Goal: Task Accomplishment & Management: Manage account settings

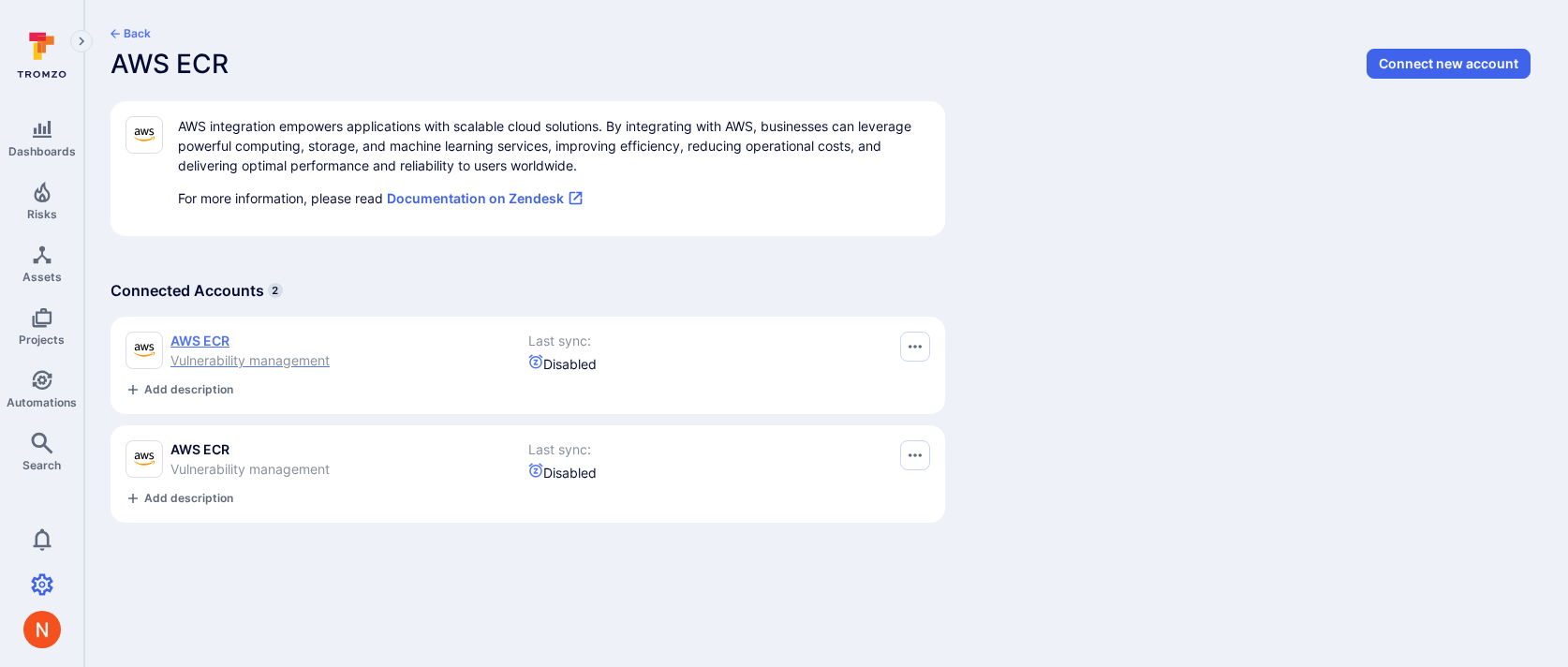
click at [336, 356] on div "AWS ECR Vulnerability management" at bounding box center [327, 350] width 403 height 38
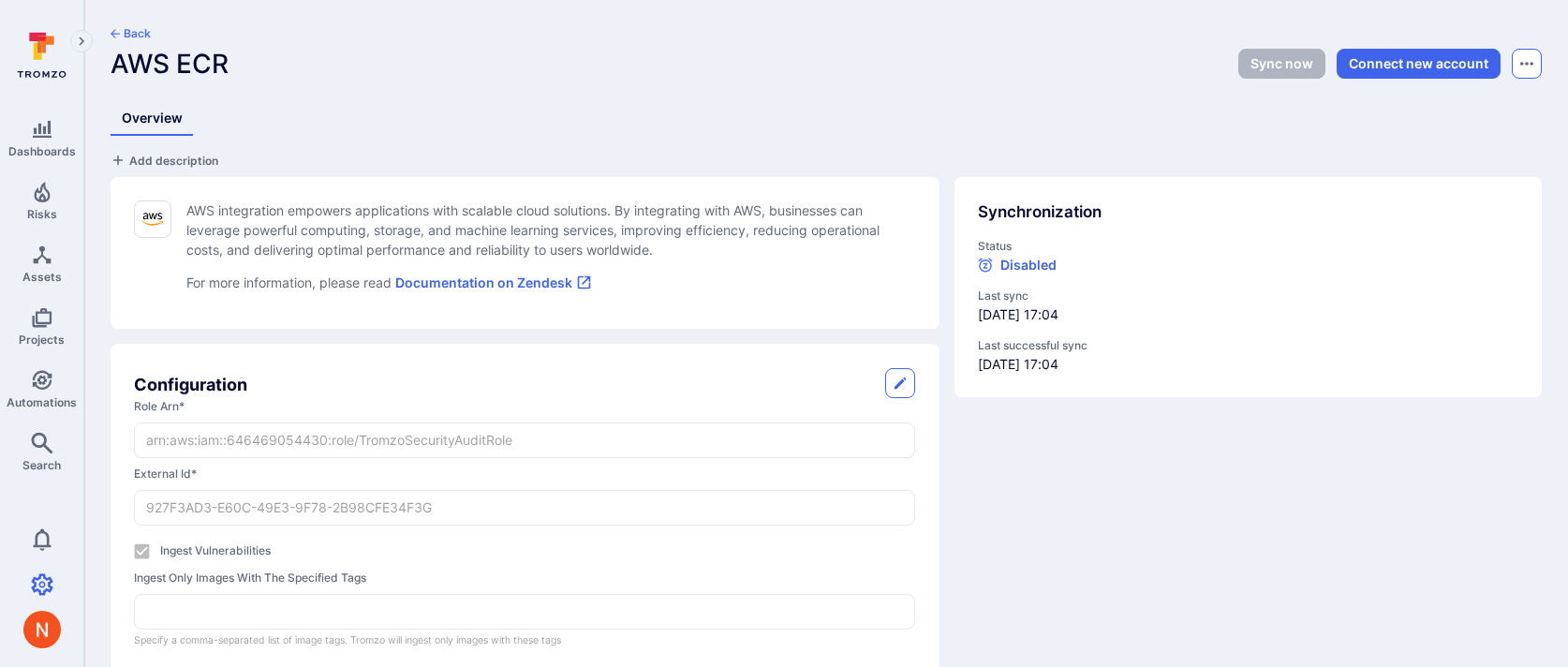
click at [1520, 66] on icon "Options menu" at bounding box center [1527, 64] width 13 height 15
click at [1412, 115] on button "Delete" at bounding box center [1461, 111] width 131 height 20
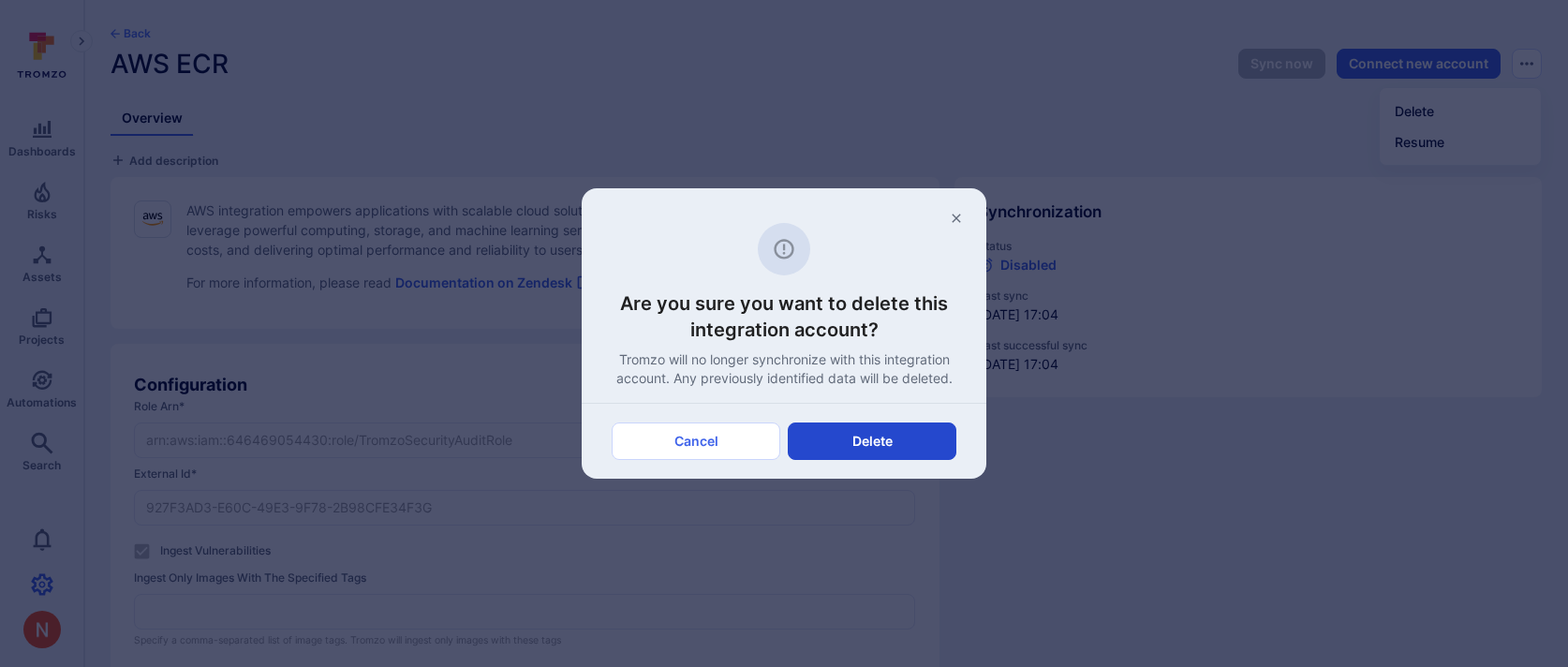
click at [876, 446] on button "Delete" at bounding box center [873, 441] width 169 height 38
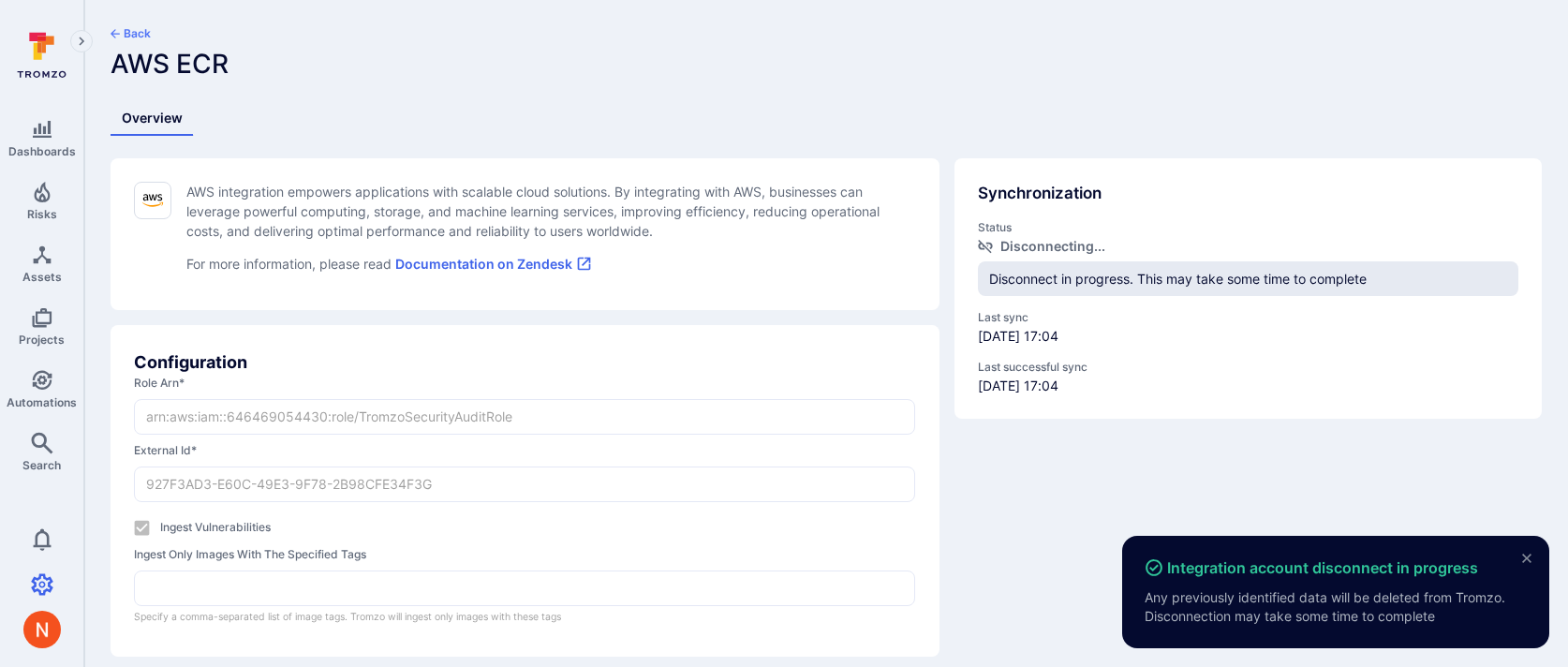
click at [133, 34] on button "Back" at bounding box center [130, 34] width 40 height 15
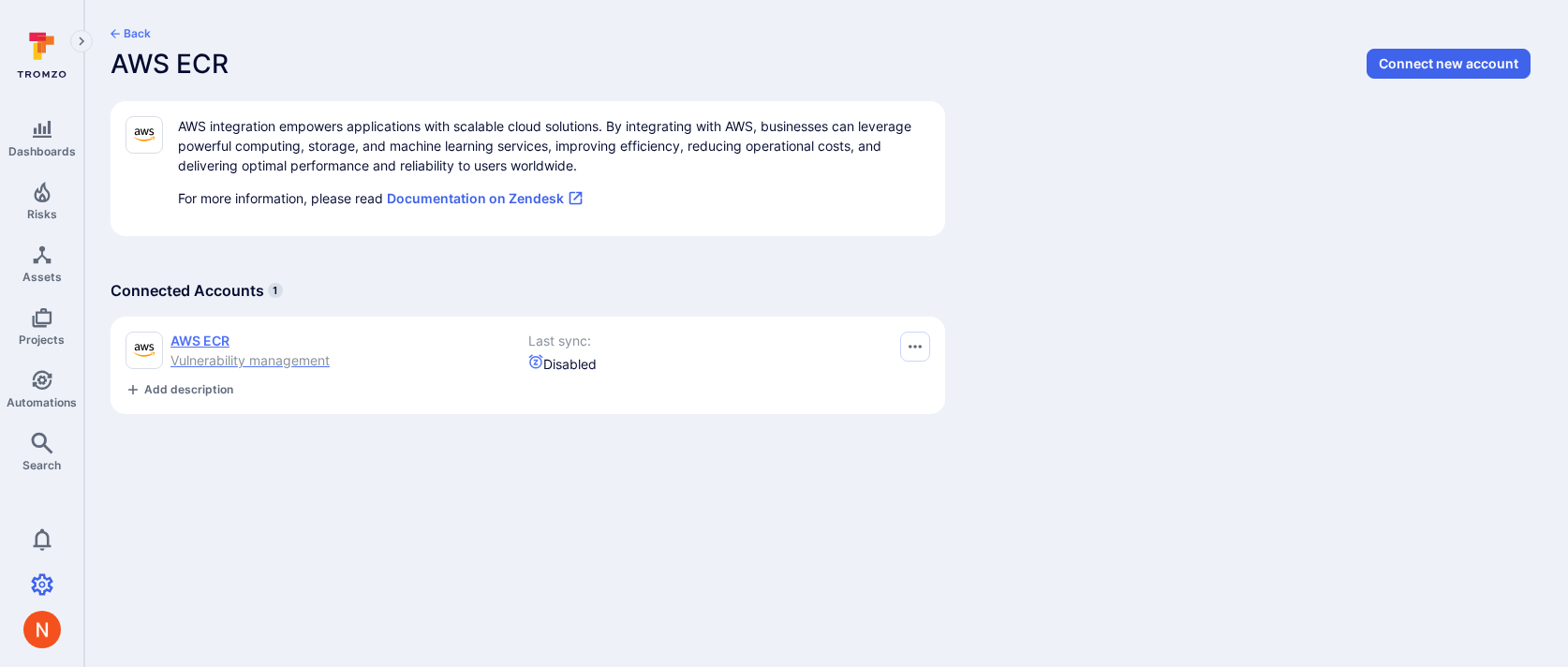
click at [217, 356] on span "Vulnerability management" at bounding box center [251, 359] width 160 height 16
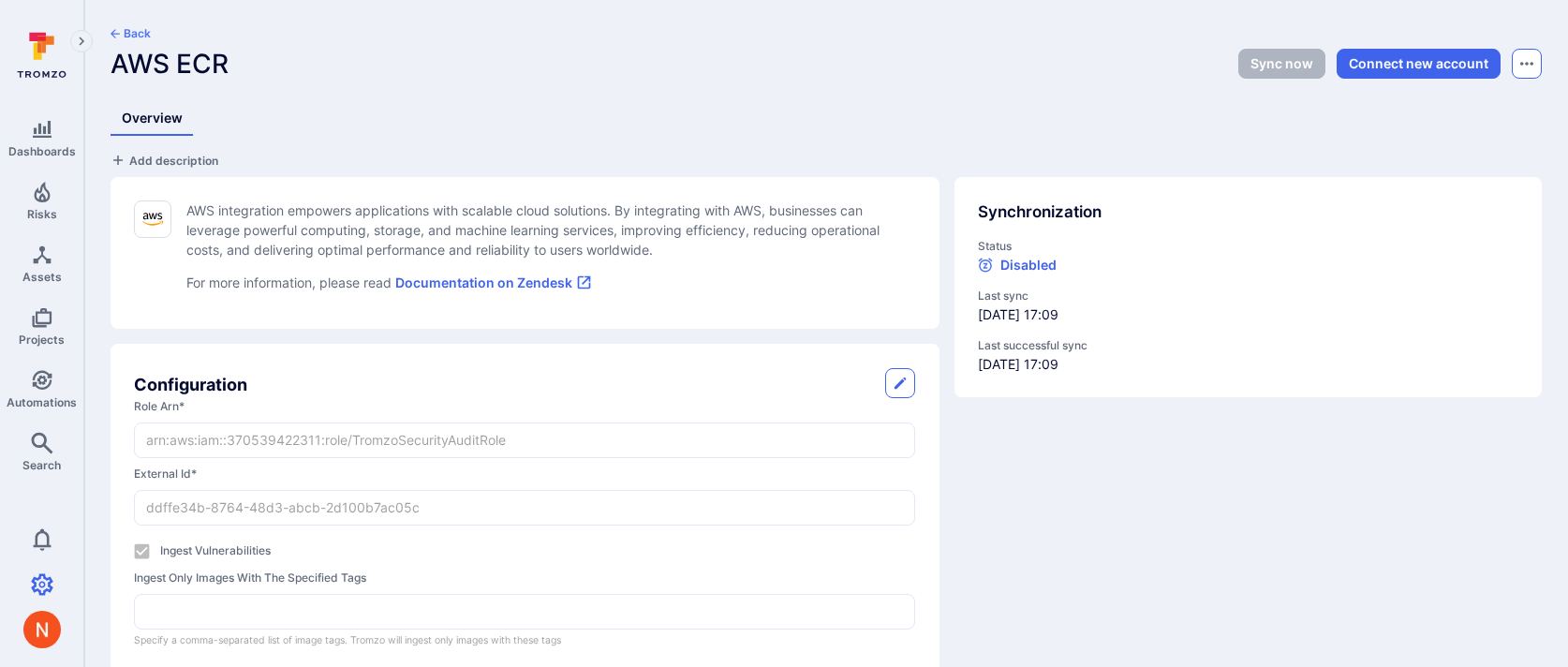
click at [1519, 68] on button "Options menu" at bounding box center [1527, 64] width 30 height 30
click at [1469, 114] on button "Delete" at bounding box center [1461, 111] width 131 height 20
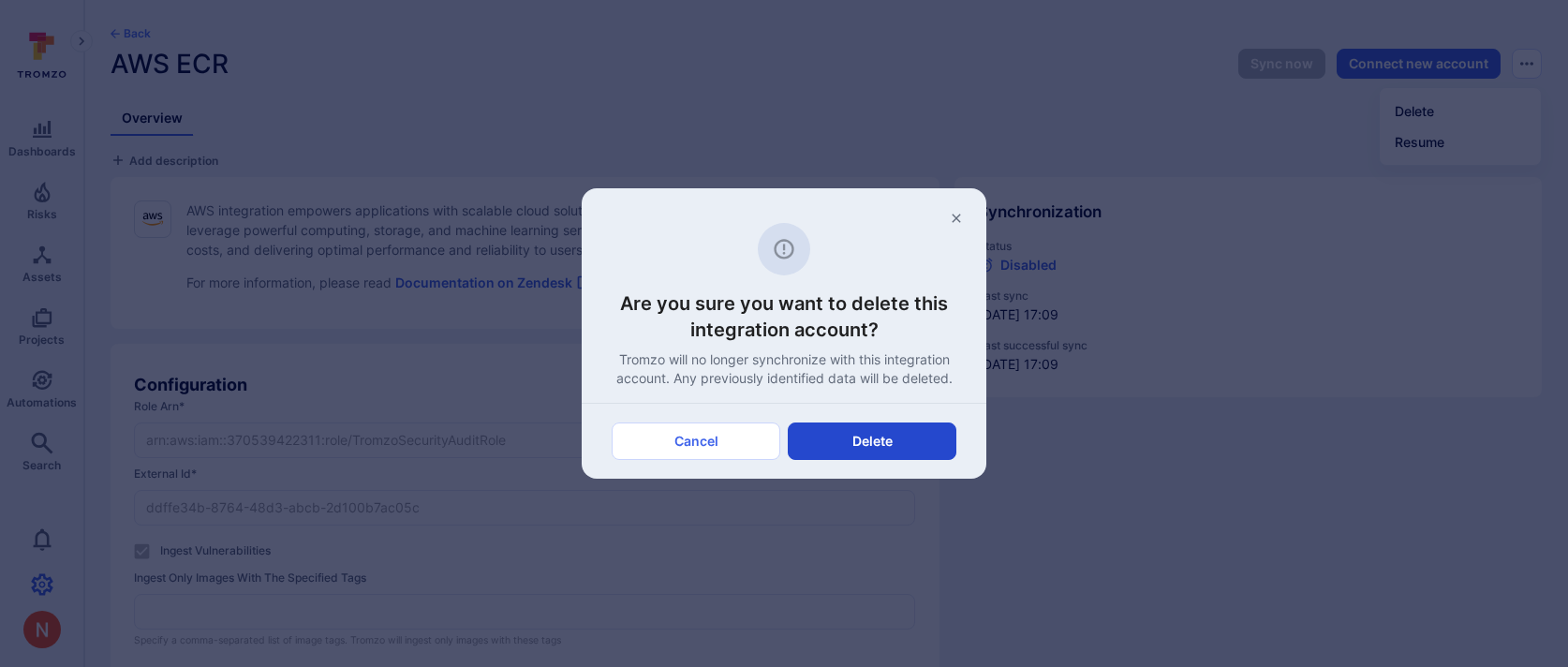
click at [895, 432] on button "Delete" at bounding box center [873, 441] width 169 height 38
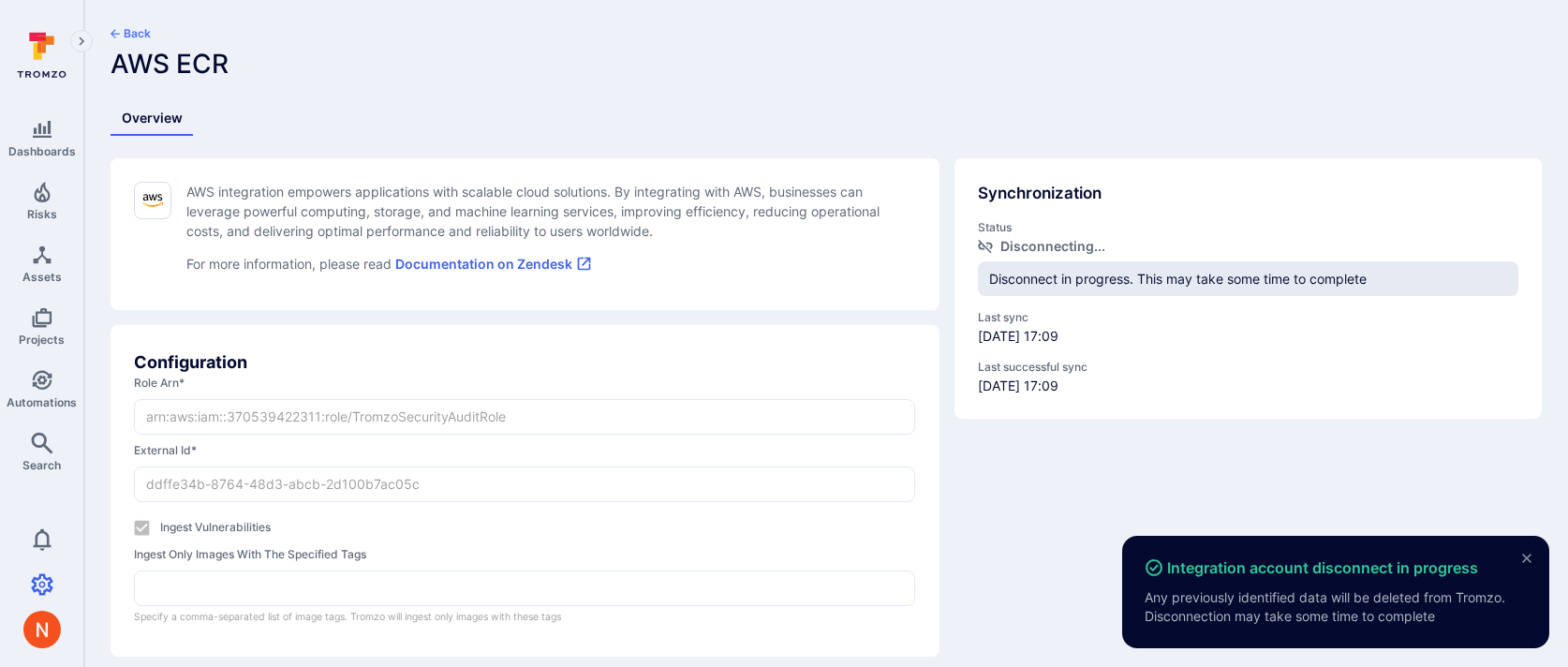
click at [145, 34] on button "Back" at bounding box center [130, 34] width 40 height 15
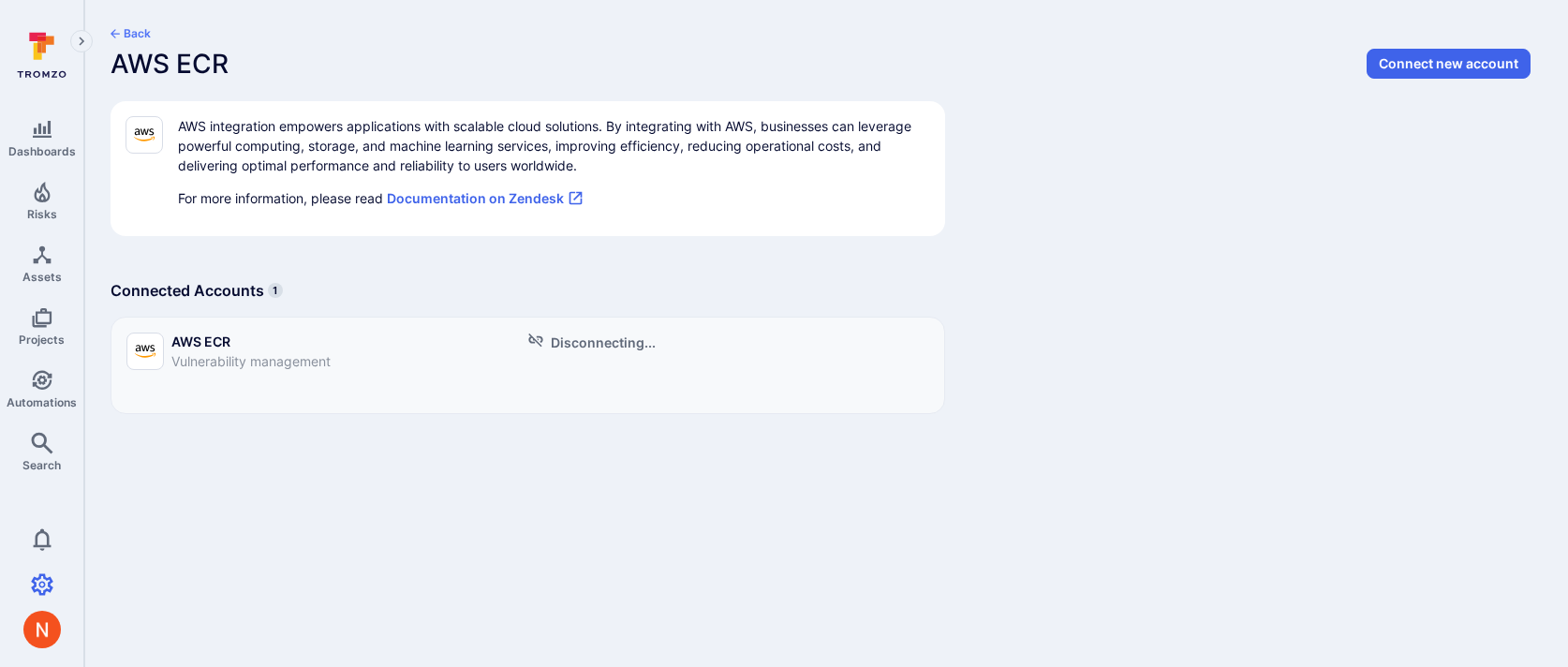
click at [135, 36] on button "Back" at bounding box center [130, 34] width 40 height 15
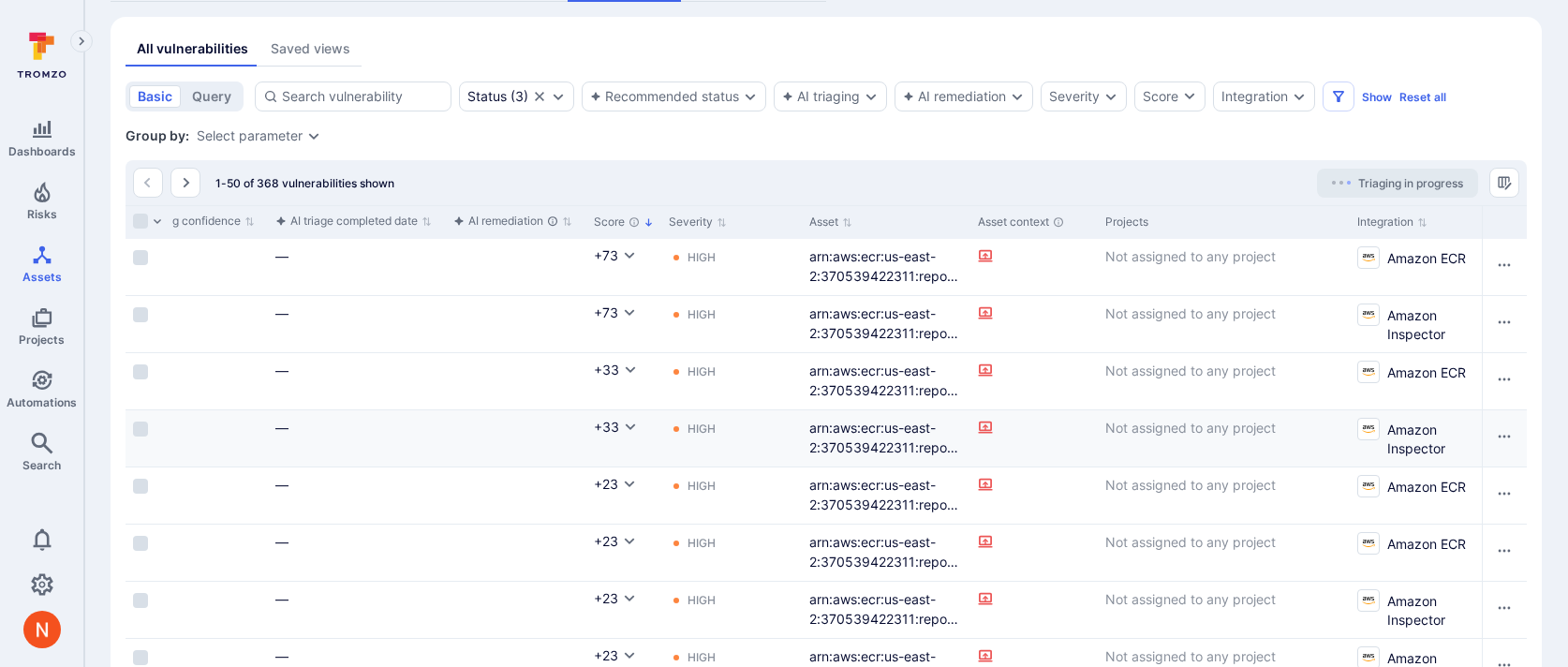
scroll to position [0, 889]
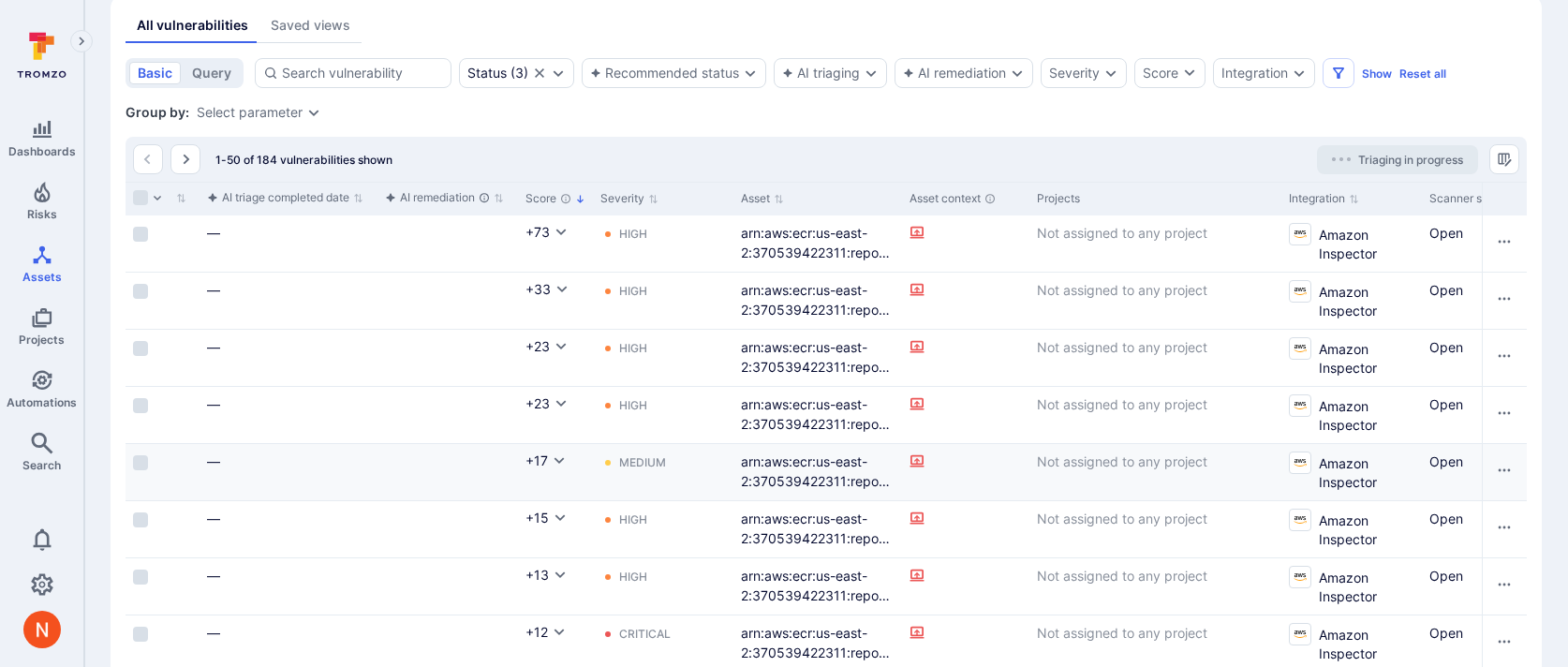
scroll to position [220, 0]
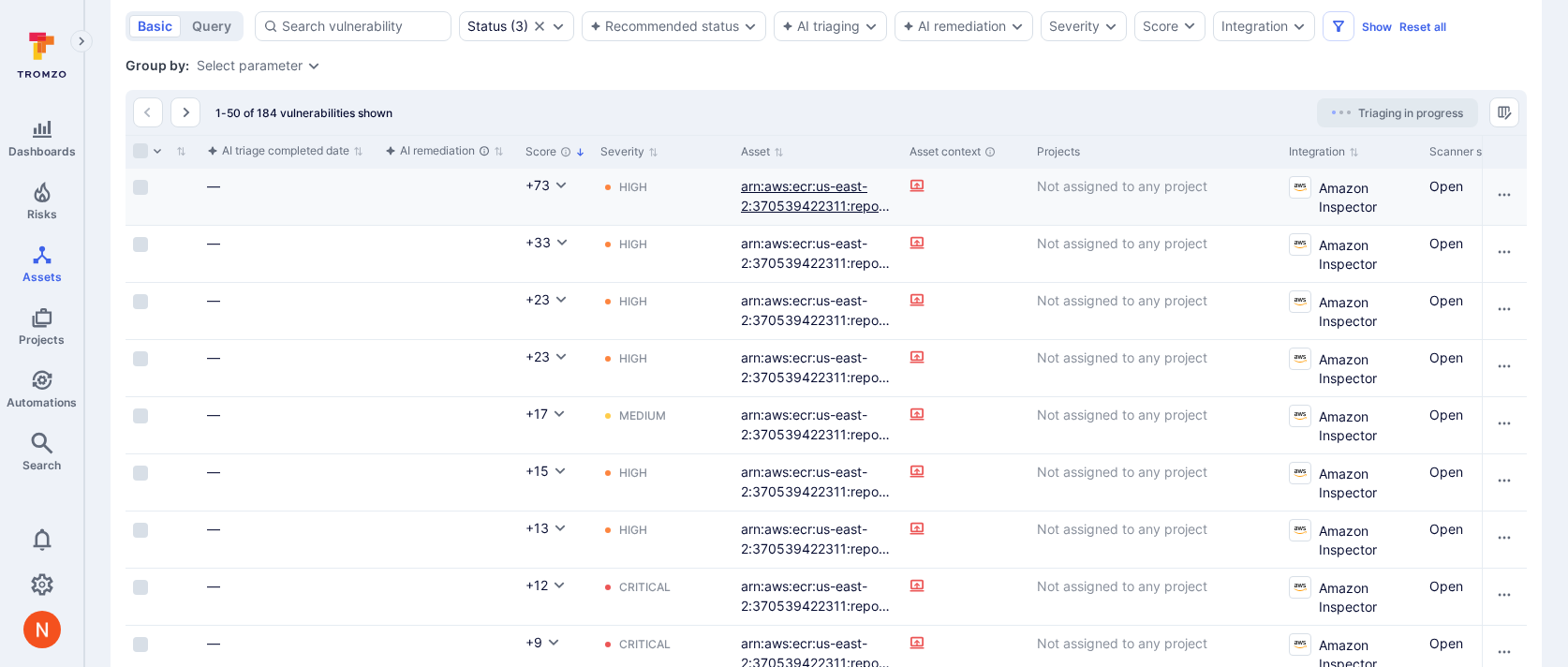
click at [820, 213] on link "arn:aws:ecr:us-east-2:370539422311:repository/sincity/sha256:4e2642be9915f7bc85…" at bounding box center [817, 245] width 152 height 134
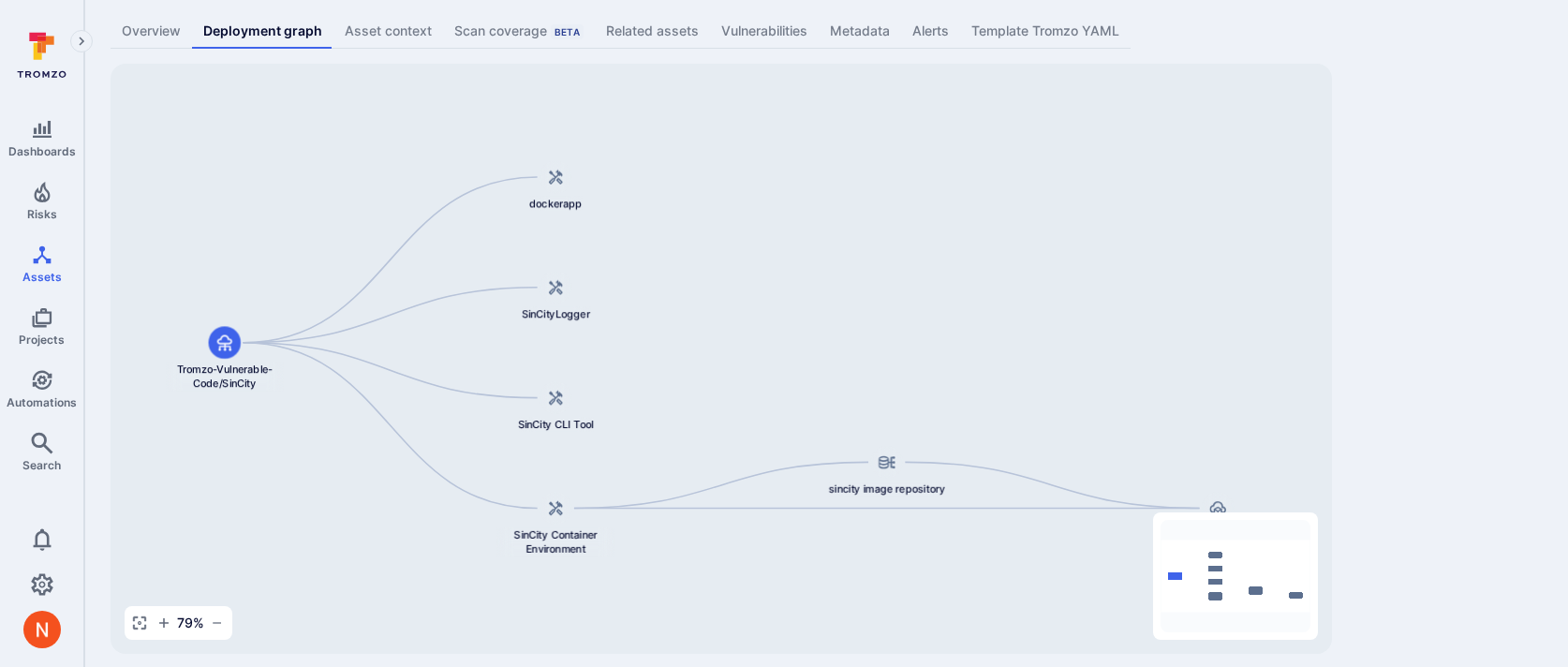
scroll to position [115, 0]
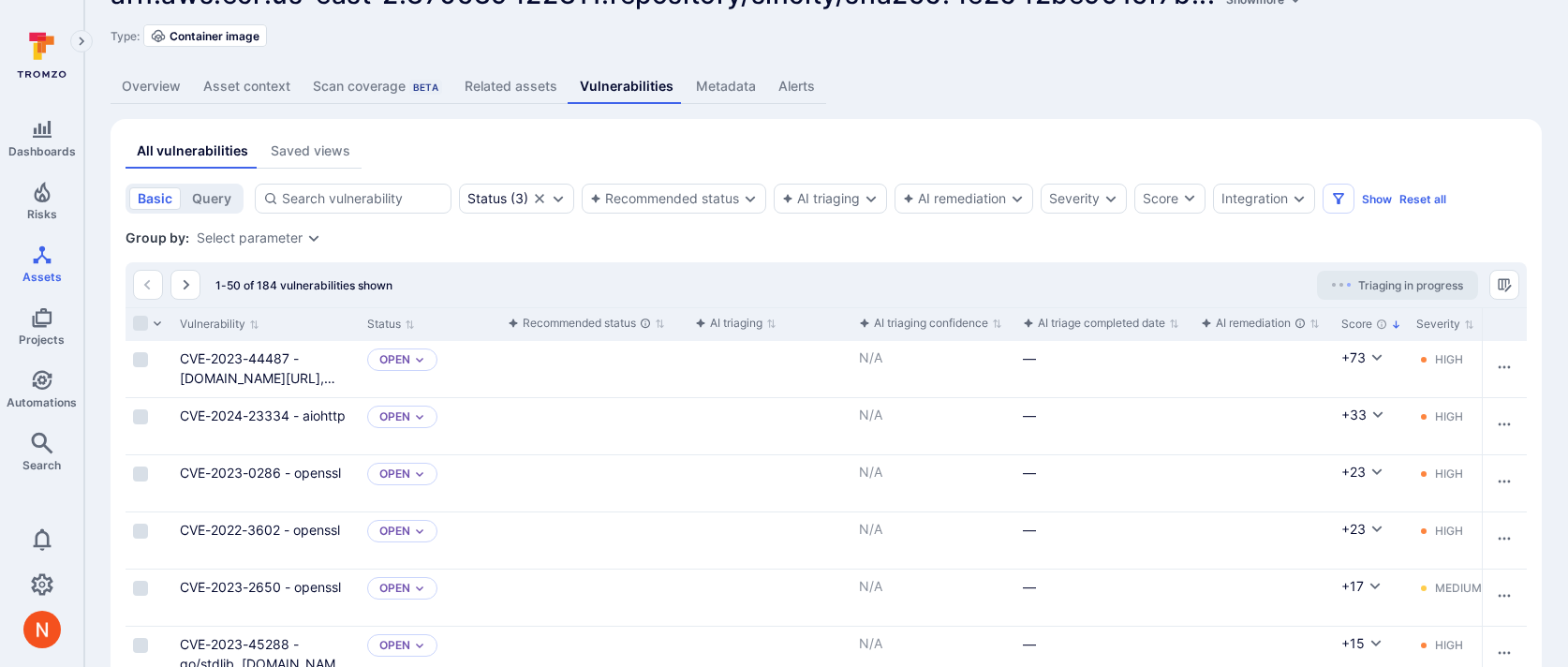
scroll to position [47, 0]
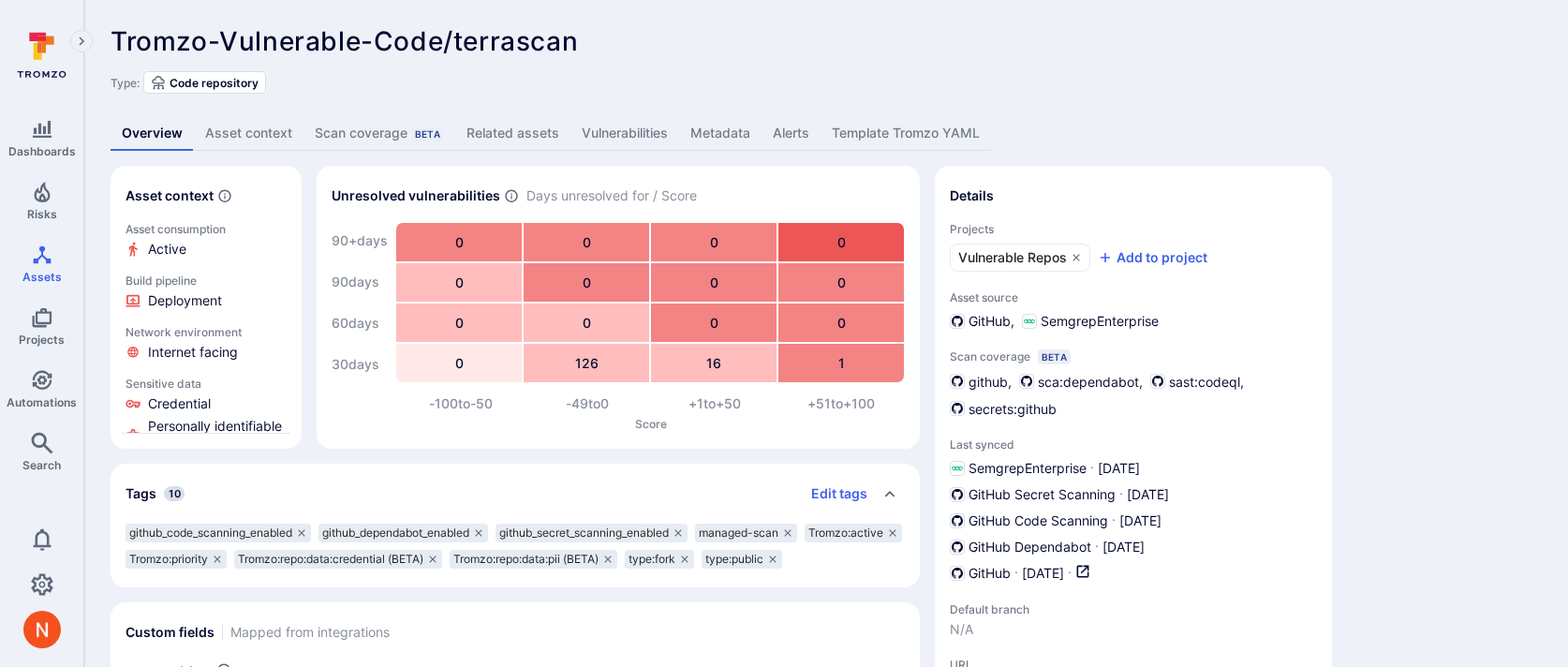
click at [493, 40] on span "Tromzo-Vulnerable-Code/terrascan" at bounding box center [344, 41] width 467 height 32
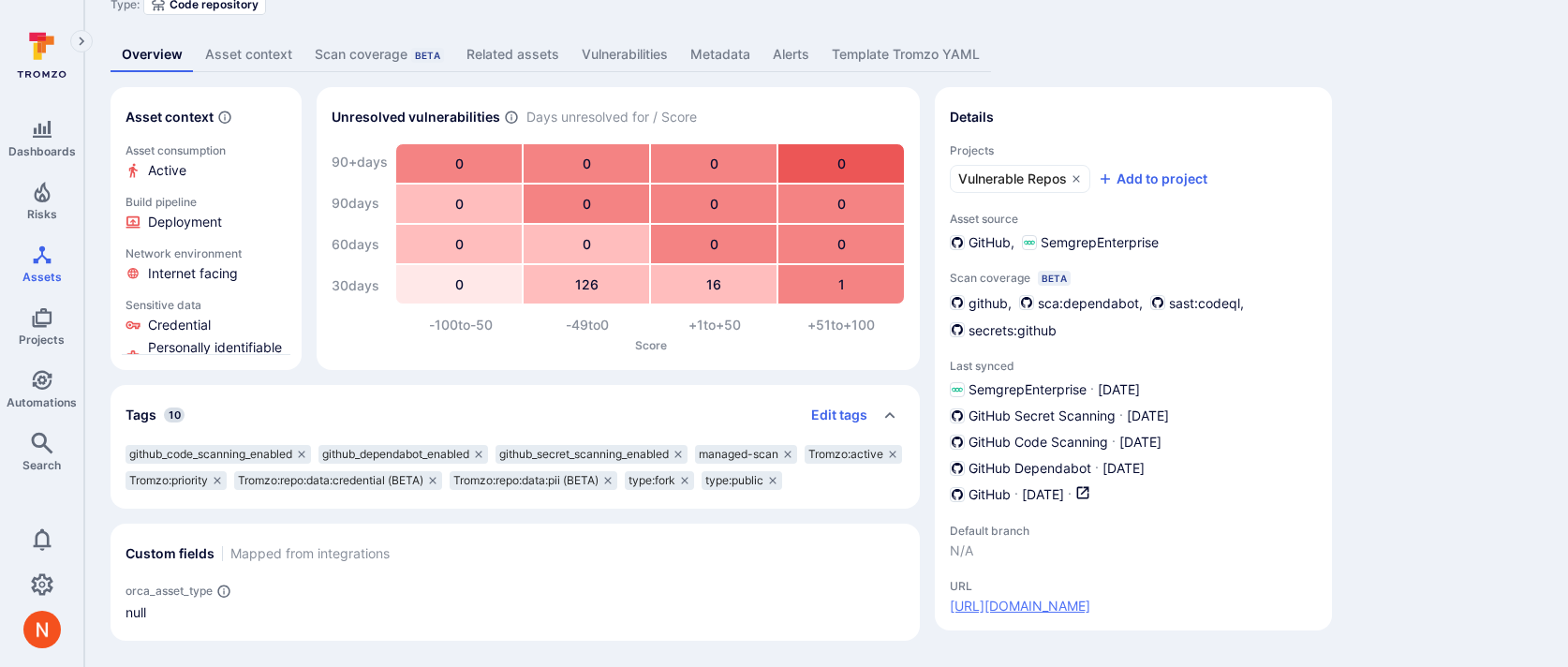
drag, startPoint x: 1305, startPoint y: 604, endPoint x: 951, endPoint y: 608, distance: 354.0
click at [951, 608] on div "URL https://github.com/Tromzo-Vulnerable-Code/terrascan" at bounding box center [1133, 597] width 367 height 37
copy link "https://github.com/Tromzo-Vulnerable-Code/terrascan"
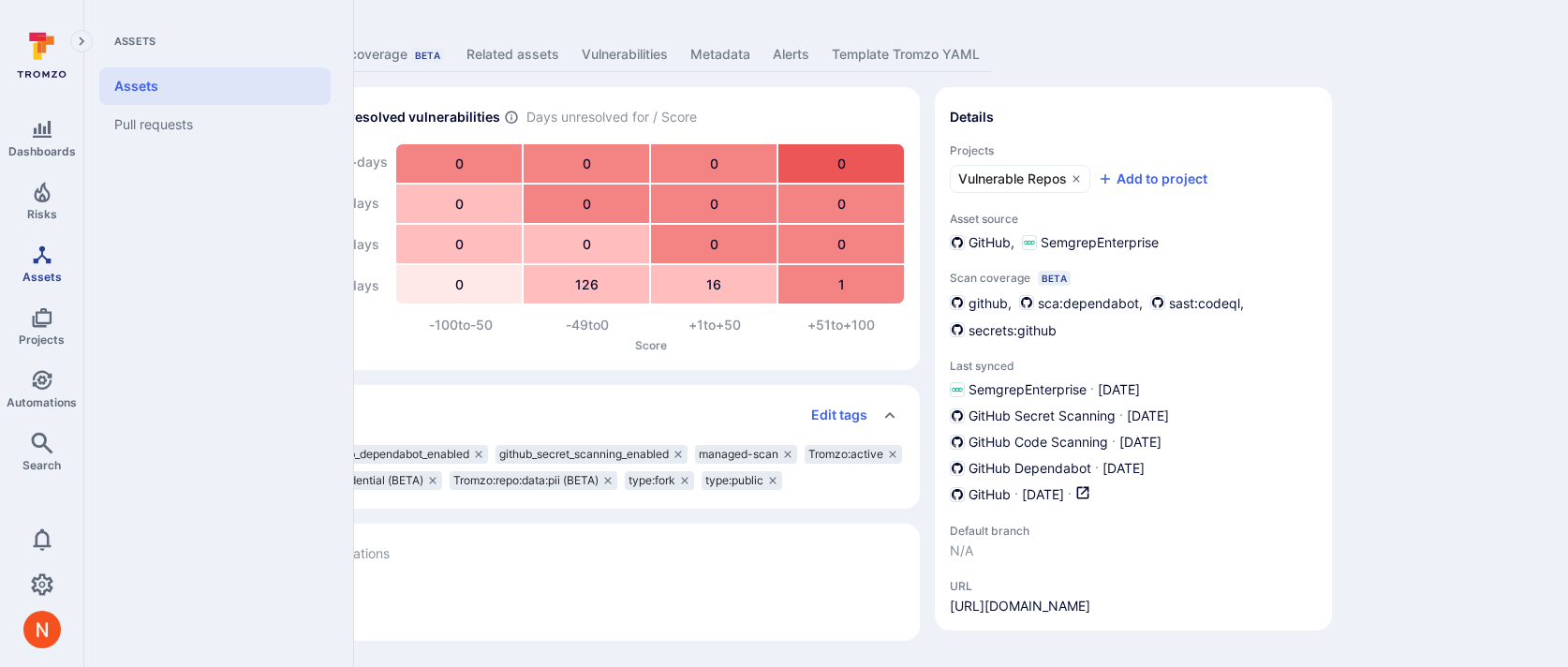
click at [63, 271] on link "Assets" at bounding box center [41, 264] width 84 height 55
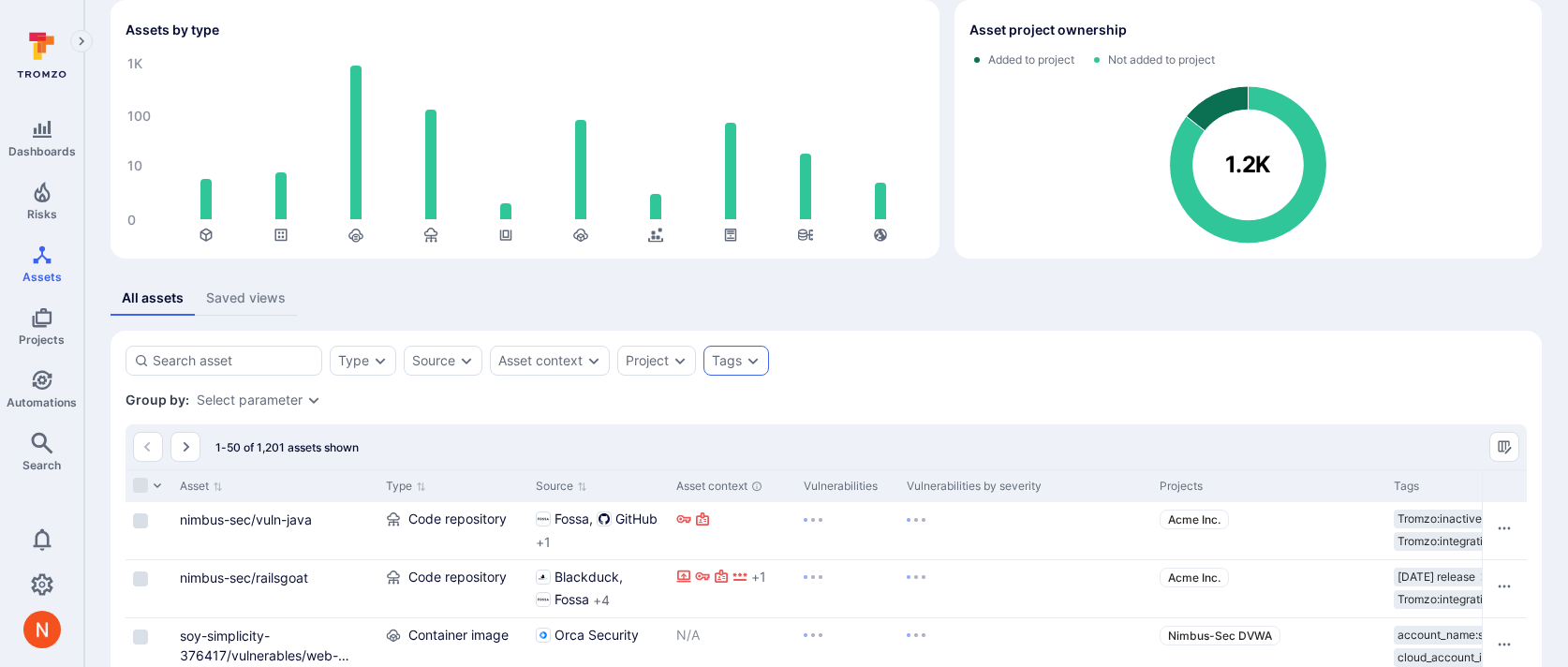
click at [732, 357] on div "Tags" at bounding box center [727, 360] width 30 height 15
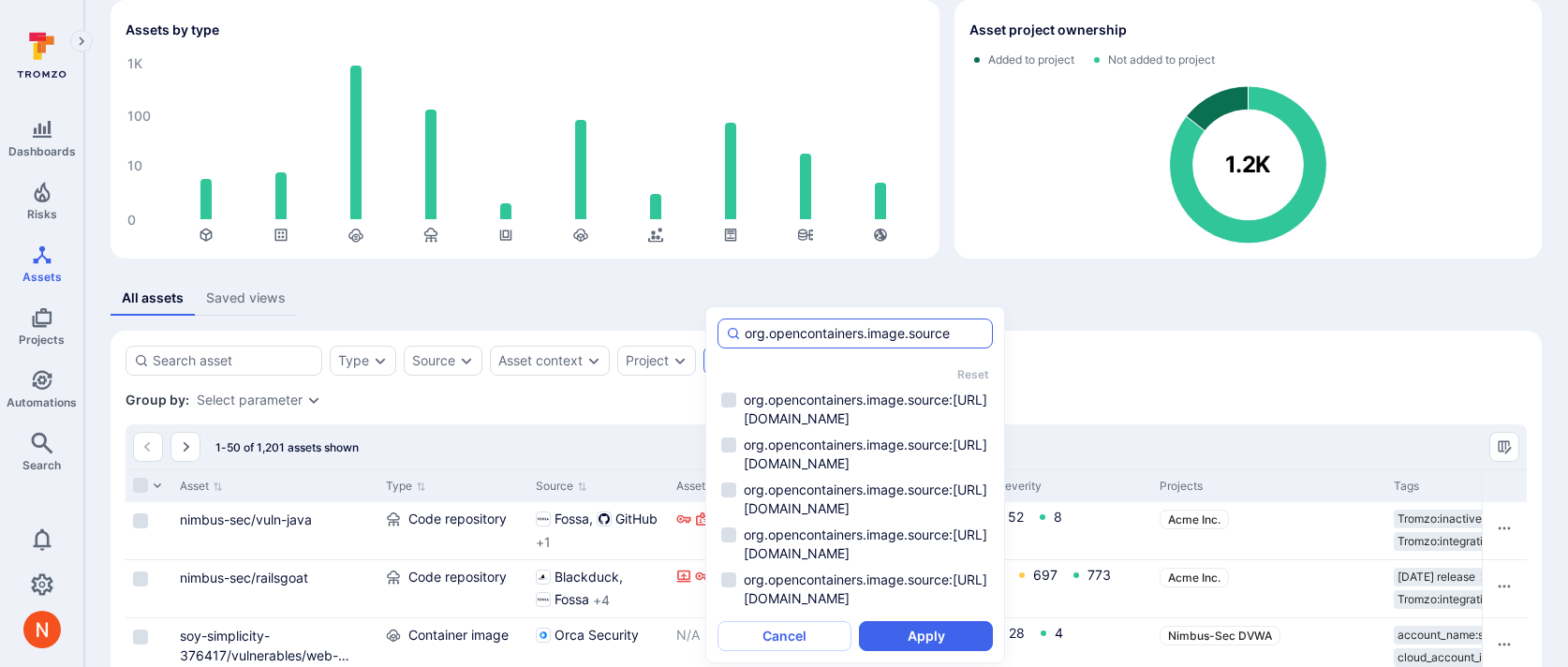
click at [785, 335] on input "org.opencontainers.image.source" at bounding box center [865, 333] width 240 height 19
type input "org.opencontainers.image.source"
click at [562, 313] on div "All assets Saved views" at bounding box center [827, 298] width 1432 height 35
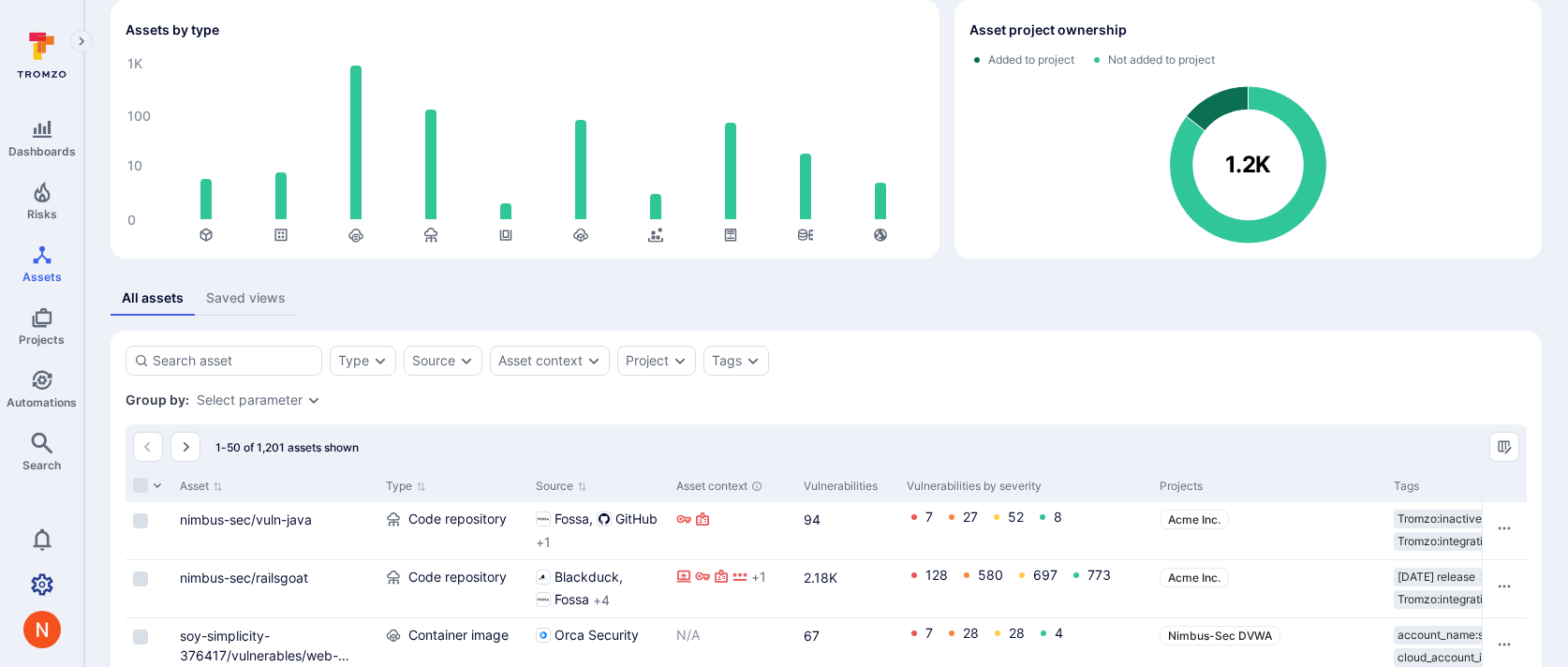
click at [45, 583] on icon "Settings" at bounding box center [42, 584] width 23 height 23
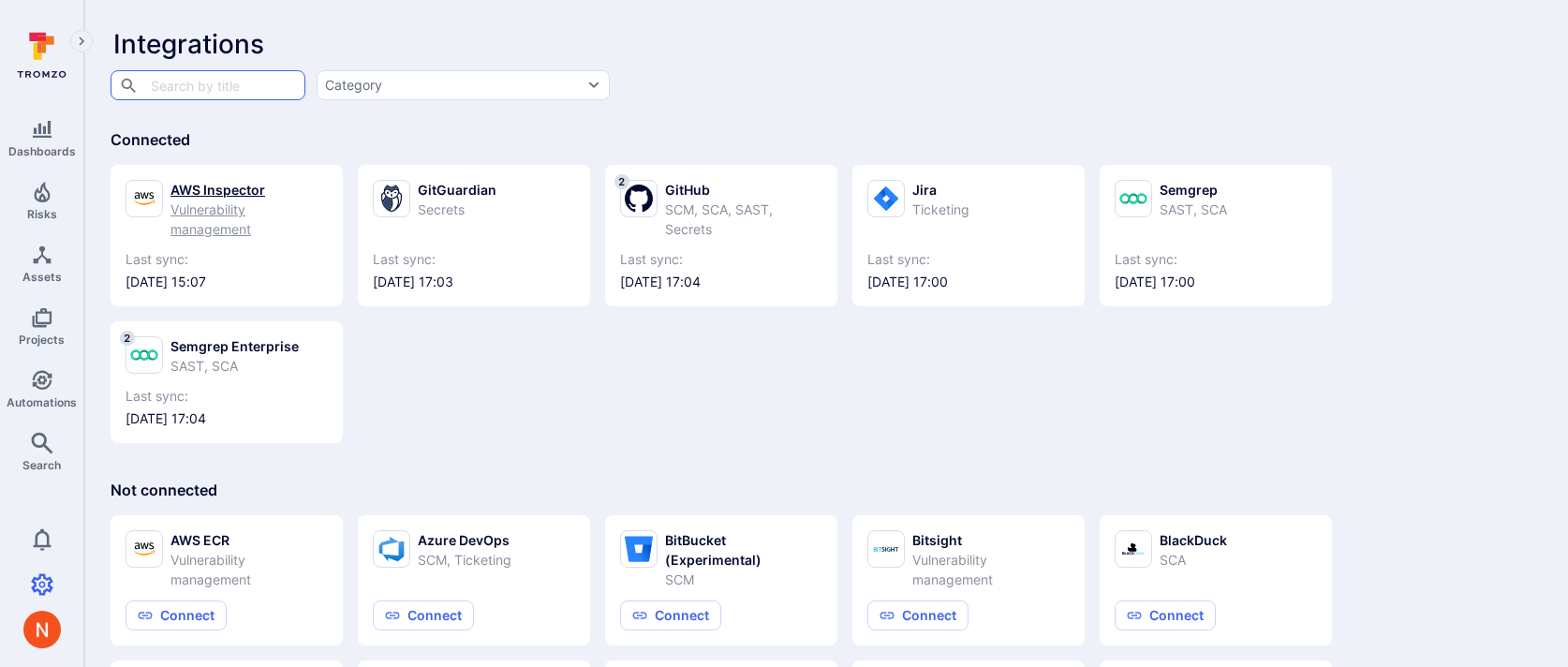
click at [248, 203] on div "Vulnerability management" at bounding box center [250, 220] width 158 height 39
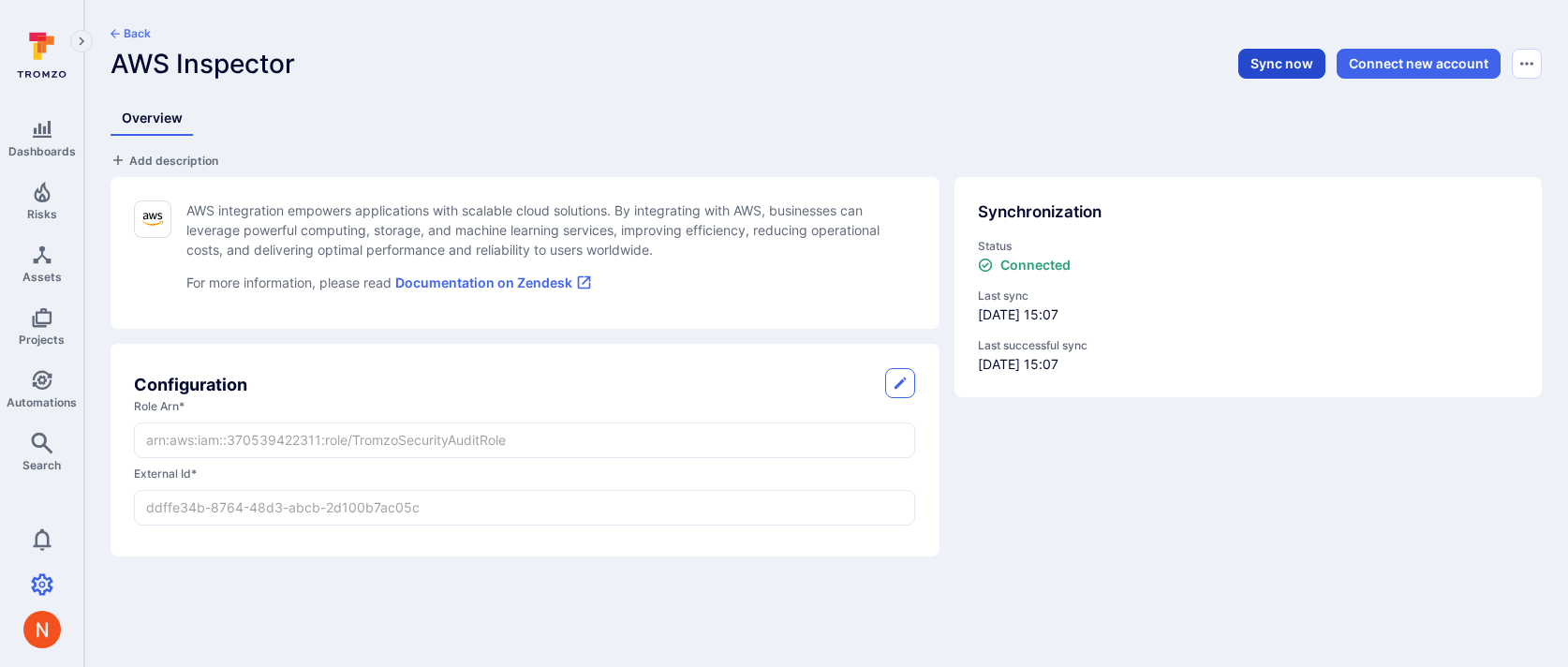
click at [1296, 61] on button "Sync now" at bounding box center [1282, 64] width 87 height 30
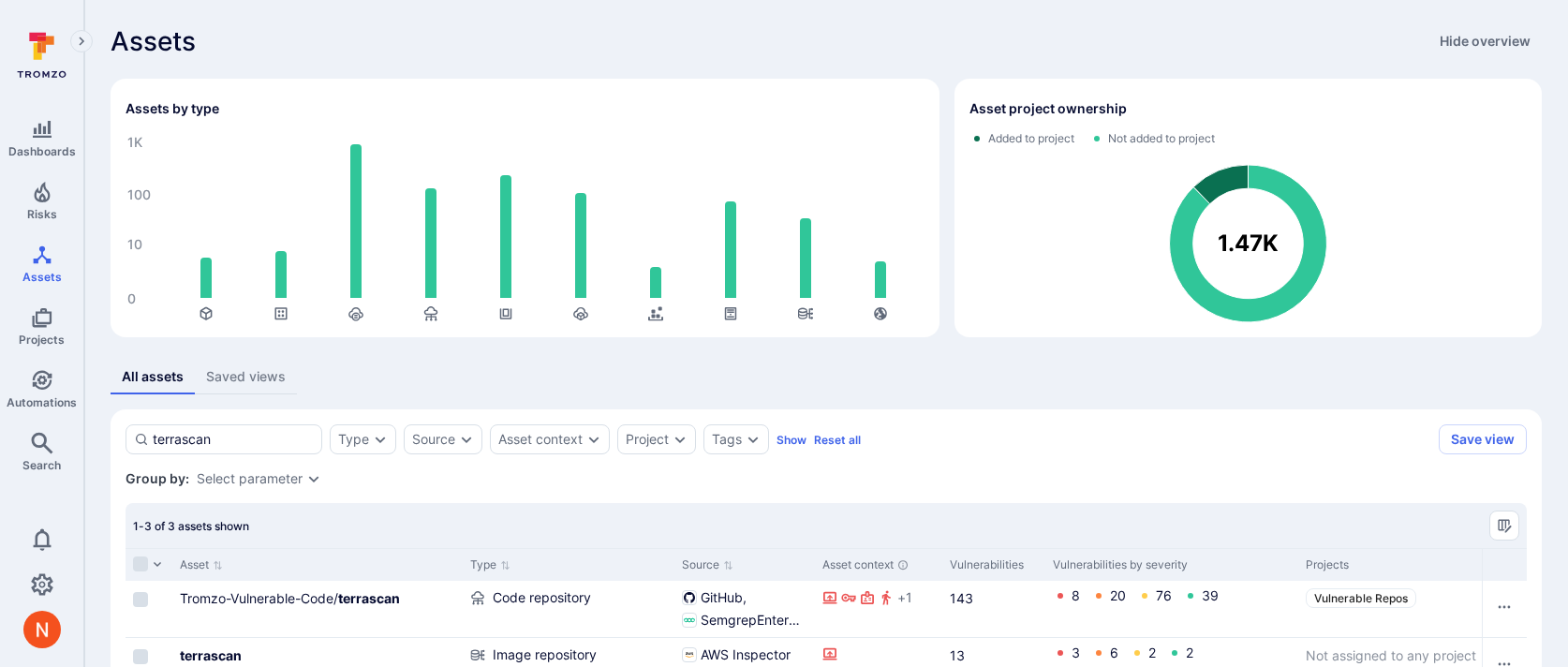
scroll to position [204, 0]
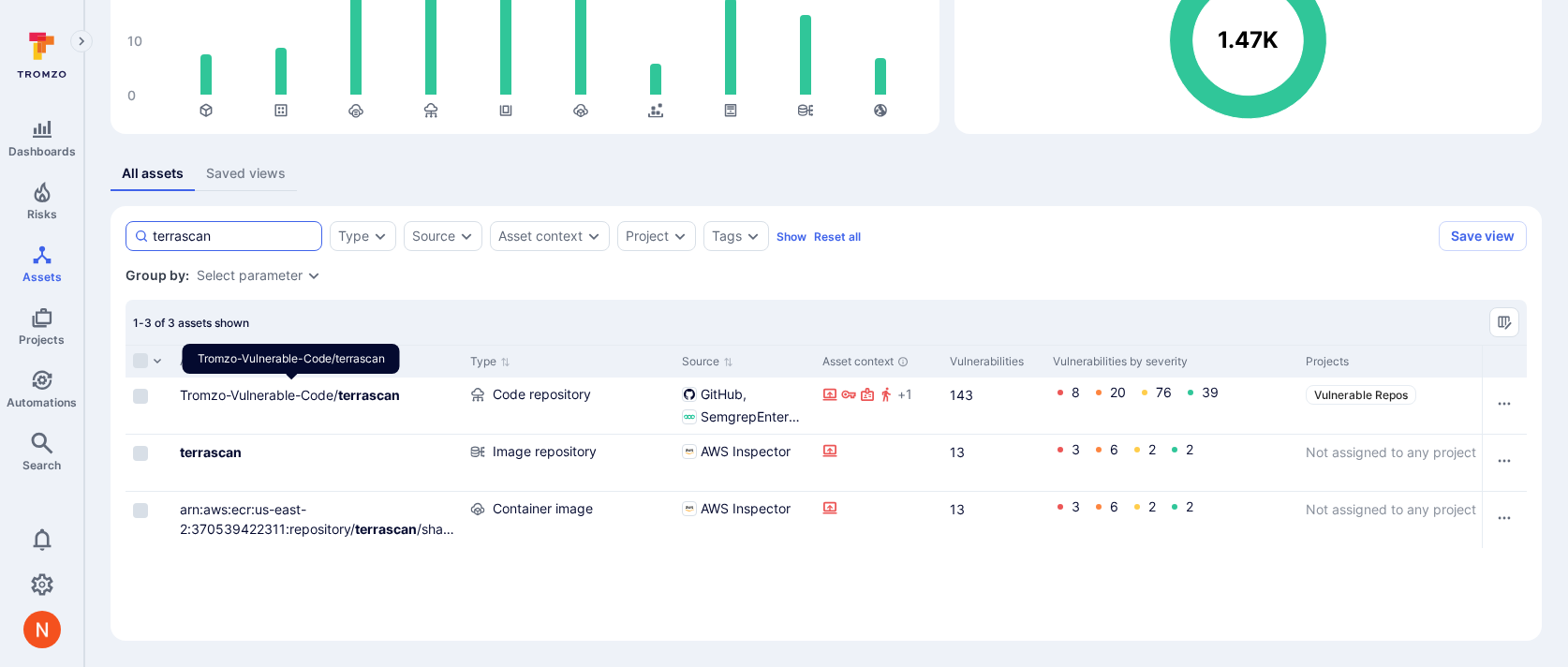
click at [225, 231] on input "terrascan" at bounding box center [234, 236] width 161 height 19
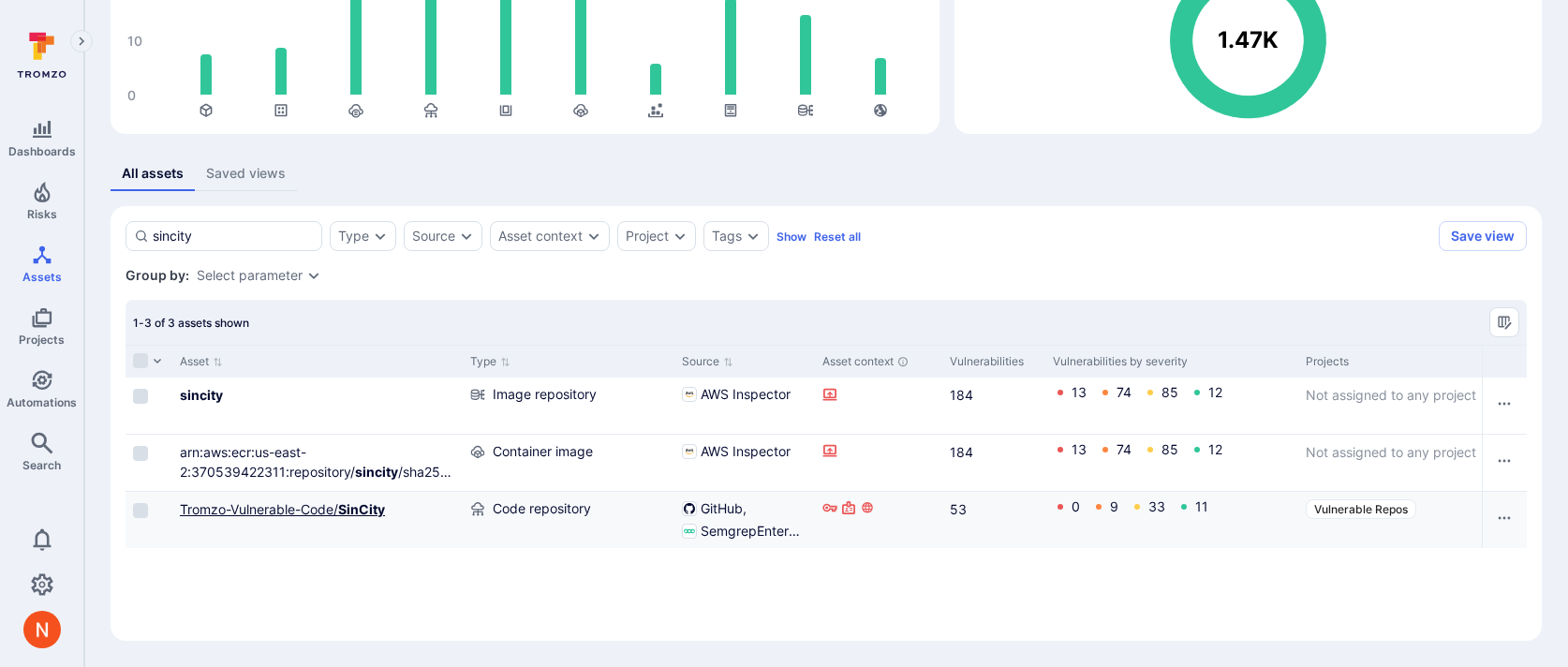
type input "sincity"
click at [235, 503] on link "Tromzo-Vulnerable-Code/ SinCity" at bounding box center [282, 508] width 206 height 16
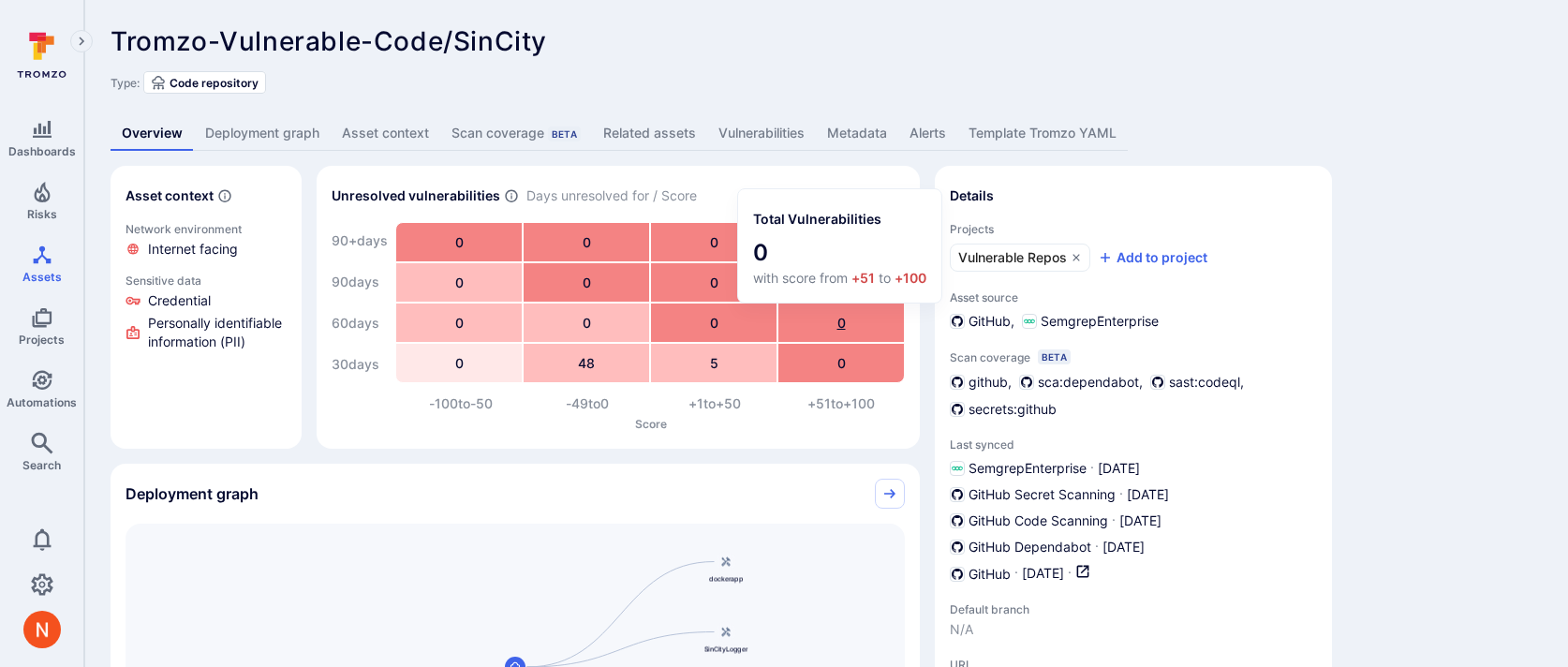
scroll to position [255, 0]
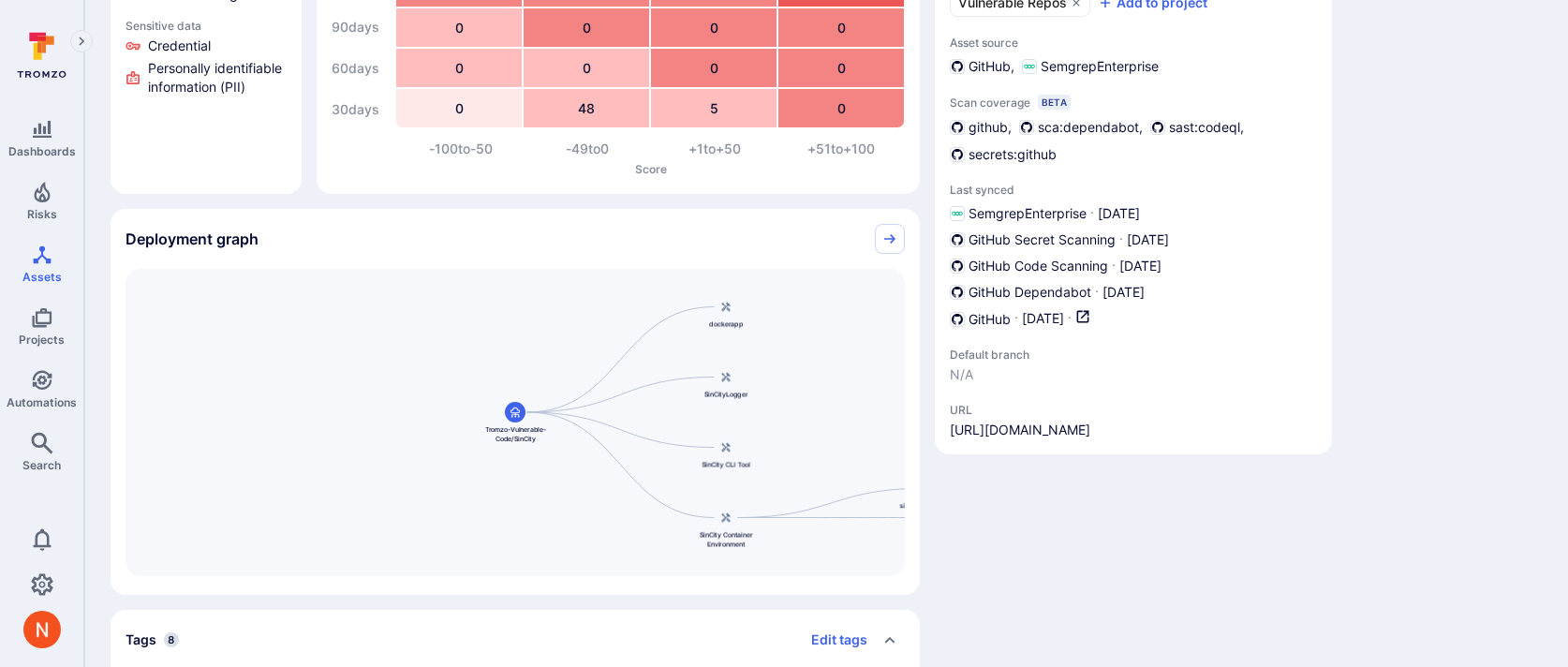
drag, startPoint x: 1283, startPoint y: 425, endPoint x: 936, endPoint y: 426, distance: 347.0
click at [936, 426] on section "Details Projects Vulnerable Repos Add to project Asset source GitHub SemgrepEnt…" at bounding box center [1133, 182] width 397 height 543
copy link "https://github.com/Tromzo-Vulnerable-Code/SinCity"
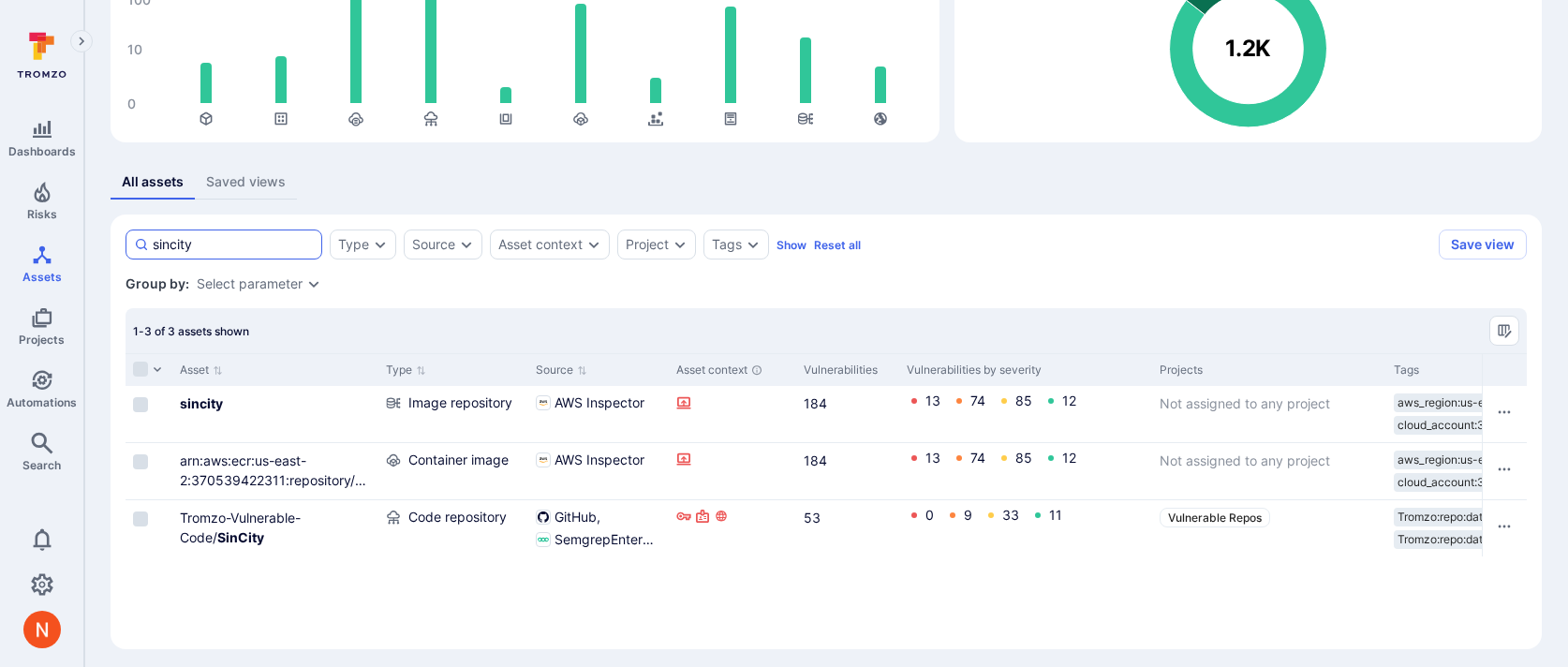
click at [254, 244] on input "sincity" at bounding box center [234, 245] width 161 height 19
type input "s"
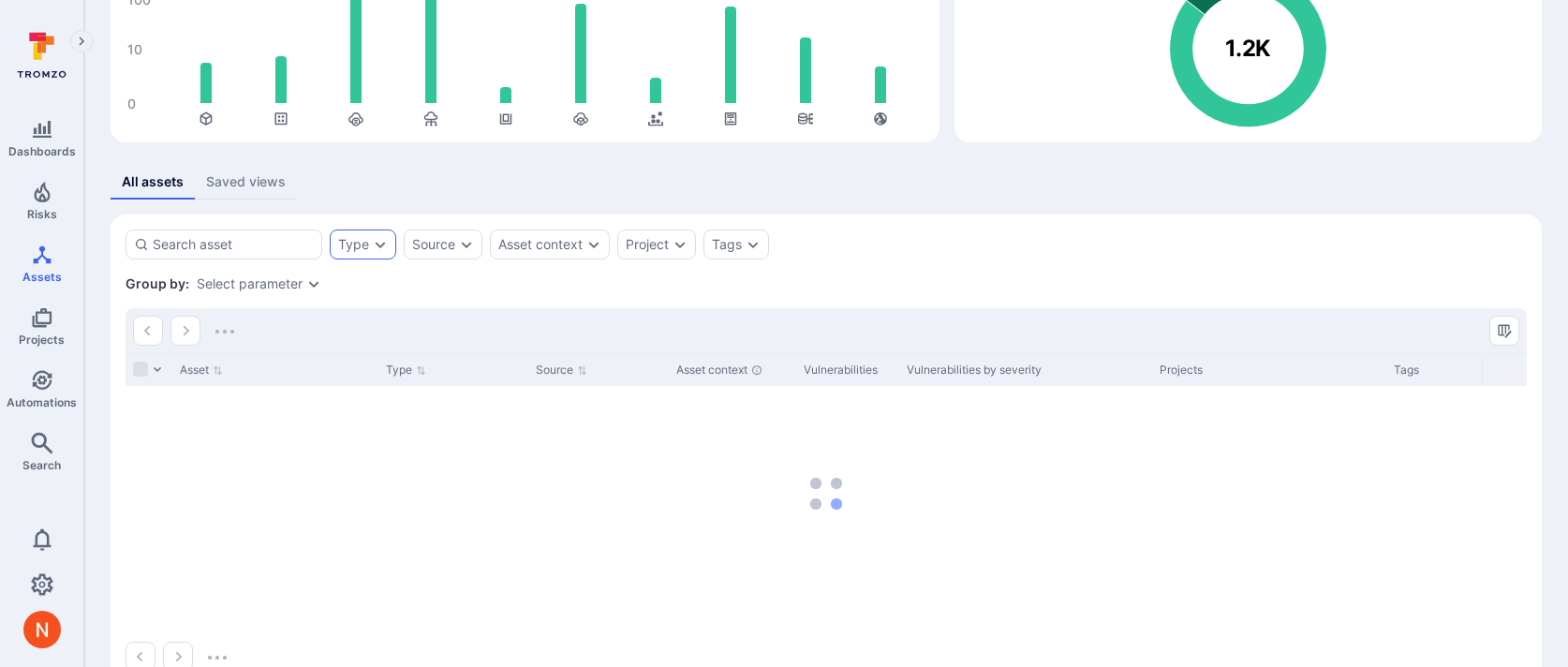
click at [332, 238] on div "Type" at bounding box center [362, 245] width 67 height 30
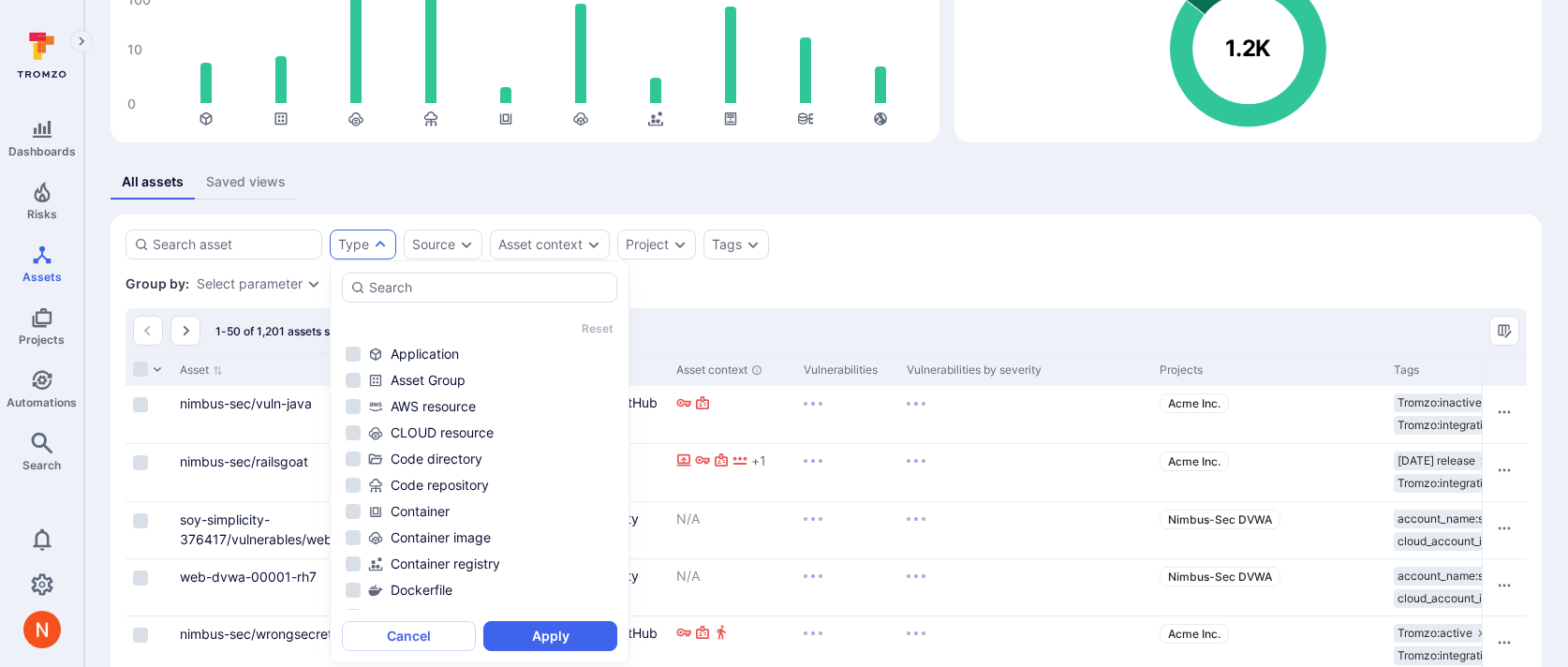
click at [345, 240] on div "Type" at bounding box center [353, 245] width 31 height 15
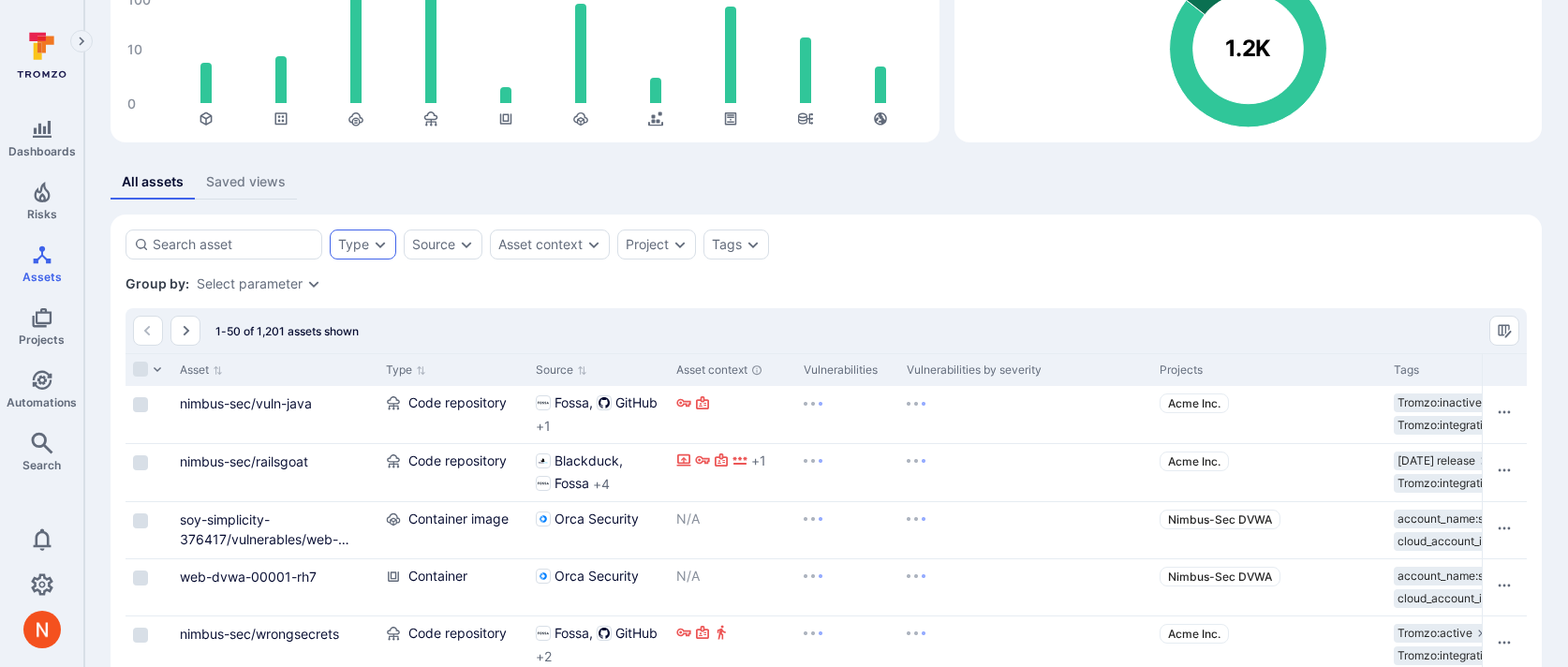
click at [363, 280] on div "Group by: Select parameter" at bounding box center [827, 284] width 1402 height 19
click at [369, 248] on div "Type" at bounding box center [362, 245] width 67 height 30
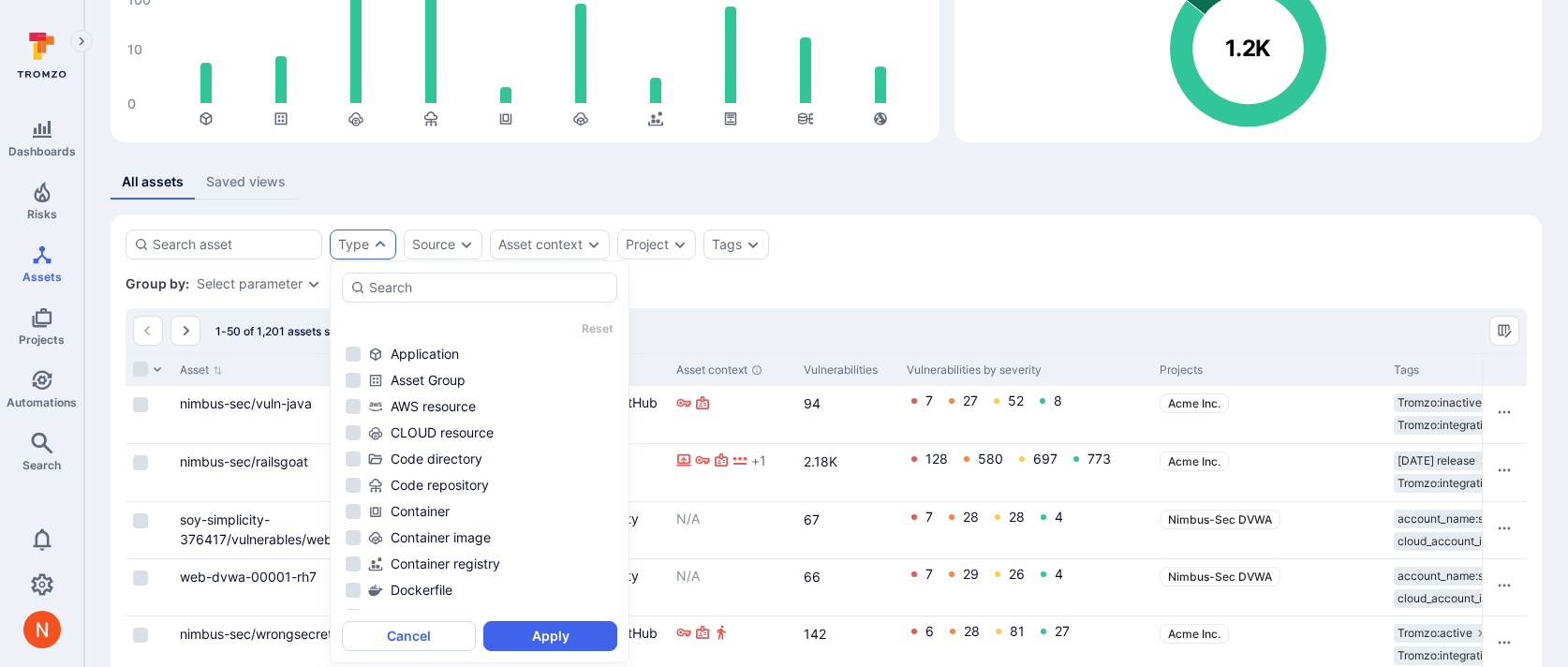
click at [403, 523] on ul "Application Asset Group AWS resource CLOUD resource Code directory Code reposit…" at bounding box center [480, 476] width 276 height 267
click at [405, 532] on div "Container image" at bounding box center [491, 538] width 246 height 19
click at [857, 234] on div "Type Source Asset context Project Tags Save view" at bounding box center [827, 245] width 1402 height 30
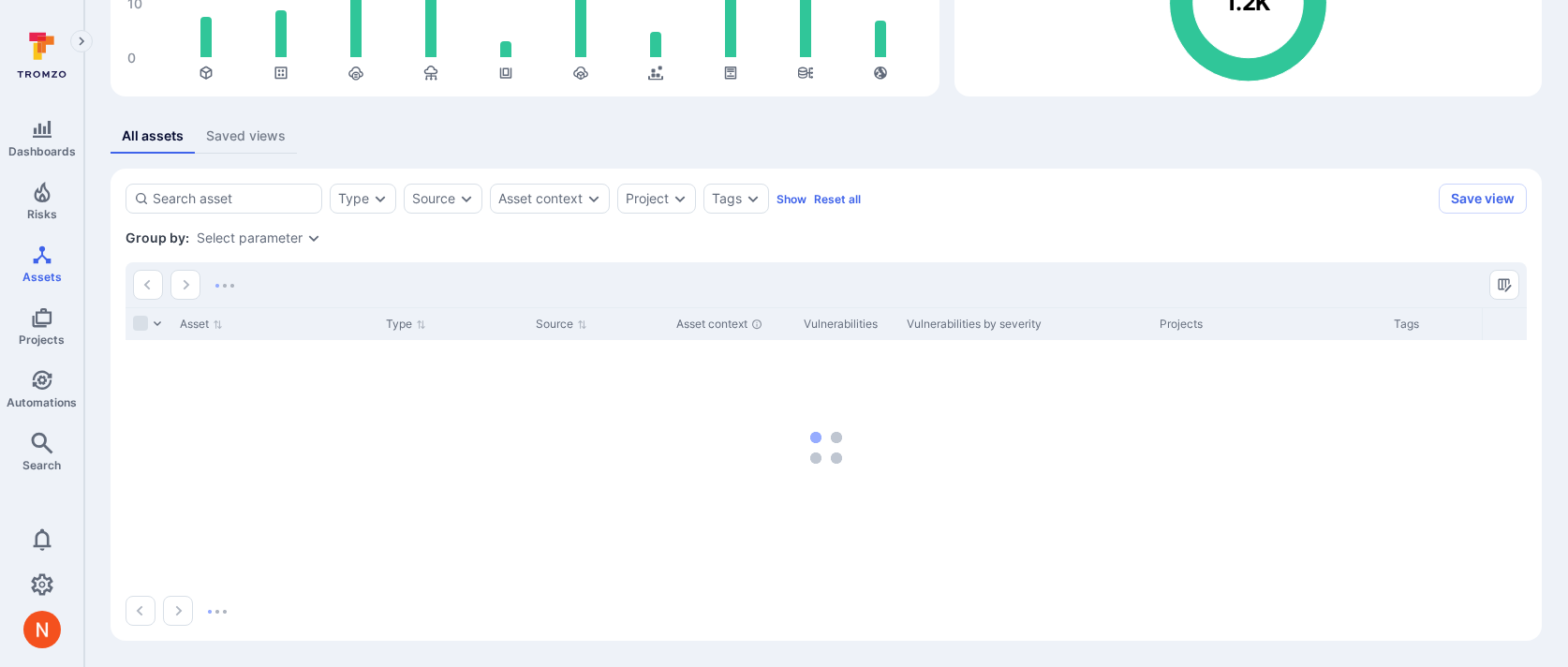
scroll to position [195, 0]
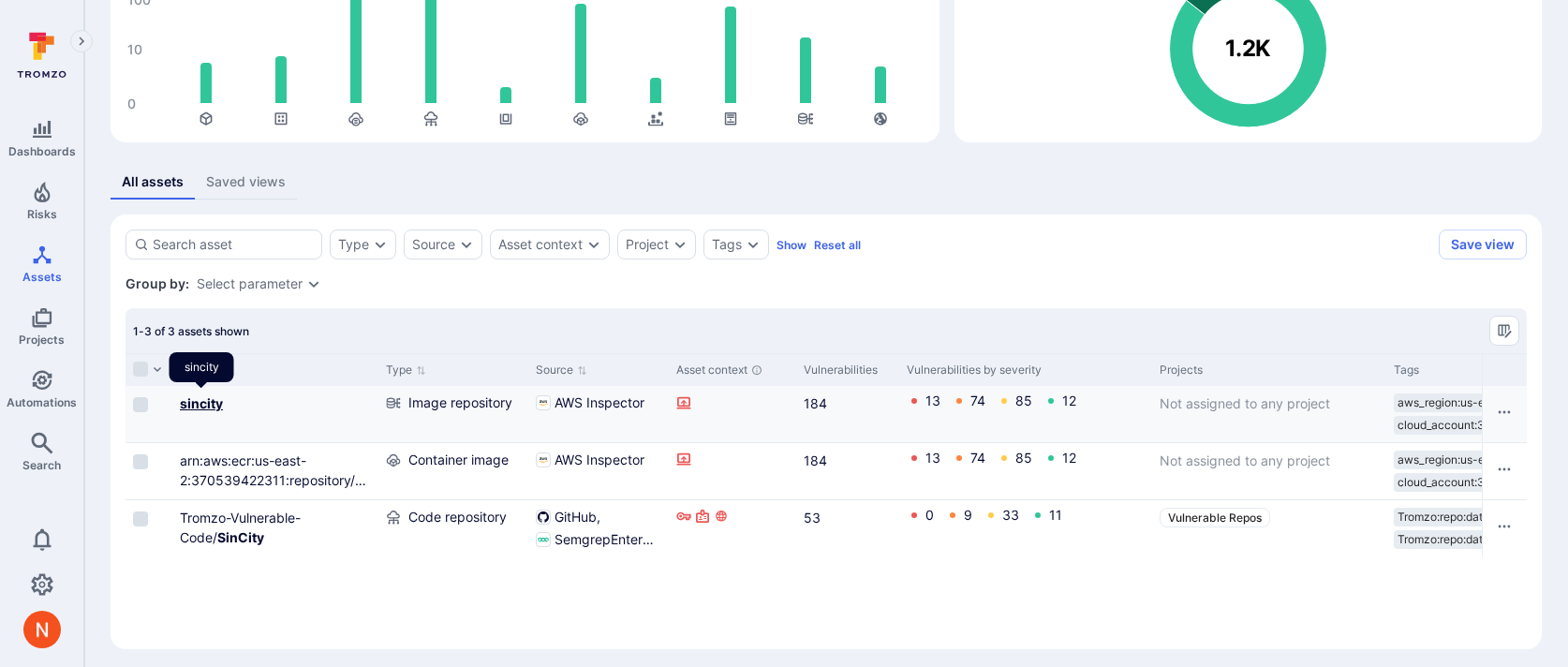
click at [217, 405] on b "sincity" at bounding box center [202, 402] width 43 height 16
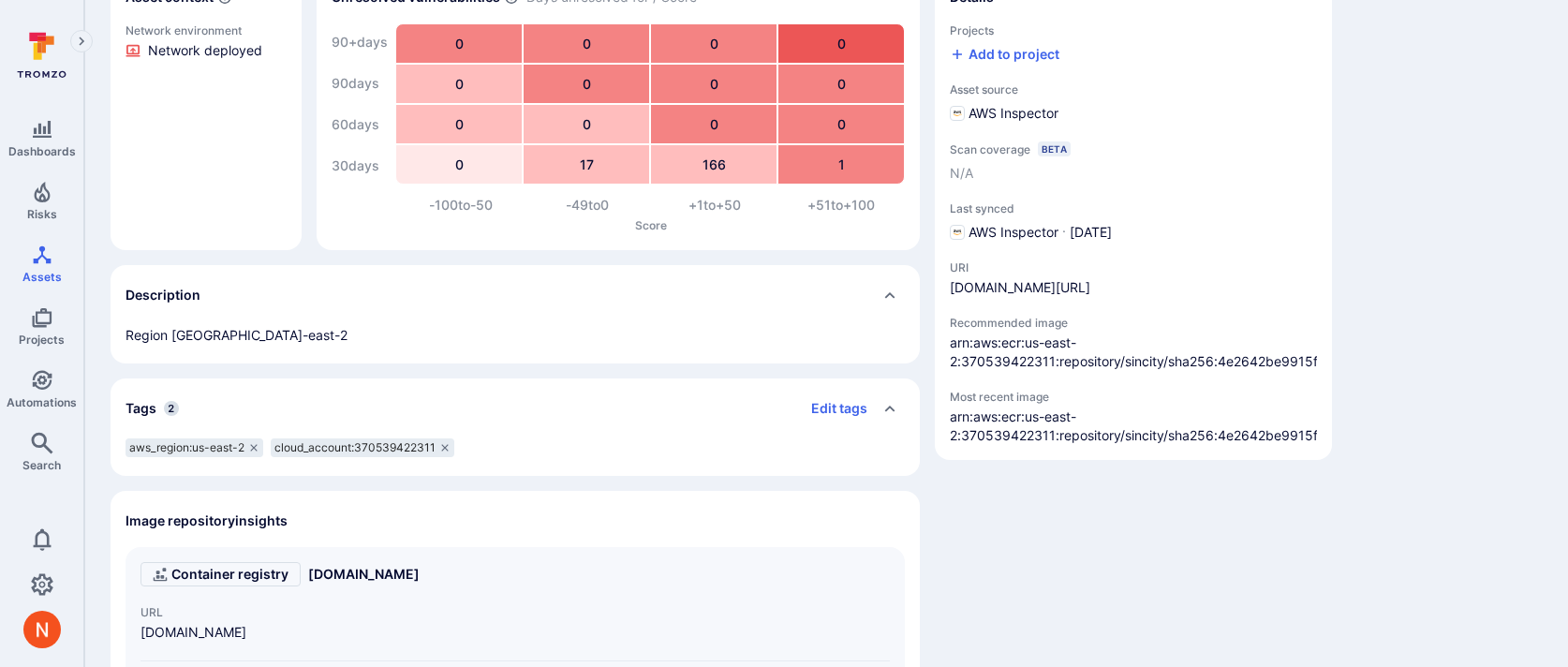
scroll to position [231, 0]
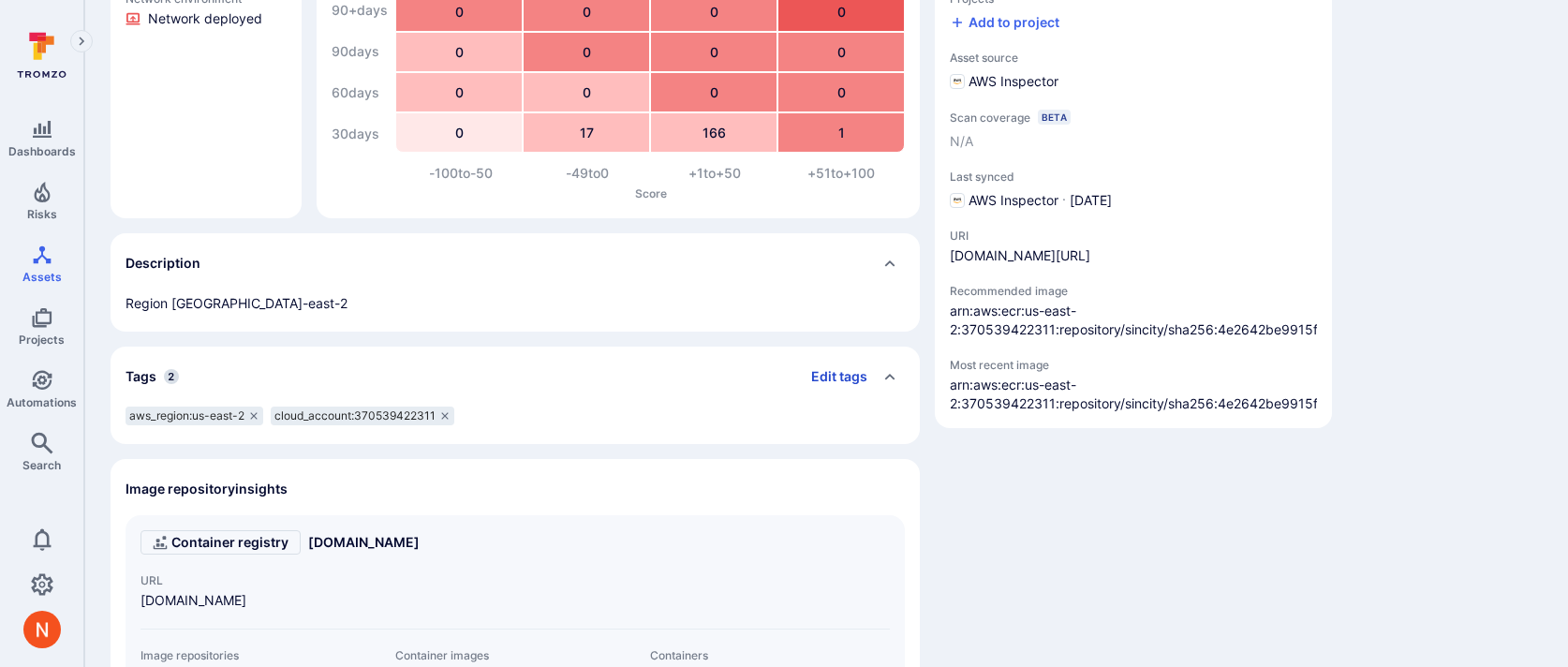
click at [849, 375] on button "Edit tags" at bounding box center [832, 376] width 71 height 30
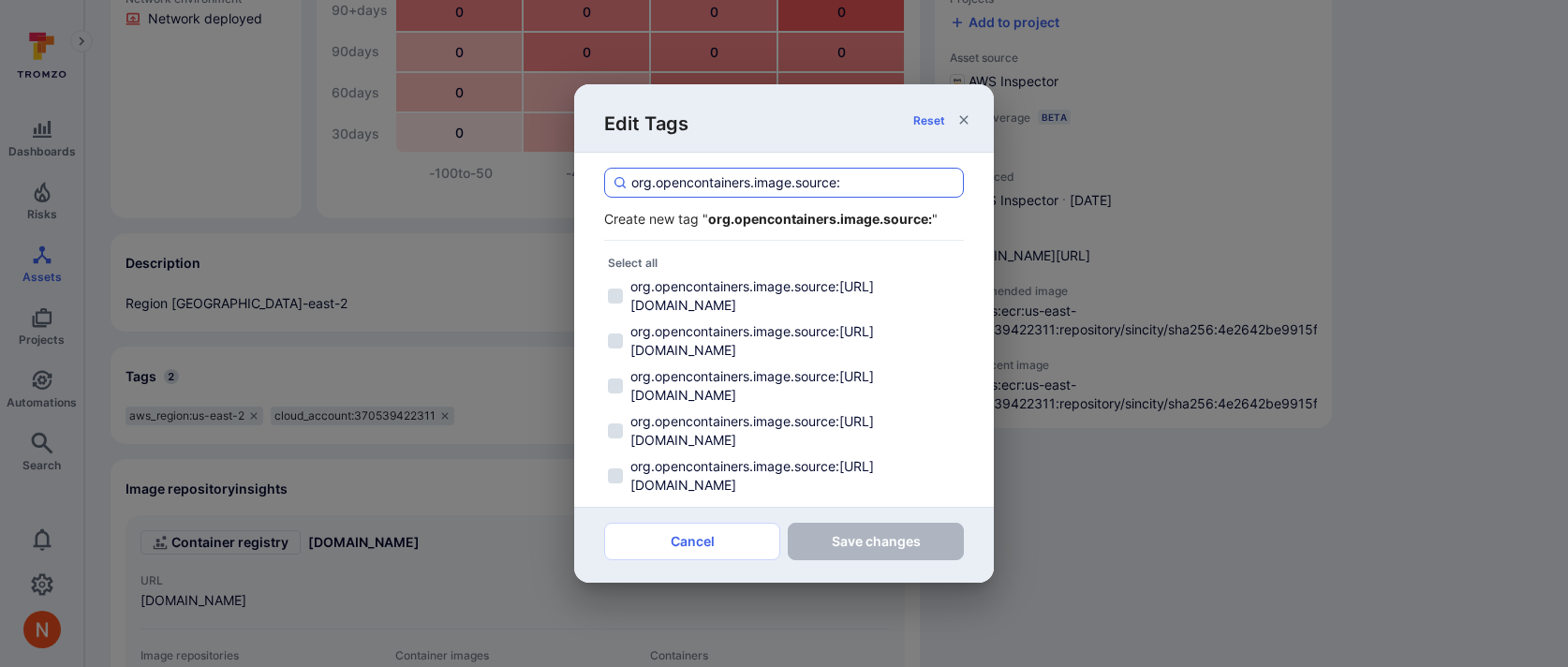
click at [874, 179] on input "org.opencontainers.image.source:" at bounding box center [793, 183] width 324 height 19
paste input "https://github.com/Tromzo-Vulnerable-Code/SinCity"
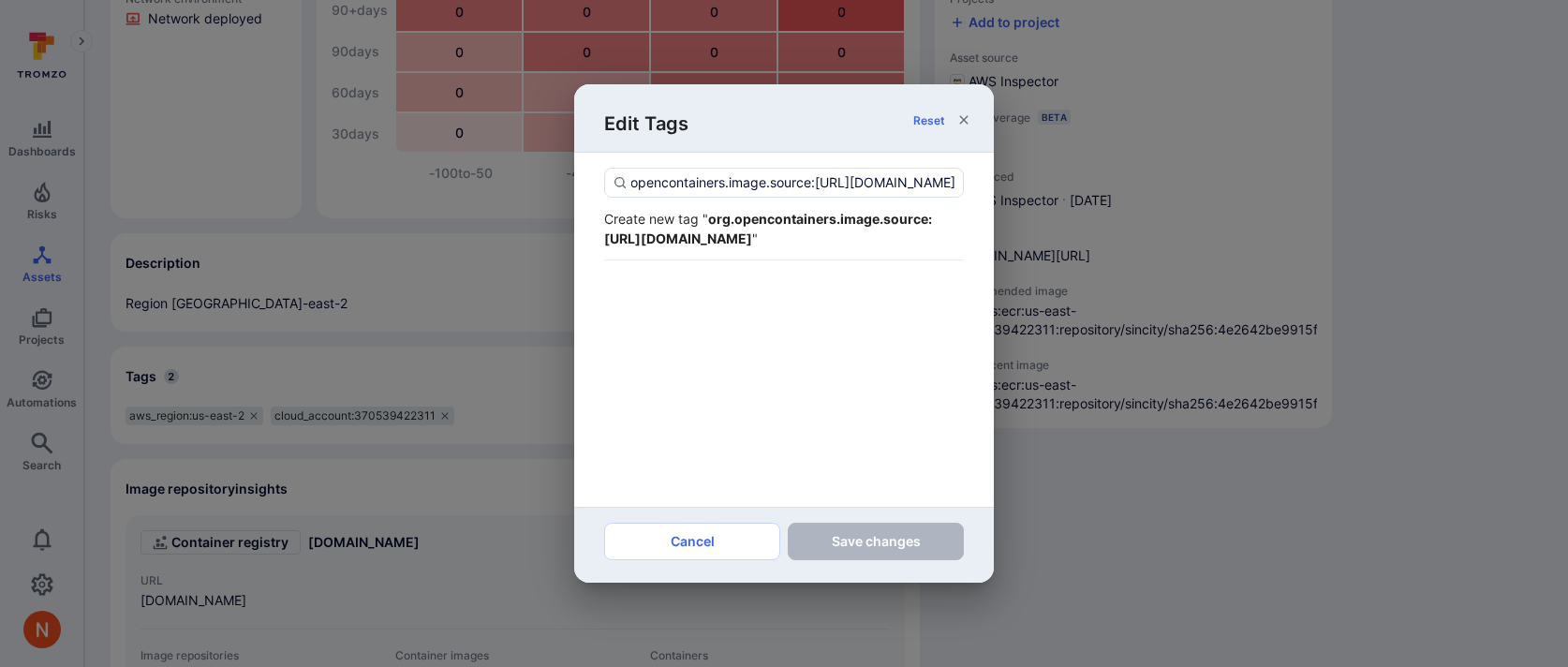
type input "org.opencontainers.image.source:https://github.com/Tromzo-Vulnerable-Code/SinCi…"
click at [840, 241] on strong "org.opencontainers.image.source:https://github.com/Tromzo-Vulnerable-Code/SinCi…" at bounding box center [768, 229] width 327 height 36
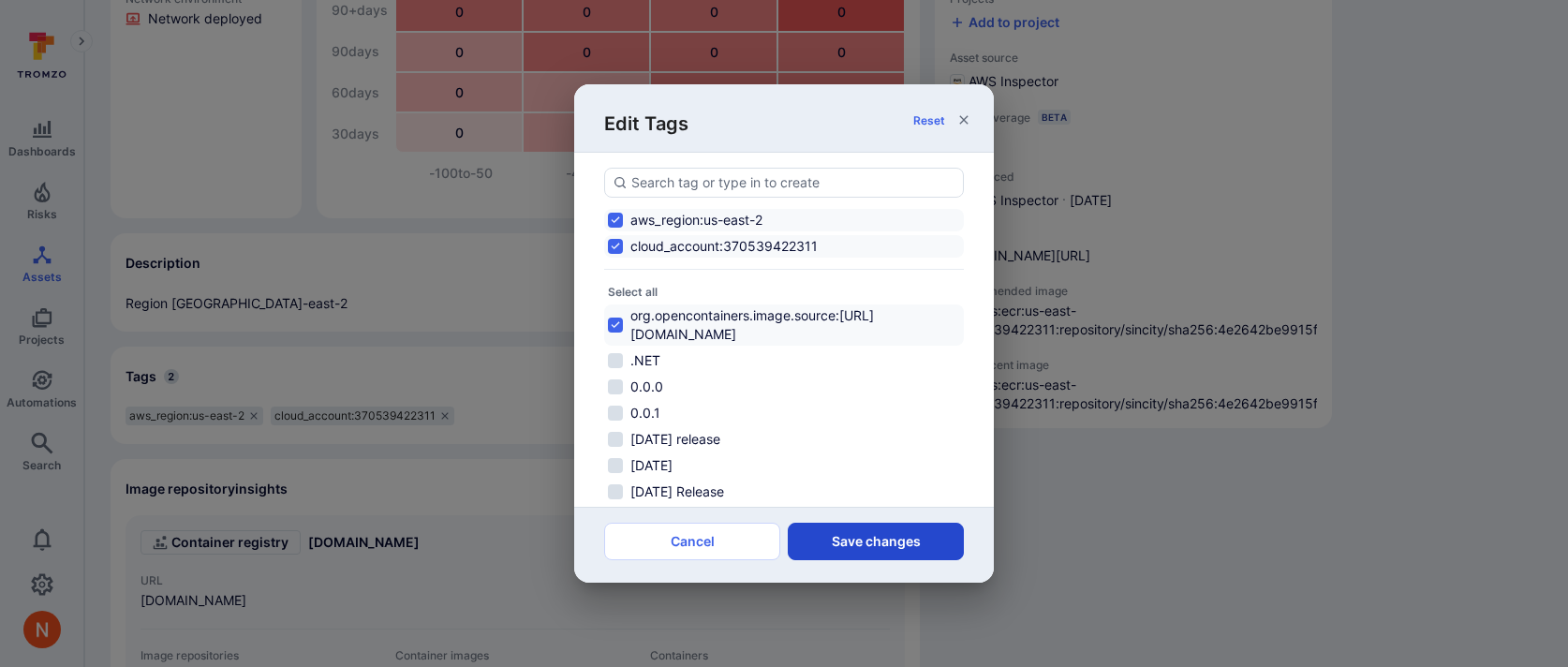
click at [851, 535] on button "Save changes" at bounding box center [876, 541] width 176 height 38
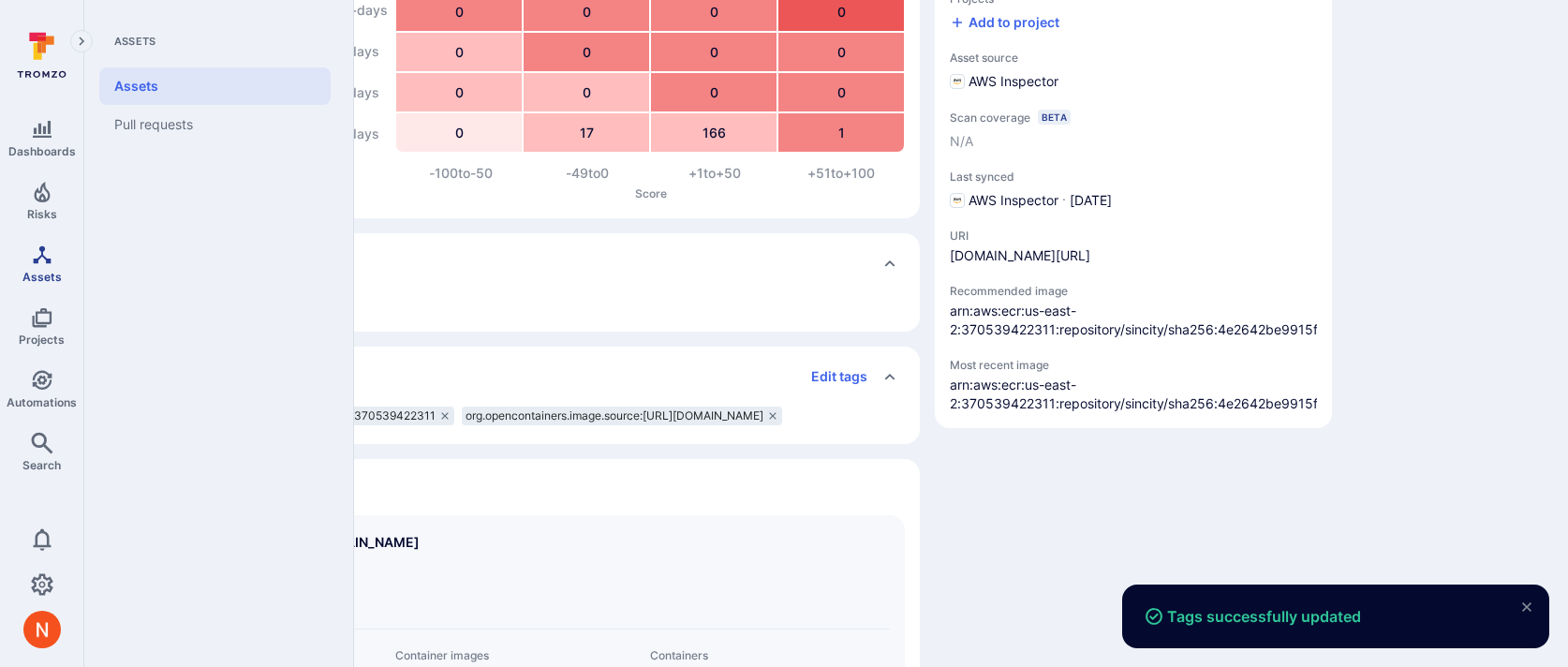
click at [39, 263] on icon "Assets" at bounding box center [42, 255] width 23 height 23
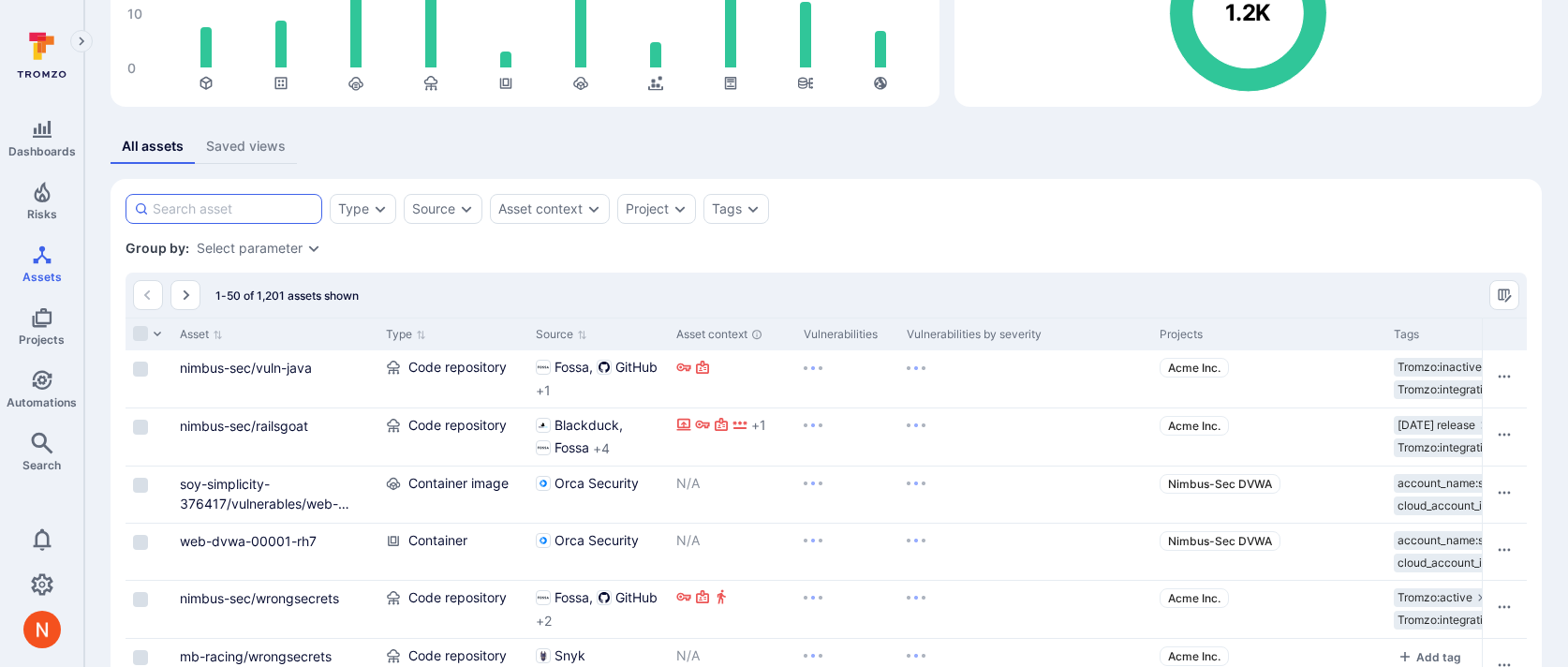
click at [290, 217] on input at bounding box center [234, 209] width 161 height 19
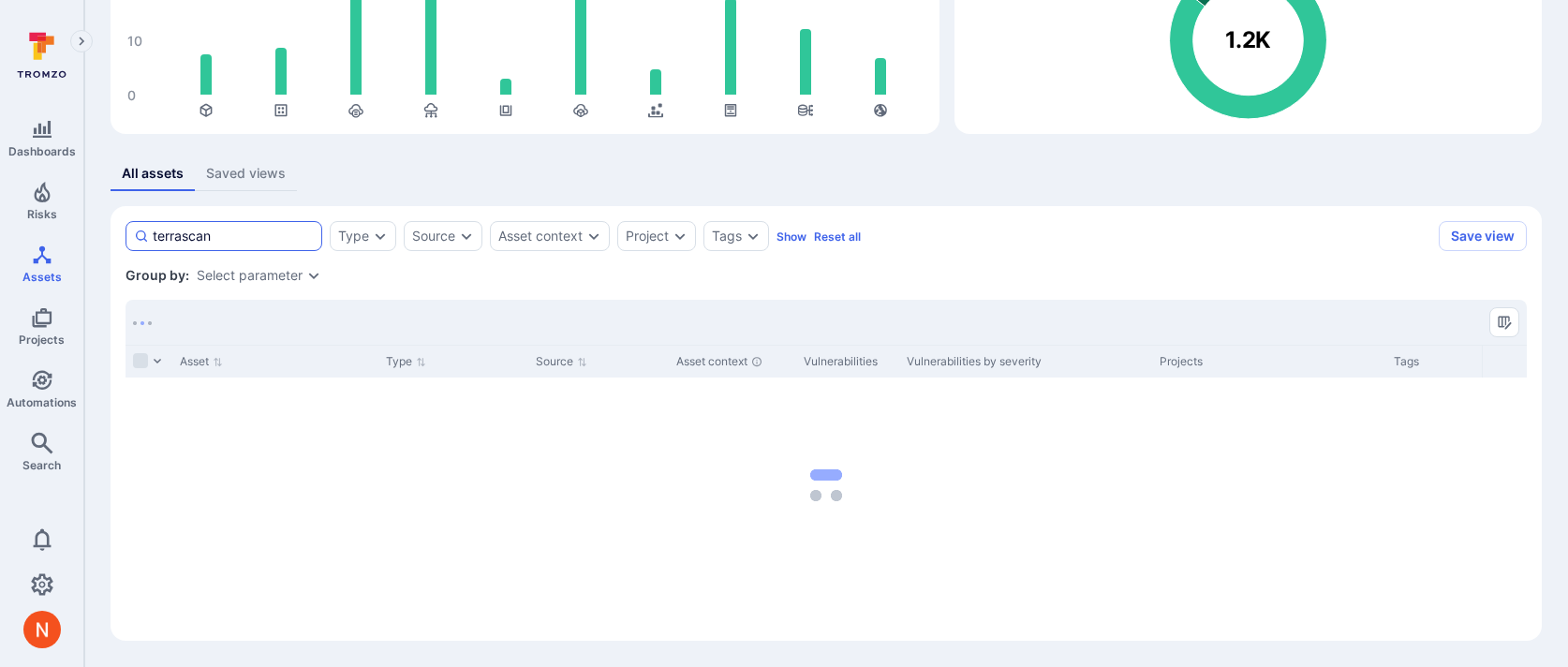
scroll to position [204, 0]
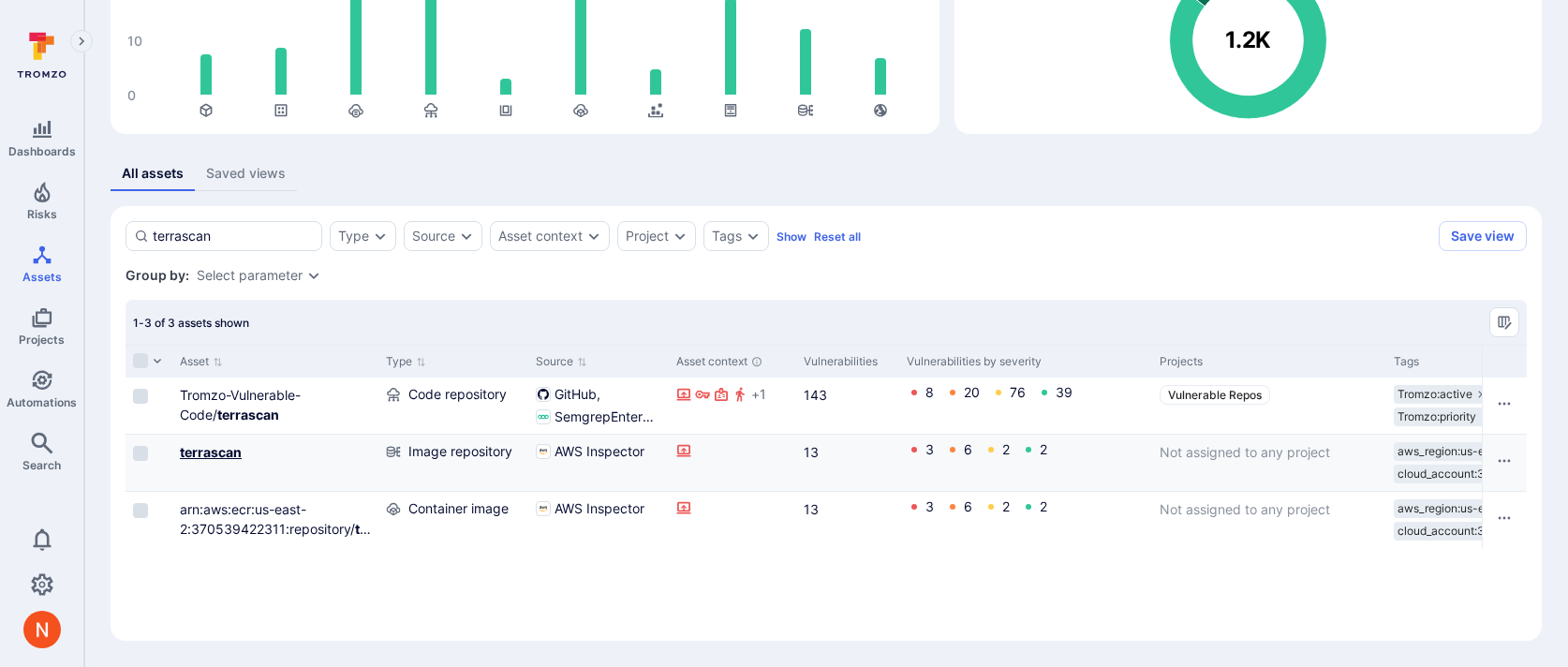
type input "terrascan"
click at [219, 452] on b "terrascan" at bounding box center [211, 451] width 62 height 16
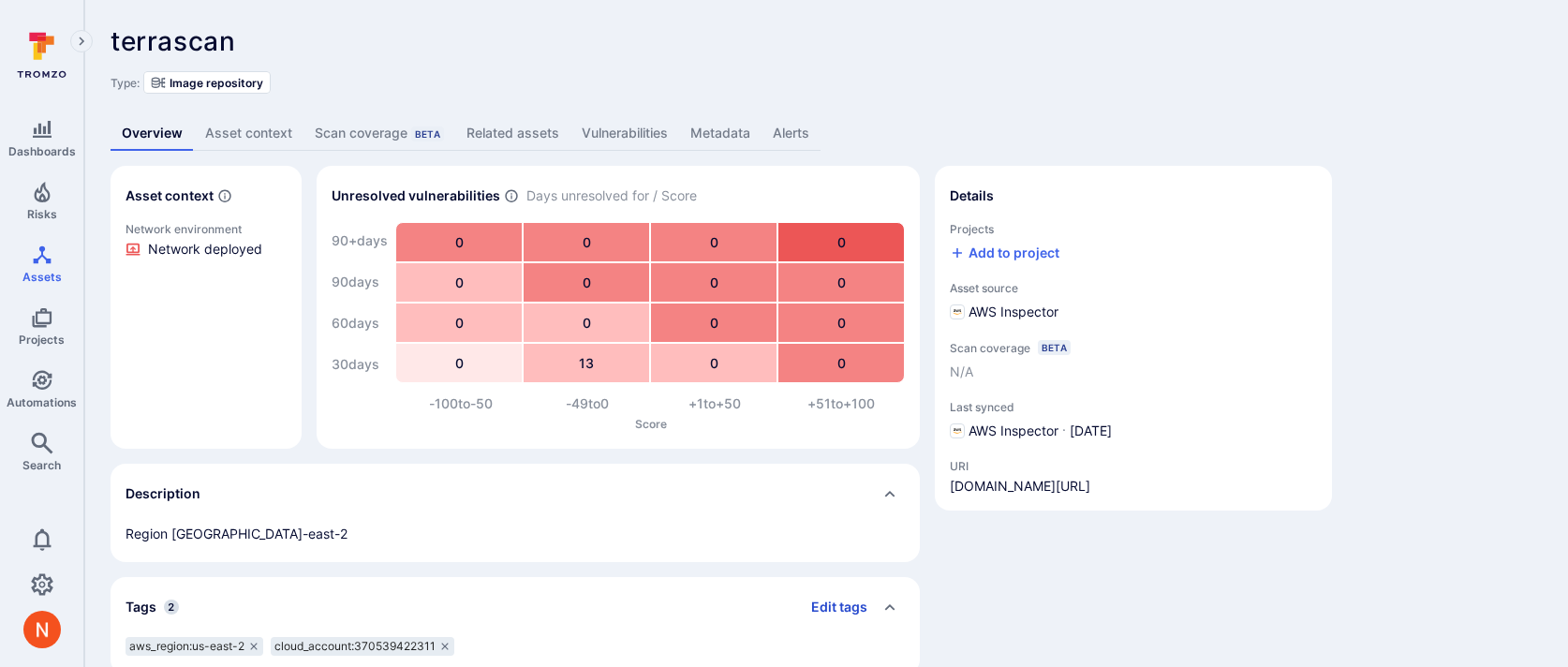
click at [848, 603] on button "Edit tags" at bounding box center [832, 607] width 71 height 30
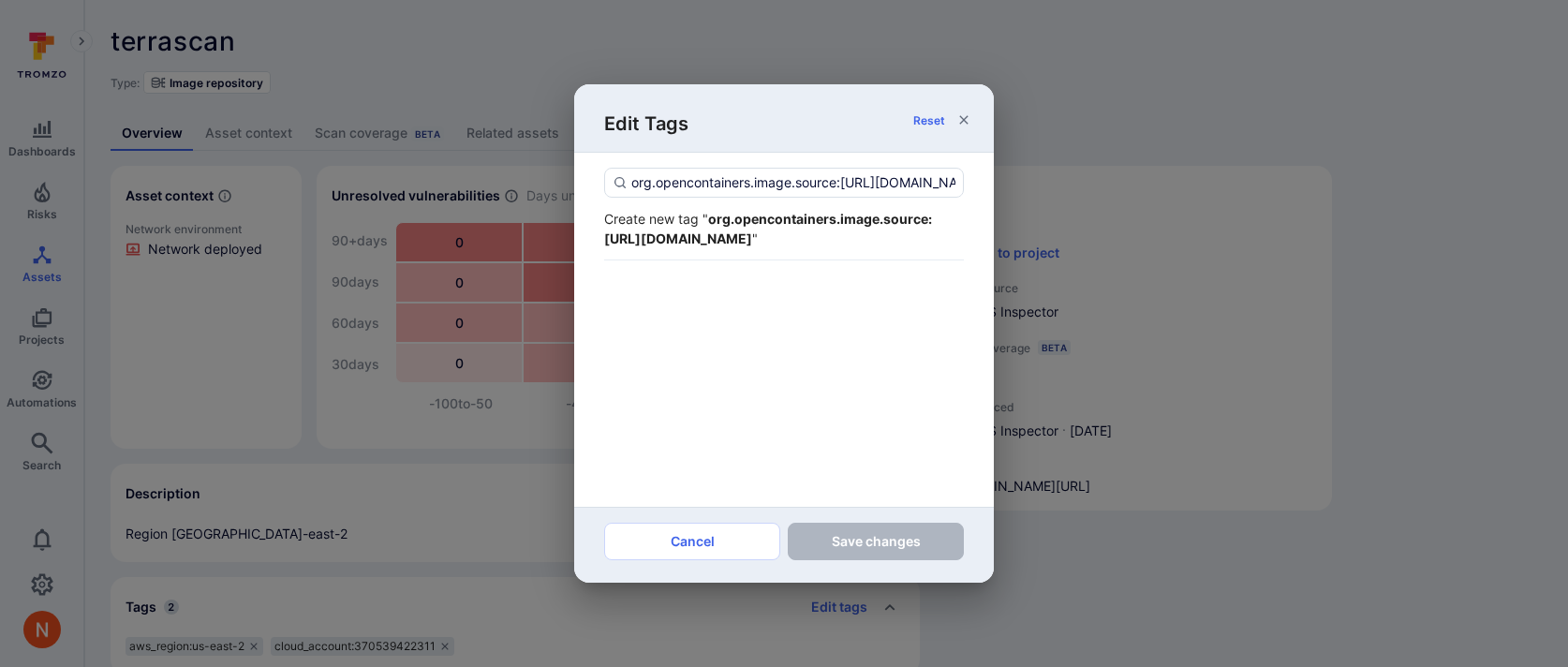
scroll to position [0, 226]
type input "org.opencontainers.image.source:[URL][DOMAIN_NAME]"
click at [823, 261] on div "Create new tag " org.opencontainers.image.source:https://github.com/Tromzo-Vuln…" at bounding box center [784, 229] width 359 height 63
click at [827, 244] on strong "org.opencontainers.image.source:[URL][DOMAIN_NAME]" at bounding box center [768, 229] width 327 height 36
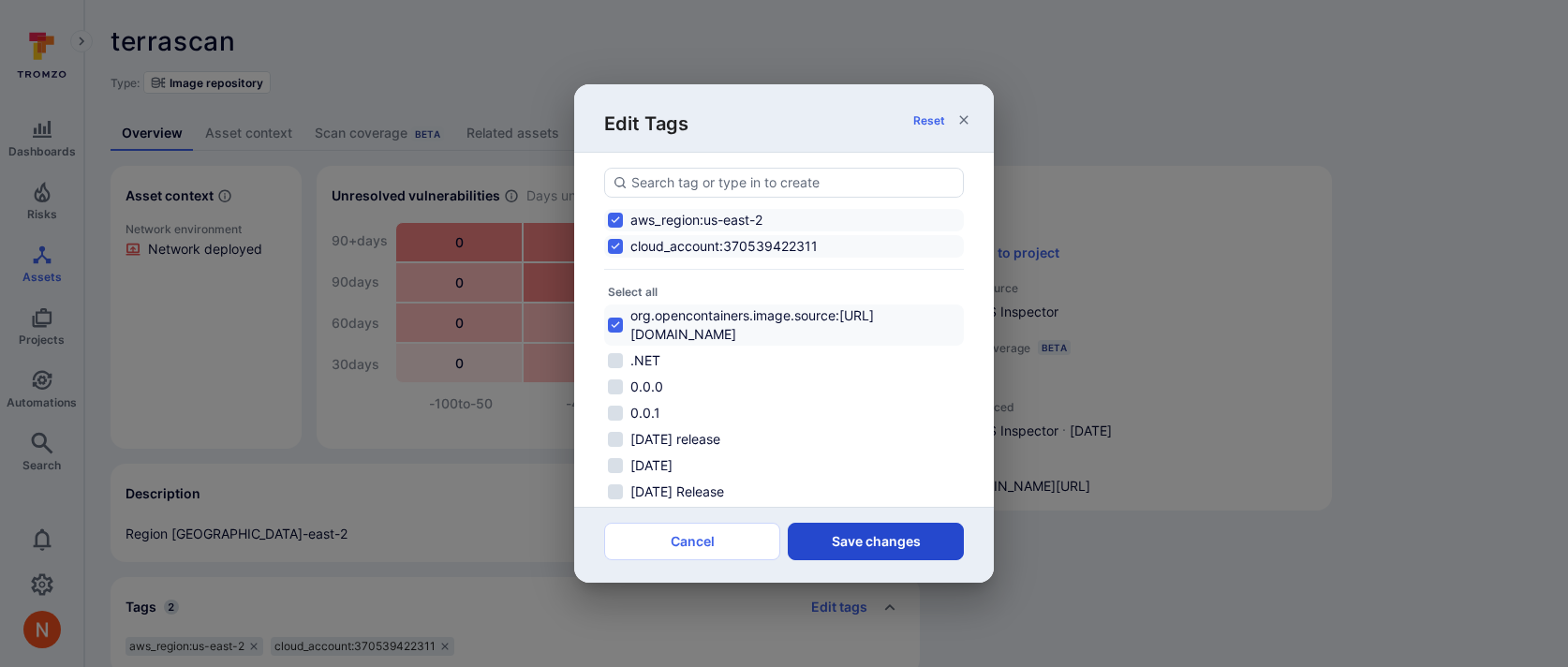
click at [872, 545] on button "Save changes" at bounding box center [876, 541] width 176 height 38
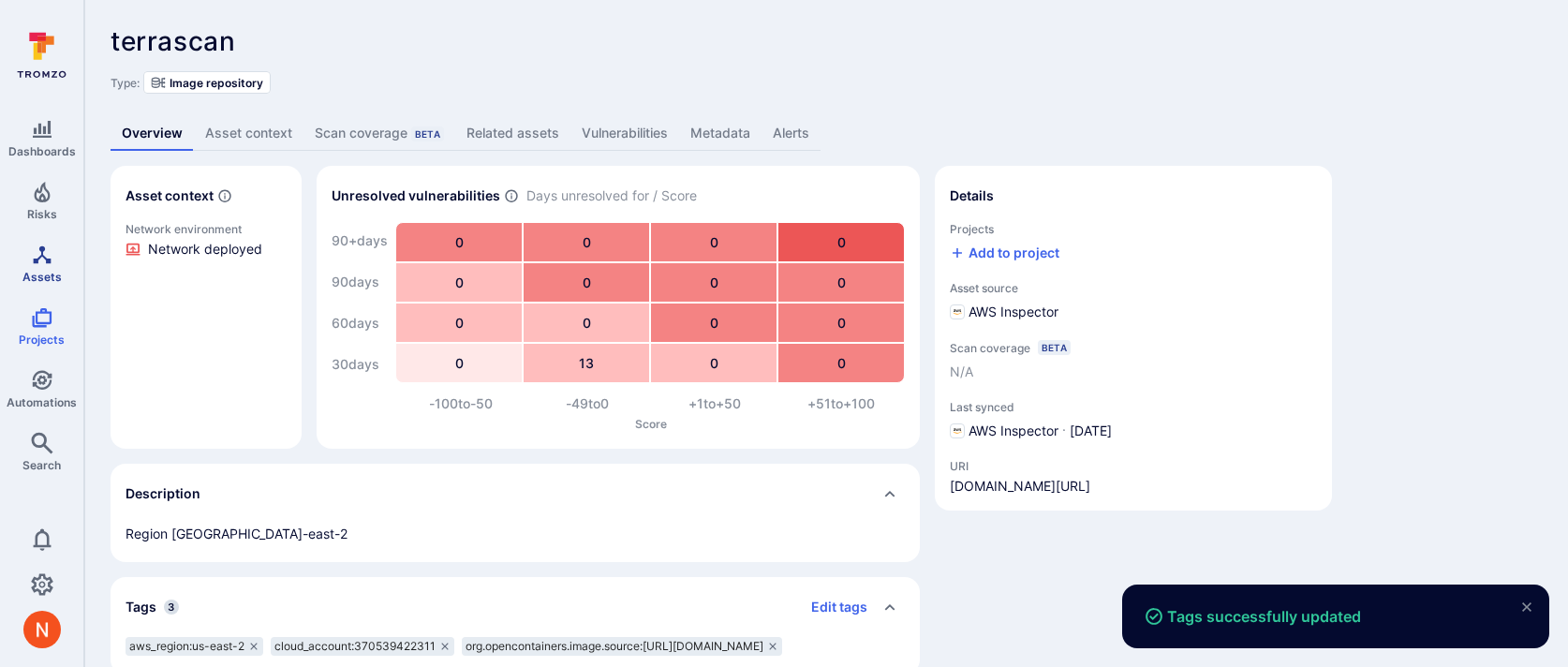
click at [50, 258] on icon "Assets" at bounding box center [41, 254] width 18 height 18
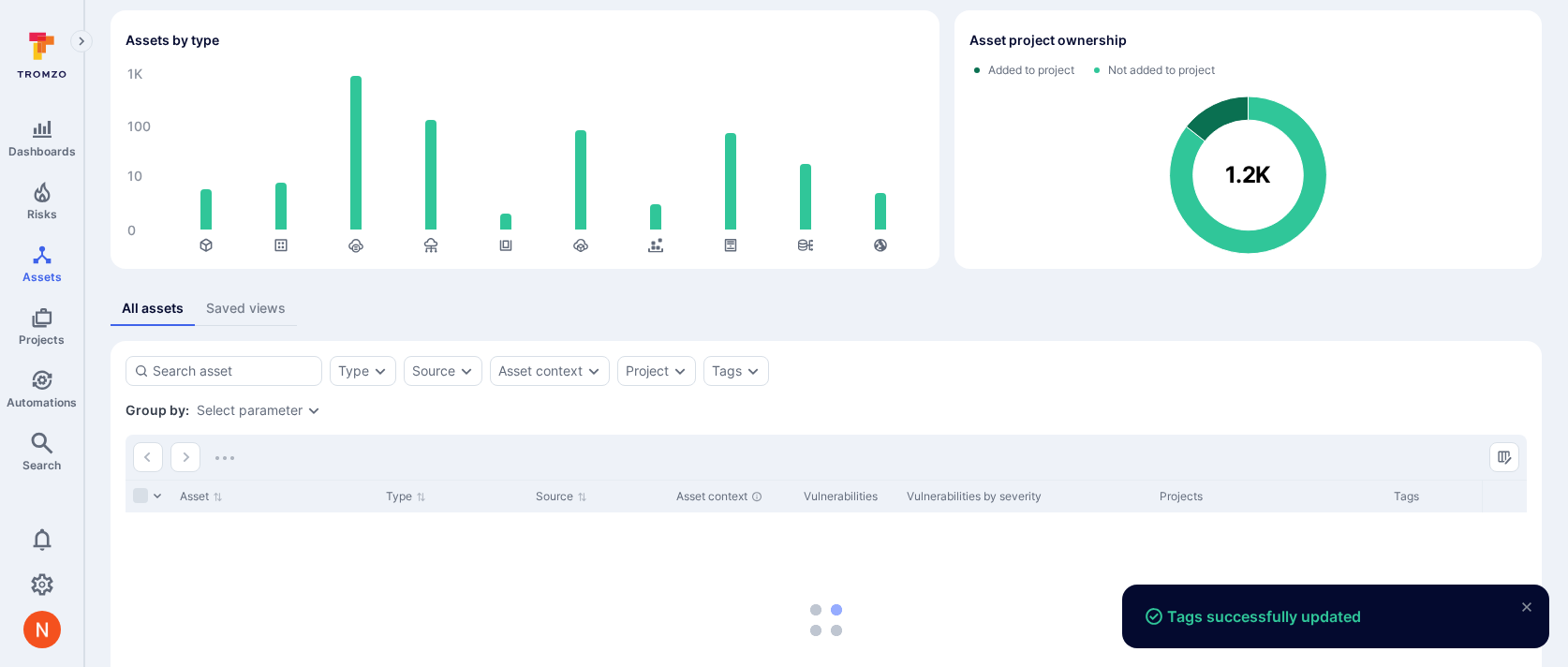
scroll to position [177, 0]
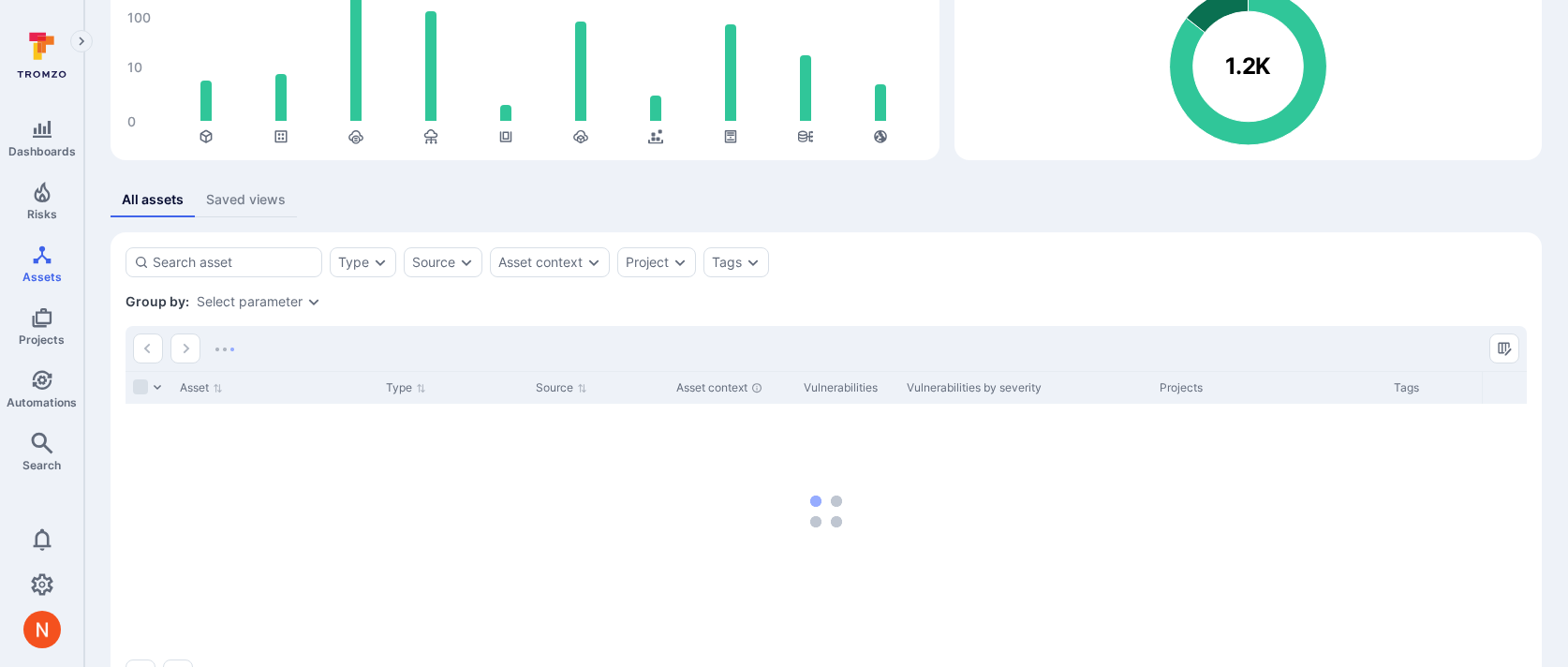
click at [267, 309] on div "Group by: Select parameter" at bounding box center [827, 302] width 1402 height 19
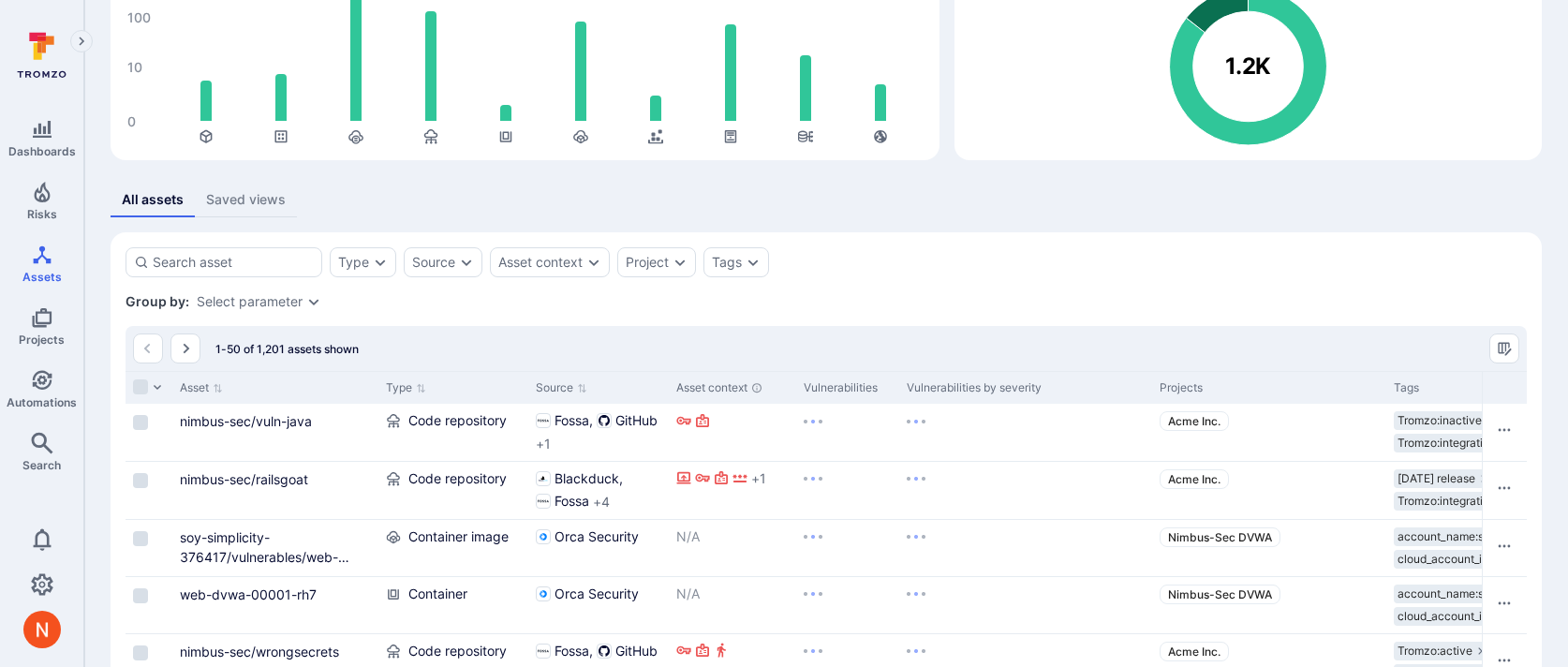
click at [290, 301] on div "Select parameter" at bounding box center [250, 302] width 106 height 15
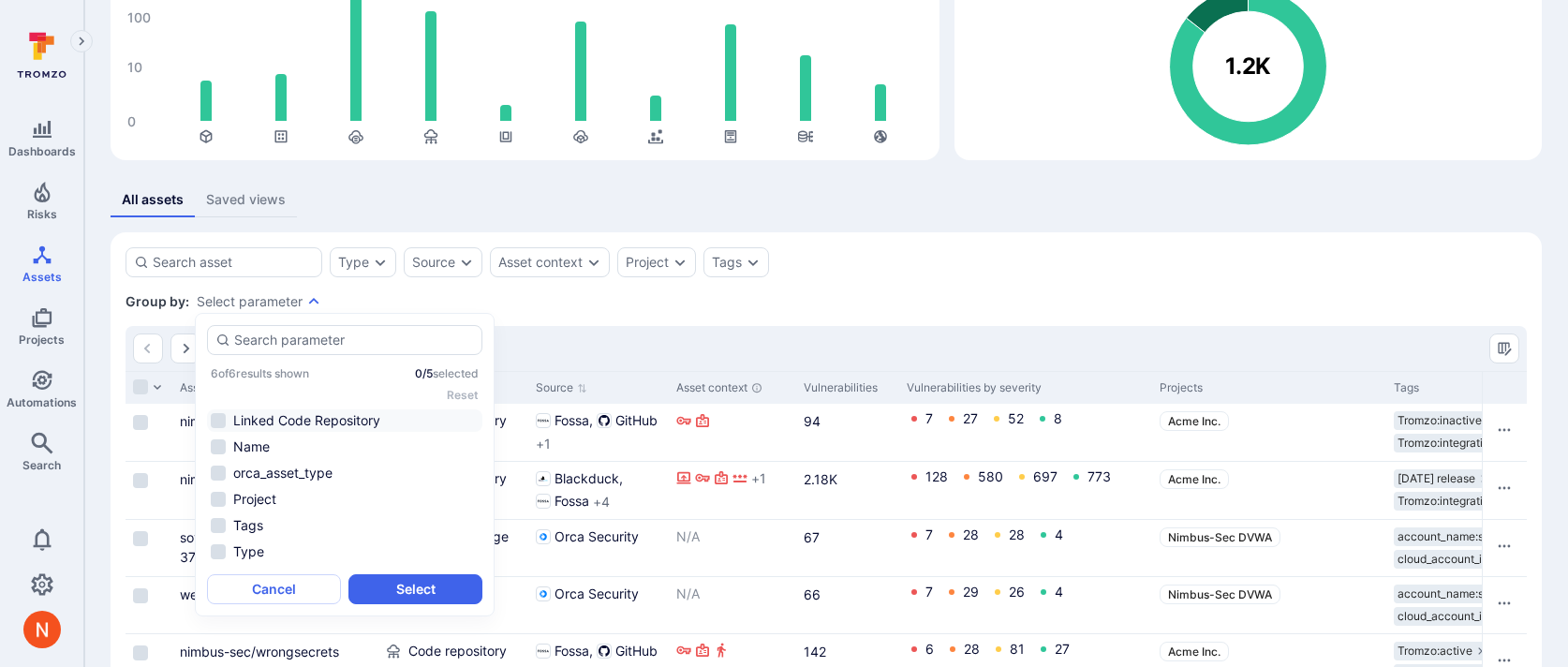
click at [303, 417] on li "Linked Code Repository" at bounding box center [345, 420] width 276 height 23
click at [359, 580] on button "Select" at bounding box center [415, 589] width 134 height 30
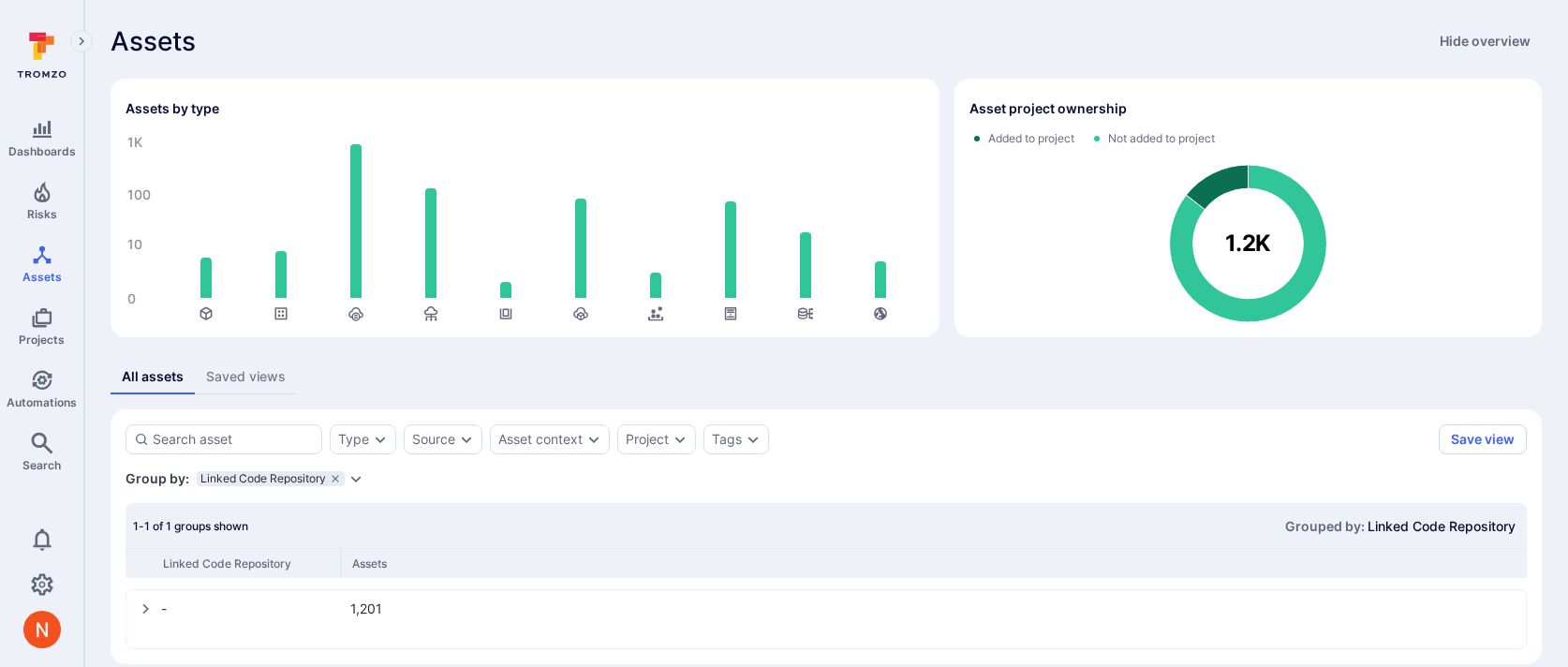
scroll to position [23, 0]
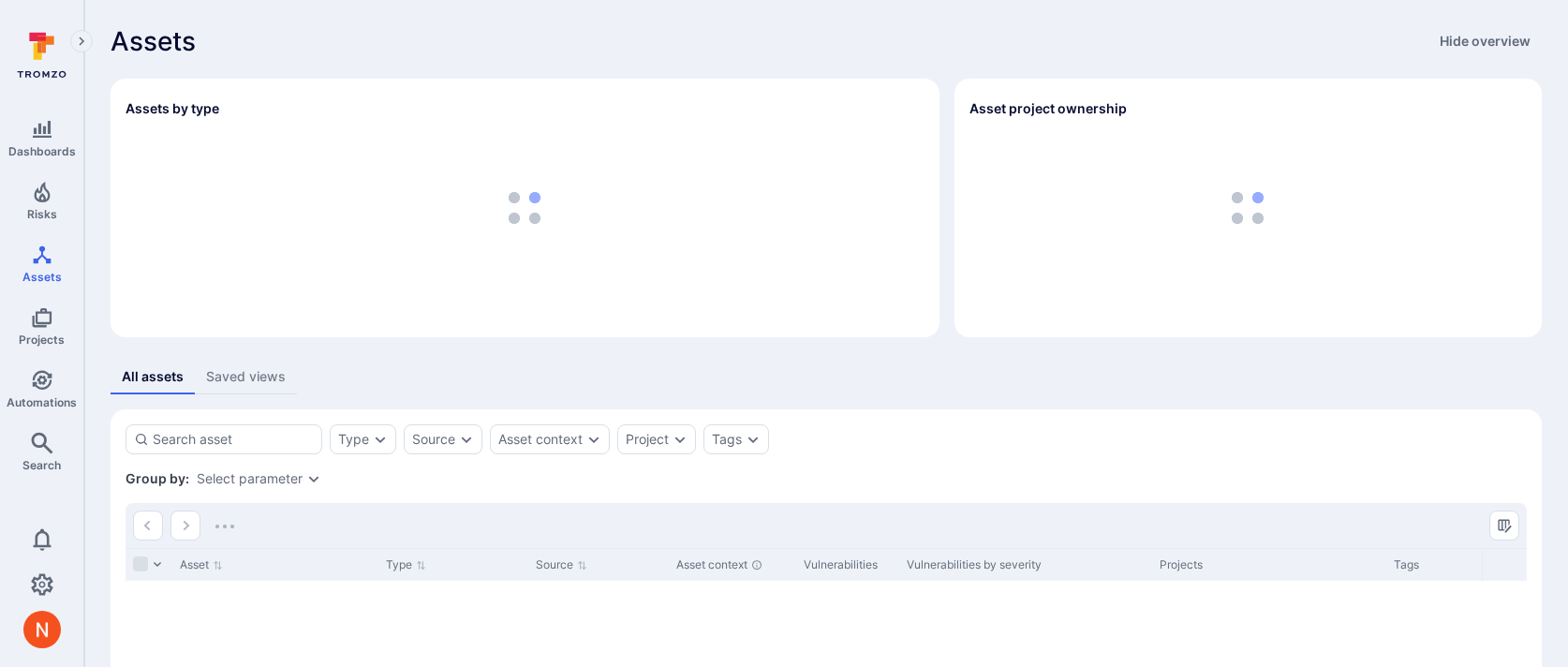
scroll to position [79, 0]
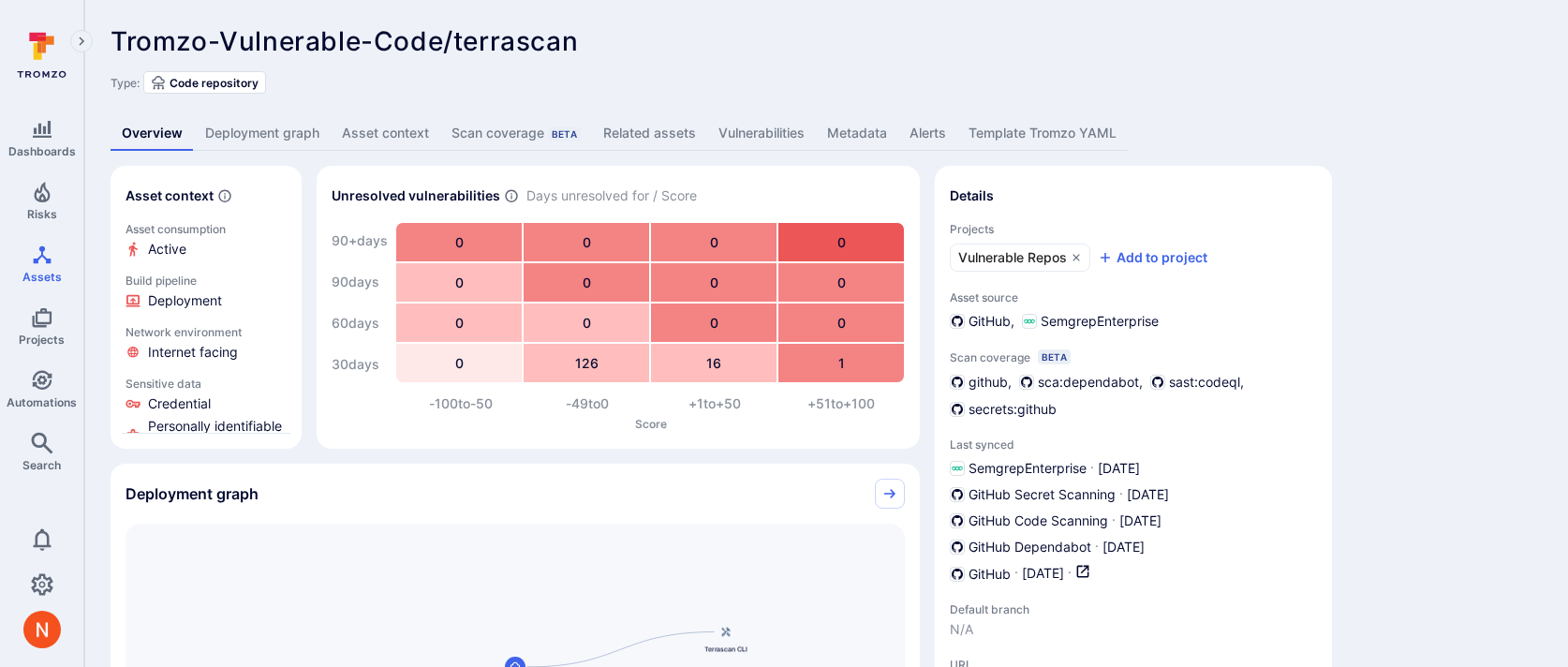
click at [269, 134] on link "Deployment graph" at bounding box center [263, 133] width 137 height 35
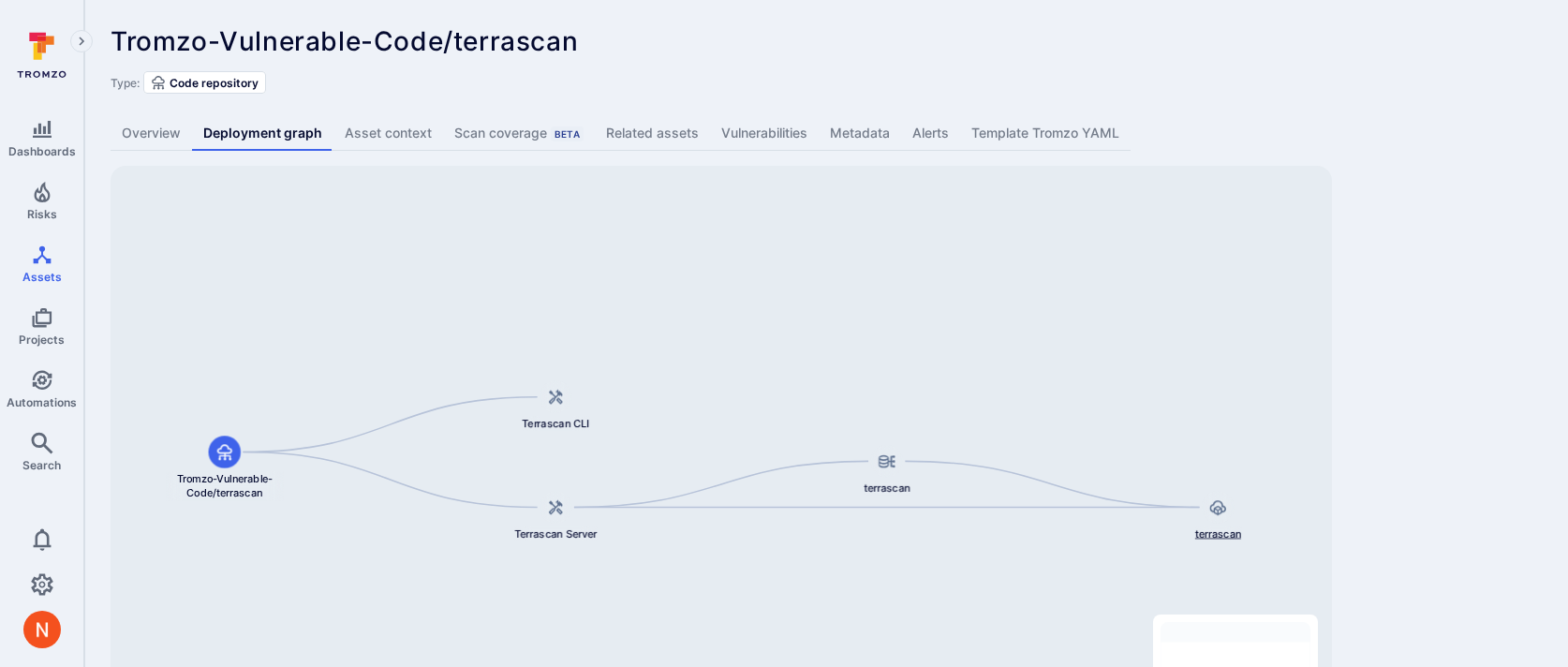
click at [1230, 515] on div at bounding box center [1218, 507] width 33 height 33
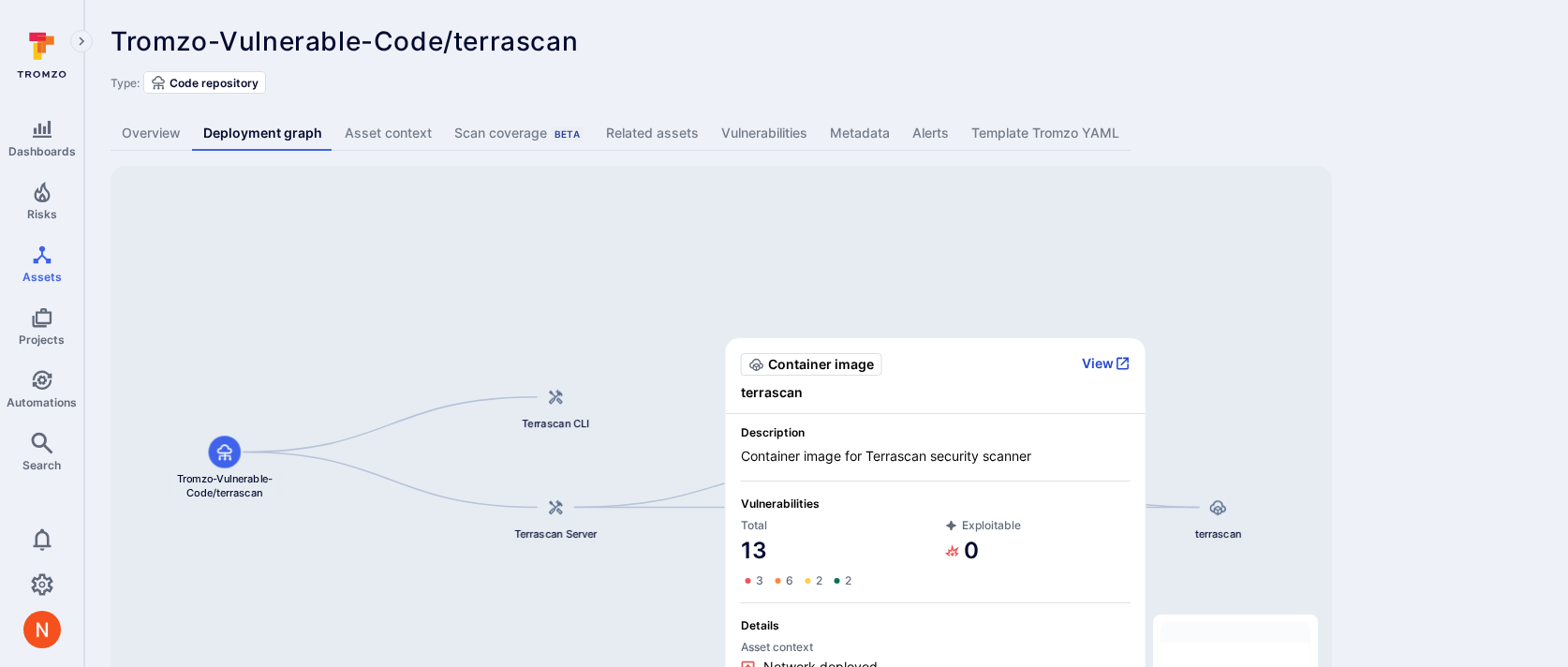
click at [1094, 366] on button "View" at bounding box center [1106, 363] width 49 height 17
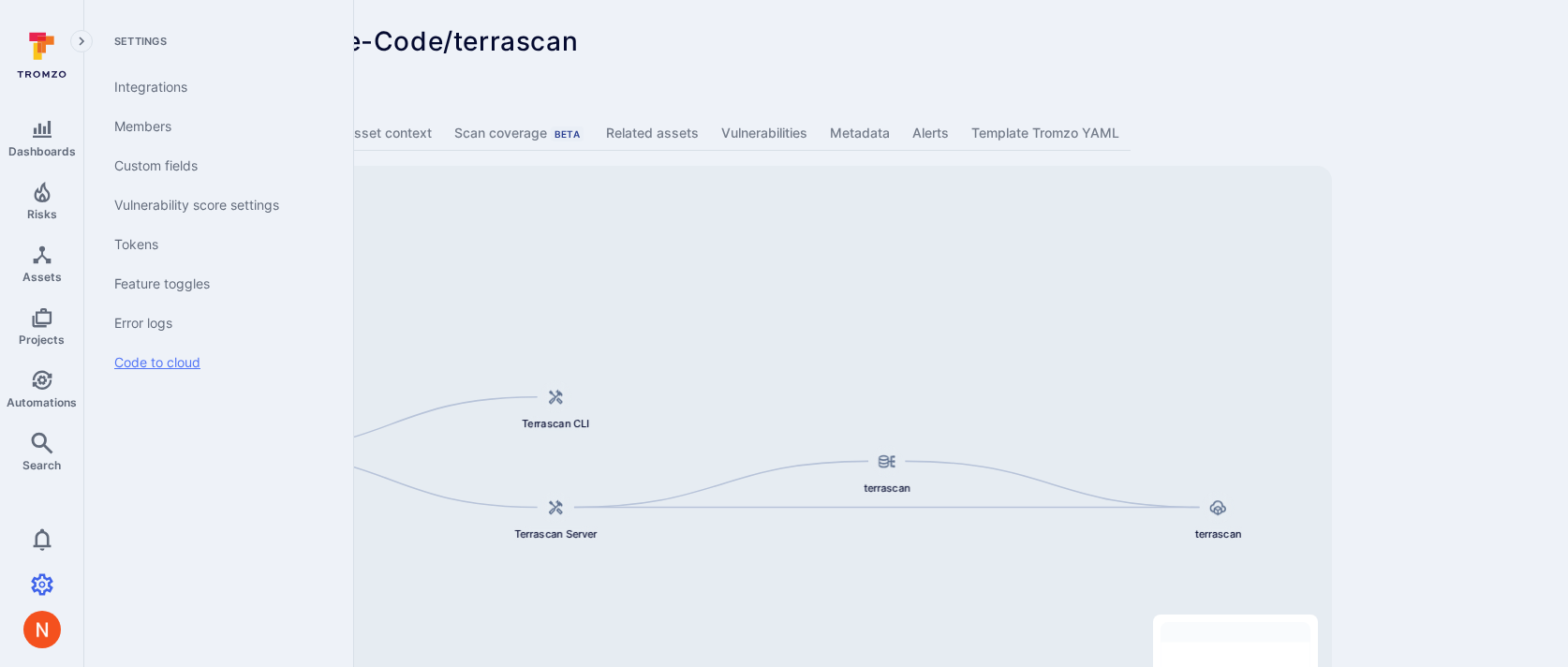
click at [150, 364] on link "Code to cloud" at bounding box center [215, 362] width 232 height 39
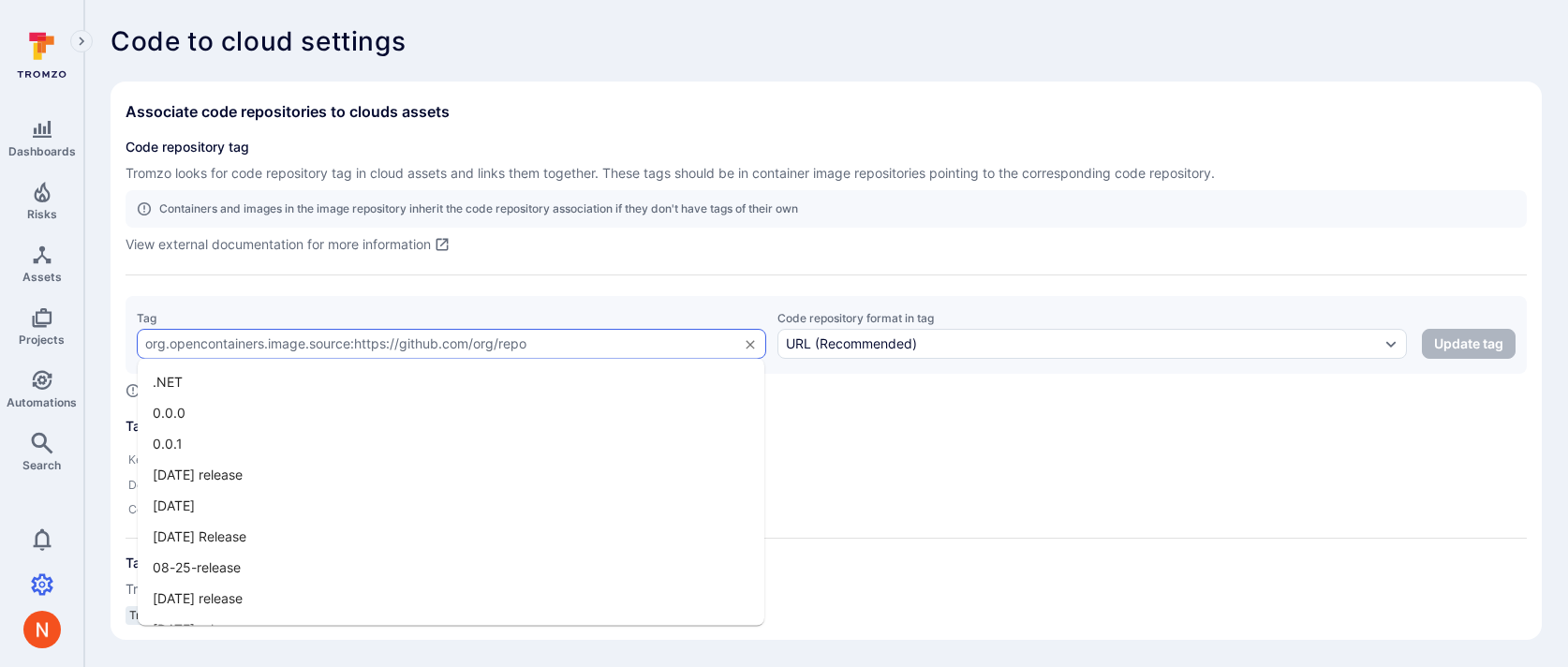
click at [547, 336] on input "text" at bounding box center [437, 343] width 584 height 15
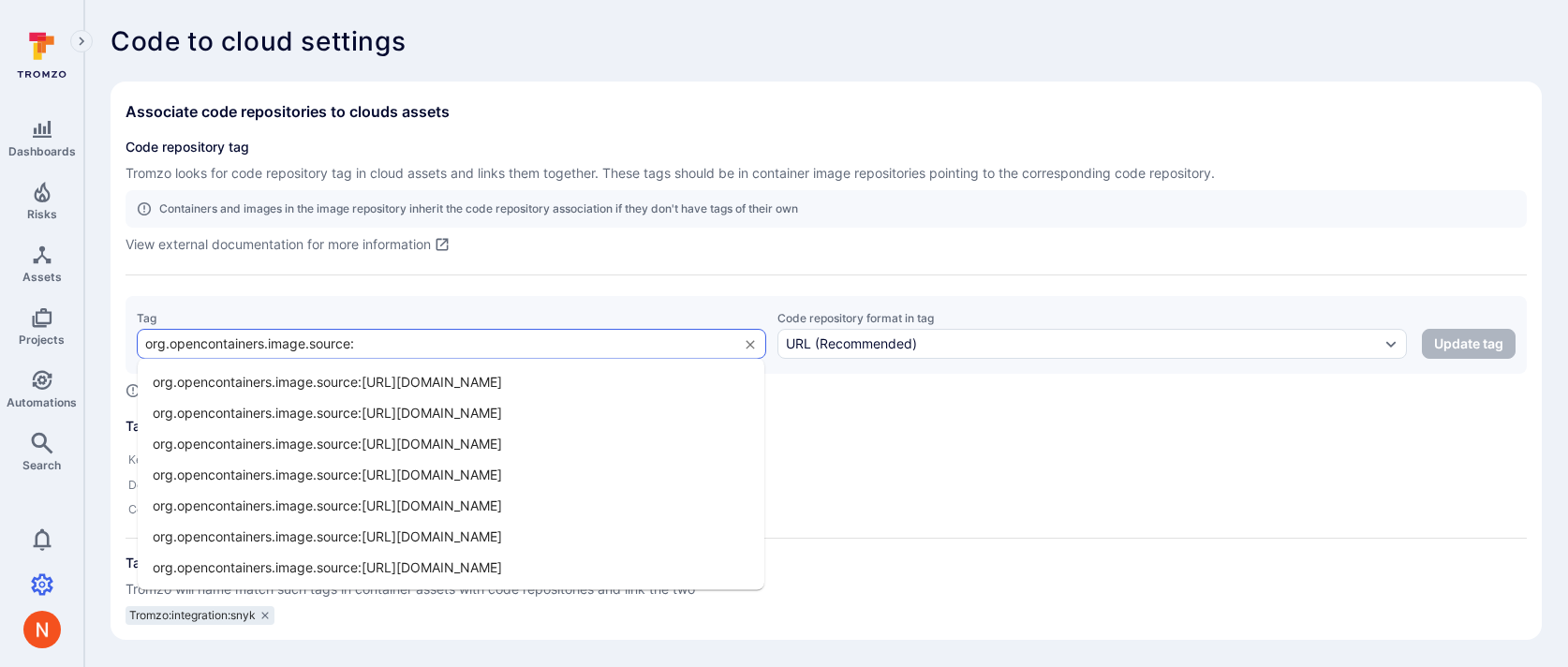
click at [590, 371] on li "org.opencontainers.image.source:[URL][DOMAIN_NAME]" at bounding box center [451, 381] width 627 height 31
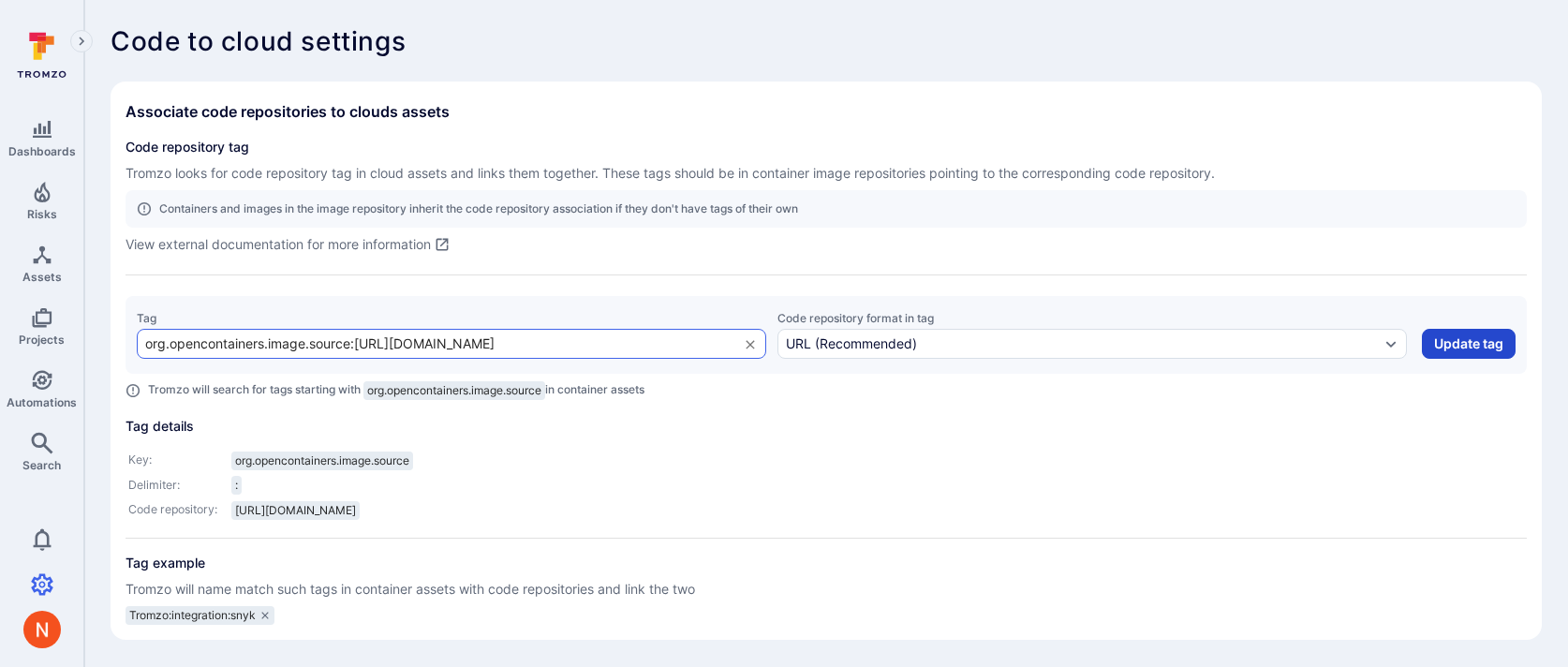
type input "org.opencontainers.image.source:[URL][DOMAIN_NAME]"
click at [1473, 349] on button "Update tag" at bounding box center [1469, 343] width 94 height 30
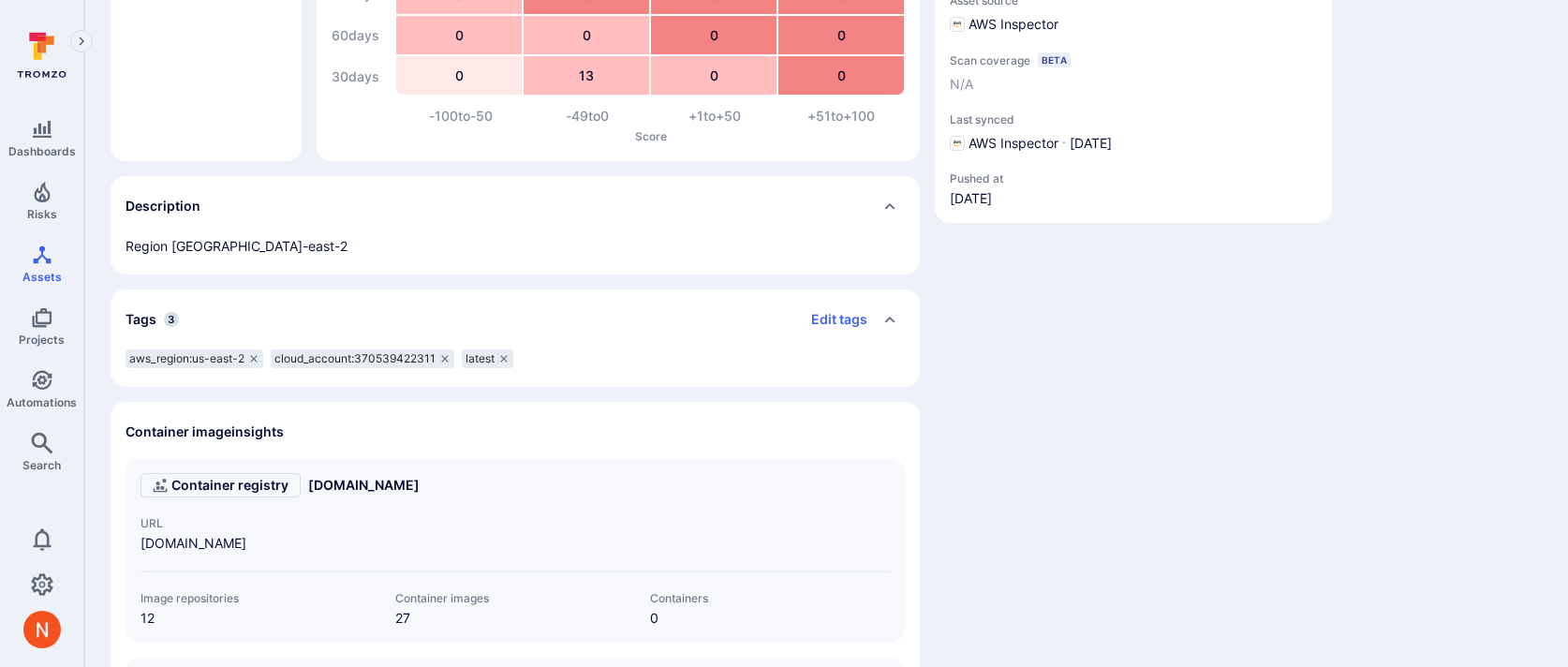
scroll to position [310, 0]
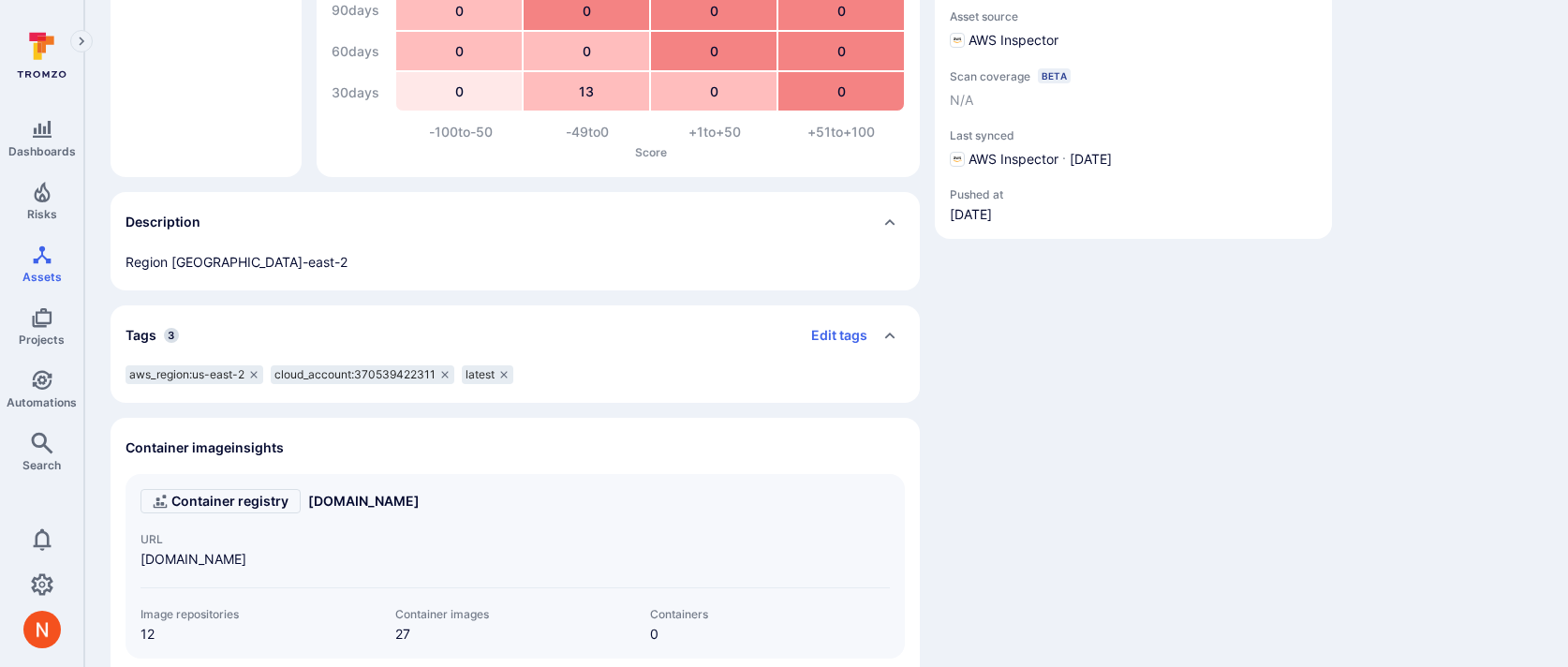
scroll to position [314, 0]
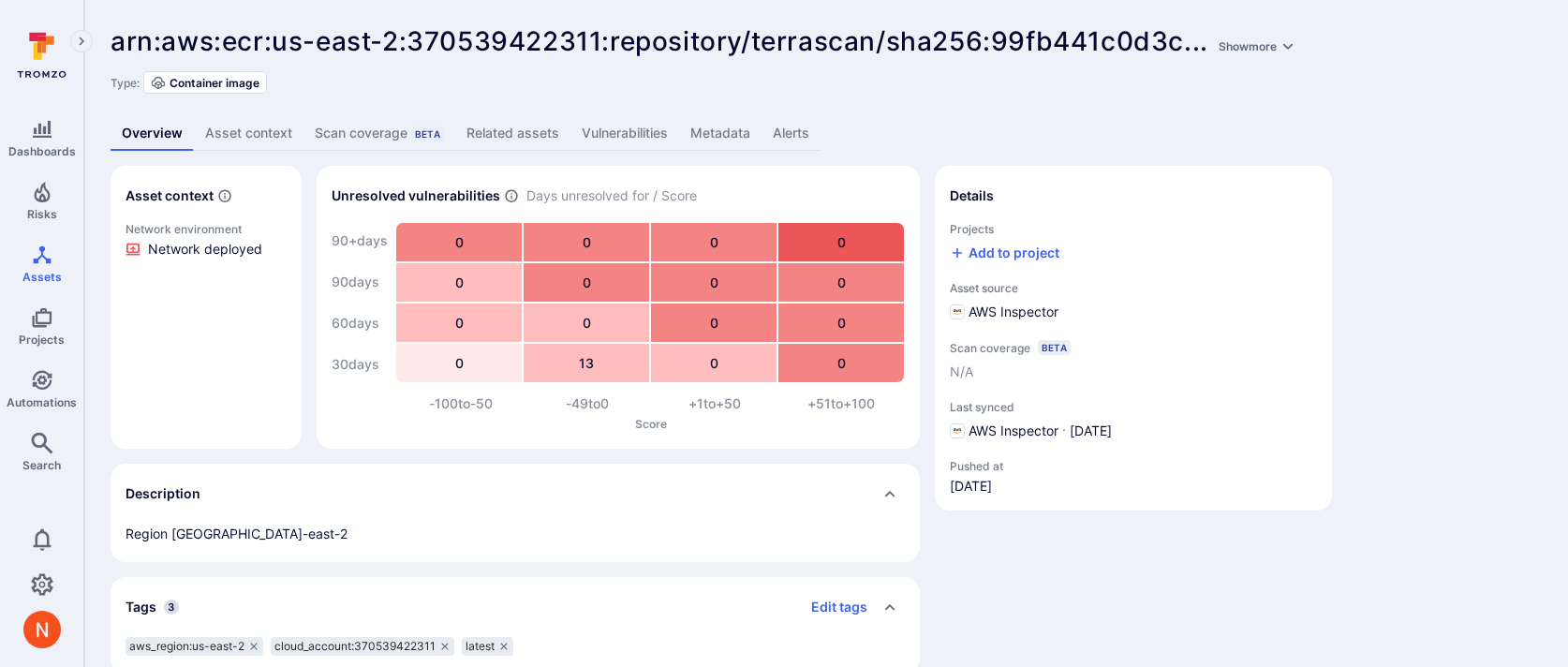
click at [518, 123] on link "Related assets" at bounding box center [512, 133] width 115 height 35
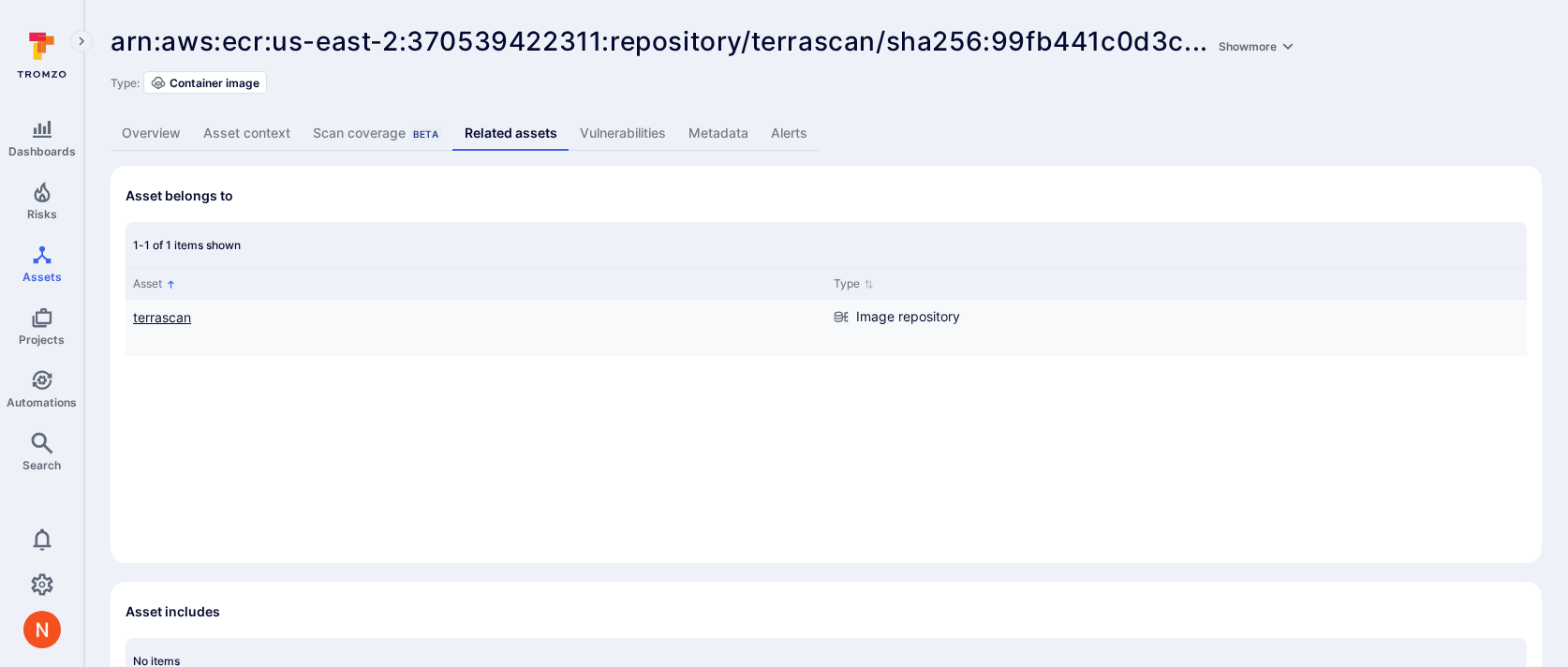
click at [174, 313] on link "terrascan" at bounding box center [162, 316] width 58 height 16
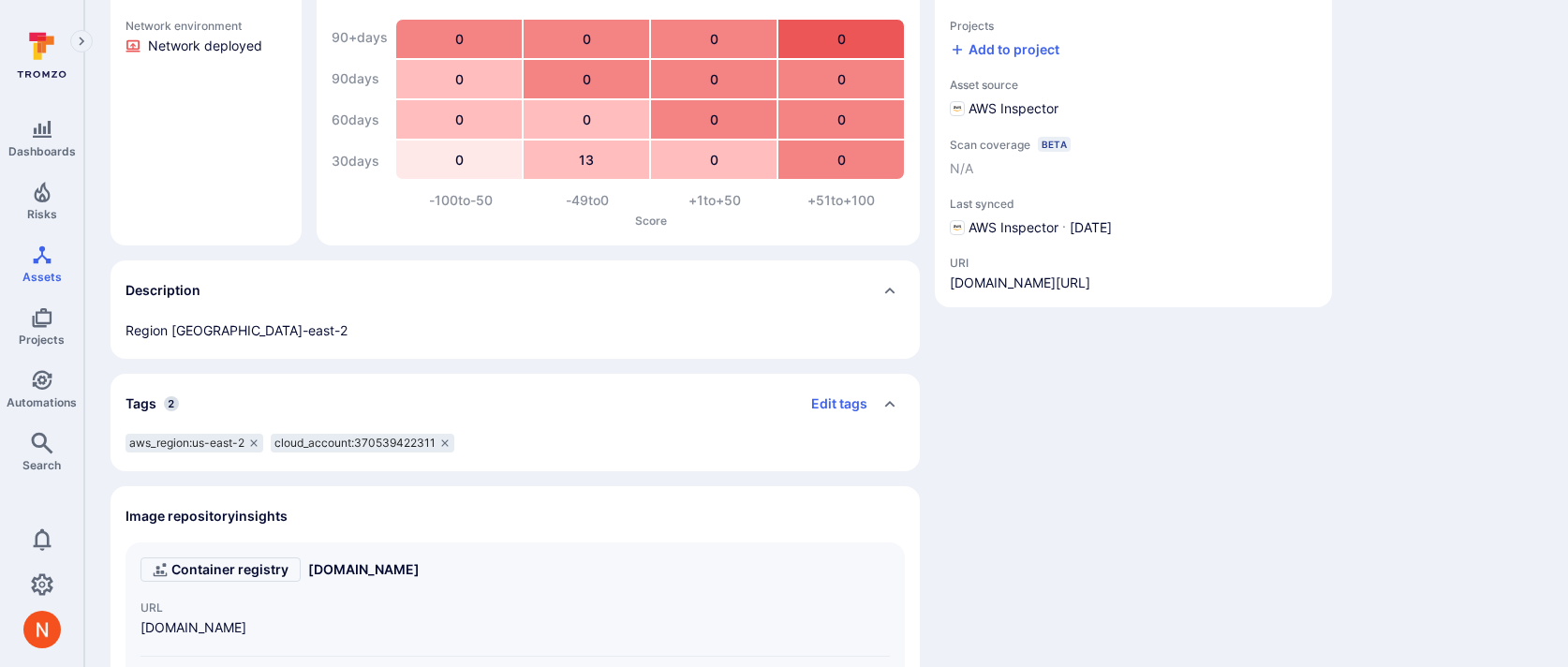
scroll to position [226, 0]
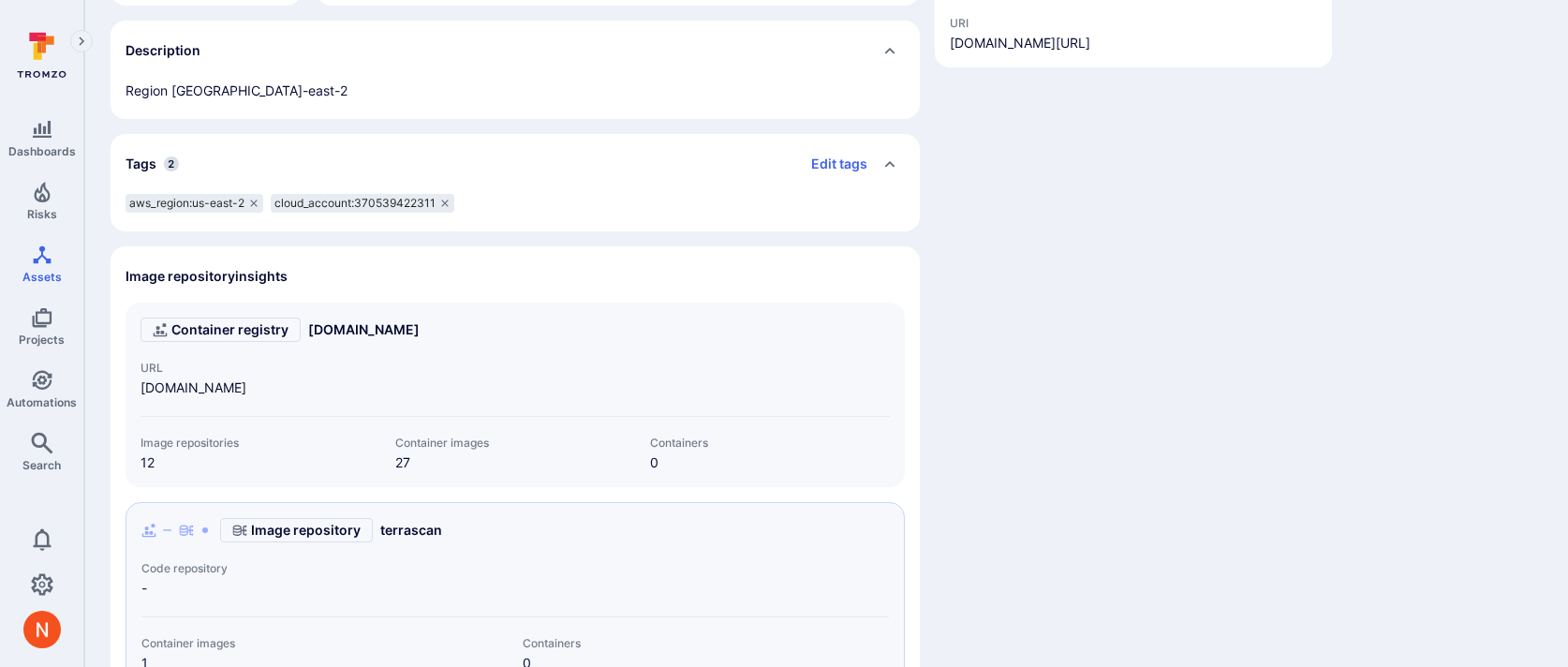
scroll to position [543, 0]
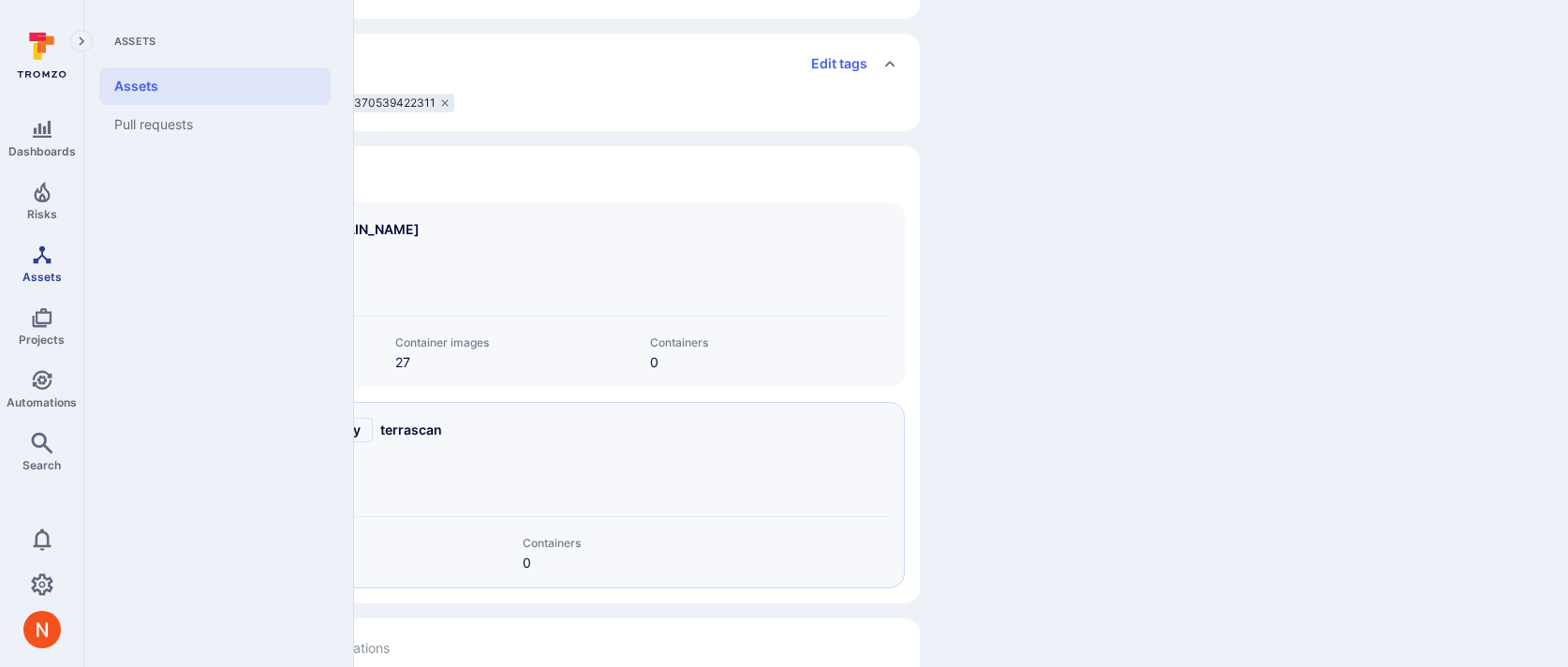
click at [38, 277] on span "Assets" at bounding box center [42, 277] width 39 height 14
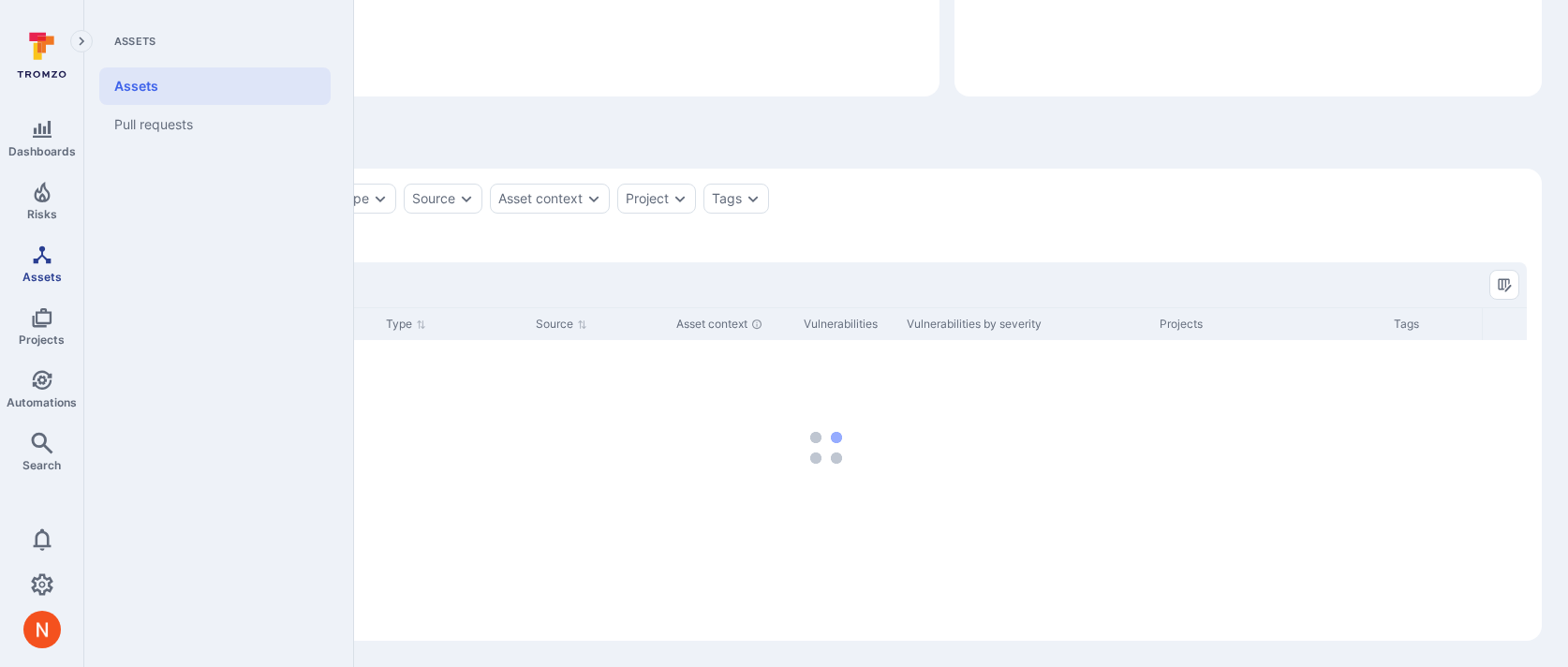
scroll to position [241, 0]
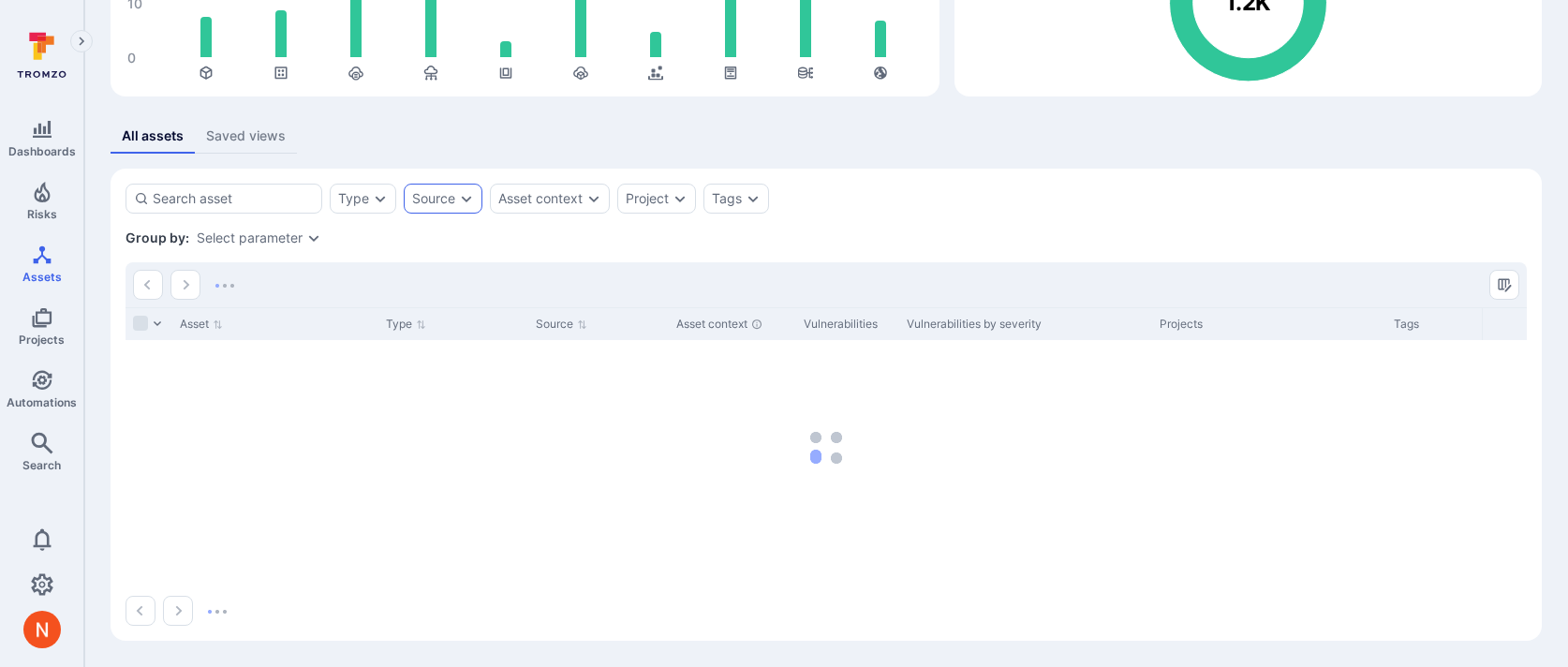
click at [437, 195] on div "Source" at bounding box center [434, 199] width 43 height 15
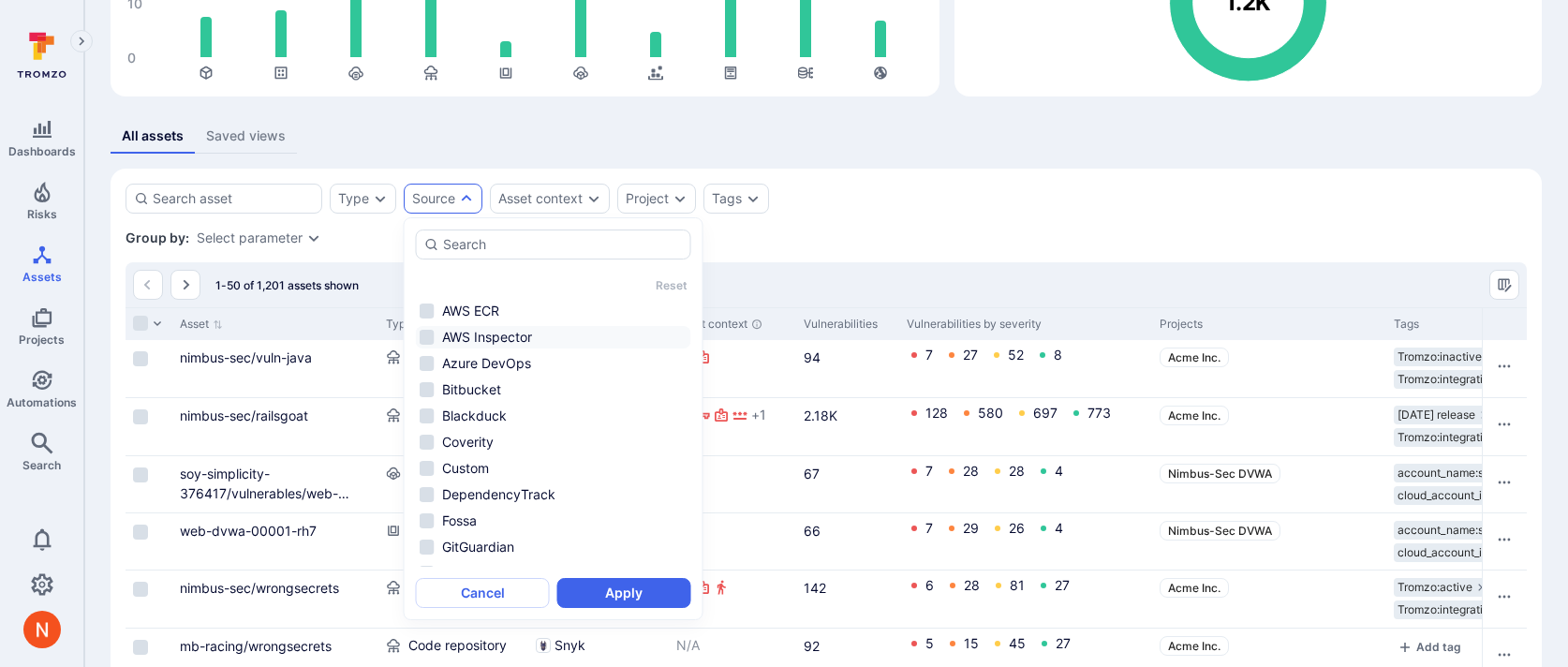
click at [526, 332] on li "AWS Inspector" at bounding box center [554, 337] width 276 height 23
click at [604, 592] on button "Apply" at bounding box center [624, 593] width 134 height 30
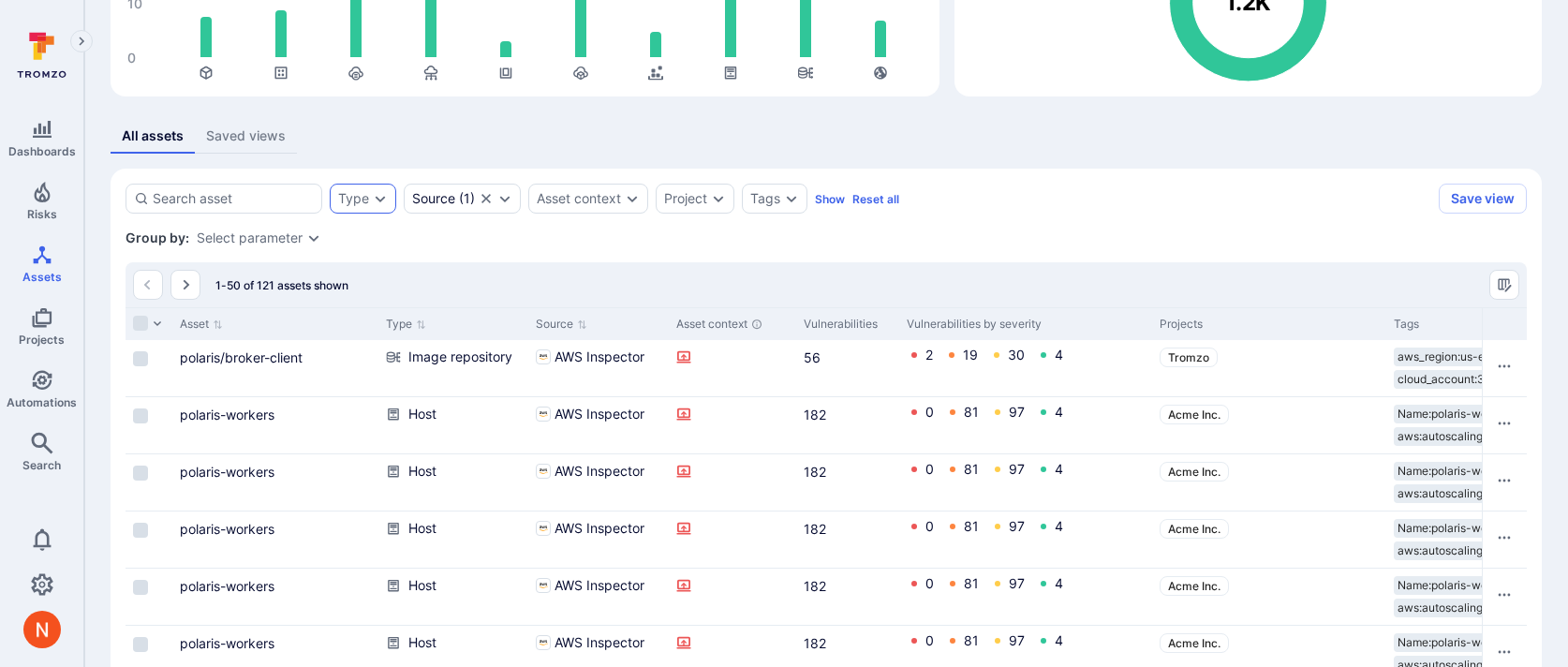
click at [352, 201] on div "Type" at bounding box center [353, 199] width 31 height 15
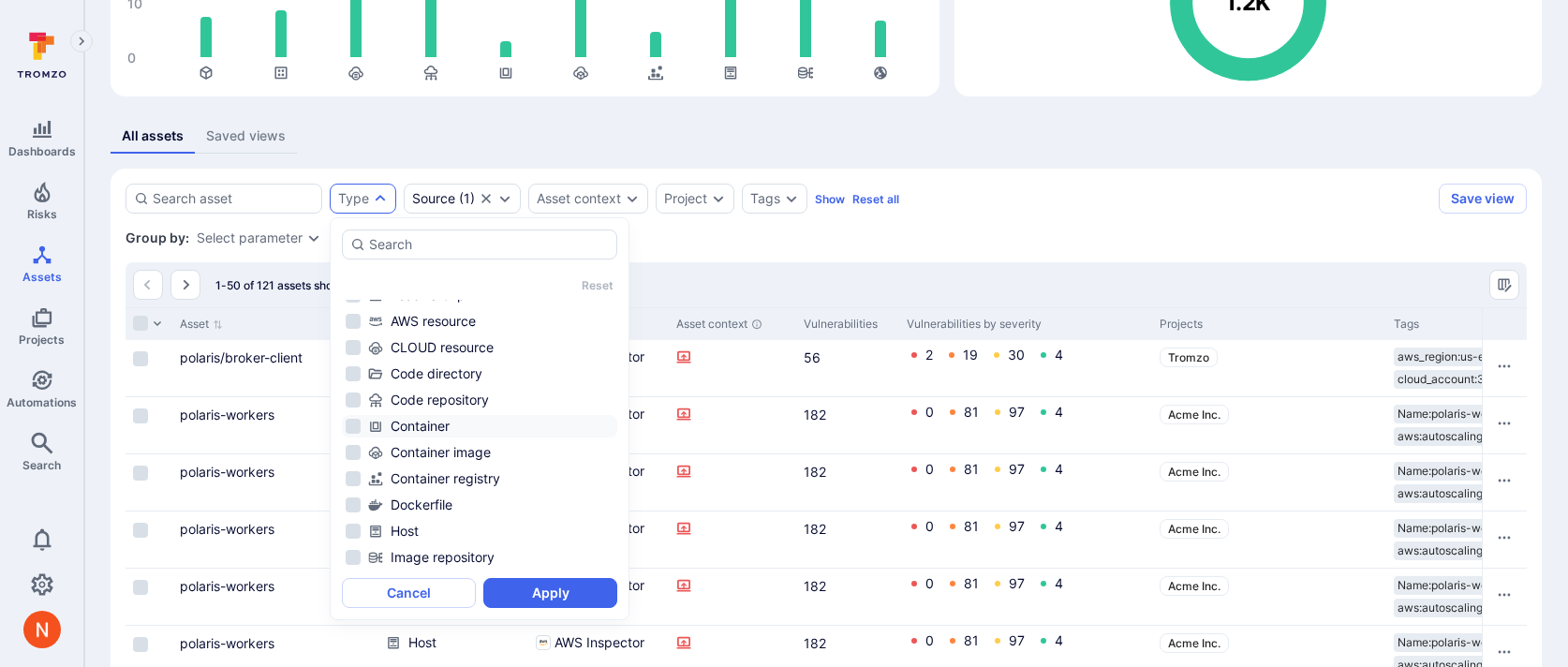
scroll to position [89, 0]
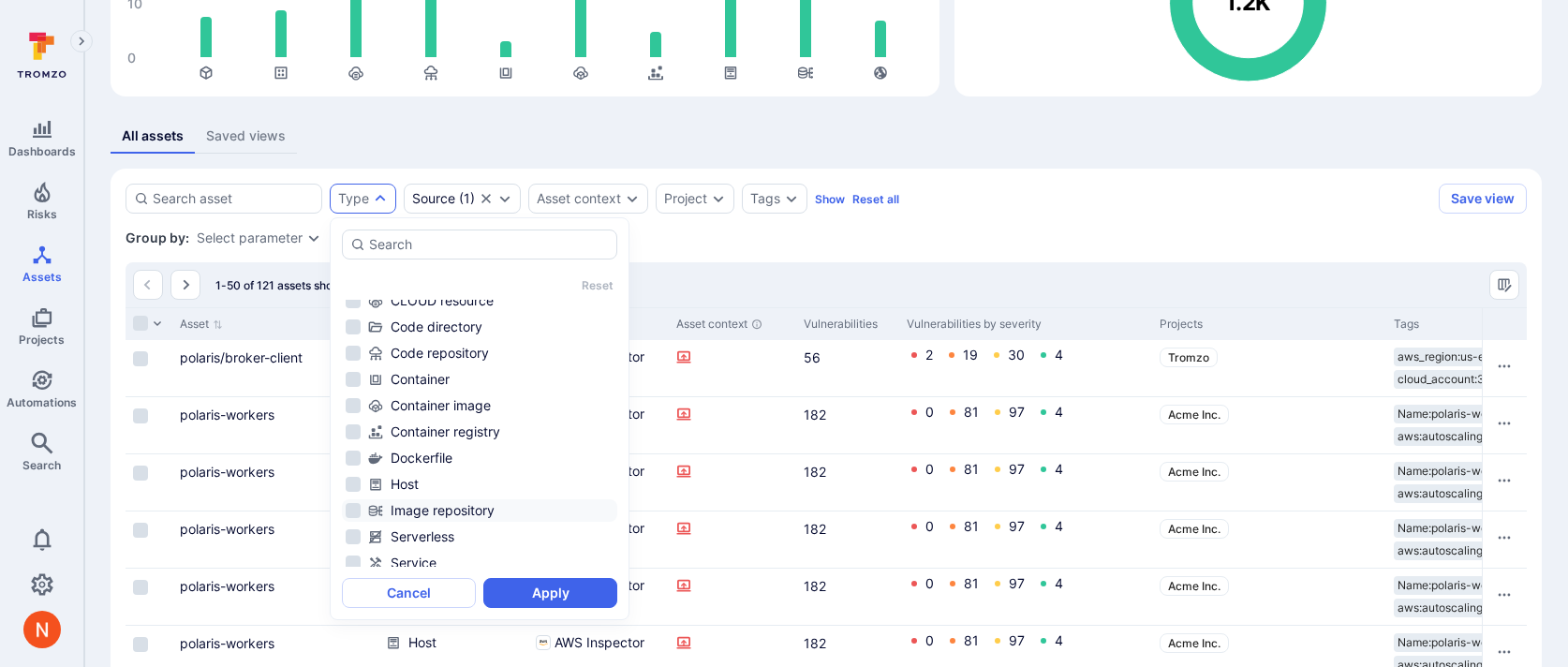
click at [449, 499] on li "Image repository" at bounding box center [480, 510] width 276 height 23
click at [472, 404] on div "Container image" at bounding box center [491, 405] width 246 height 19
click at [542, 604] on button "Apply" at bounding box center [550, 593] width 134 height 30
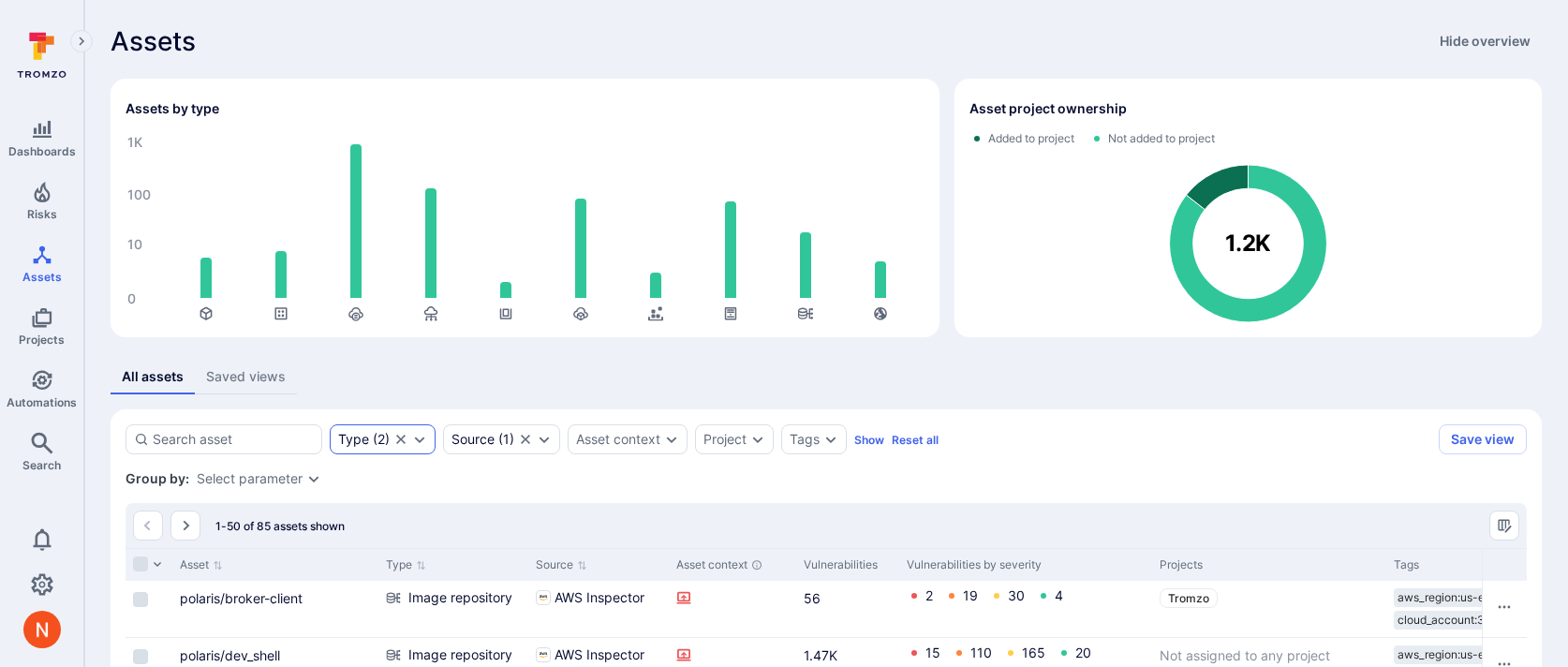
click at [380, 438] on div "Type ( 2 )" at bounding box center [363, 439] width 52 height 15
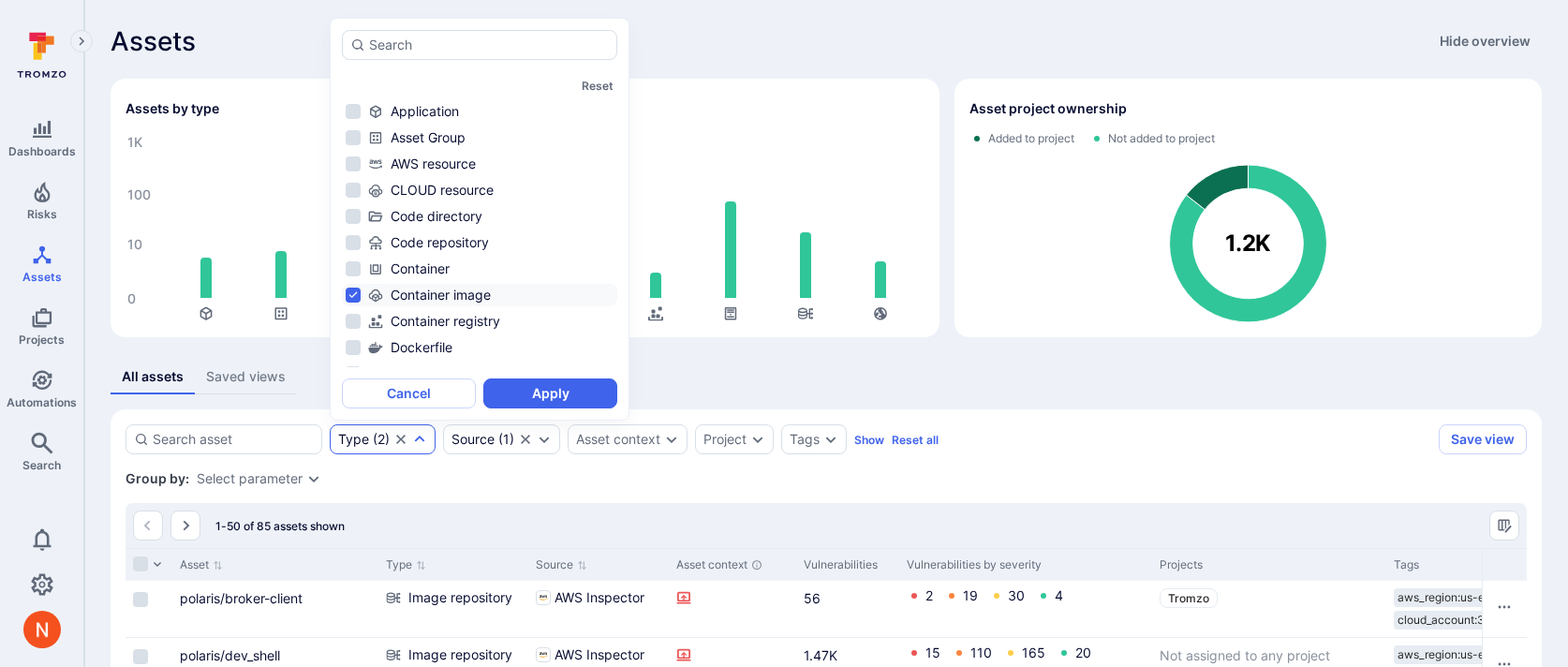
scroll to position [44, 0]
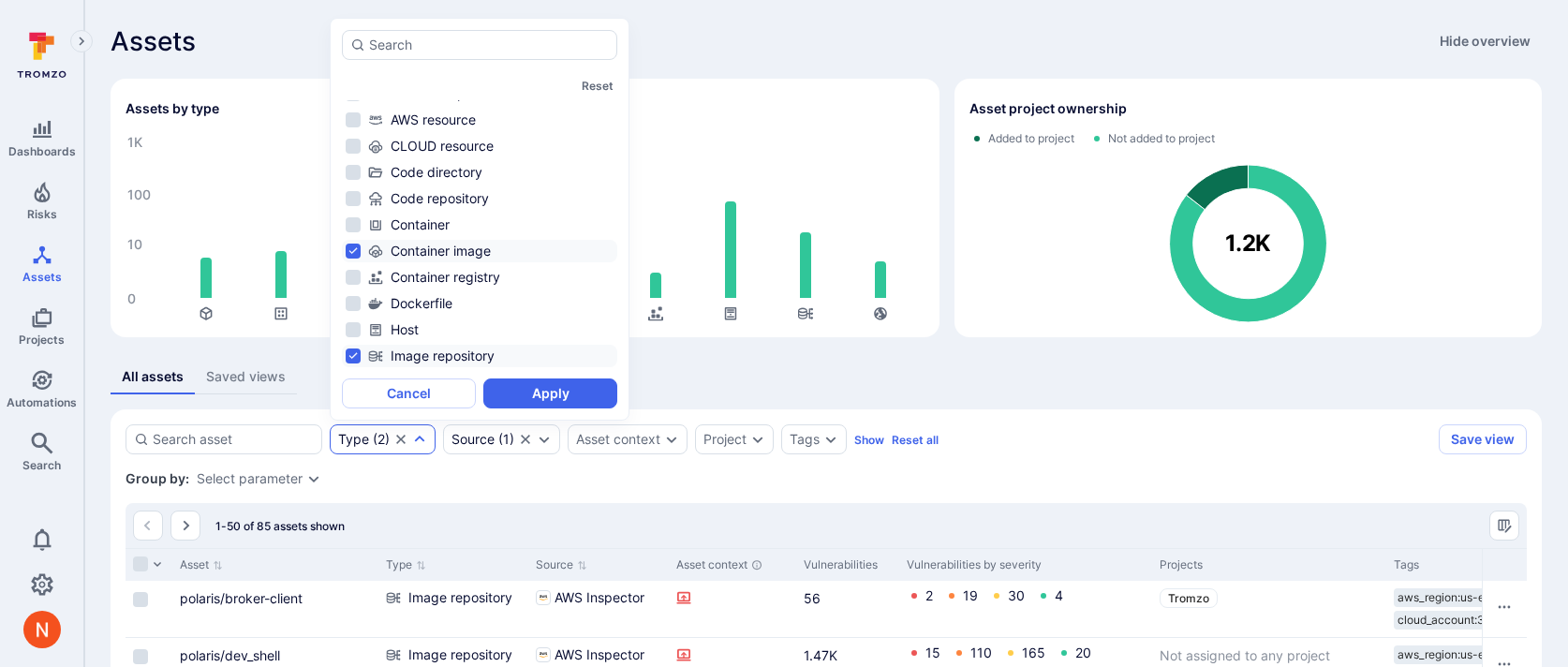
click at [484, 247] on div "Container image" at bounding box center [491, 251] width 246 height 19
click at [551, 380] on button "Apply" at bounding box center [550, 393] width 134 height 30
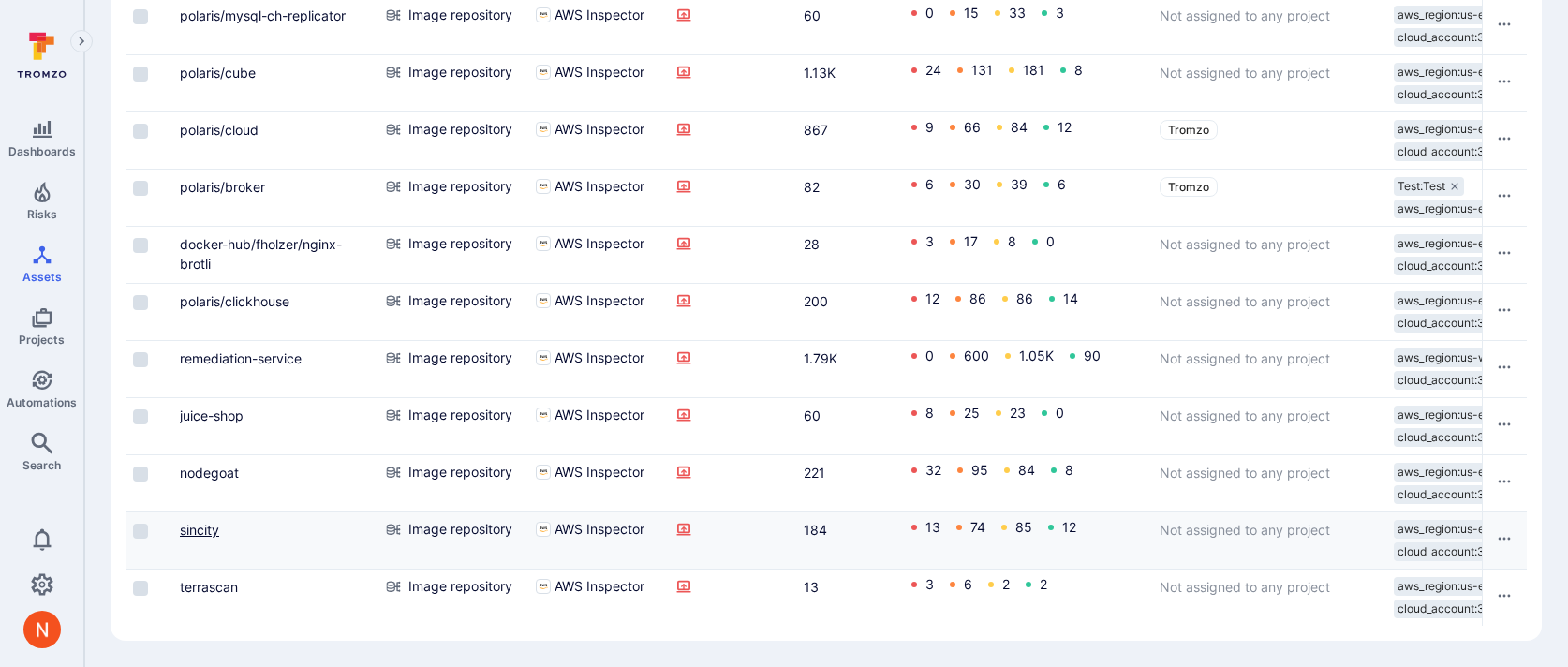
click at [190, 525] on link "sincity" at bounding box center [200, 529] width 39 height 16
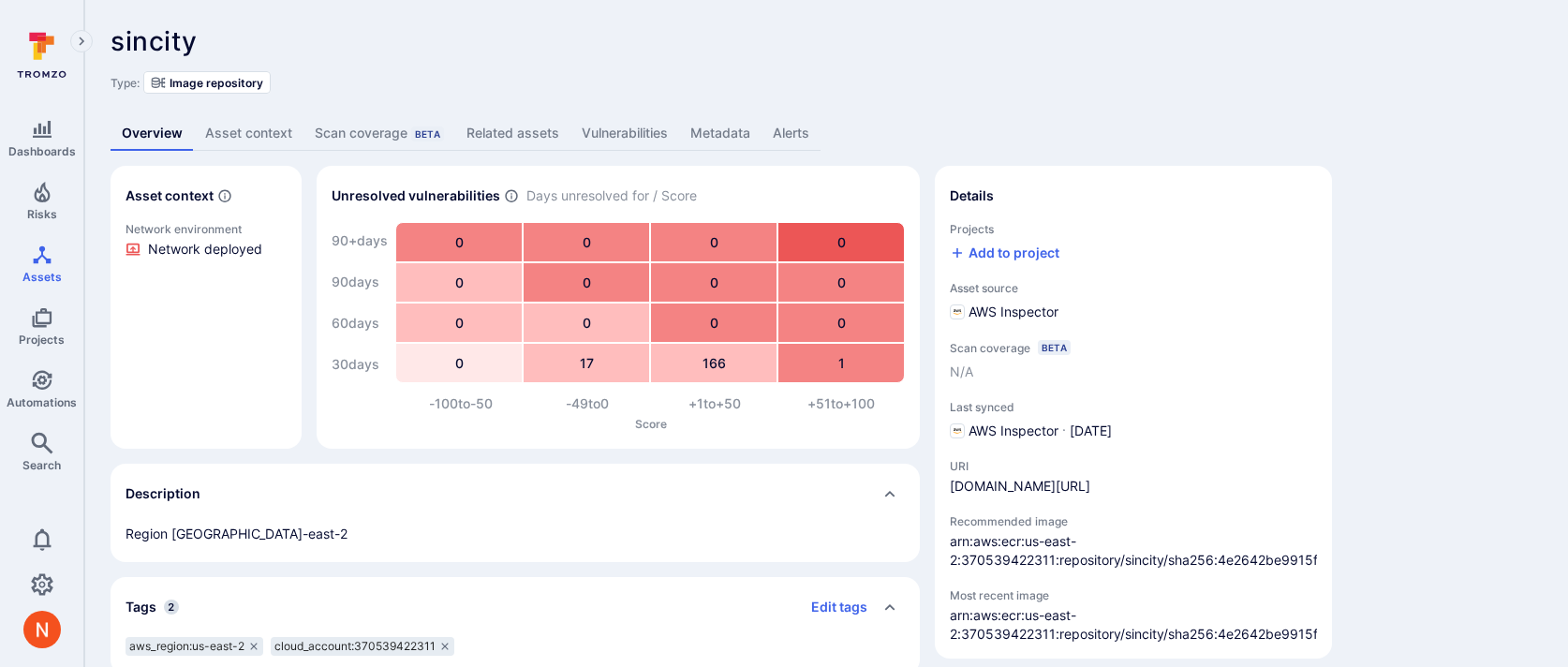
click at [730, 130] on link "Metadata" at bounding box center [721, 133] width 83 height 35
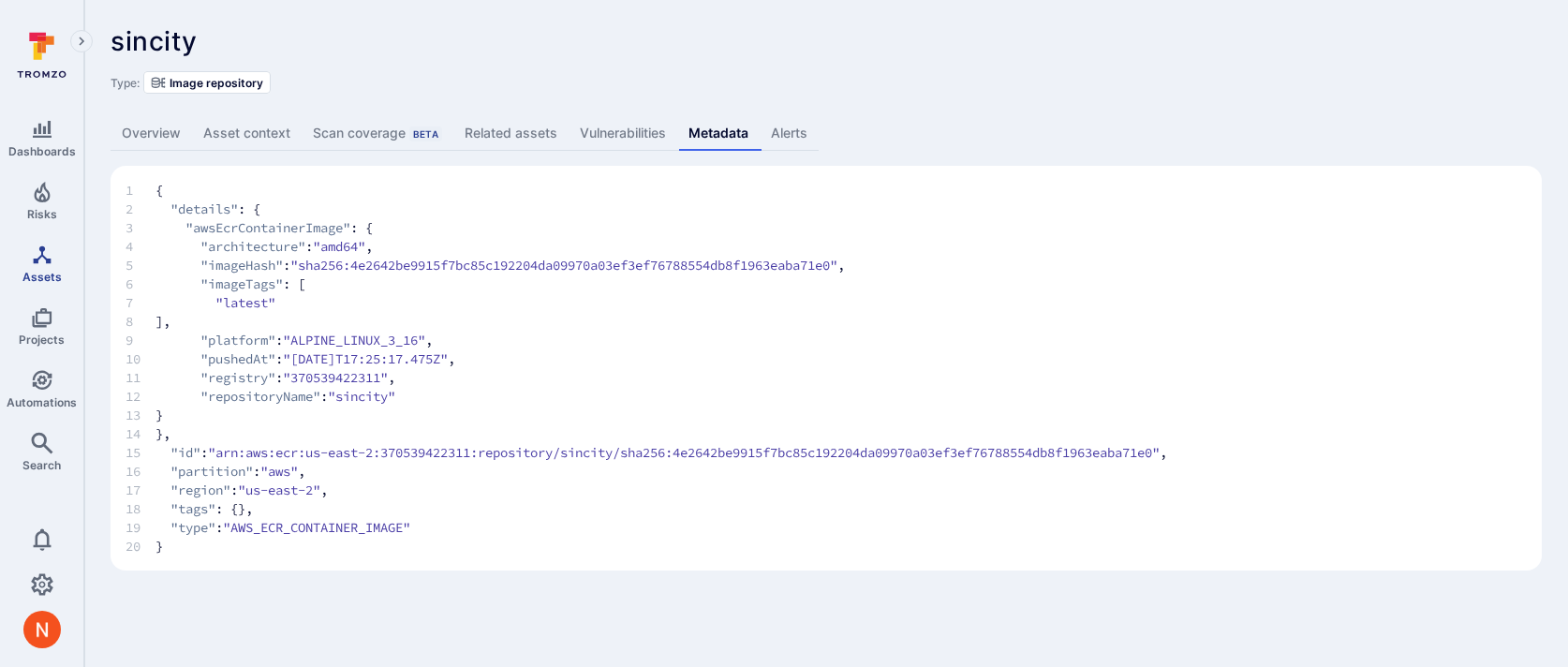
click at [31, 265] on link "Assets" at bounding box center [41, 264] width 84 height 55
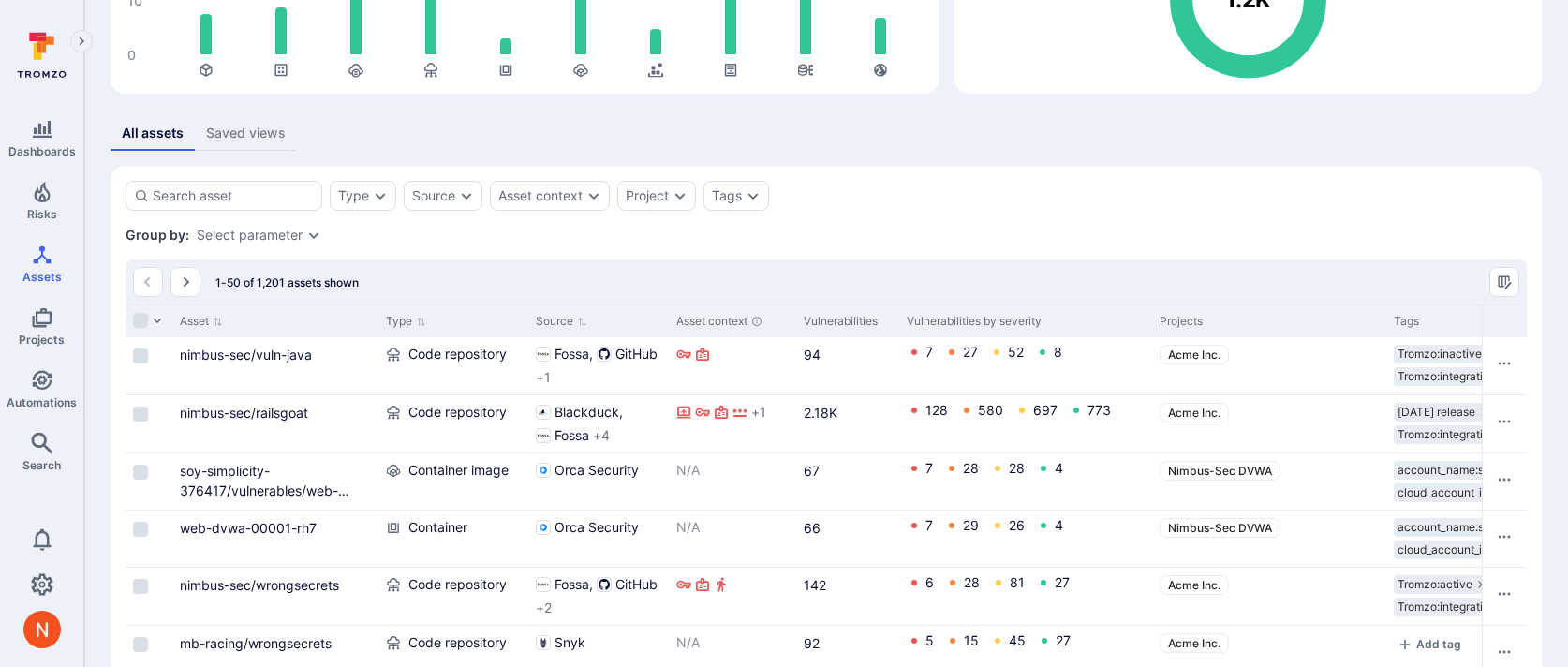
scroll to position [331, 0]
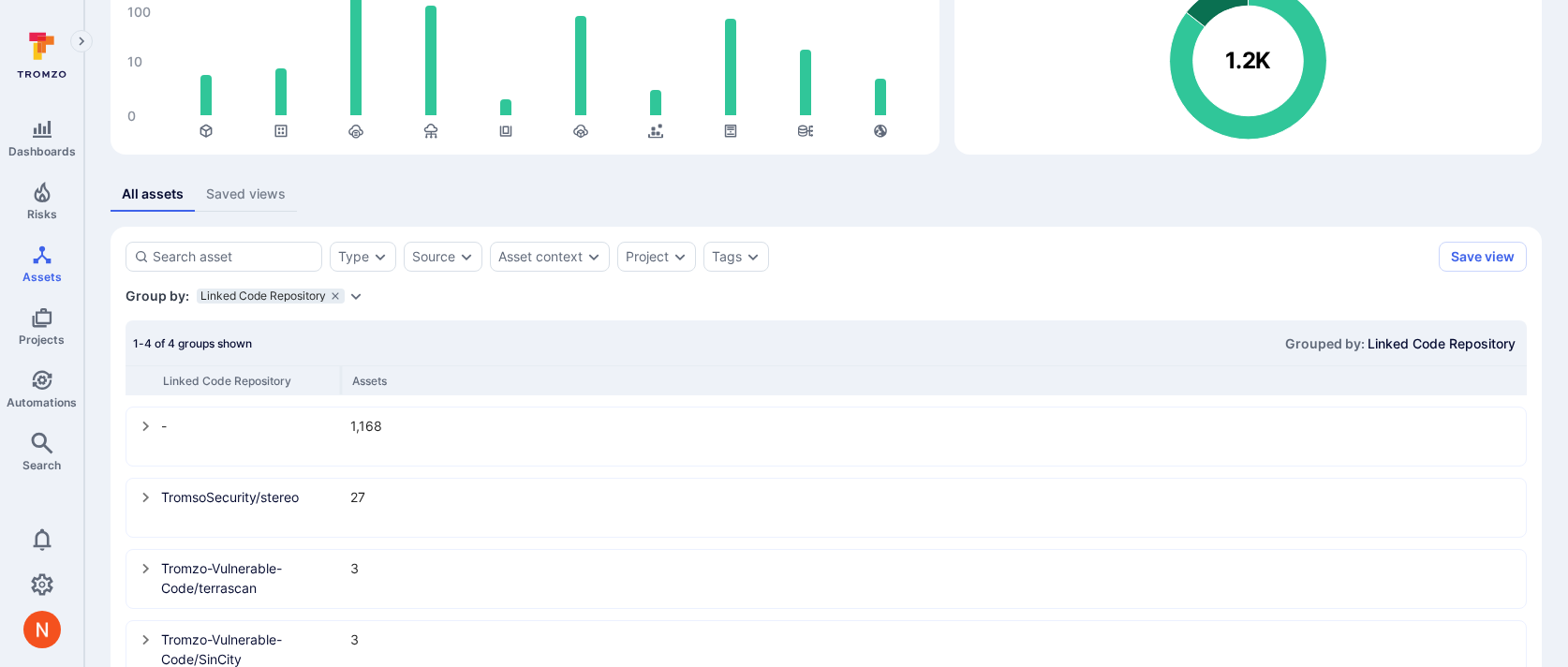
scroll to position [236, 0]
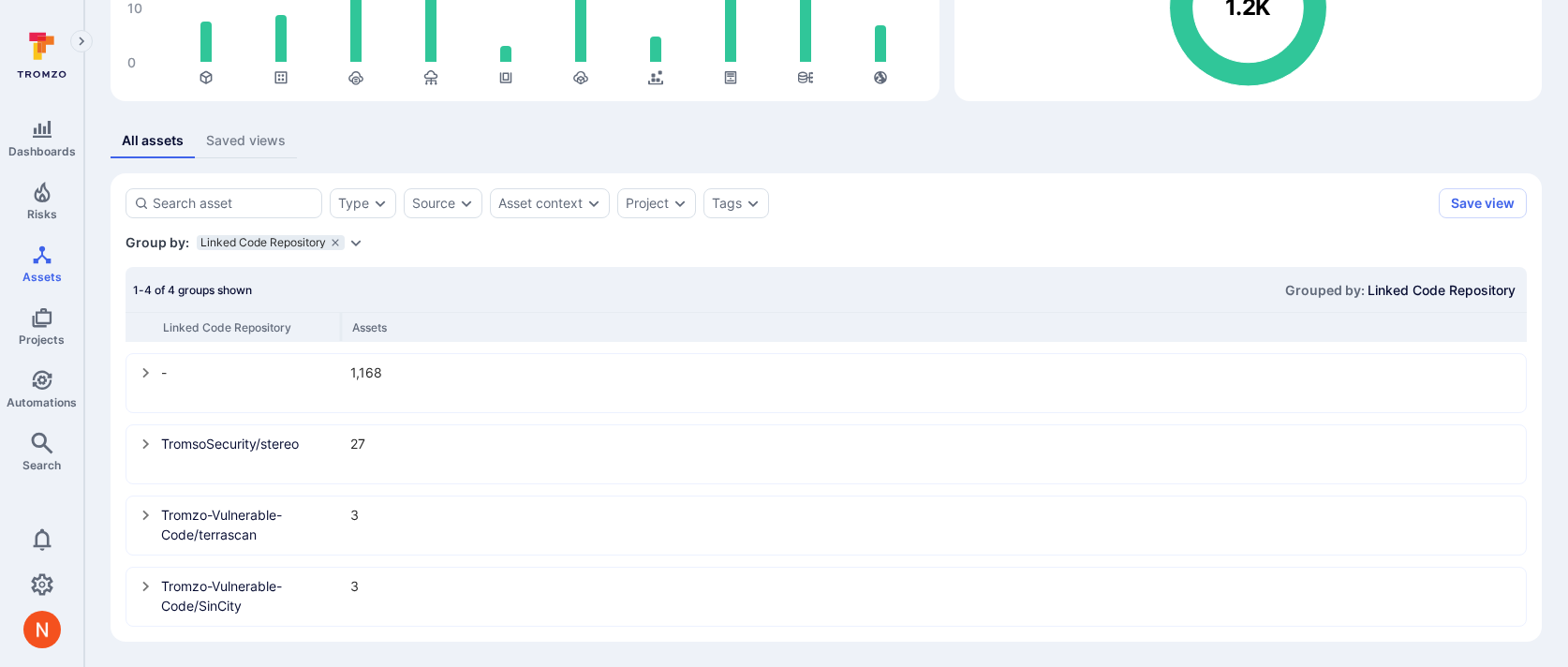
click at [141, 517] on icon "select group" at bounding box center [146, 515] width 15 height 15
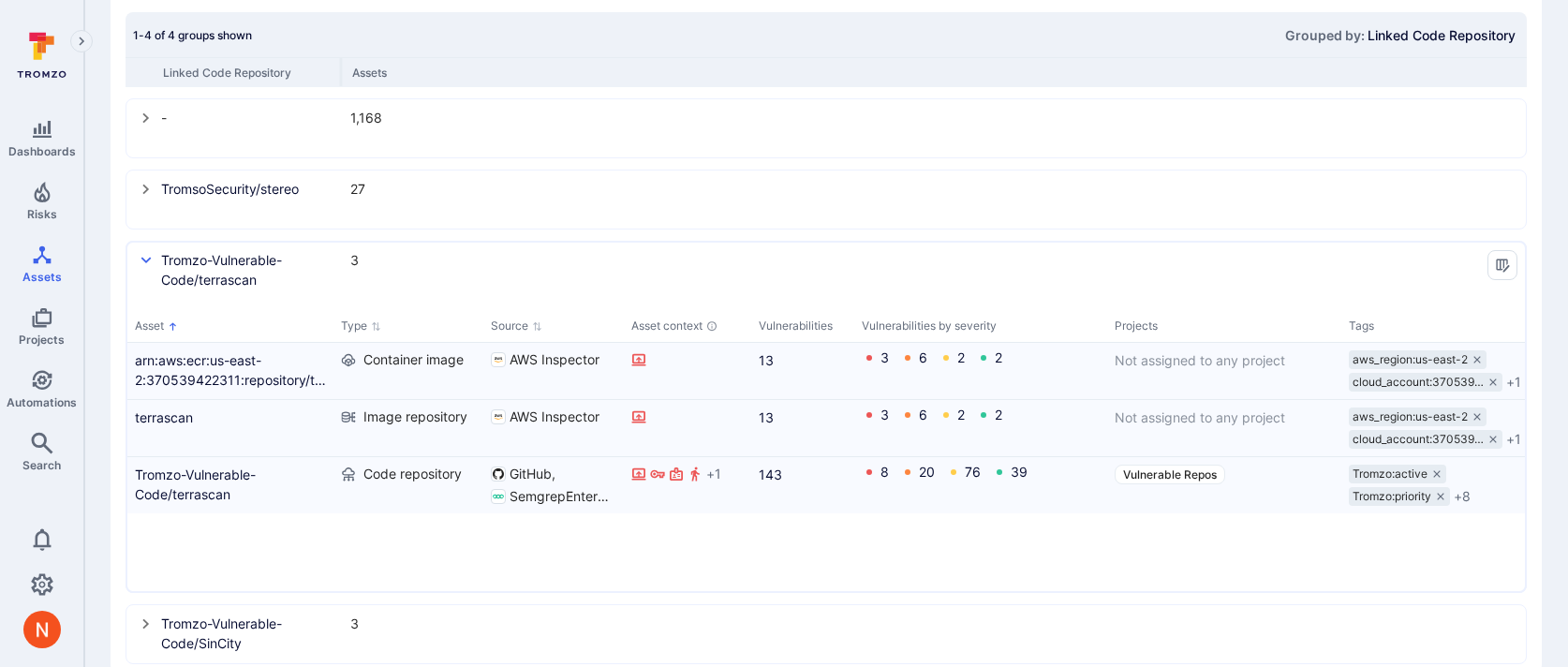
scroll to position [528, 0]
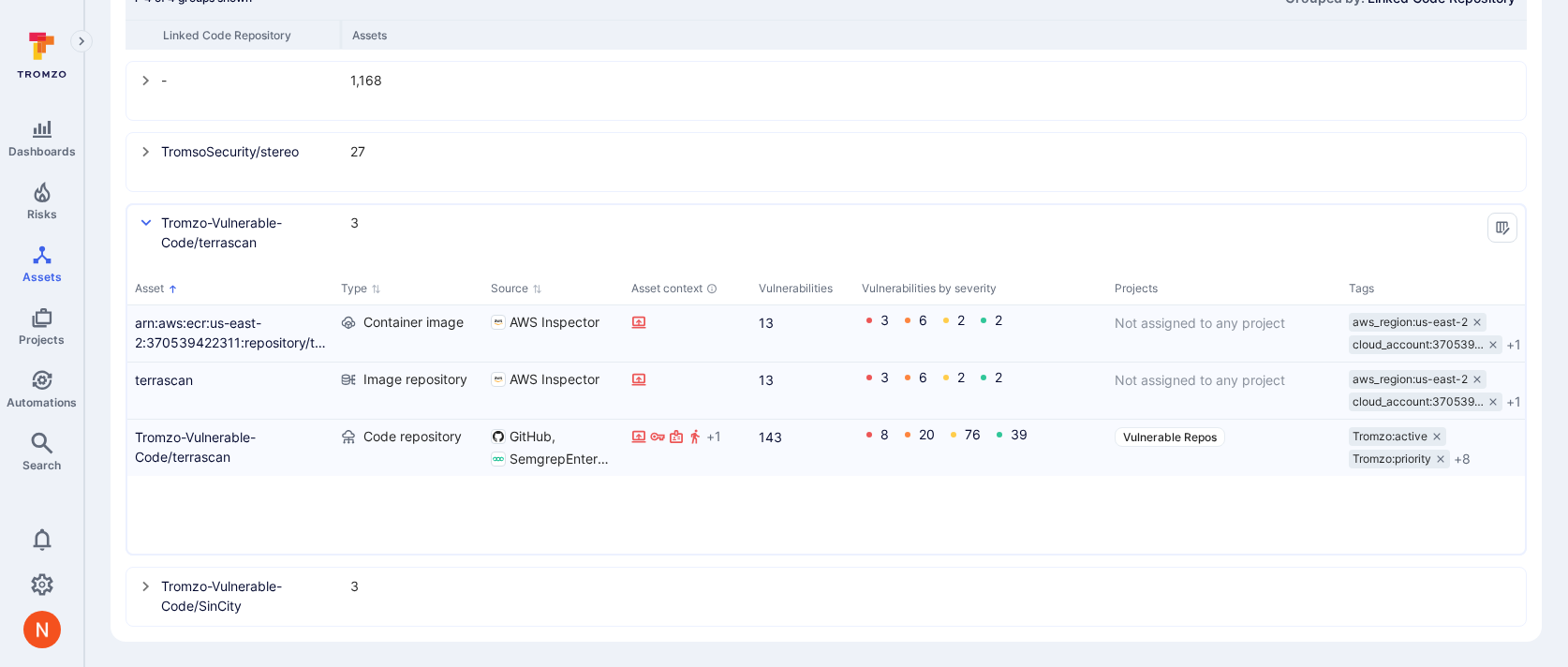
click at [145, 575] on button "select group" at bounding box center [146, 585] width 30 height 30
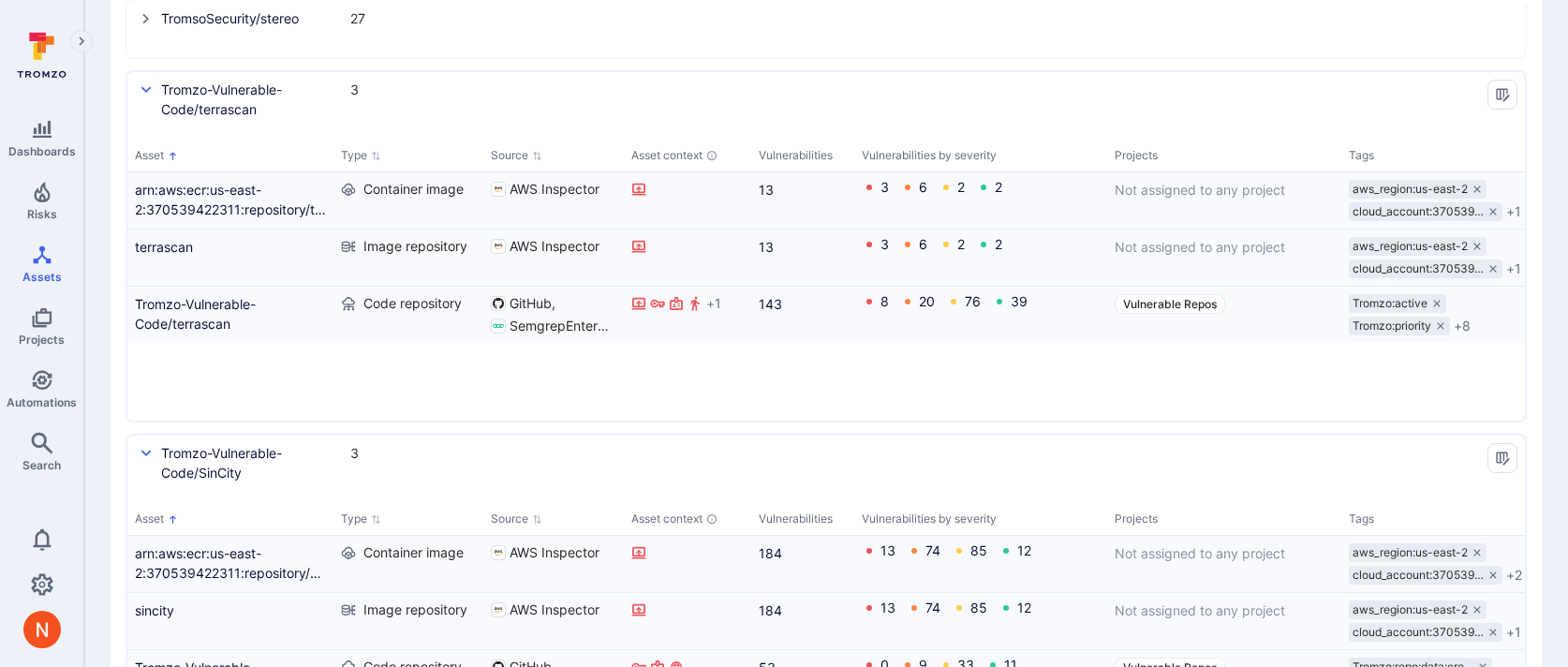
scroll to position [461, 0]
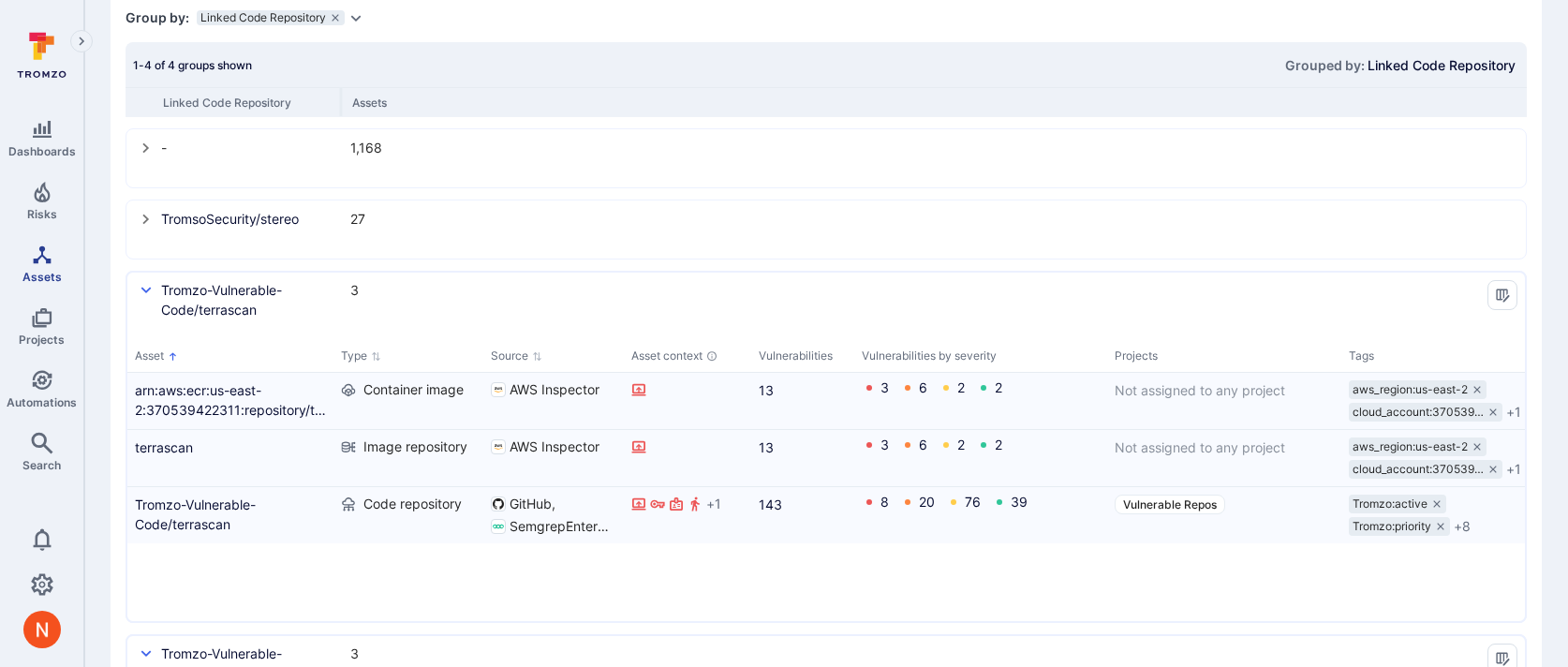
click at [50, 274] on span "Assets" at bounding box center [42, 277] width 39 height 14
click at [144, 227] on button "select group" at bounding box center [146, 219] width 30 height 30
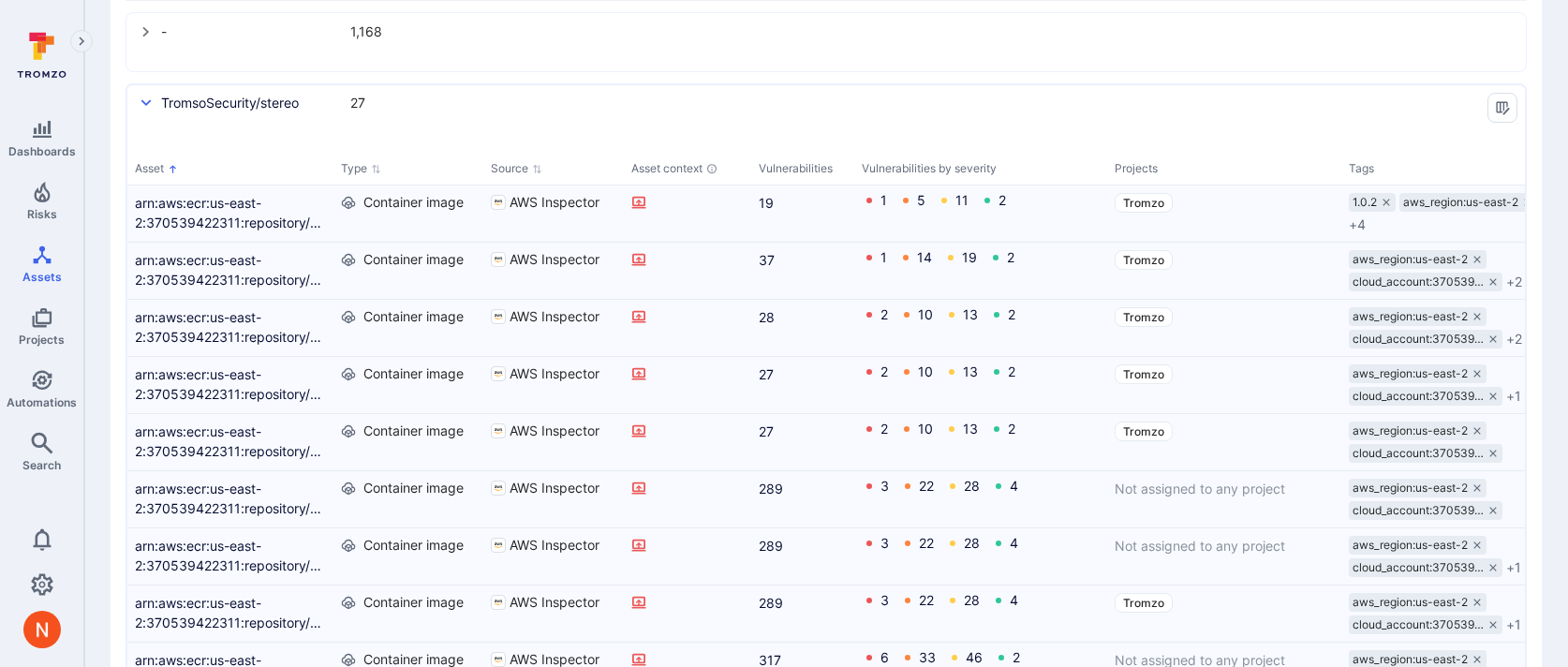
scroll to position [581, 0]
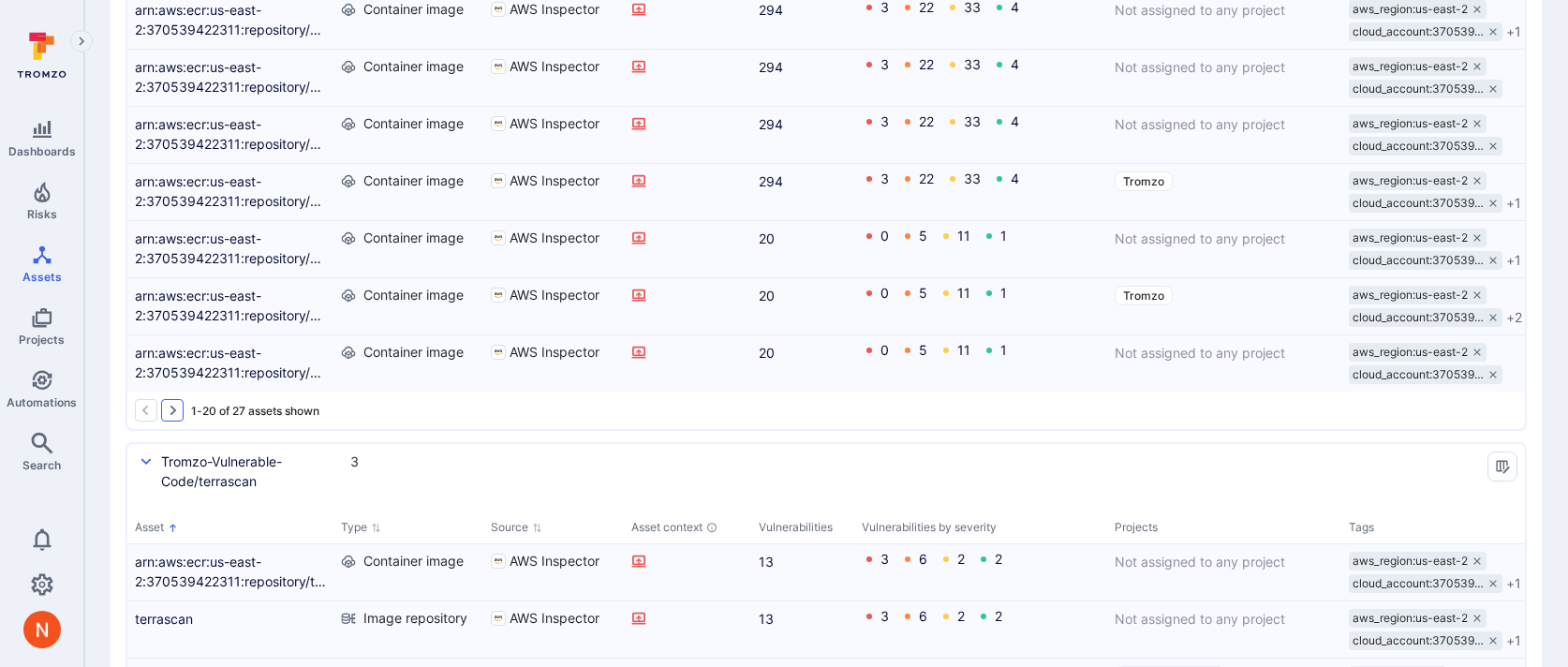
click at [175, 408] on icon "Go to the next page" at bounding box center [174, 410] width 7 height 10
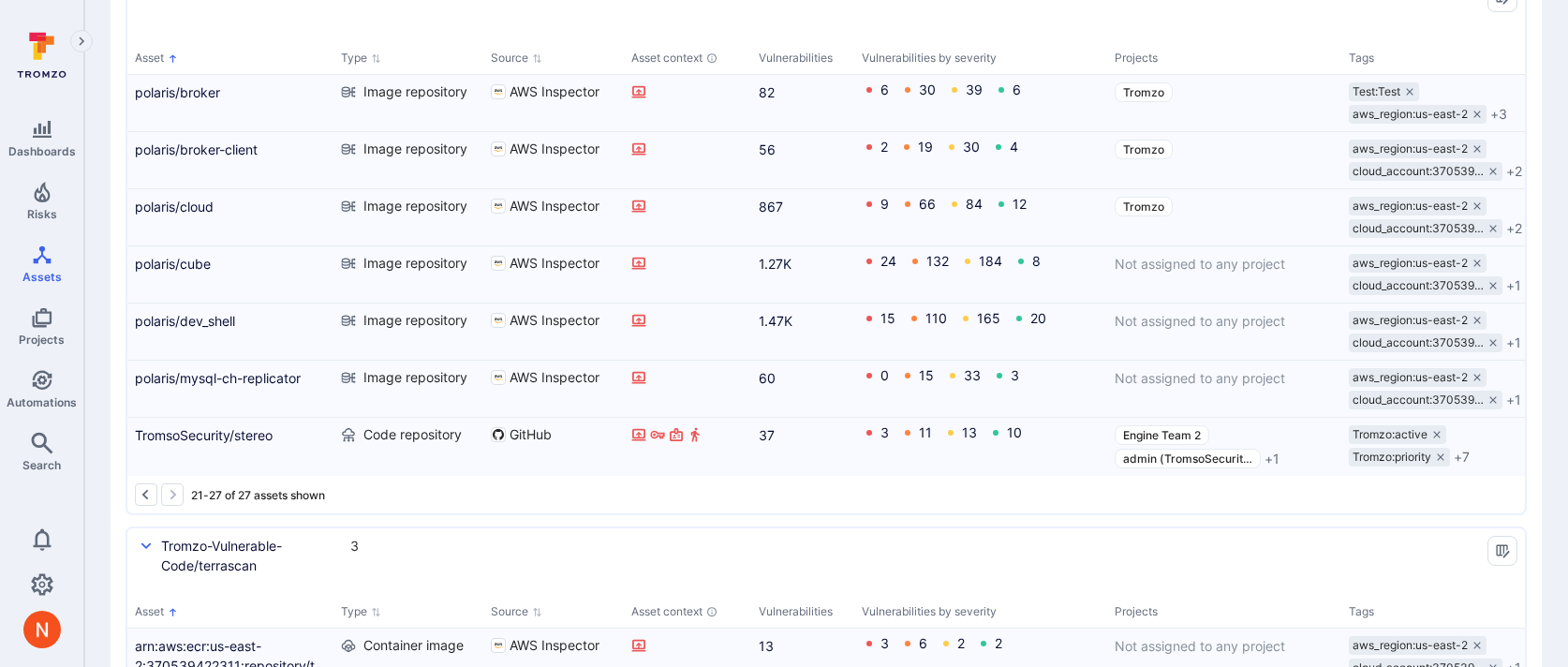
scroll to position [681, 0]
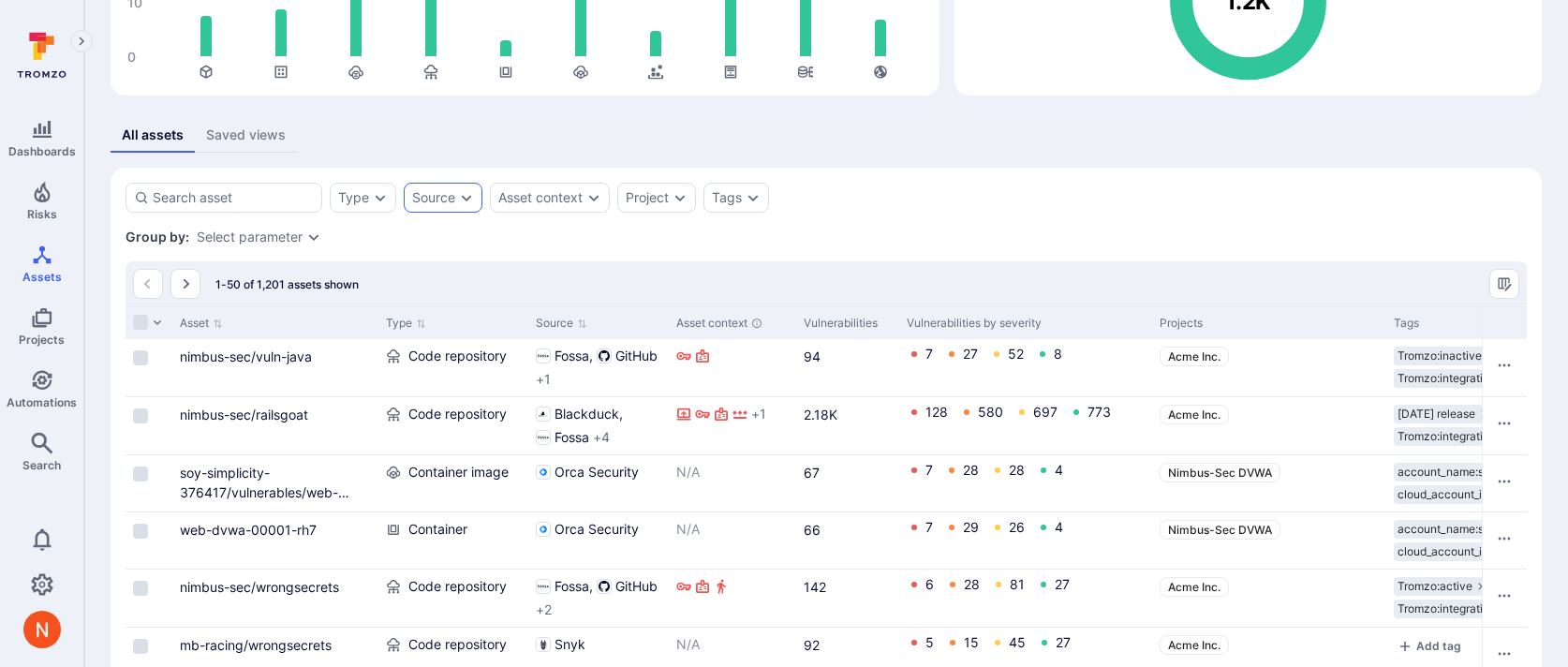
scroll to position [401, 0]
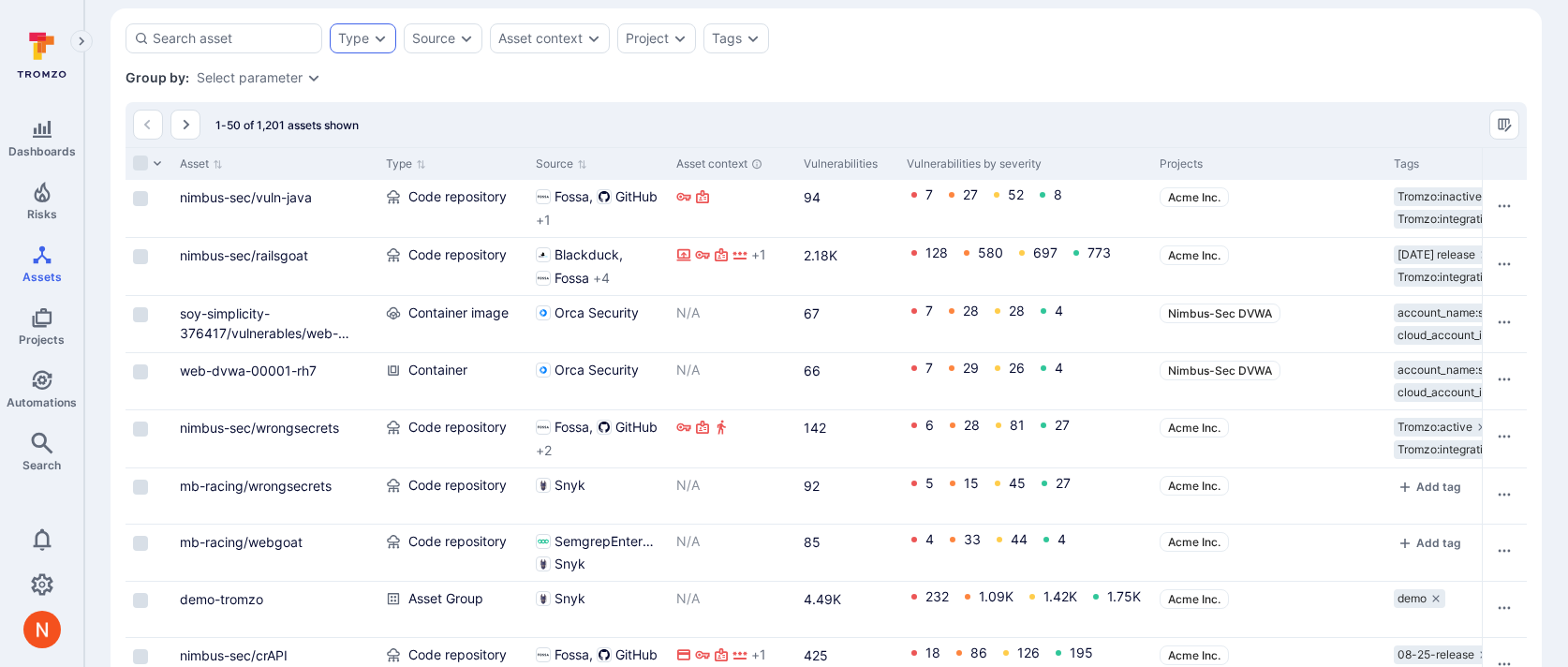
click at [369, 30] on div "Type" at bounding box center [362, 38] width 67 height 30
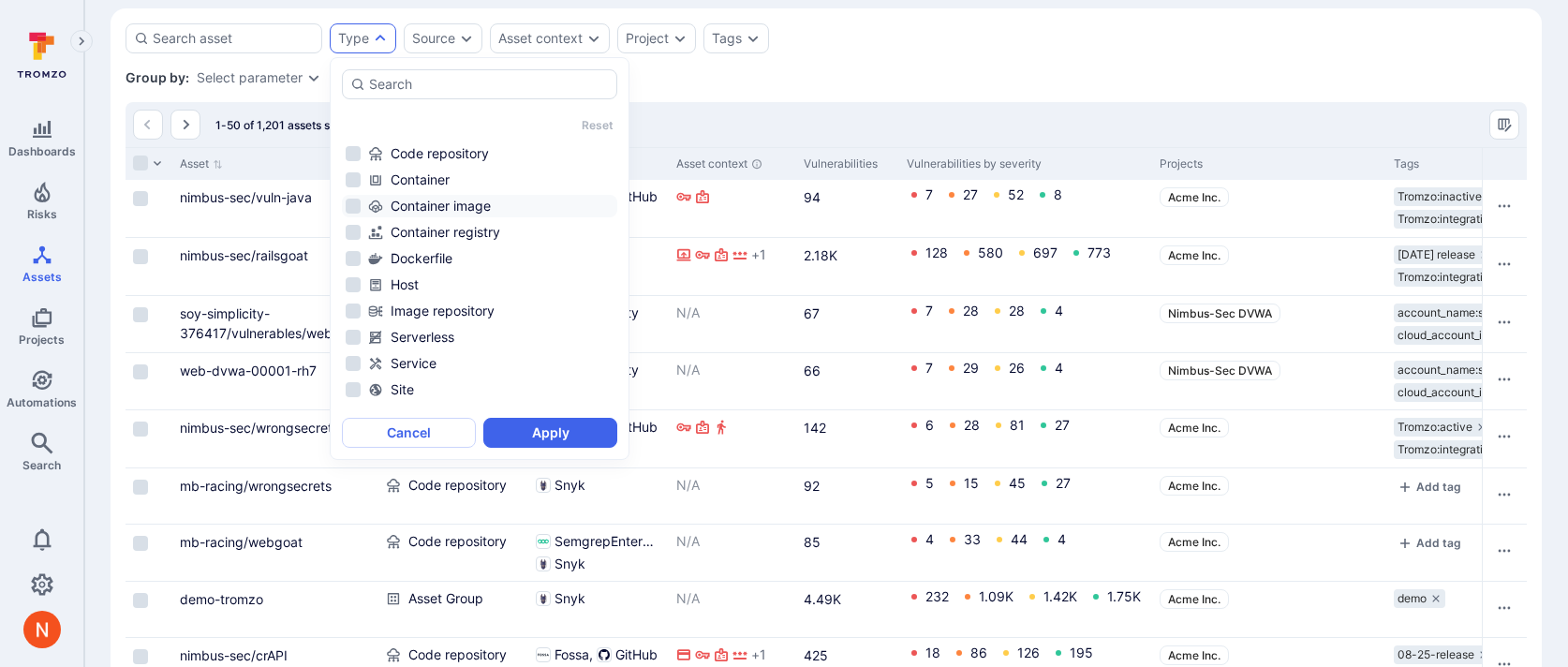
scroll to position [149, 0]
click at [474, 284] on div "Image repository" at bounding box center [491, 291] width 246 height 19
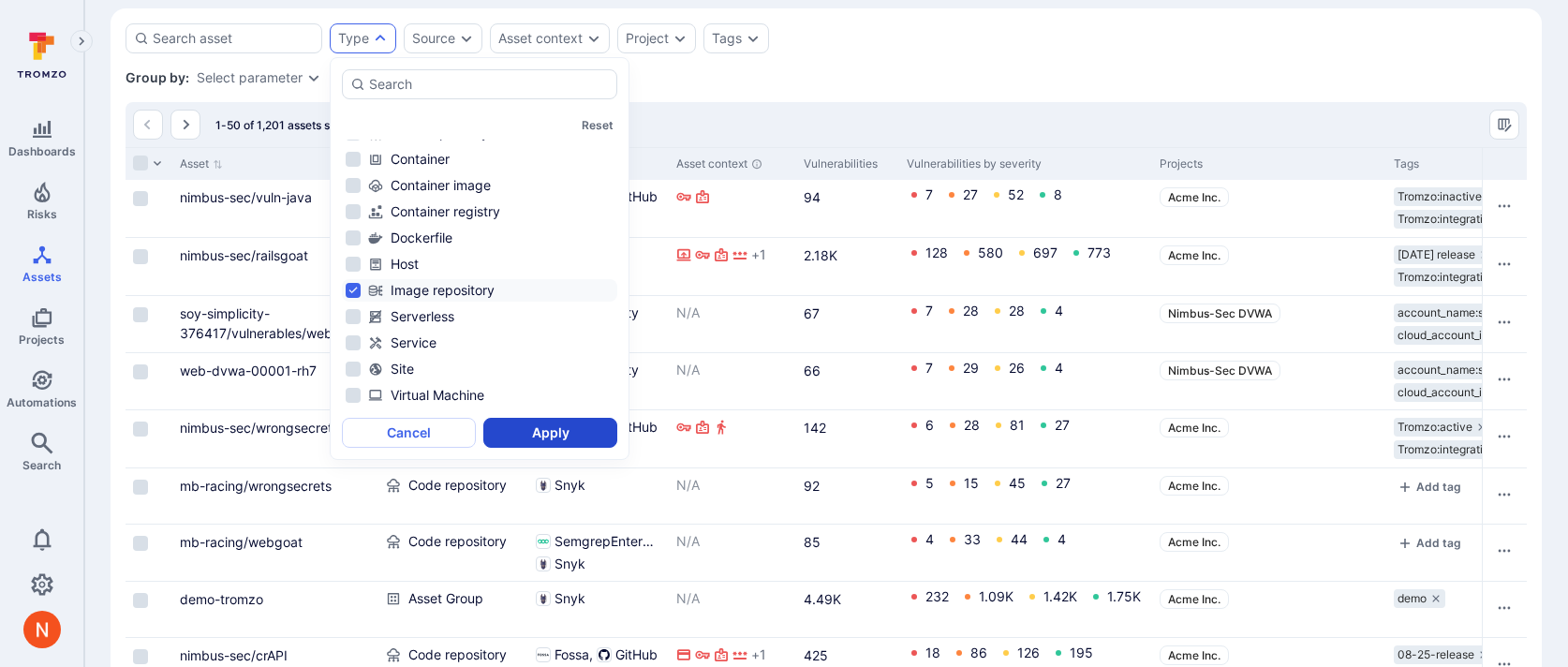
click at [518, 434] on button "Apply" at bounding box center [550, 432] width 134 height 30
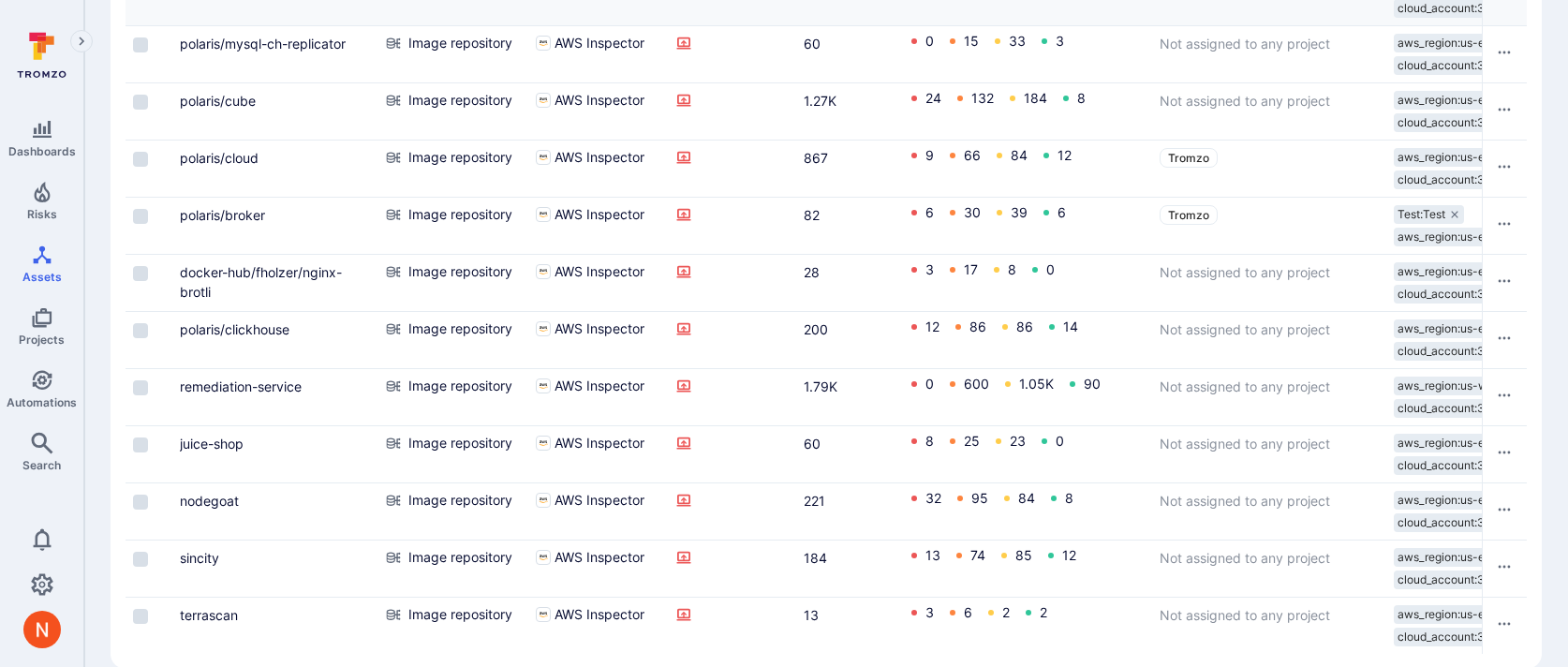
scroll to position [922, 0]
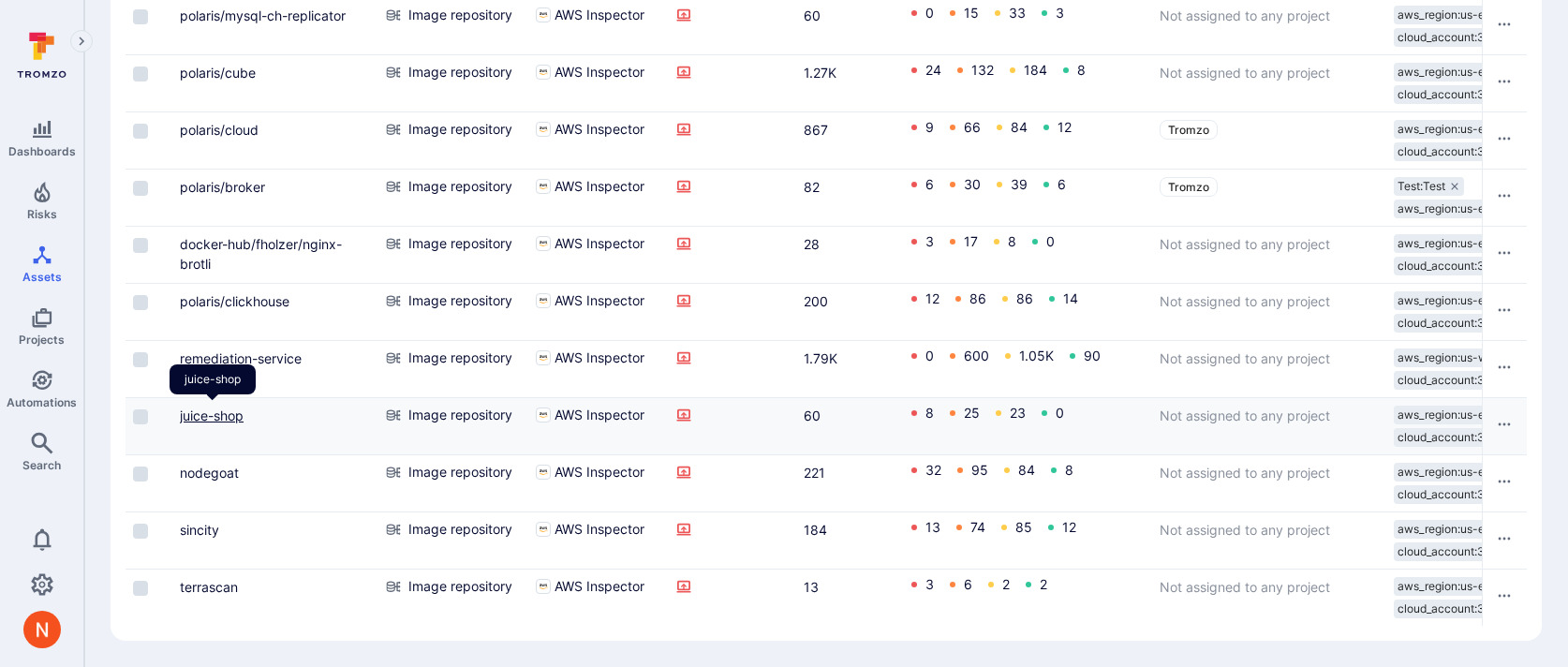
click at [220, 415] on link "juice-shop" at bounding box center [212, 415] width 64 height 16
click at [218, 464] on link "nodegoat" at bounding box center [209, 472] width 59 height 16
click at [204, 469] on link "nodegoat" at bounding box center [209, 472] width 59 height 16
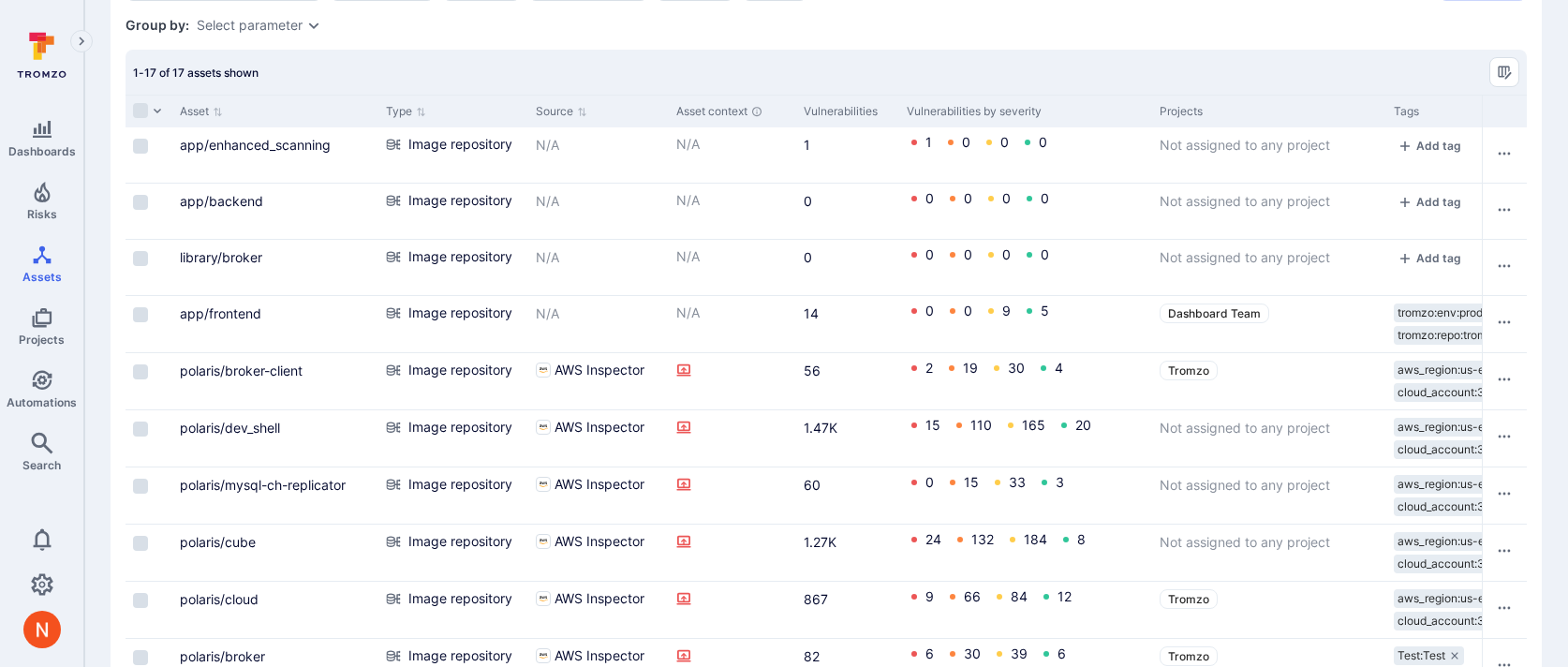
scroll to position [0, 0]
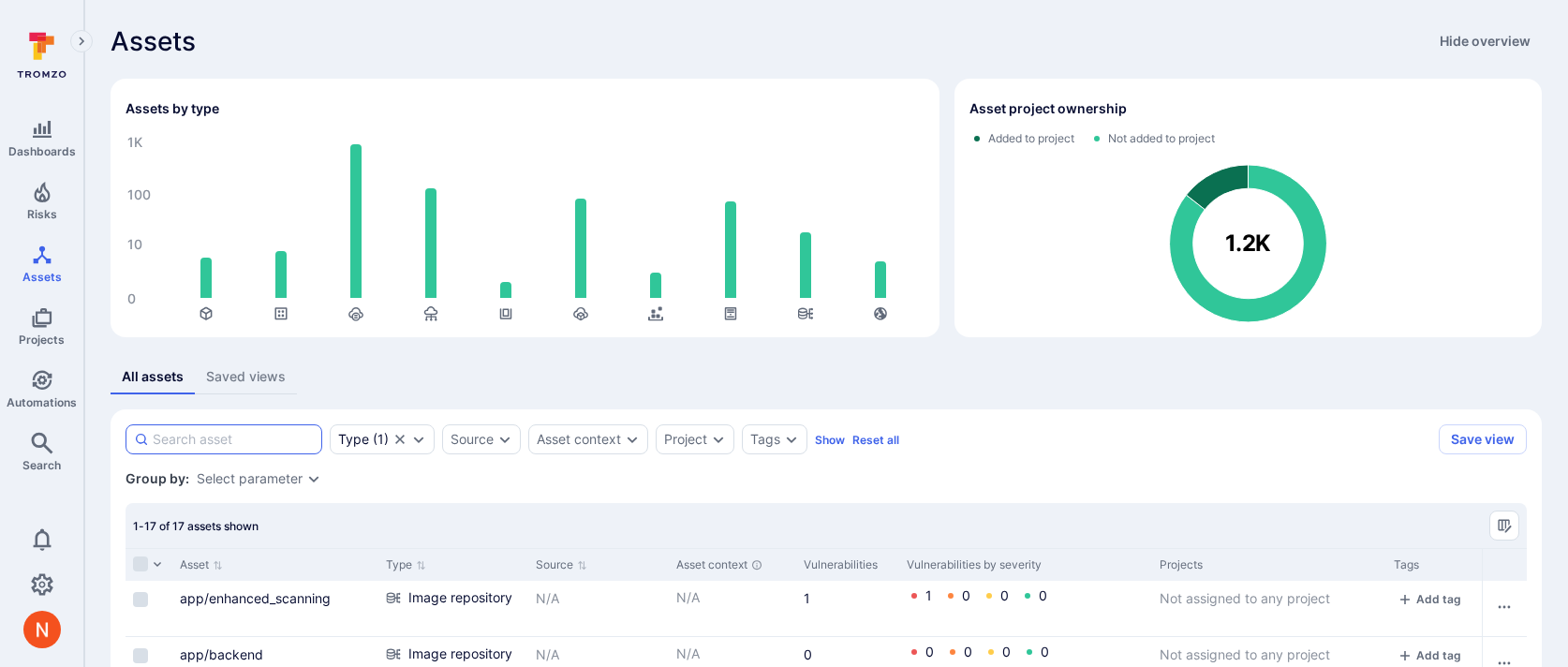
click at [223, 431] on input at bounding box center [234, 439] width 161 height 19
type input "juice"
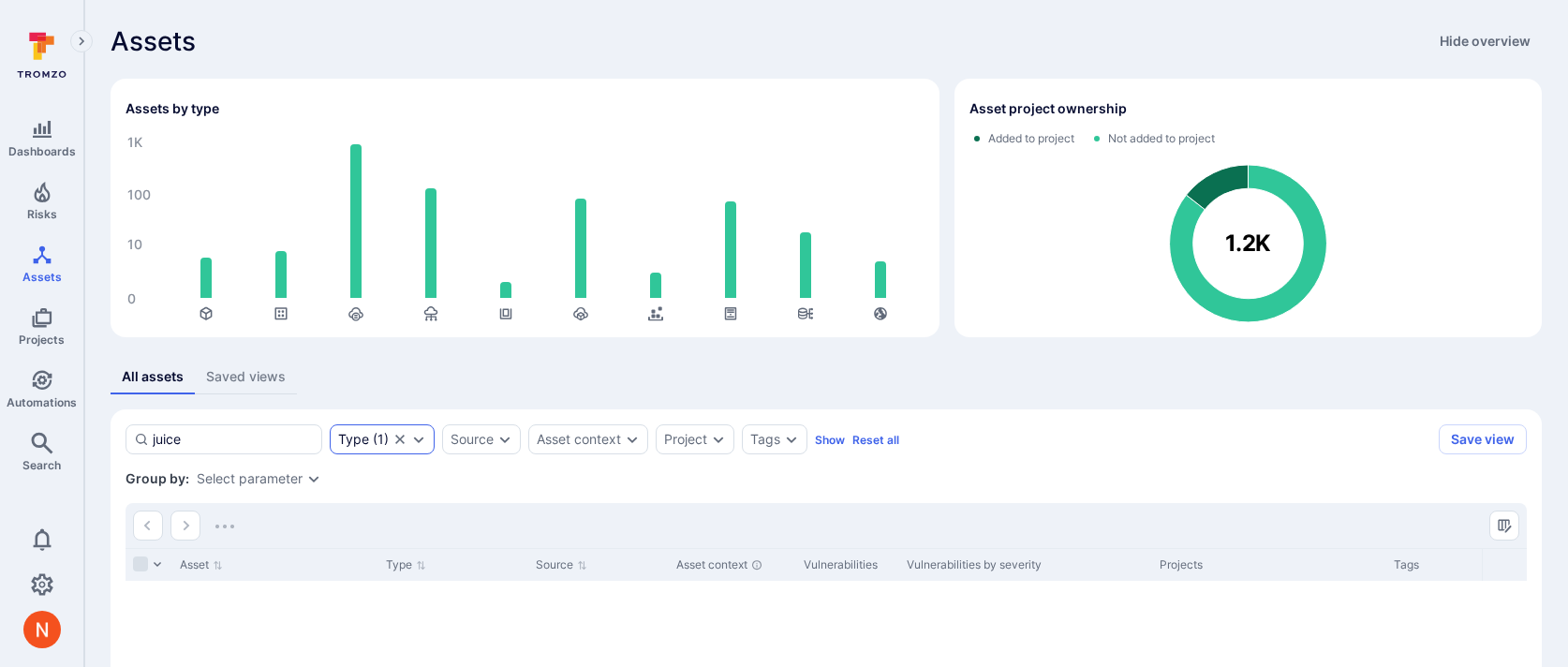
click at [403, 444] on icon "Clear selection" at bounding box center [400, 439] width 15 height 15
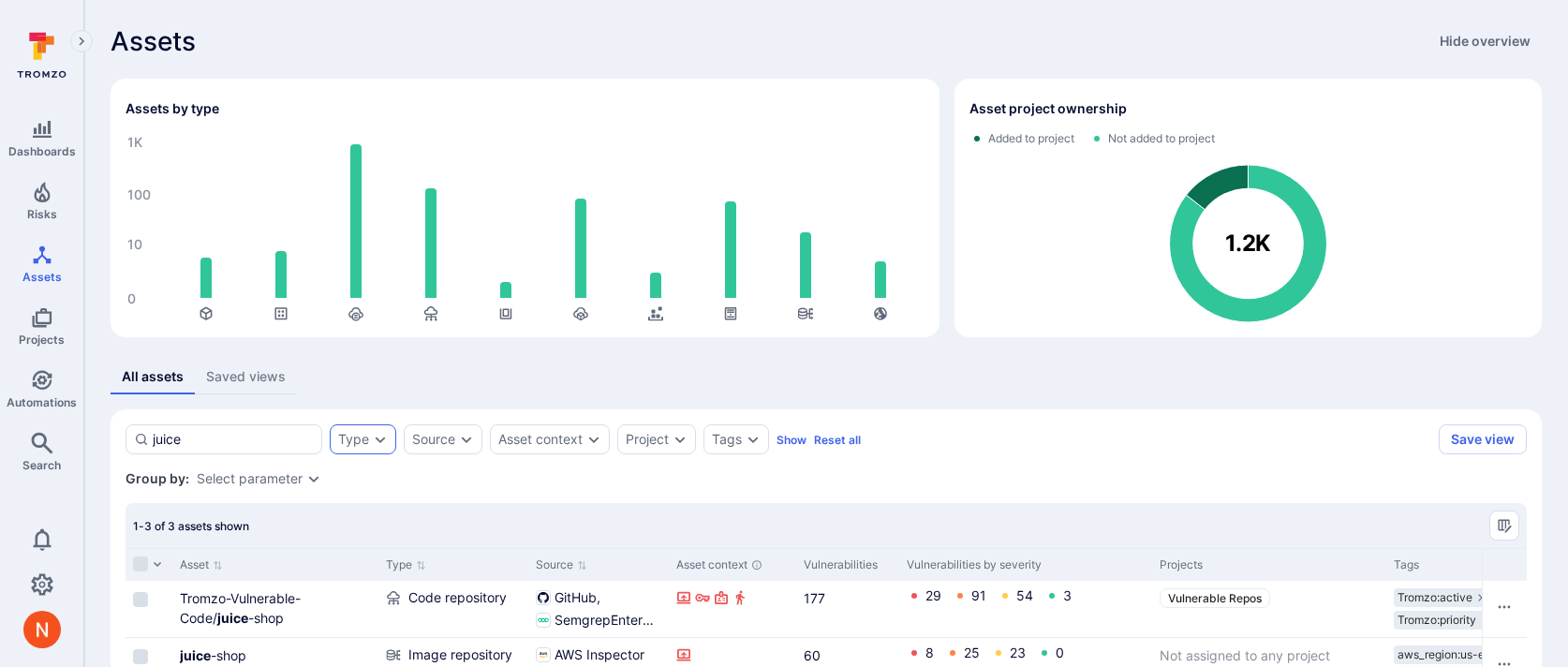
scroll to position [204, 0]
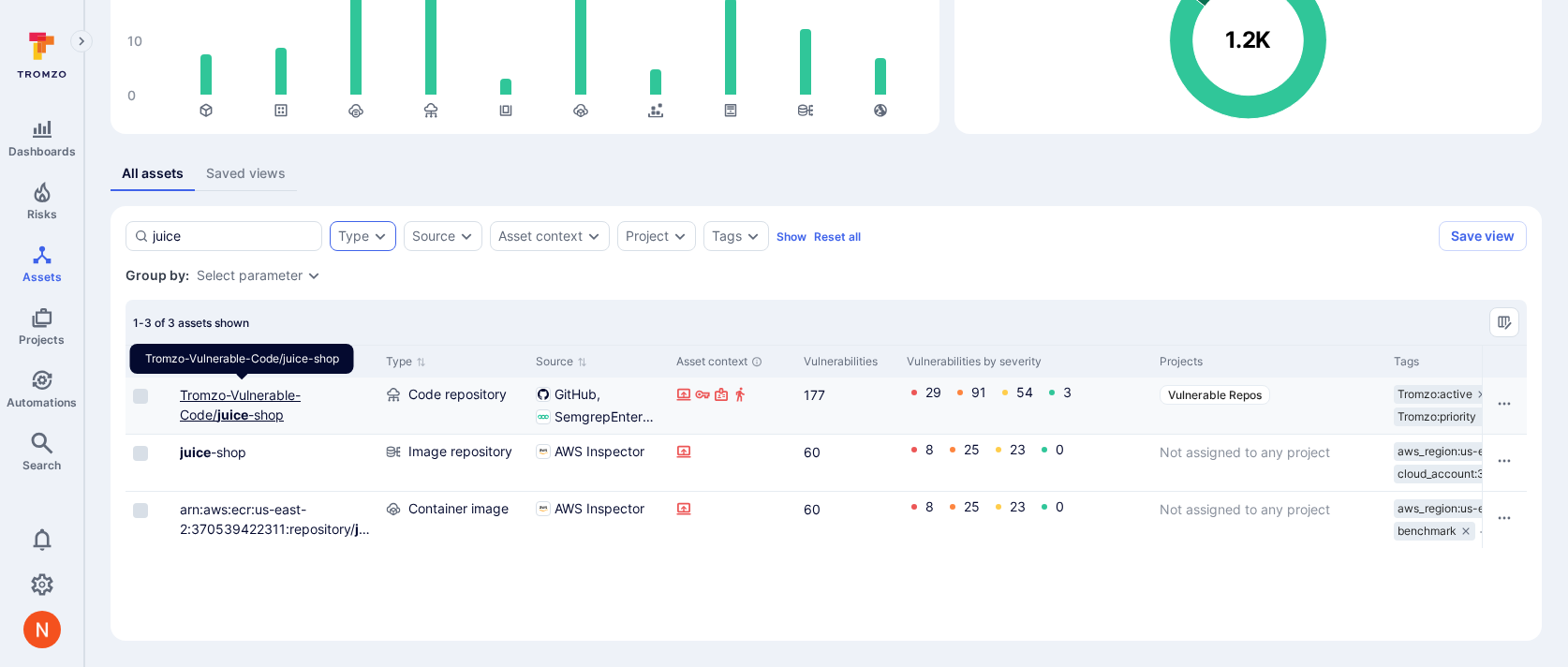
click at [225, 410] on b "juice" at bounding box center [233, 414] width 31 height 16
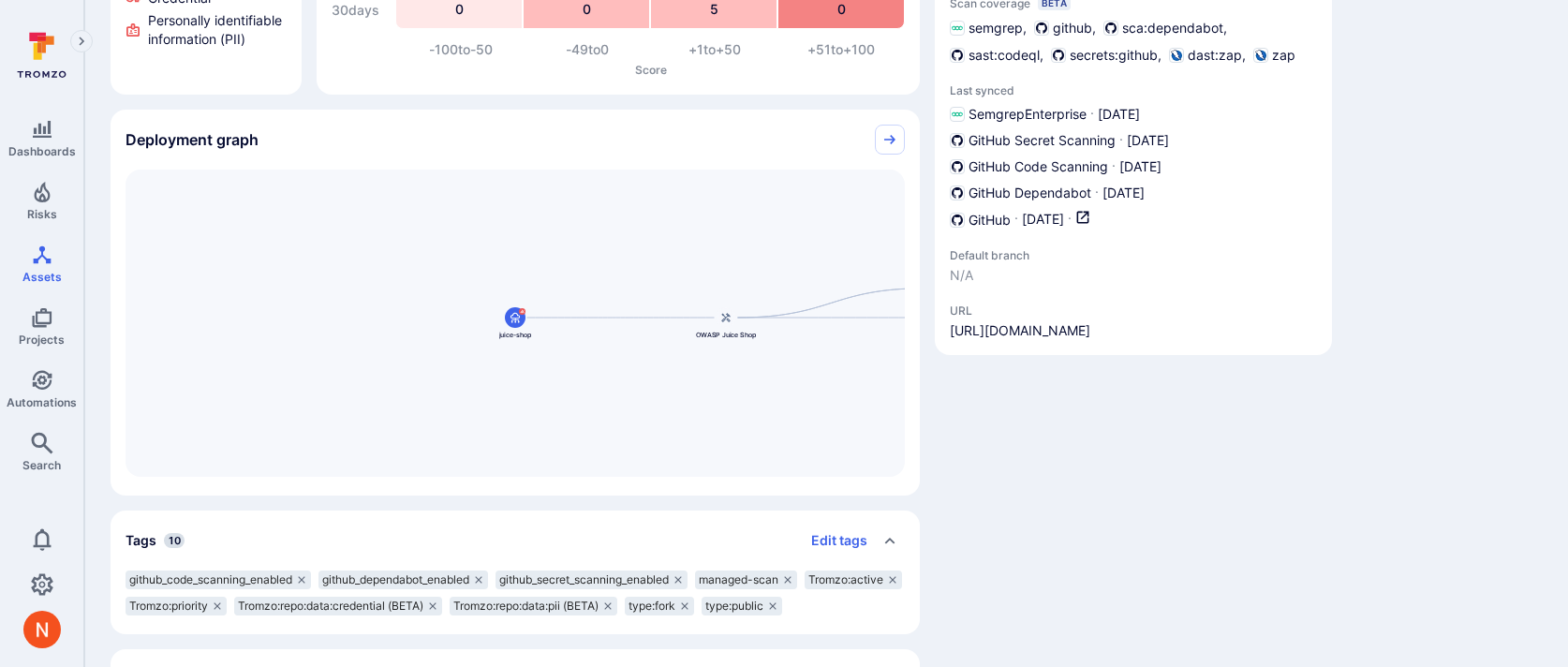
scroll to position [425, 0]
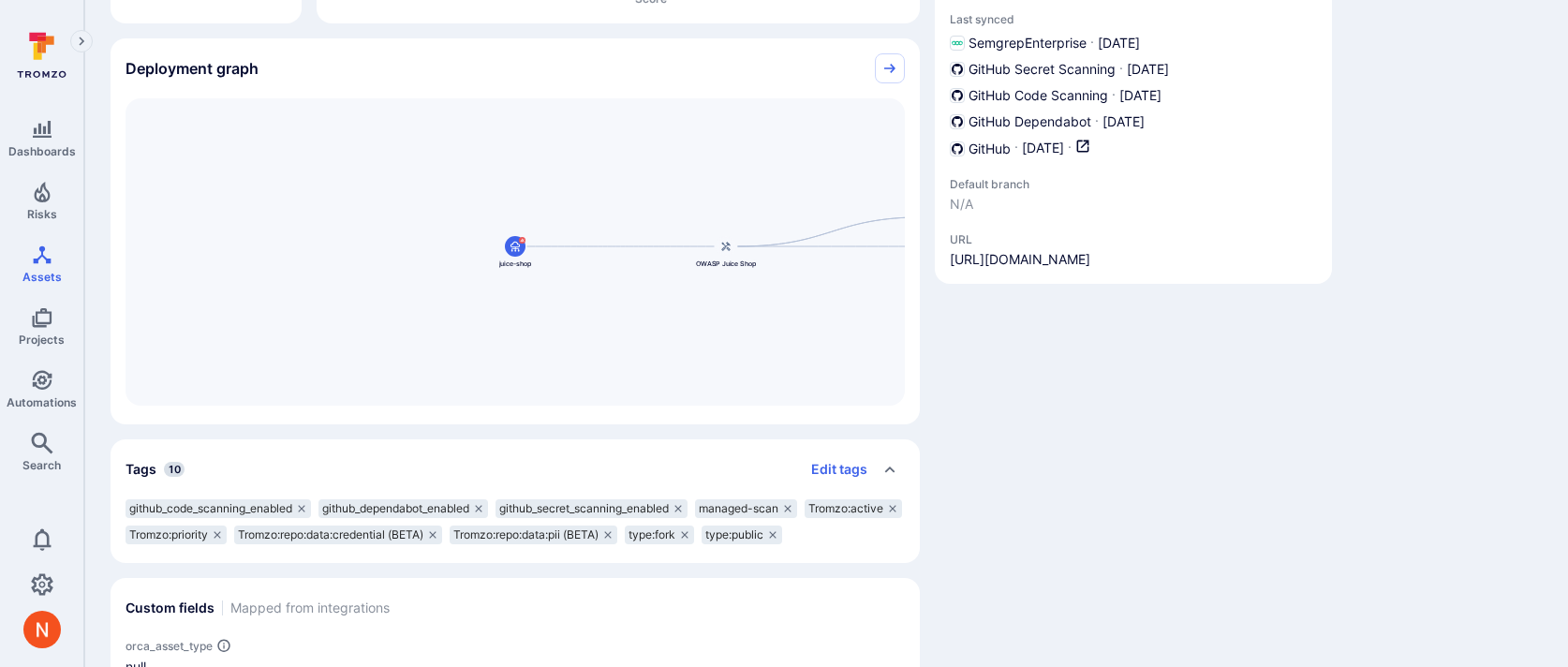
drag, startPoint x: 1317, startPoint y: 257, endPoint x: 947, endPoint y: 262, distance: 370.0
click at [946, 262] on section "Details Projects Vulnerable Repos Add to project Asset source GitHub SemgrepEnt…" at bounding box center [1133, 11] width 397 height 543
copy link "https://github.com/Tromzo-Vulnerable-Code/juice-shop"
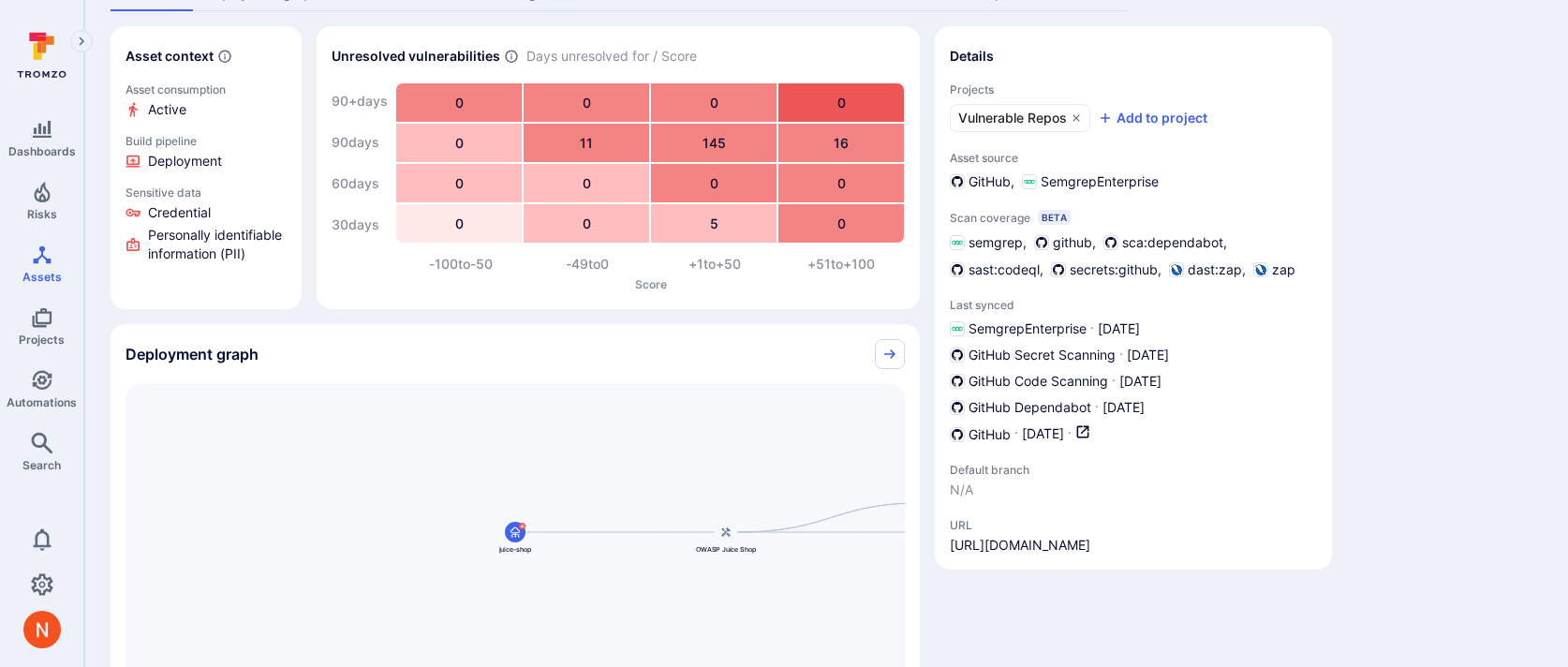
scroll to position [0, 0]
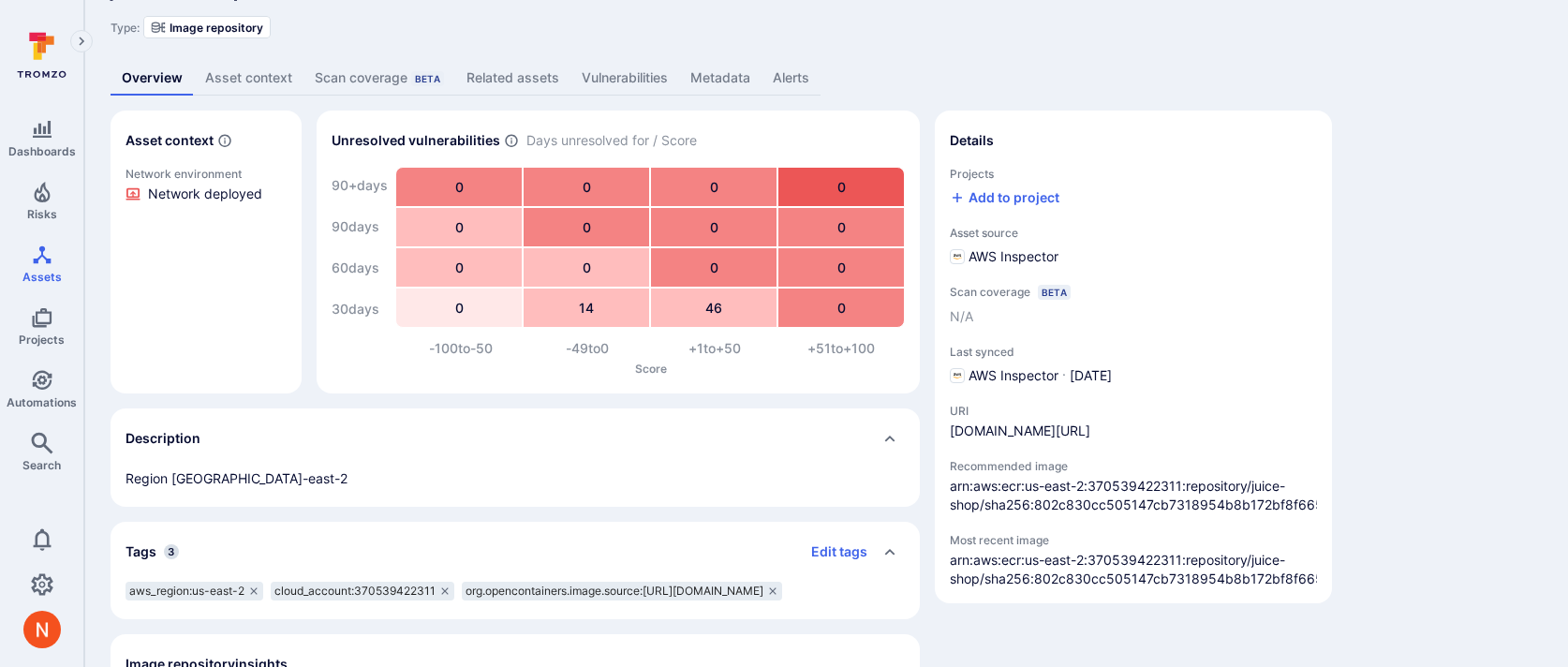
scroll to position [116, 0]
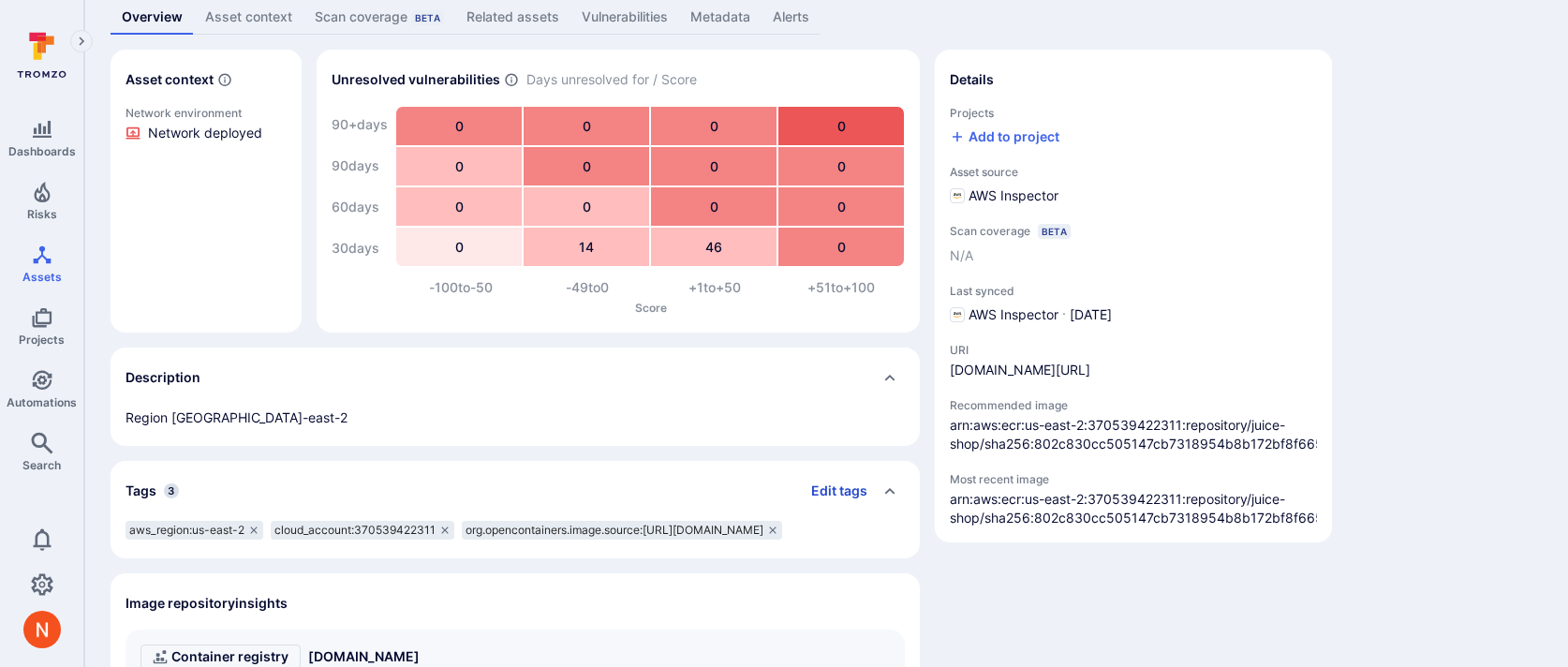
click at [826, 485] on button "Edit tags" at bounding box center [832, 491] width 71 height 30
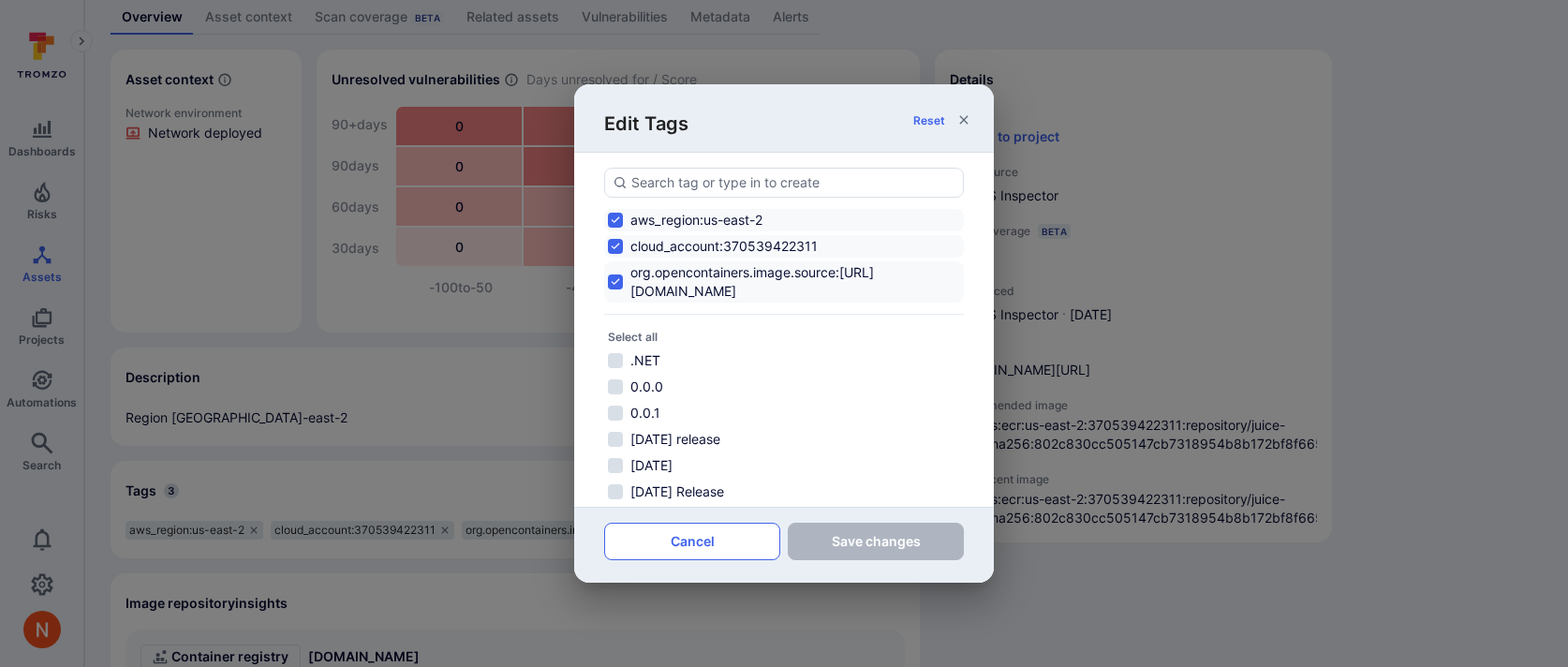
click at [732, 549] on button "Cancel" at bounding box center [693, 541] width 176 height 38
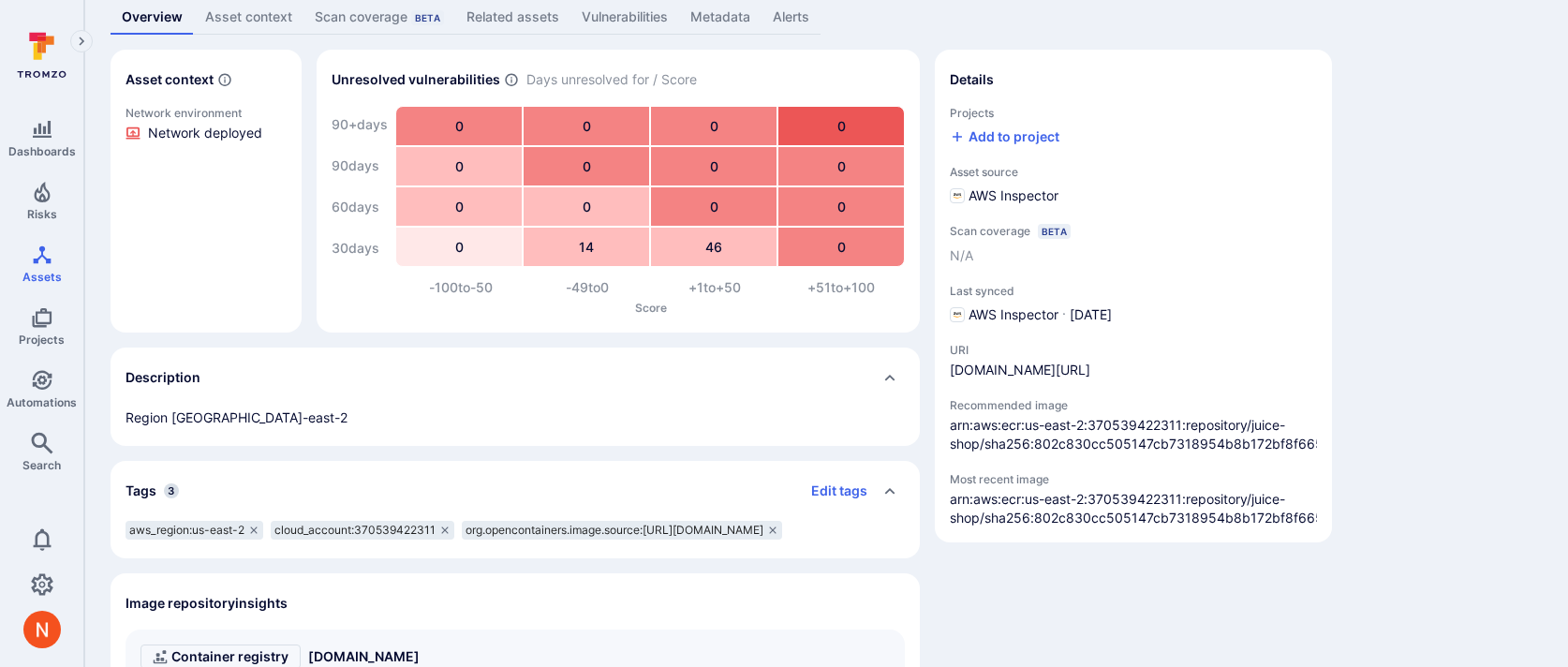
scroll to position [0, 0]
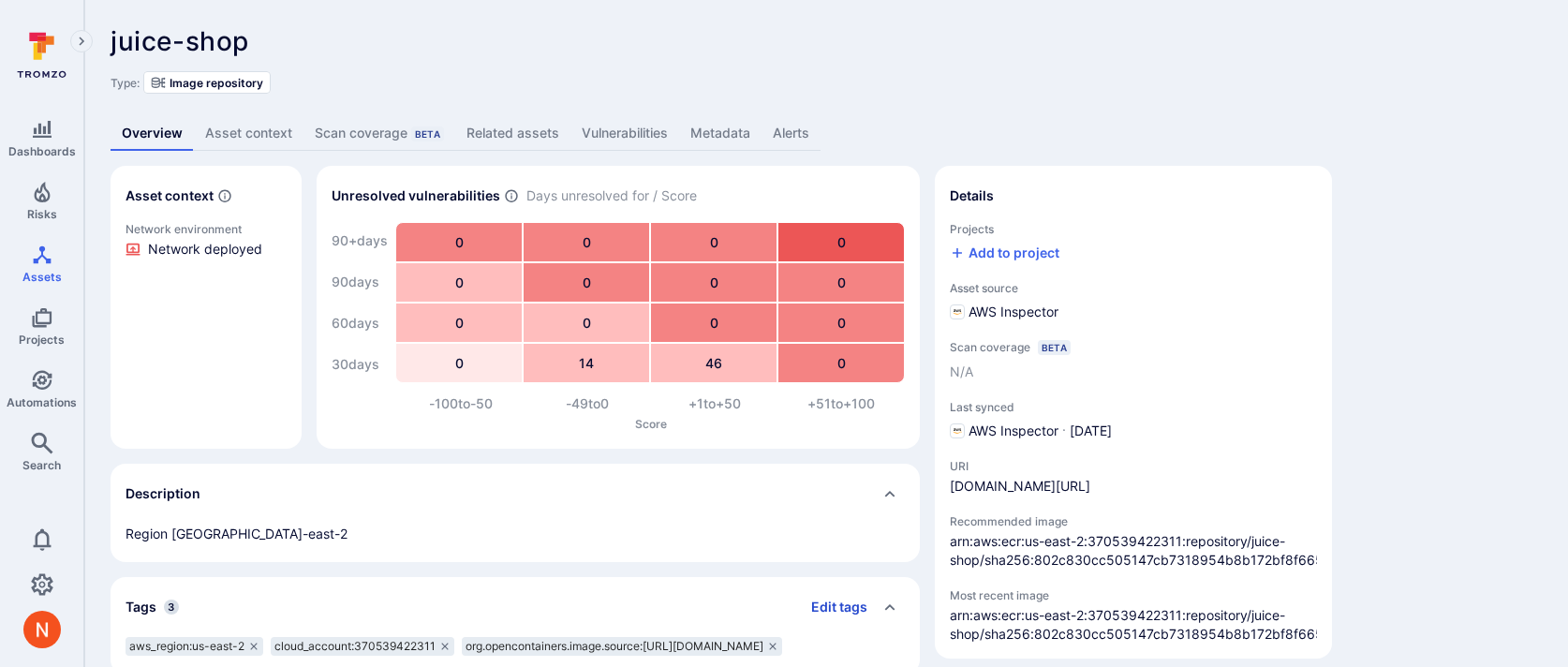
click at [834, 613] on button "Edit tags" at bounding box center [832, 607] width 71 height 30
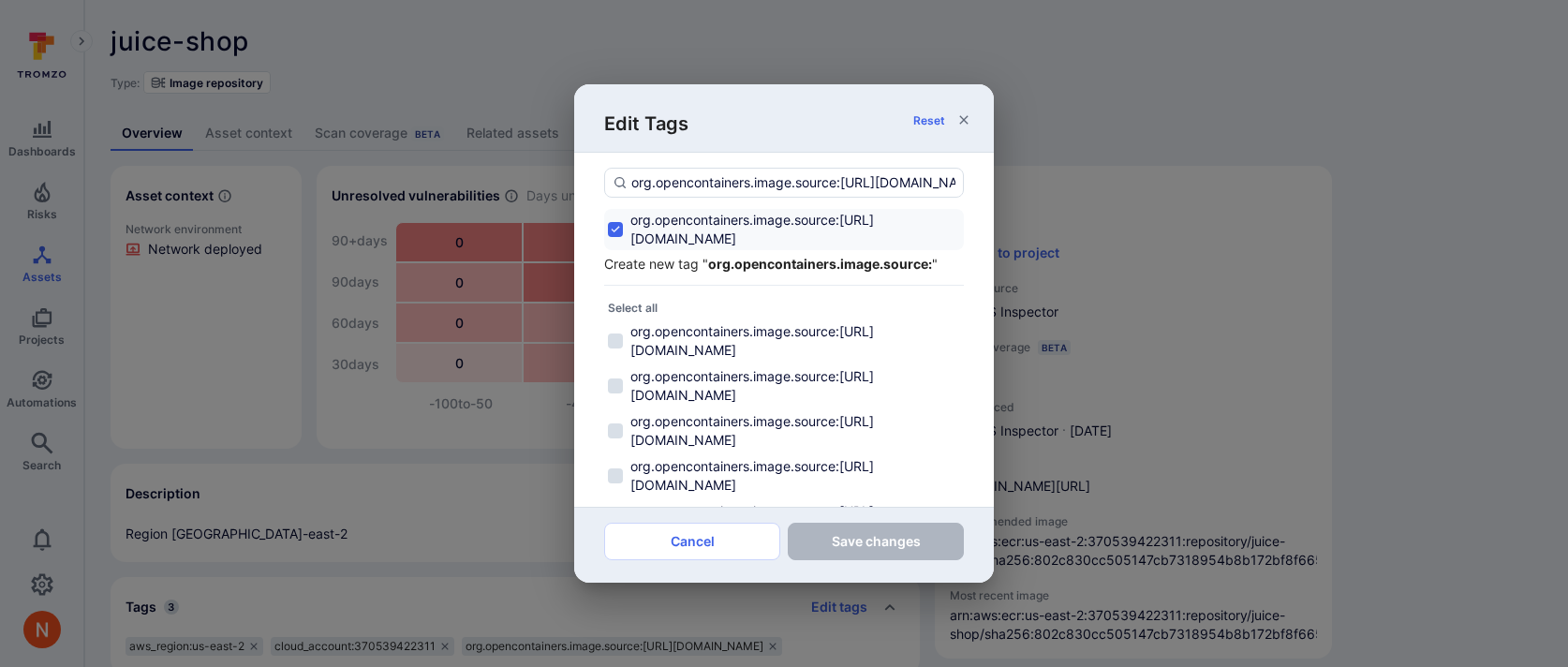
scroll to position [0, 233]
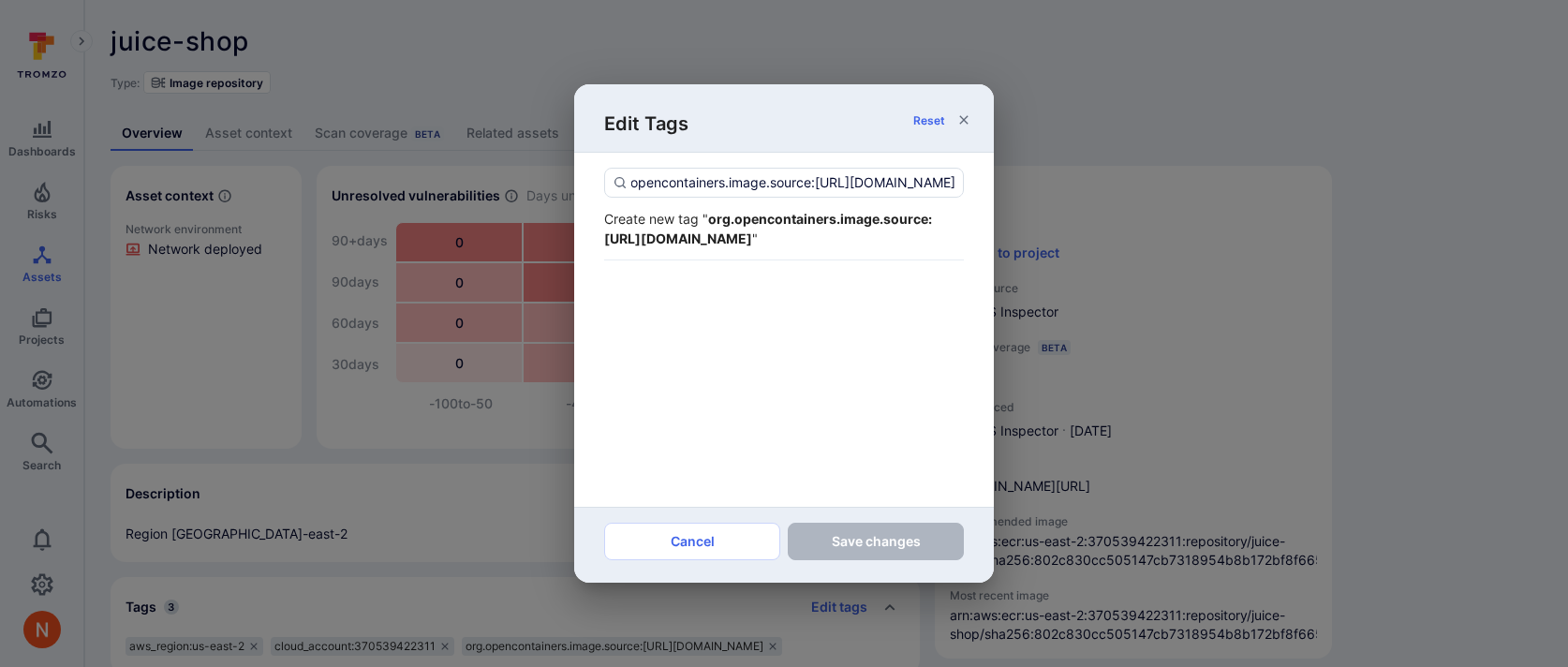
type input "org.opencontainers.image.source:[URL][DOMAIN_NAME]"
click at [715, 223] on div "Create new tag " org.opencontainers.image.source:[URL][DOMAIN_NAME] "" at bounding box center [784, 229] width 359 height 39
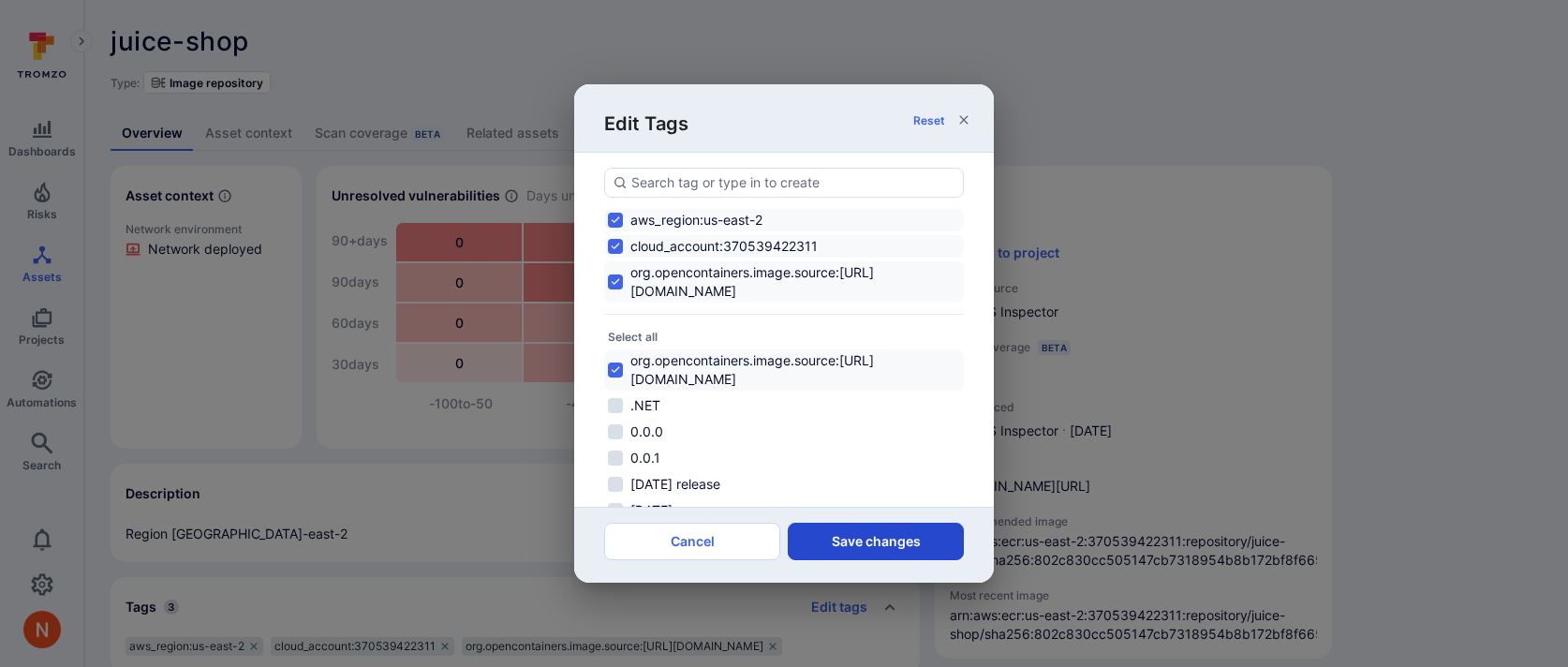
click at [877, 538] on button "Save changes" at bounding box center [876, 541] width 176 height 38
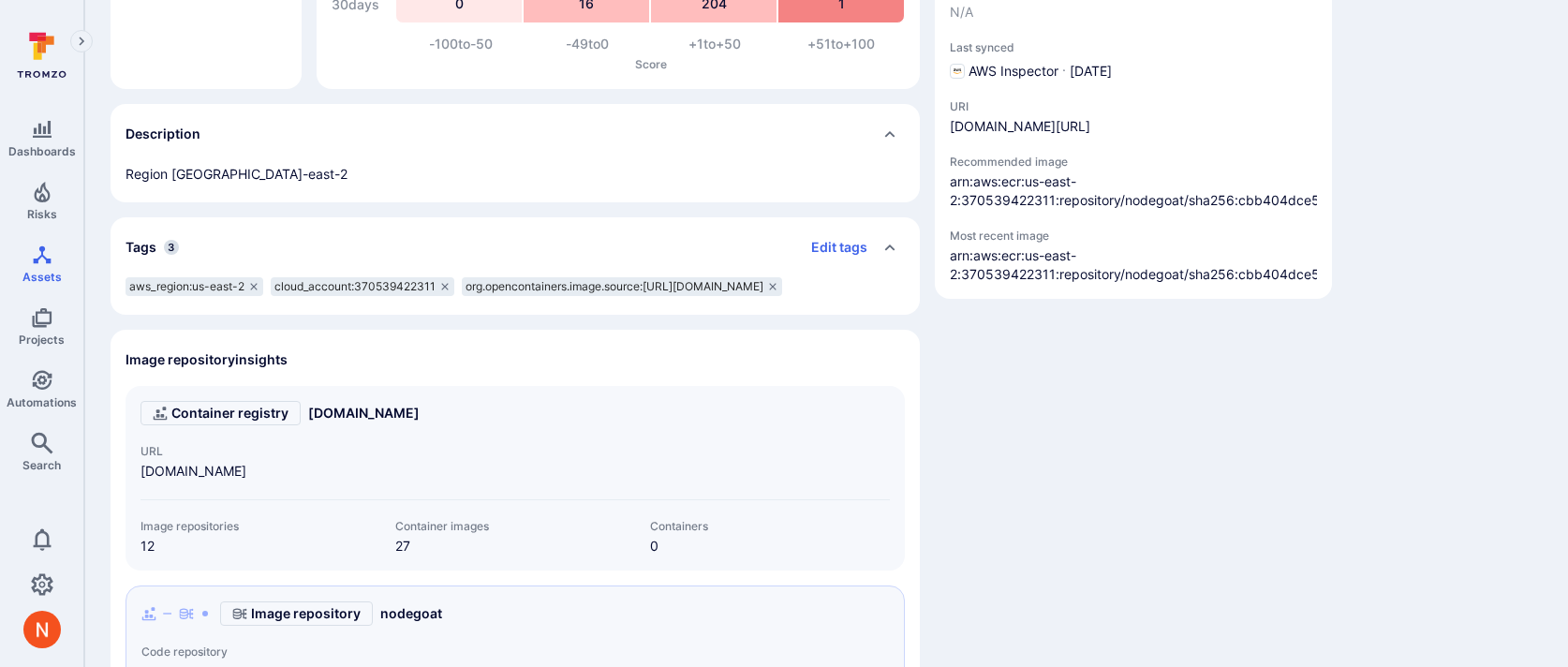
scroll to position [436, 0]
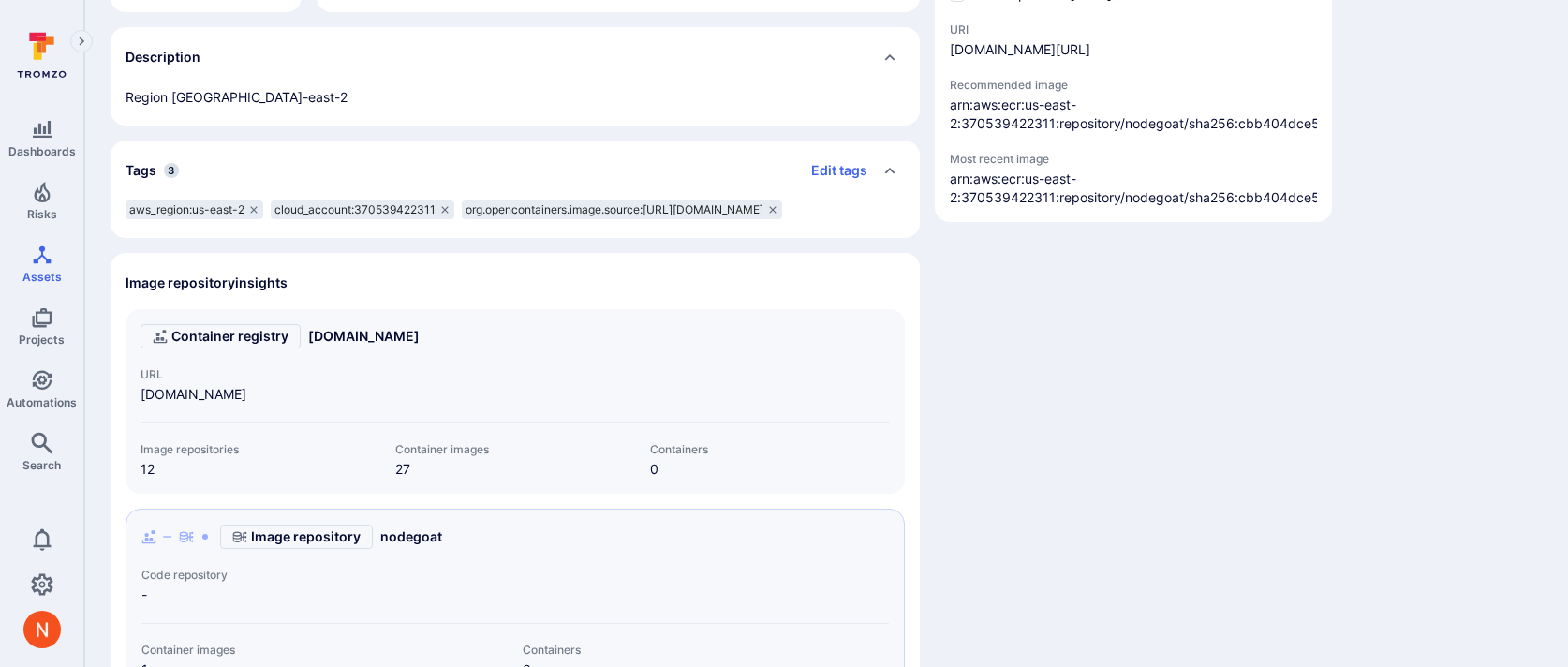
drag, startPoint x: 575, startPoint y: 235, endPoint x: 310, endPoint y: 237, distance: 265.0
click at [462, 220] on div "org.opencontainers.image.source:[URL][DOMAIN_NAME]" at bounding box center [621, 210] width 320 height 19
copy span "[URL][DOMAIN_NAME]"
click at [849, 174] on button "Edit tags" at bounding box center [832, 171] width 71 height 30
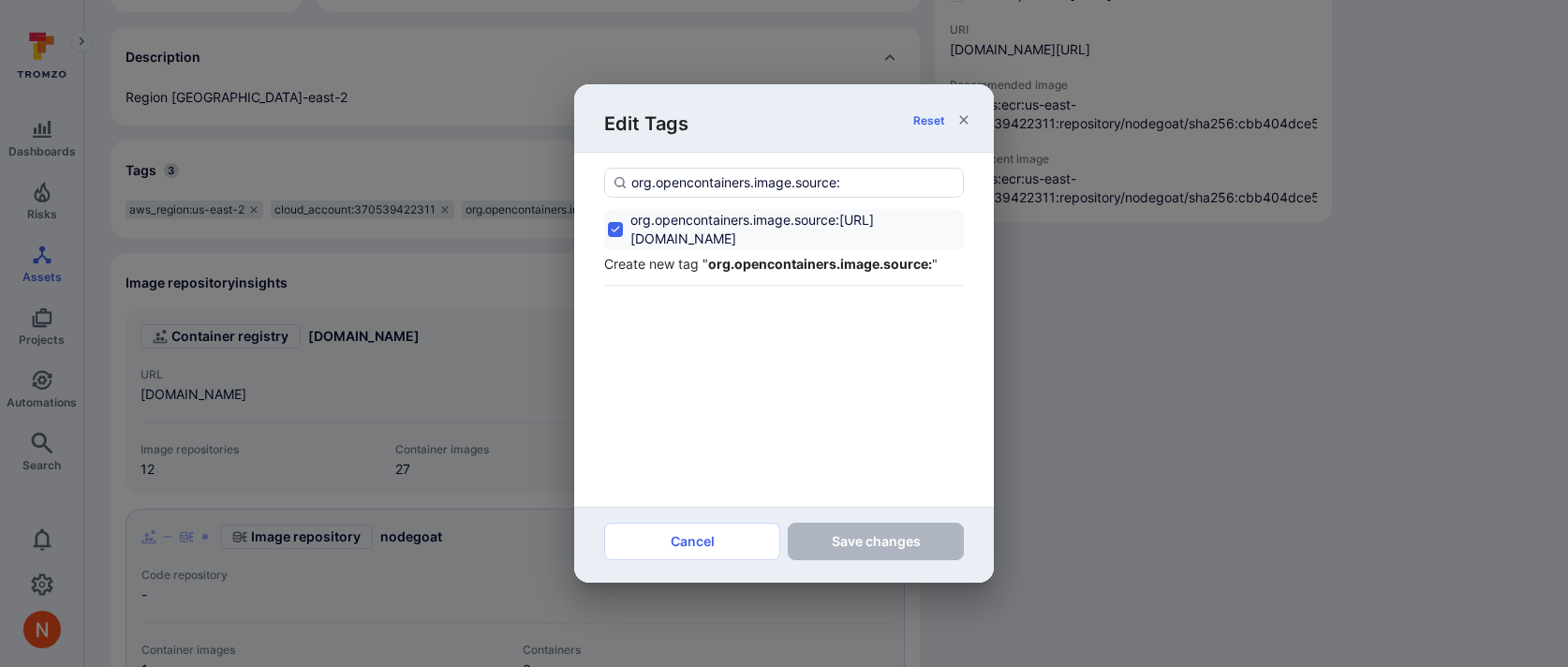
paste input "[URL][DOMAIN_NAME]"
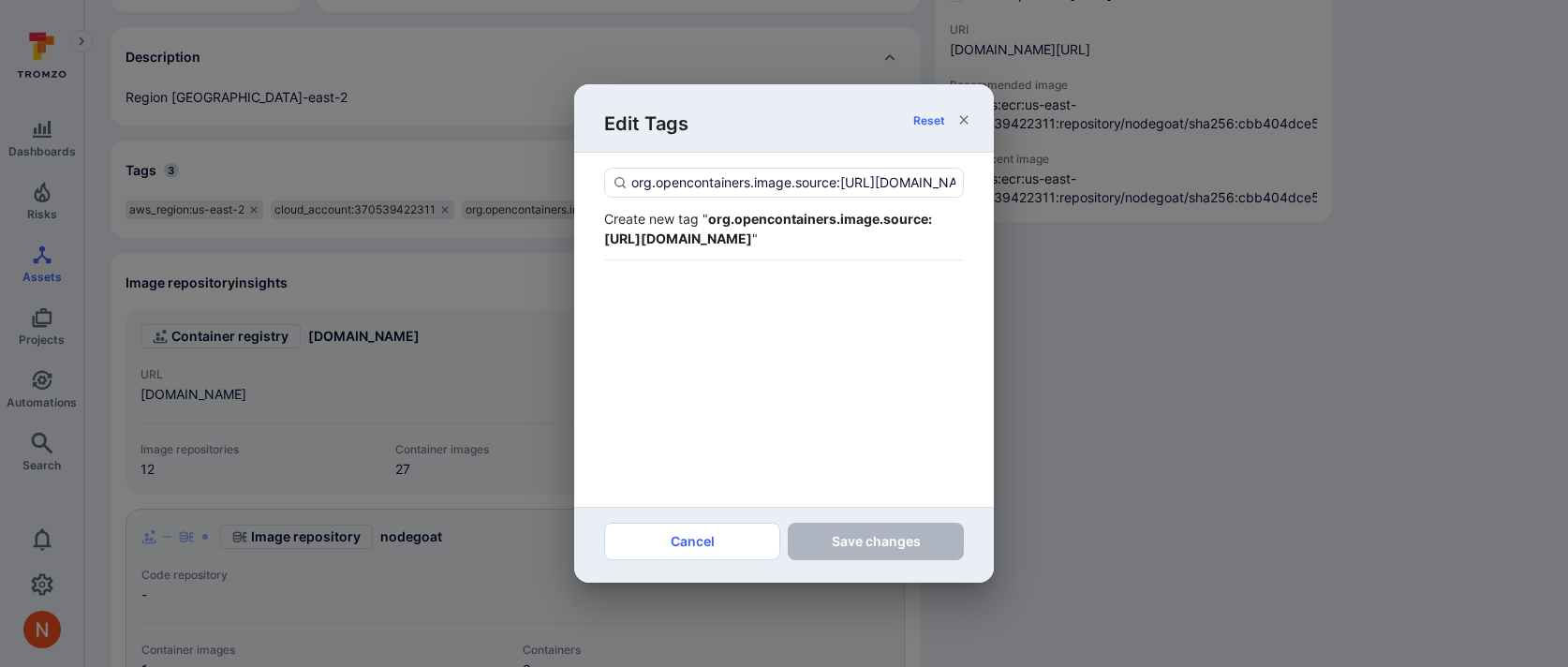
scroll to position [0, 231]
type input "org.opencontainers.image.source:[URL][DOMAIN_NAME]"
click at [870, 248] on div "Create new tag " org.opencontainers.image.source:[URL][DOMAIN_NAME] "" at bounding box center [784, 229] width 359 height 39
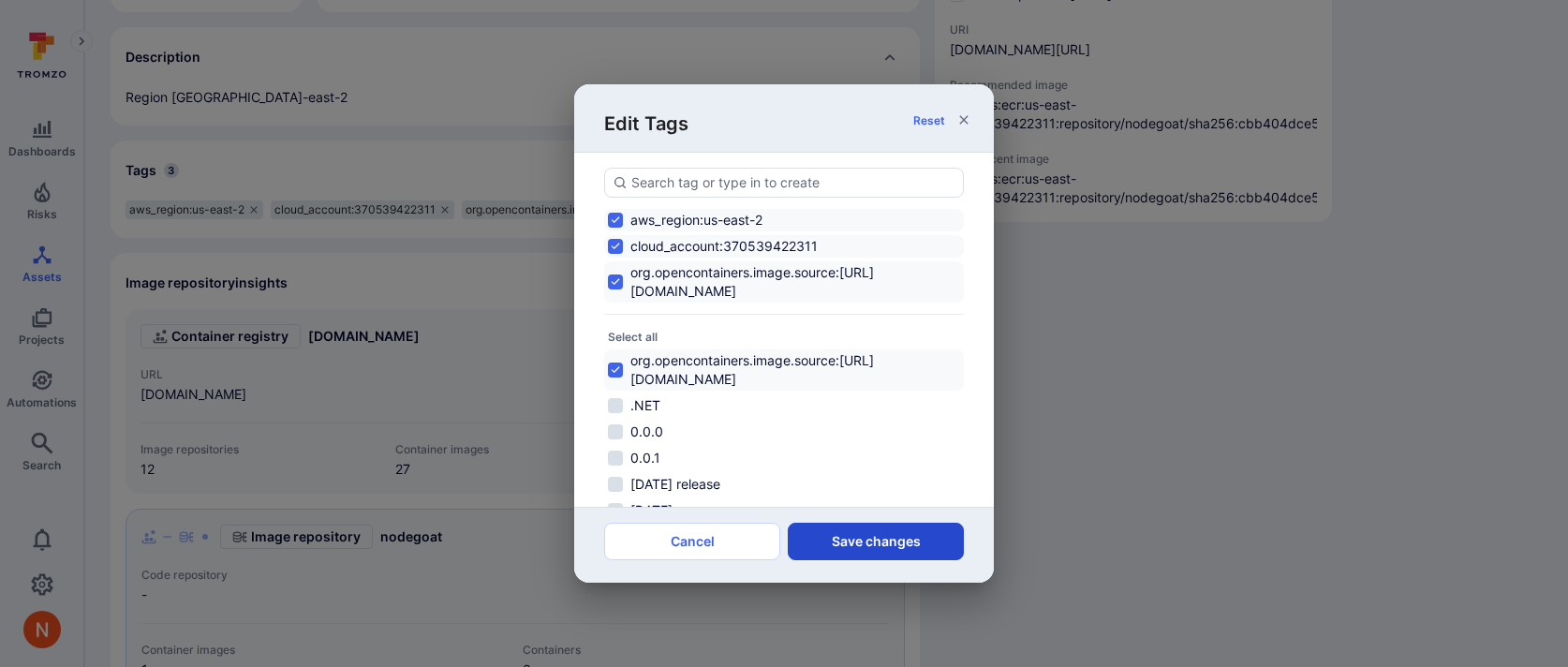
click at [857, 541] on button "Save changes" at bounding box center [876, 541] width 176 height 38
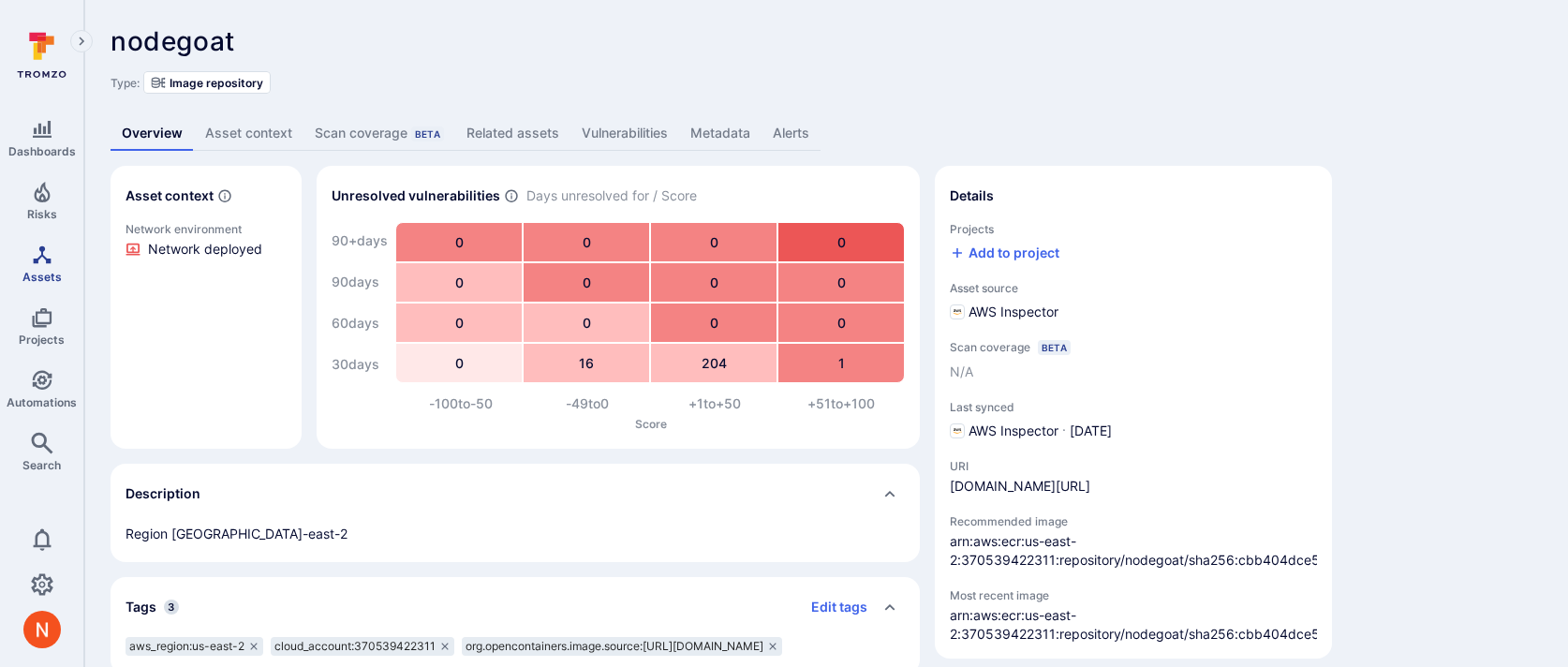
click at [37, 264] on icon "Assets" at bounding box center [42, 255] width 23 height 23
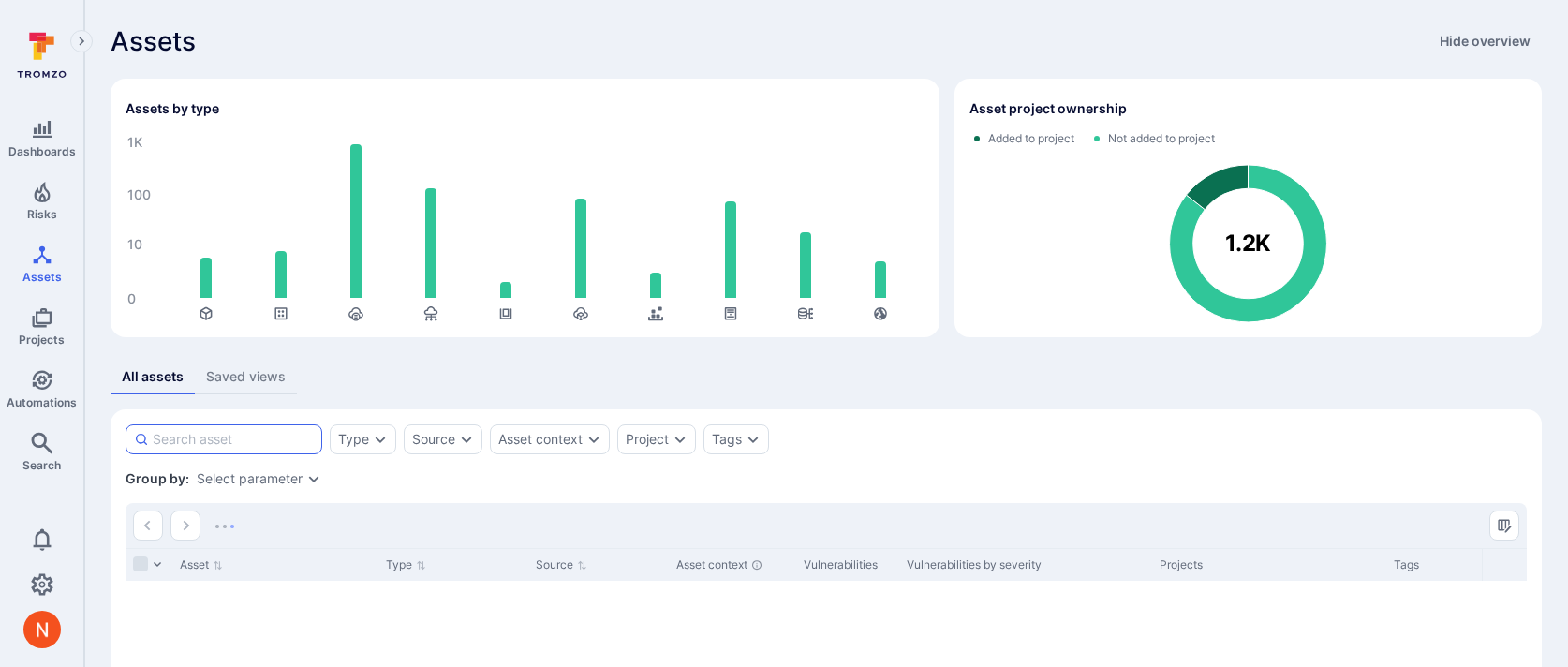
click at [279, 439] on input at bounding box center [234, 439] width 161 height 19
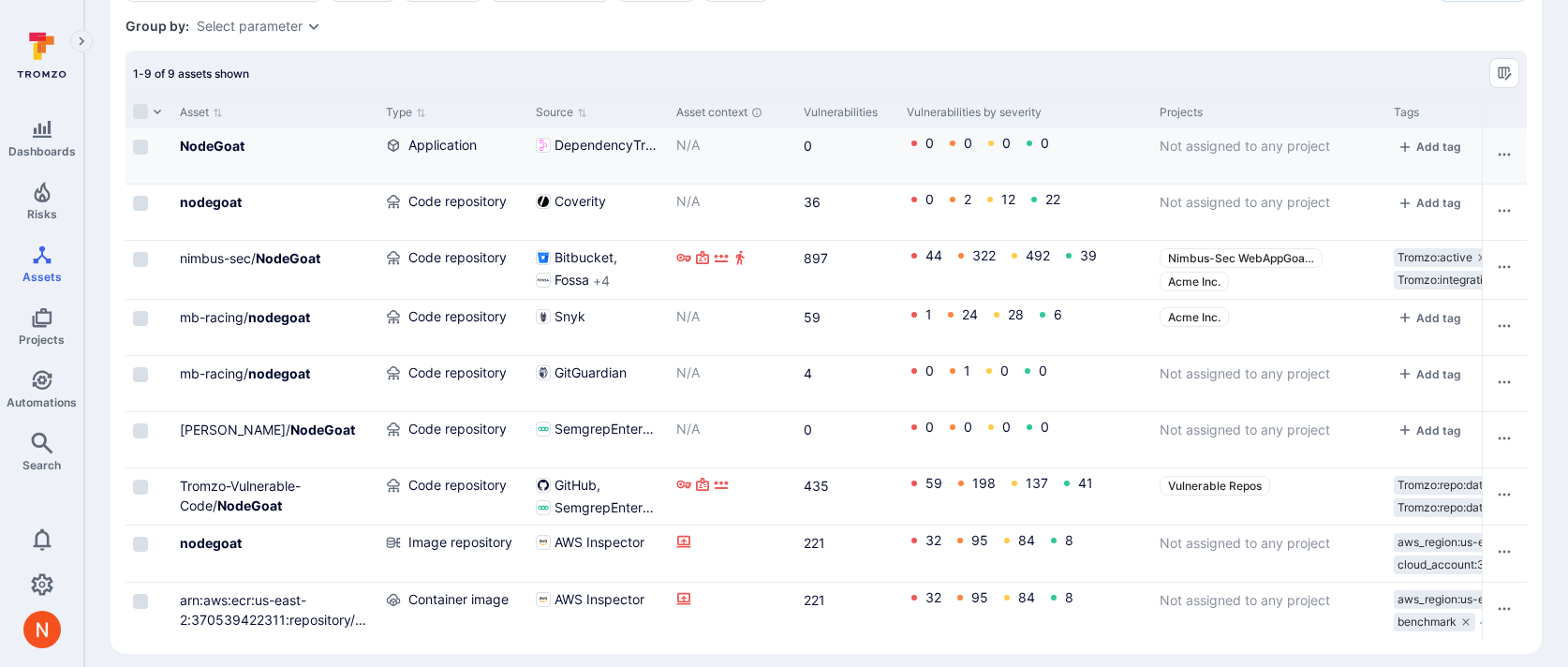
scroll to position [464, 0]
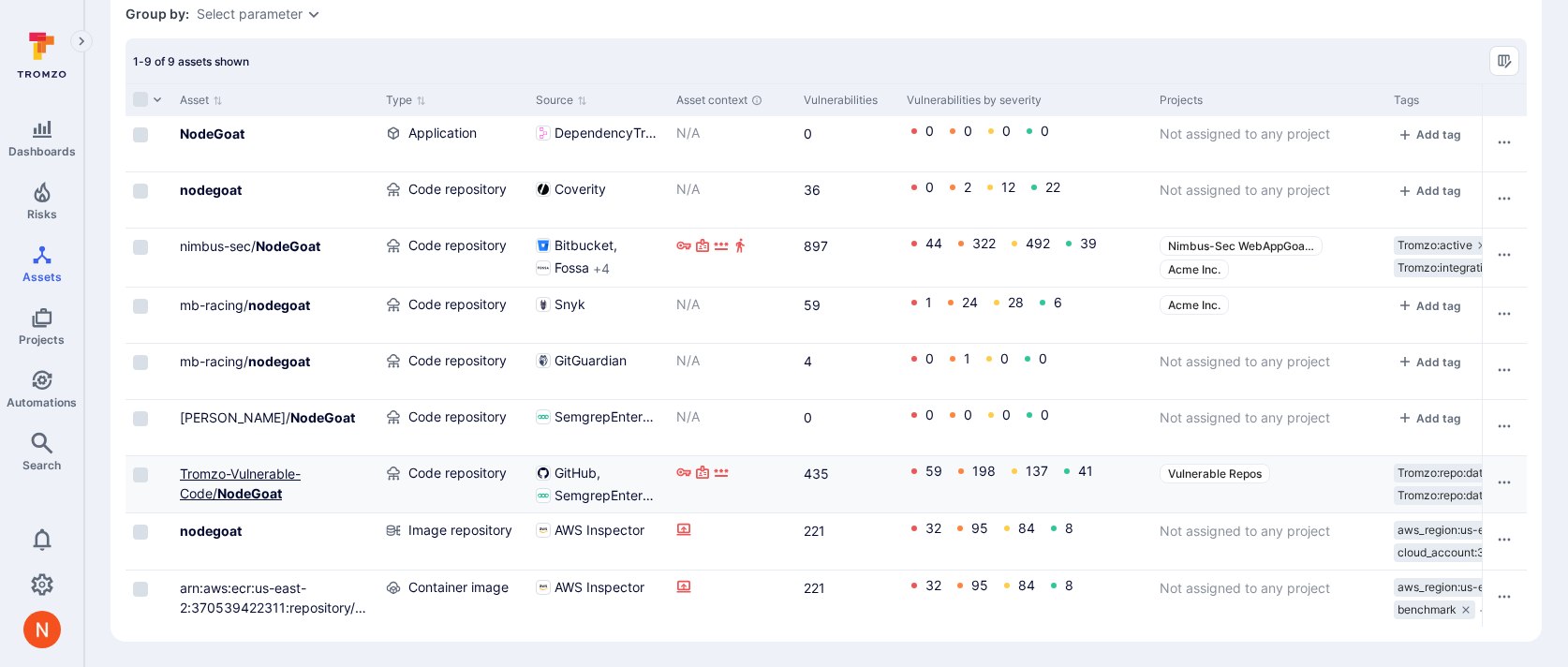
type input "nodegoat"
click at [233, 476] on link "Tromzo-Vulnerable-Code/ NodeGoat" at bounding box center [240, 483] width 121 height 36
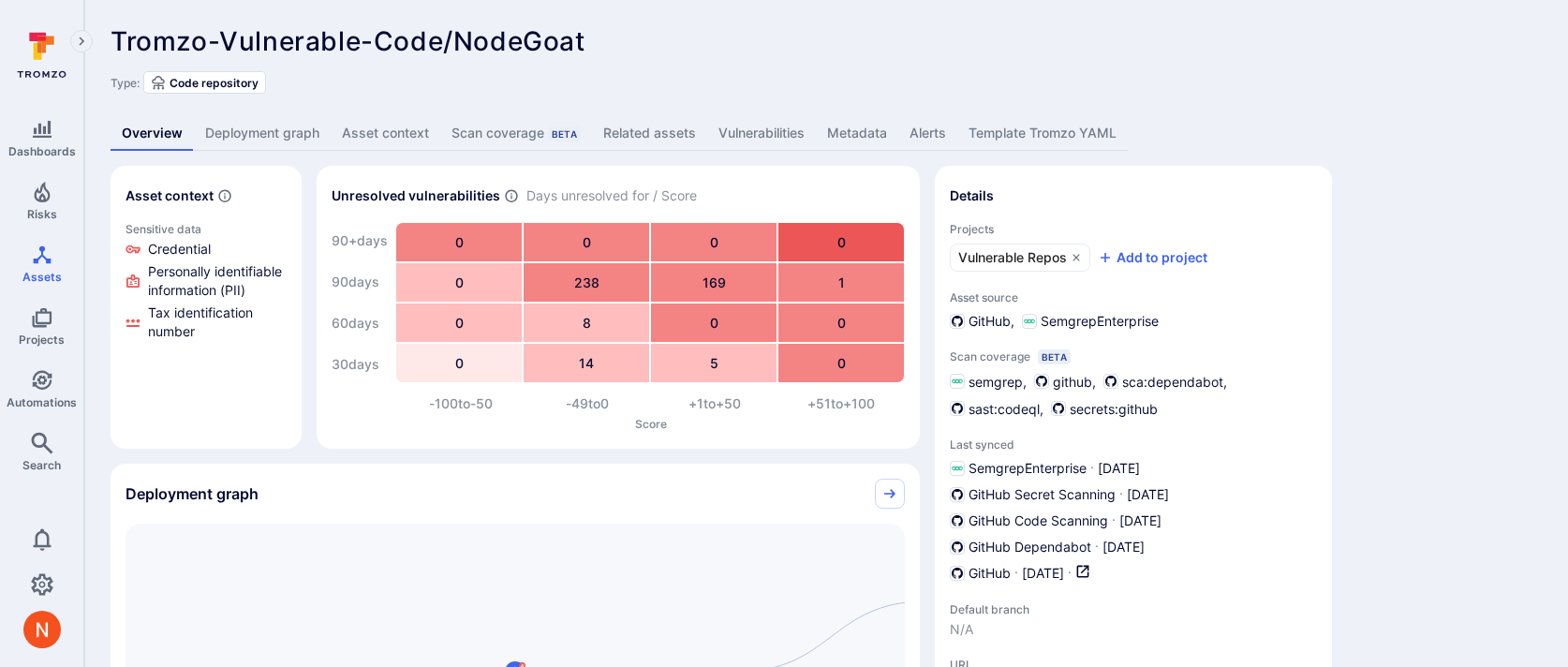
scroll to position [97, 0]
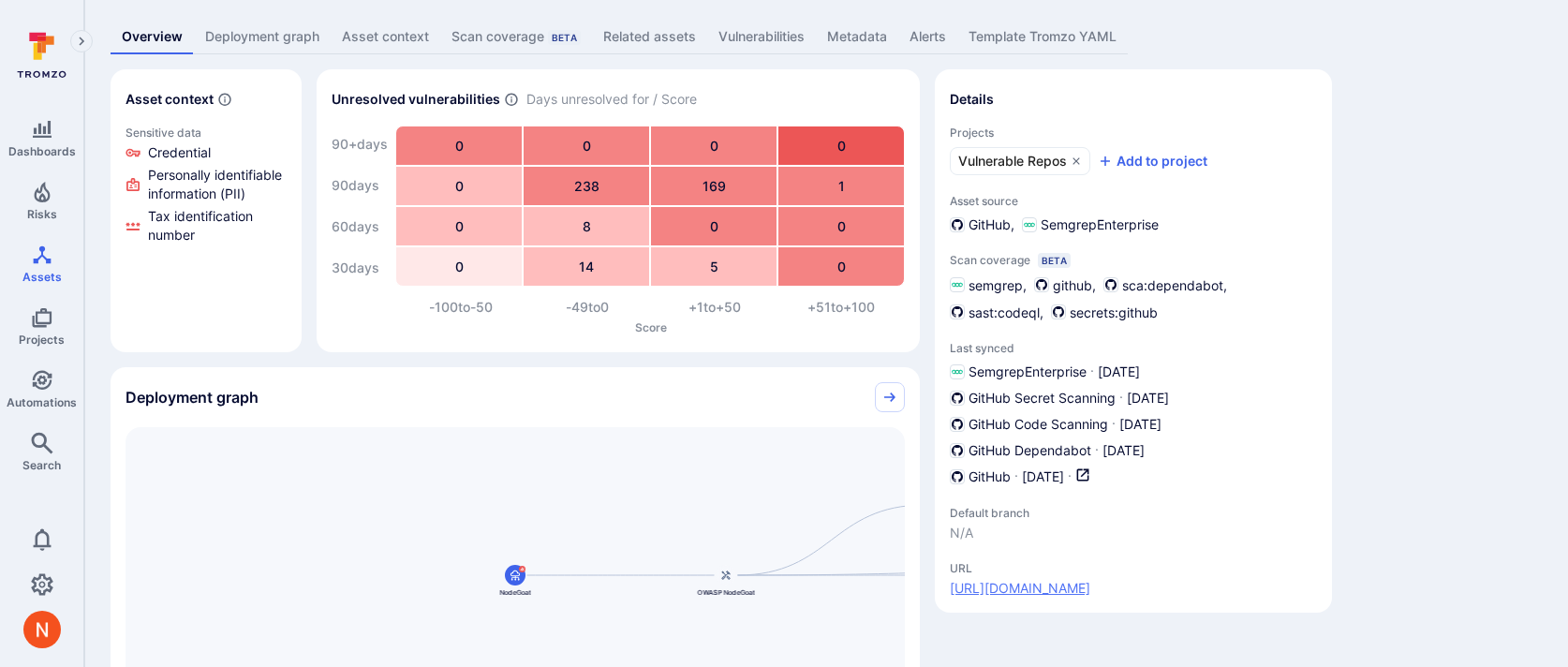
drag, startPoint x: 1306, startPoint y: 590, endPoint x: 951, endPoint y: 590, distance: 355.0
click at [951, 590] on div "URL https://github.com/Tromzo-Vulnerable-Code/NodeGoat" at bounding box center [1133, 579] width 367 height 37
copy link "https://github.com/Tromzo-Vulnerable-Code/NodeGoat"
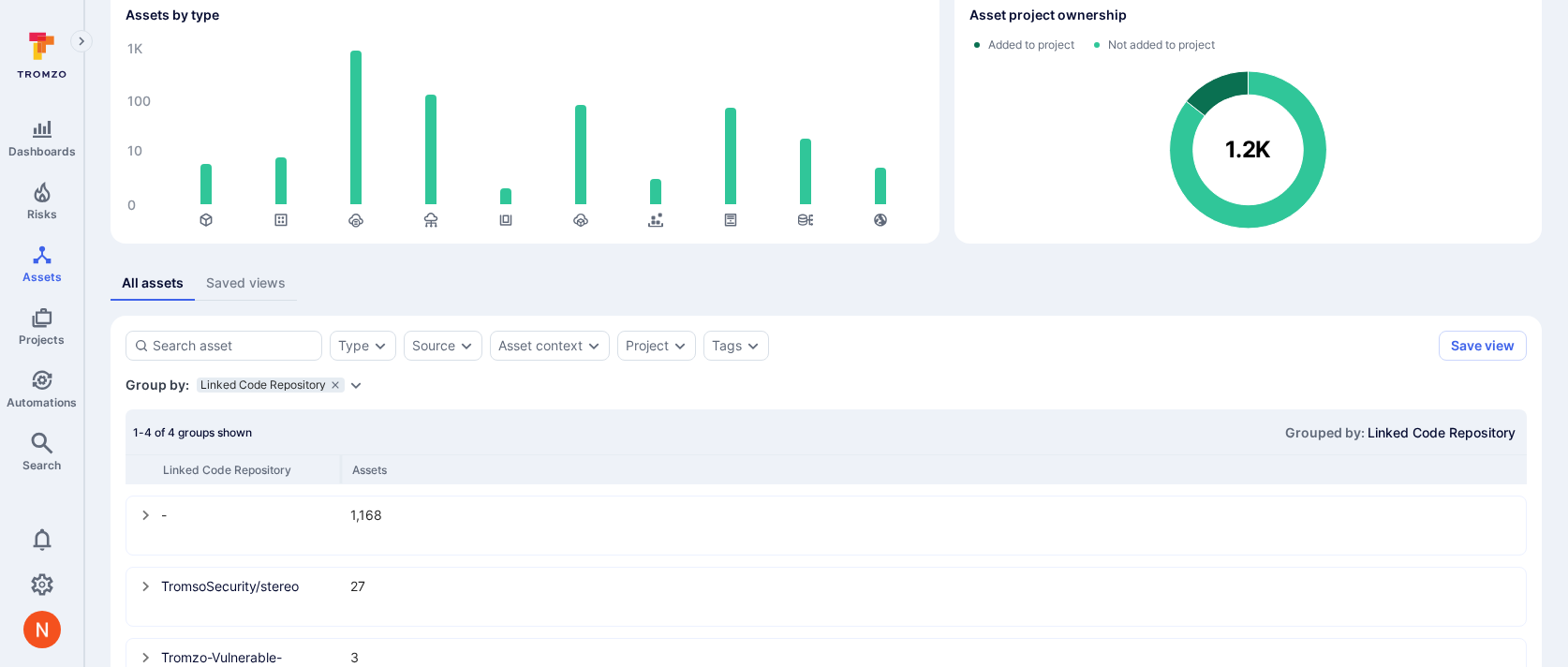
scroll to position [236, 0]
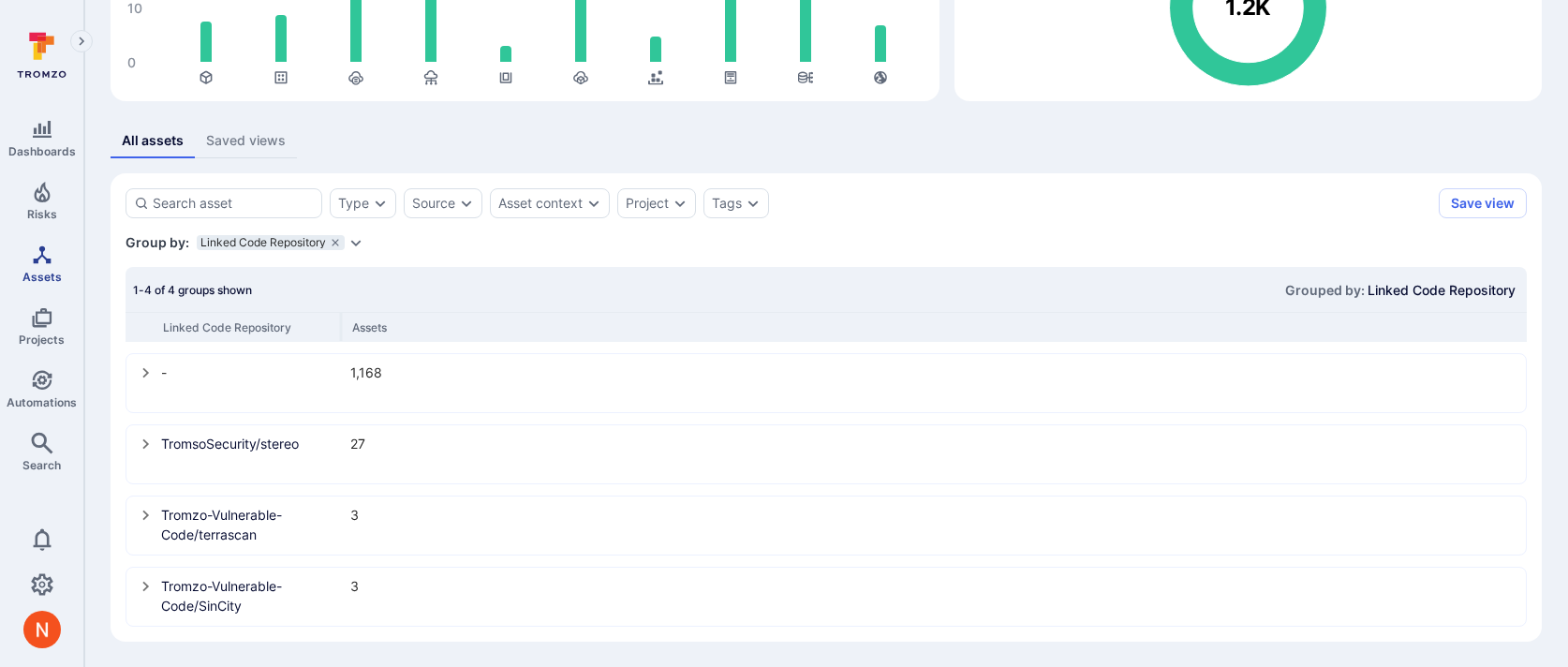
click at [39, 263] on icon "Assets" at bounding box center [42, 255] width 23 height 23
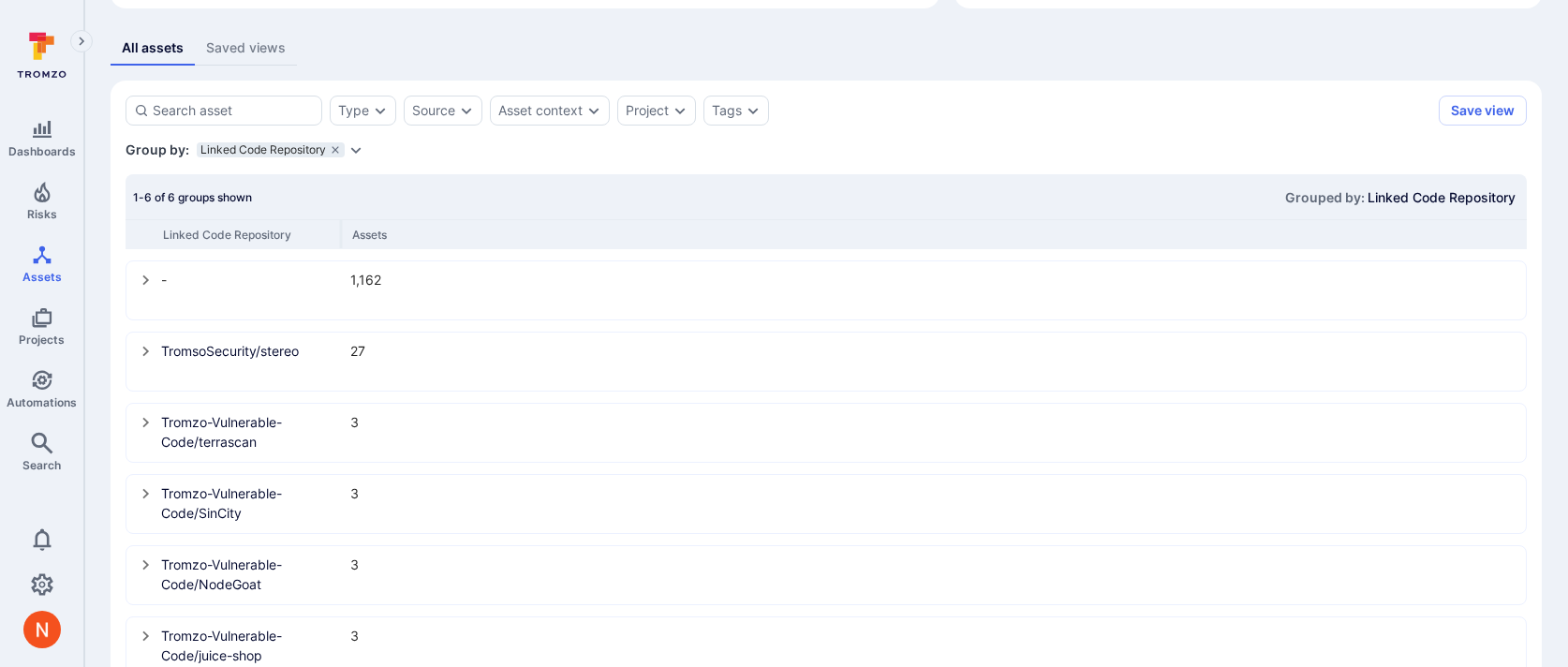
scroll to position [378, 0]
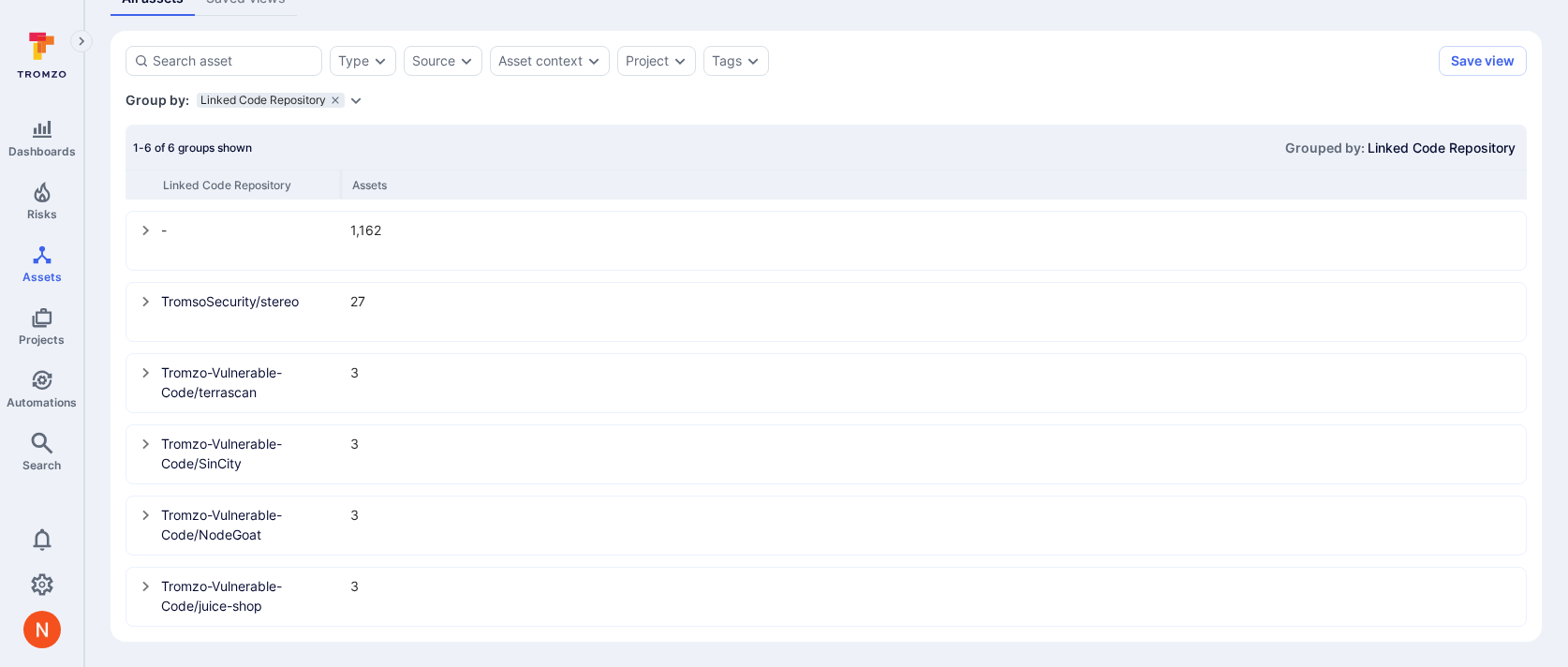
click at [140, 373] on icon "select group" at bounding box center [146, 372] width 15 height 15
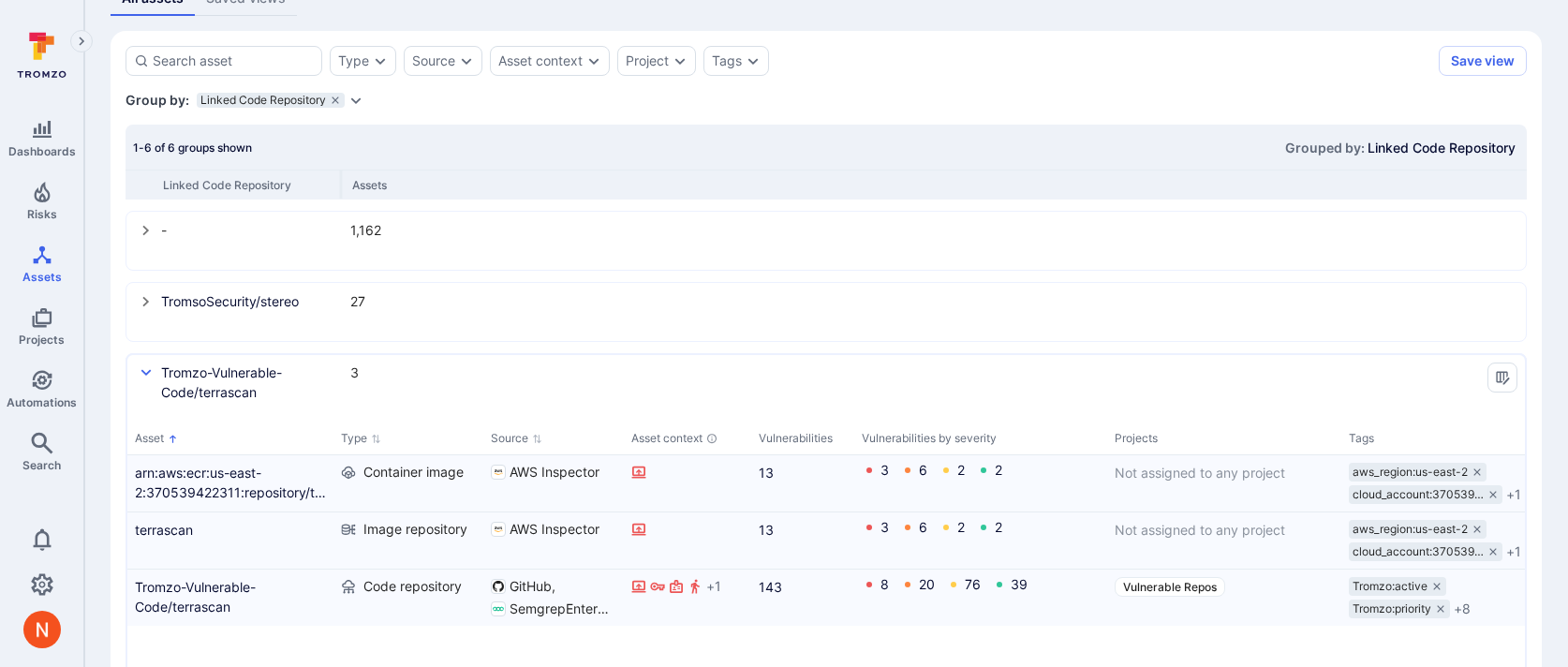
scroll to position [388, 0]
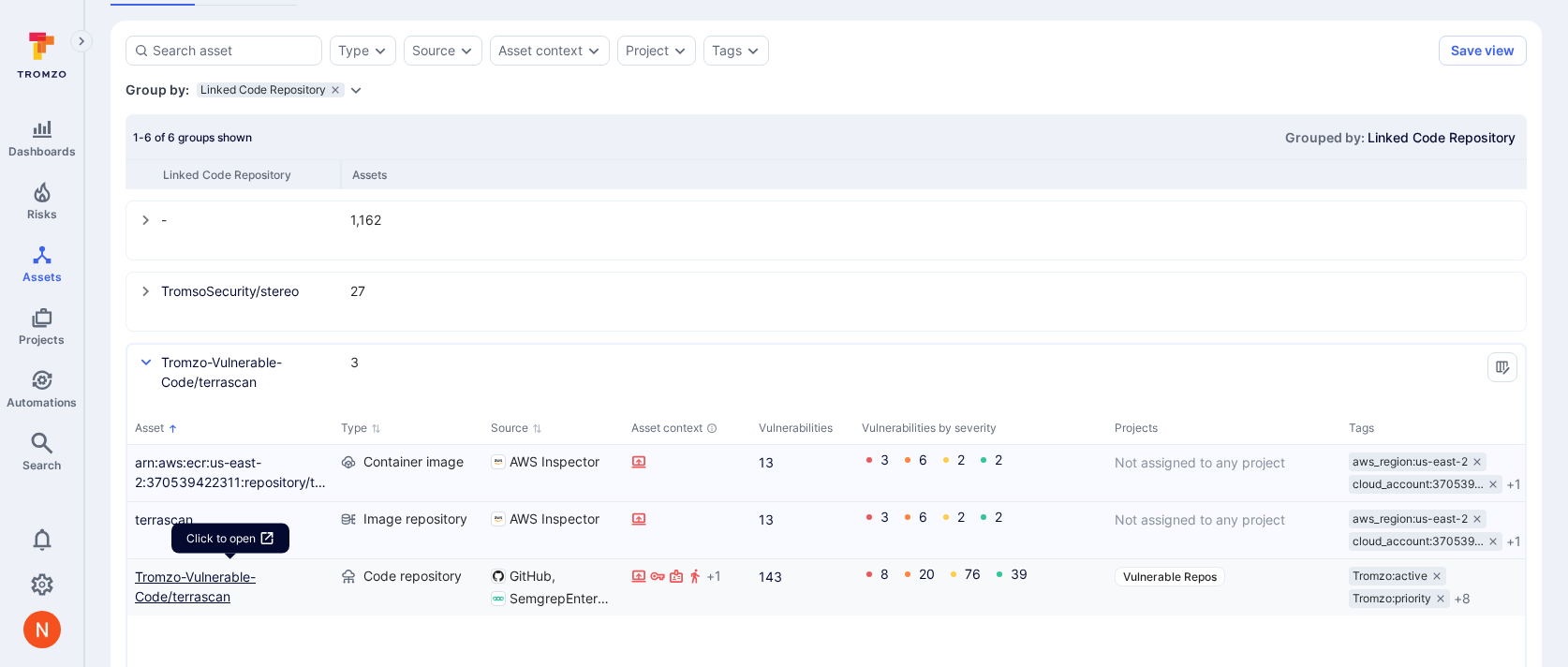
click at [176, 575] on link "Tromzo-Vulnerable-Code/terrascan" at bounding box center [231, 586] width 191 height 39
click at [178, 531] on div "terrascan" at bounding box center [231, 530] width 206 height 56
click at [178, 518] on link "terrascan" at bounding box center [231, 519] width 191 height 20
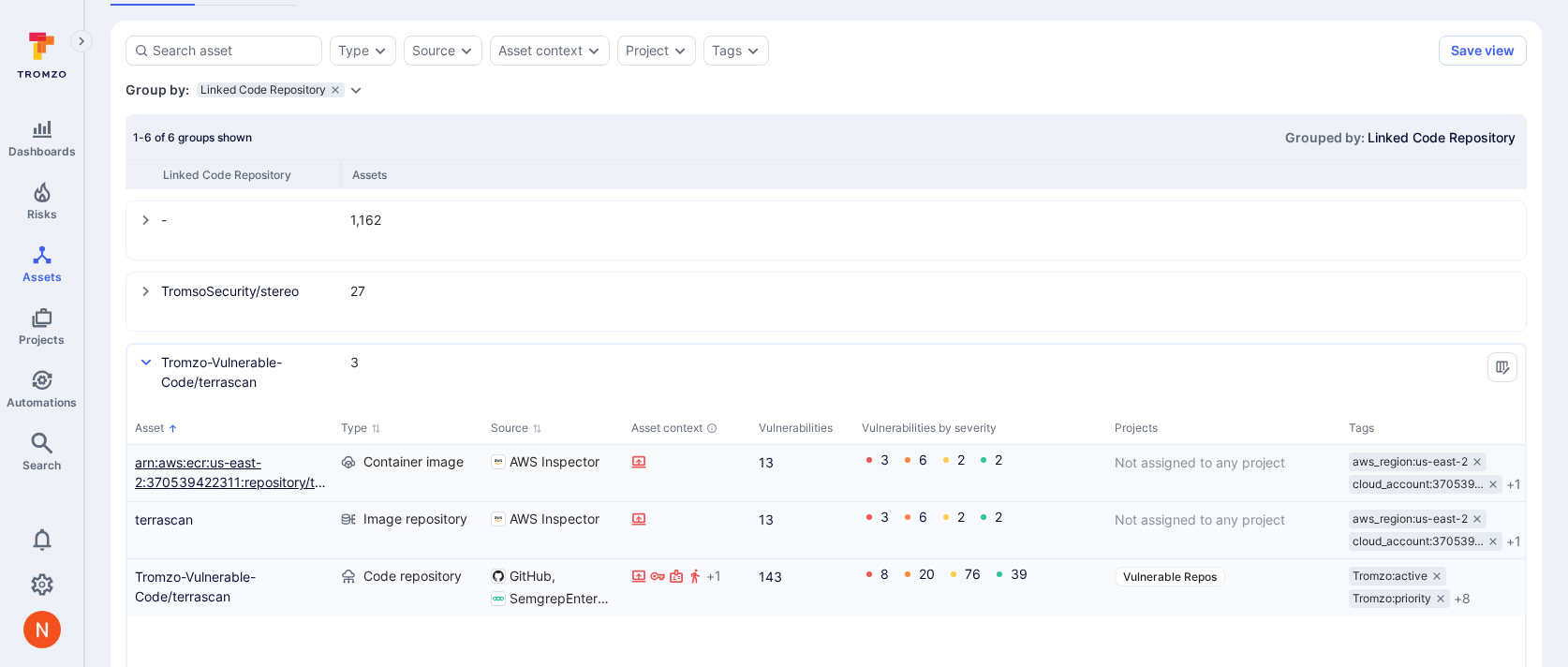
click at [163, 475] on link "arn:aws:ecr:us-east-2:370539422311:repository/terrascan/sha256:99fb441c0d3cb1fc…" at bounding box center [231, 472] width 191 height 39
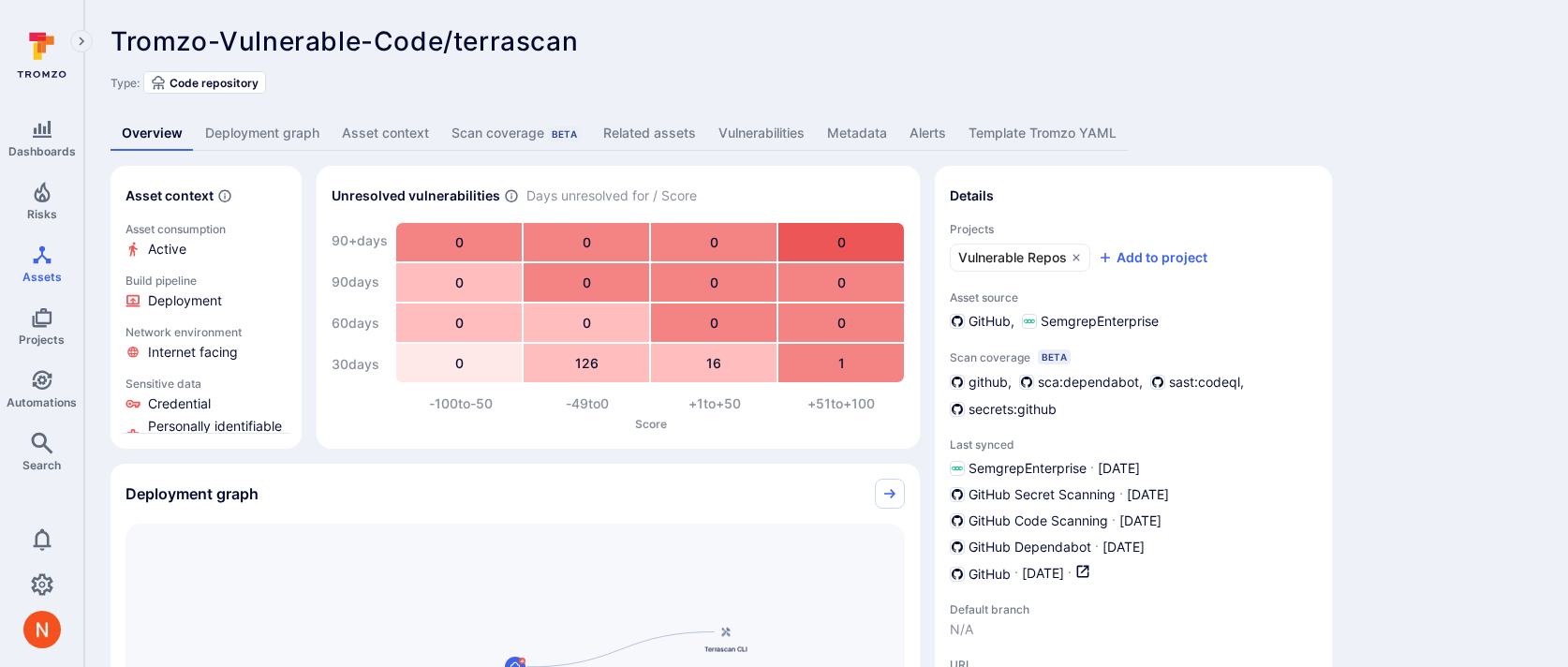
click at [259, 136] on link "Deployment graph" at bounding box center [263, 133] width 137 height 35
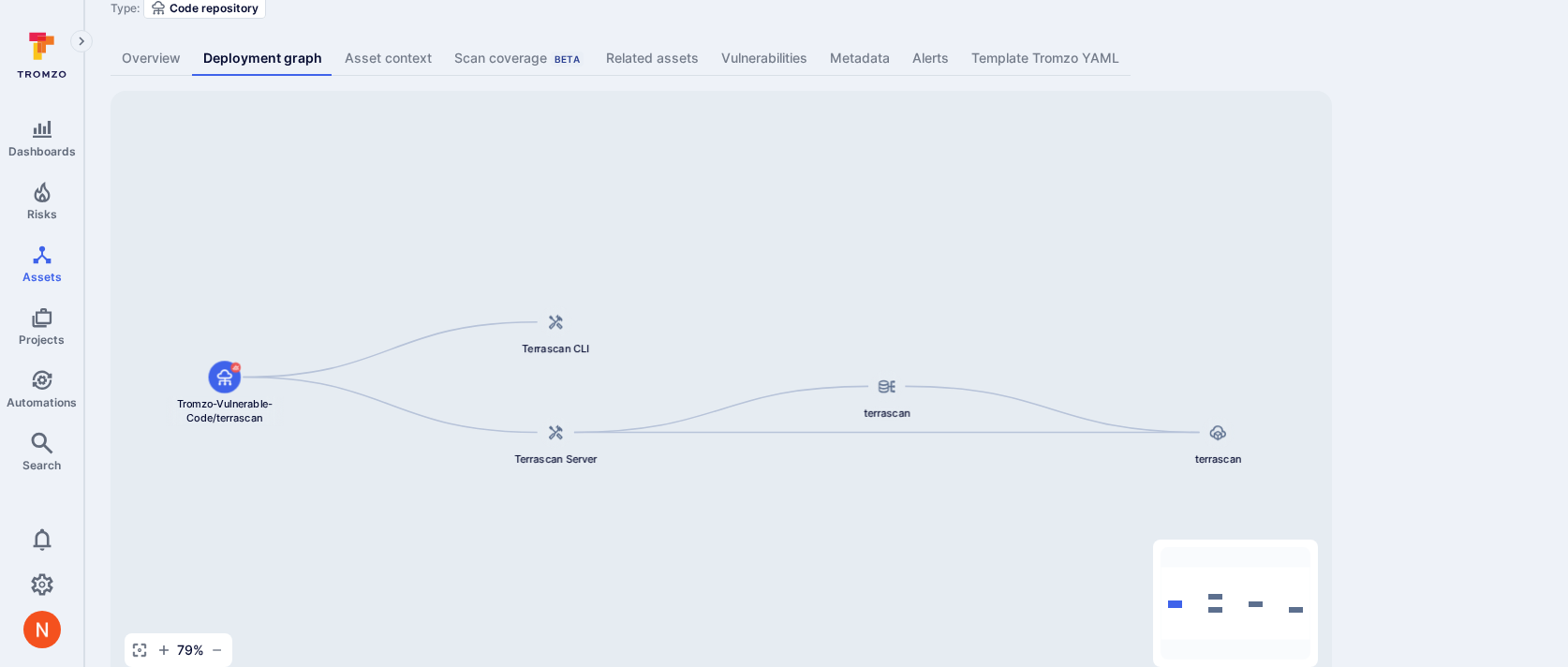
scroll to position [115, 0]
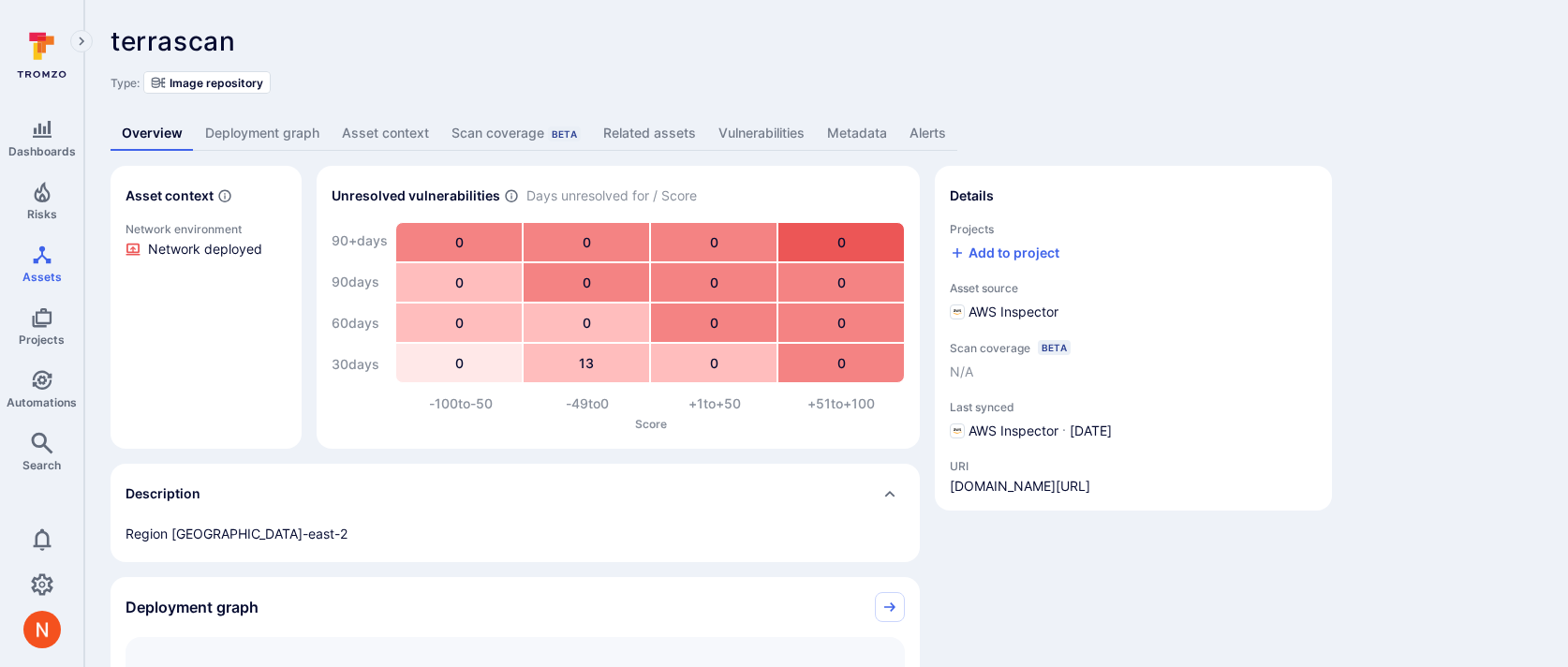
click at [244, 135] on link "Deployment graph" at bounding box center [263, 133] width 137 height 35
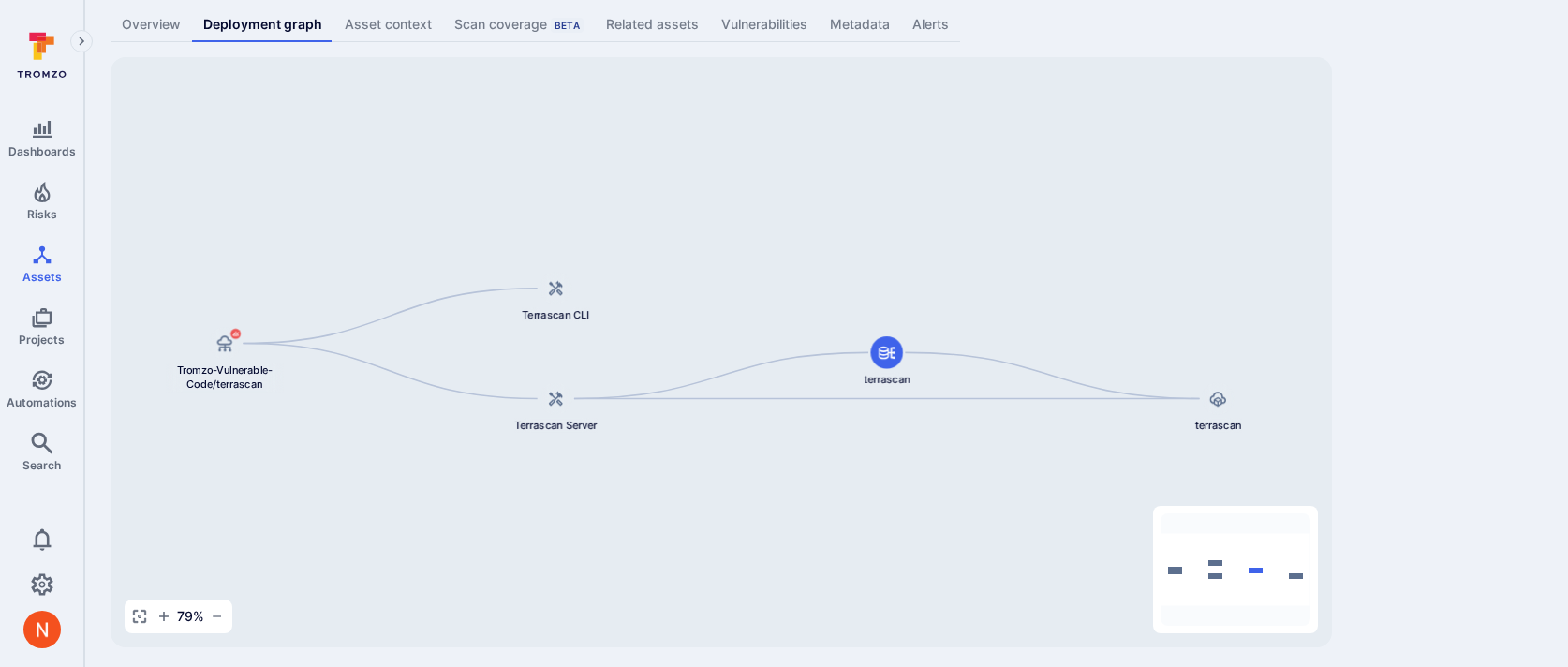
scroll to position [115, 0]
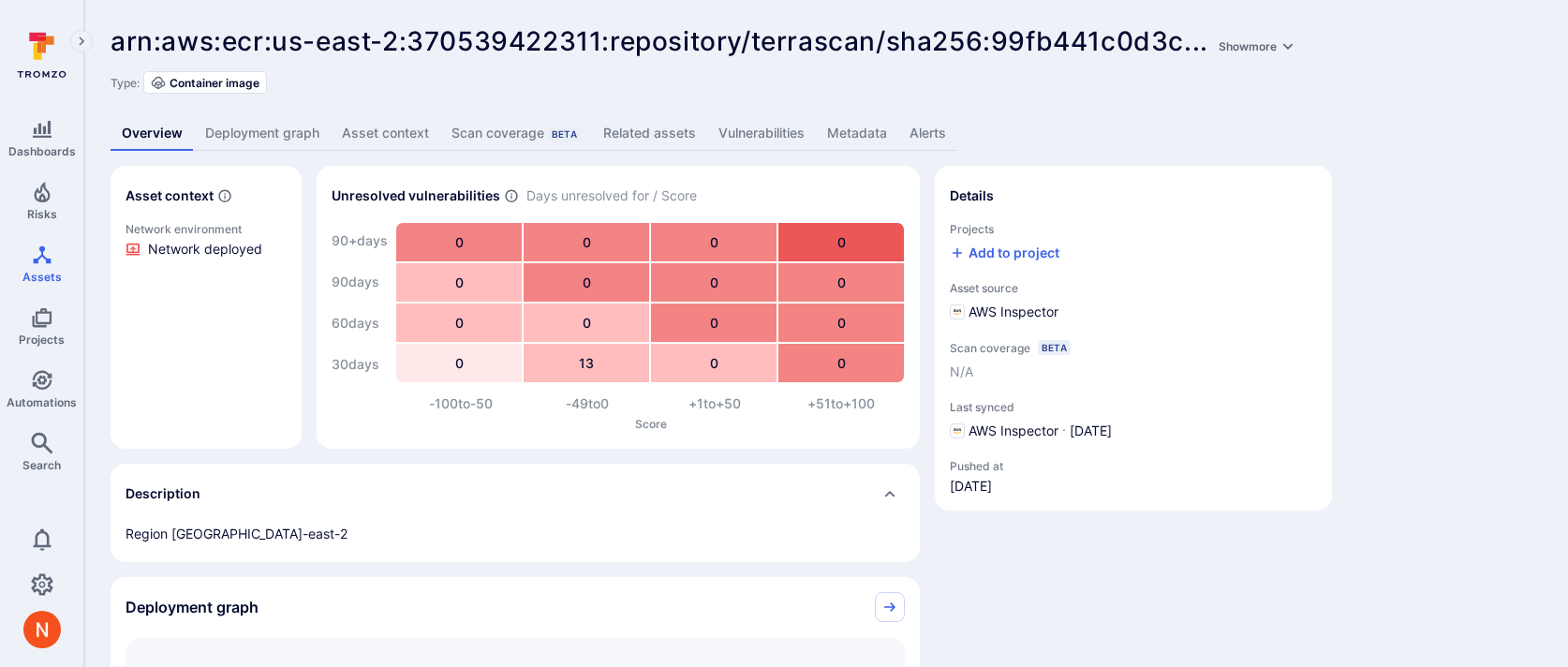
click at [253, 130] on link "Deployment graph" at bounding box center [263, 133] width 137 height 35
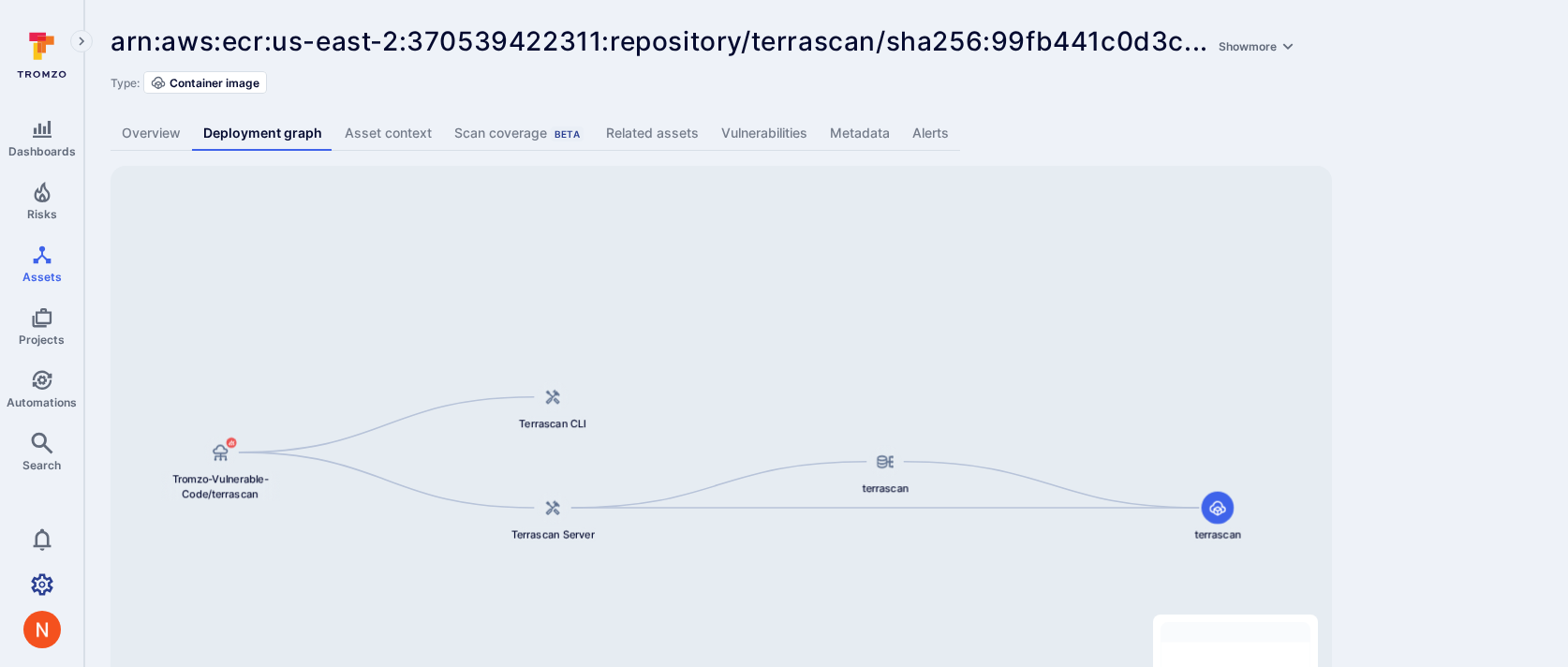
click at [65, 569] on link "Settings" at bounding box center [41, 584] width 84 height 38
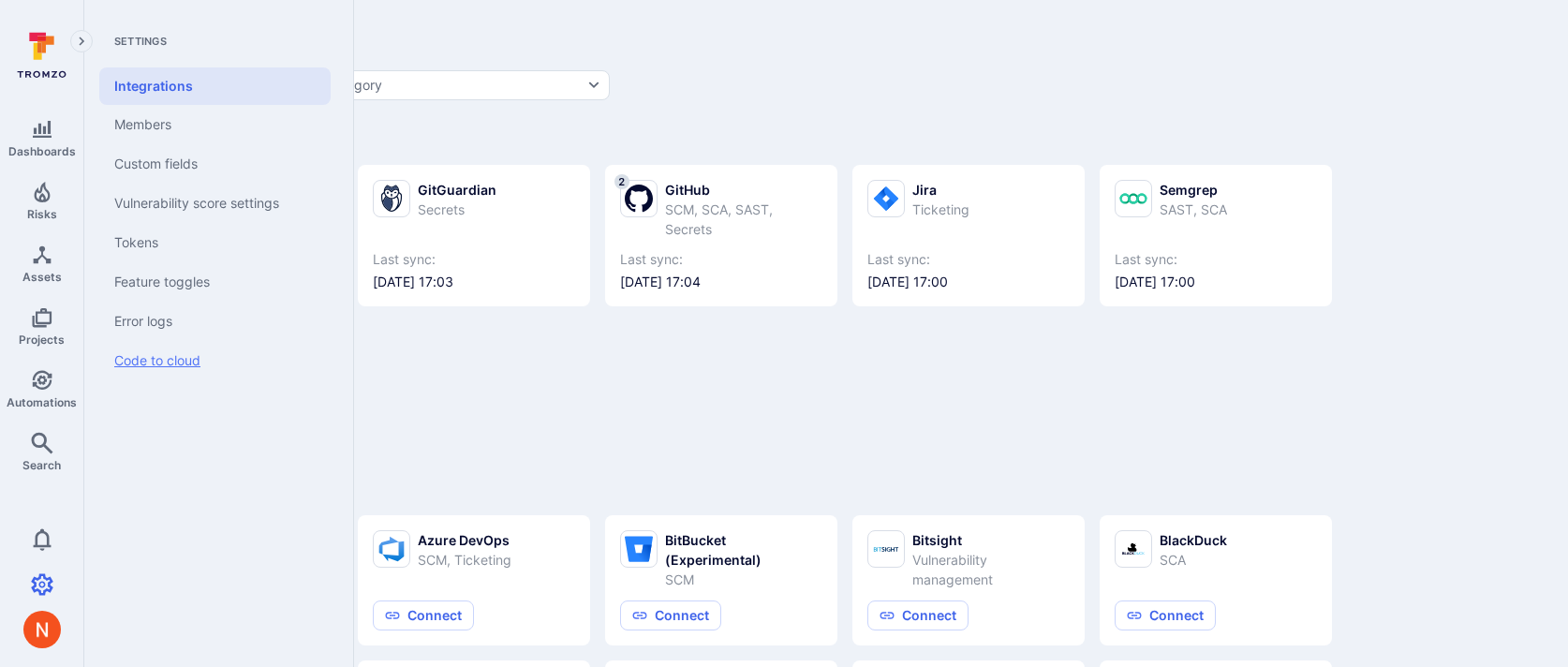
click at [165, 357] on link "Code to cloud" at bounding box center [215, 360] width 232 height 39
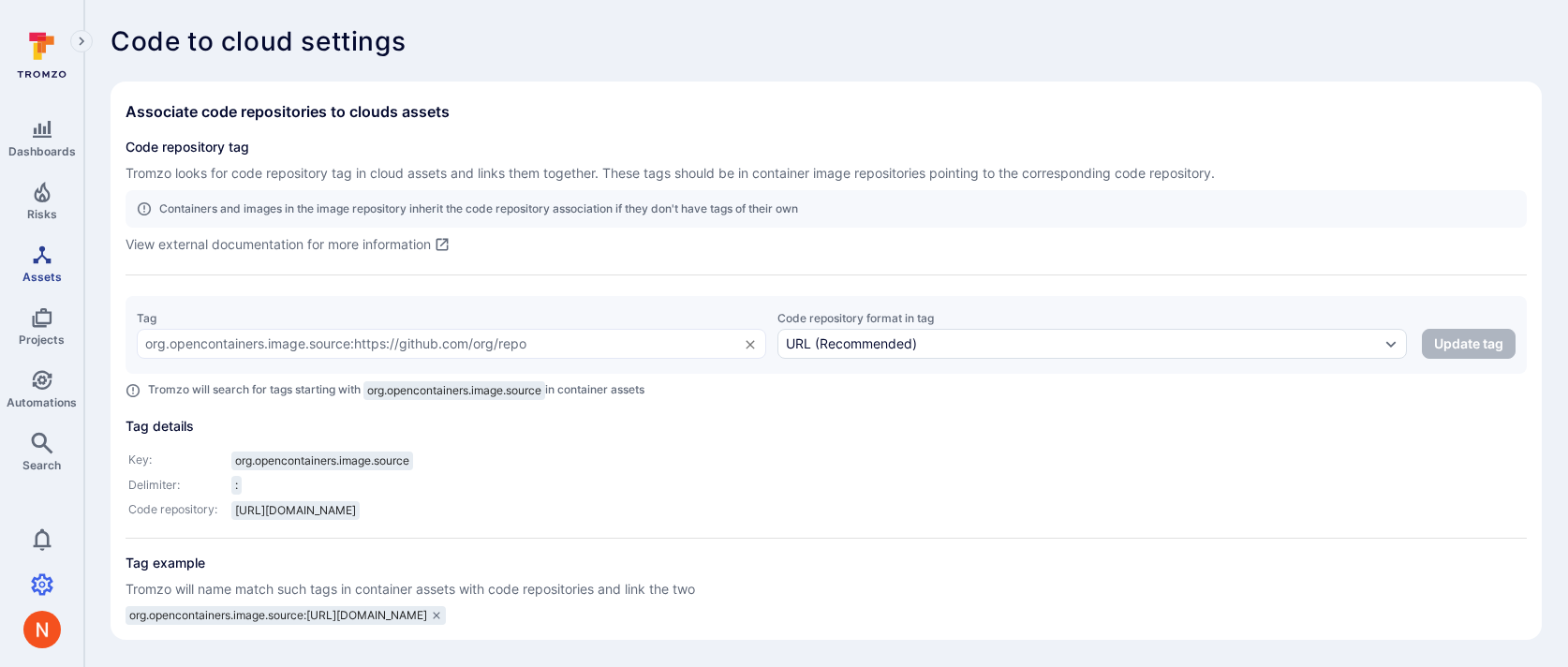
click at [33, 262] on icon "Assets" at bounding box center [41, 254] width 18 height 18
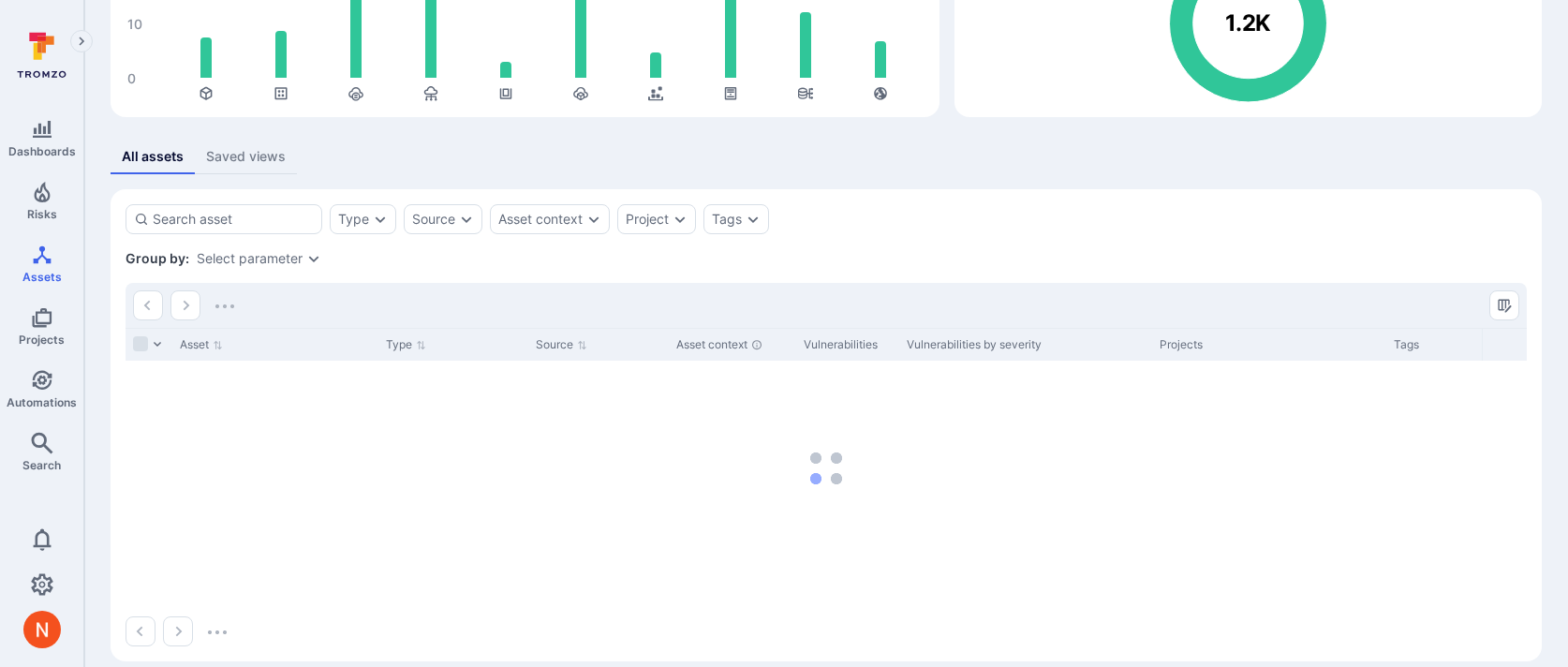
scroll to position [241, 0]
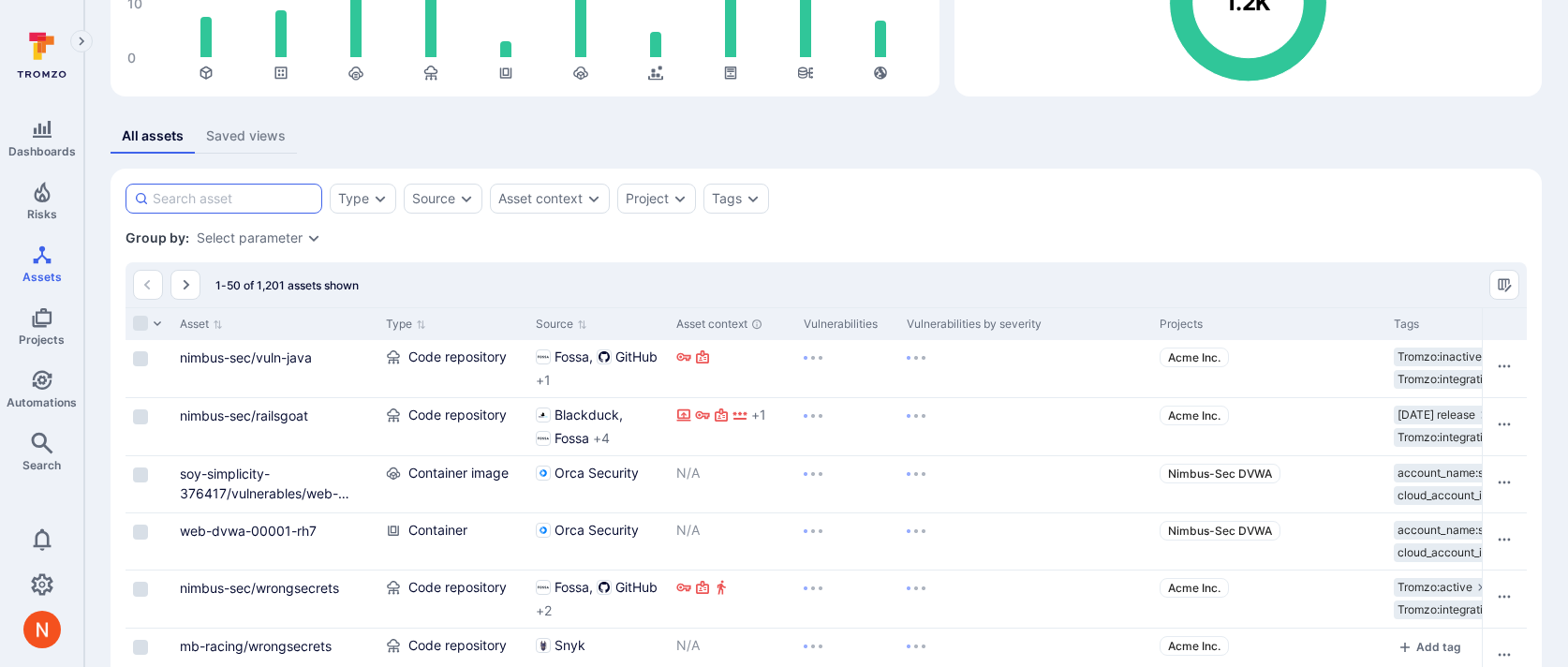
click at [273, 199] on input at bounding box center [234, 199] width 161 height 19
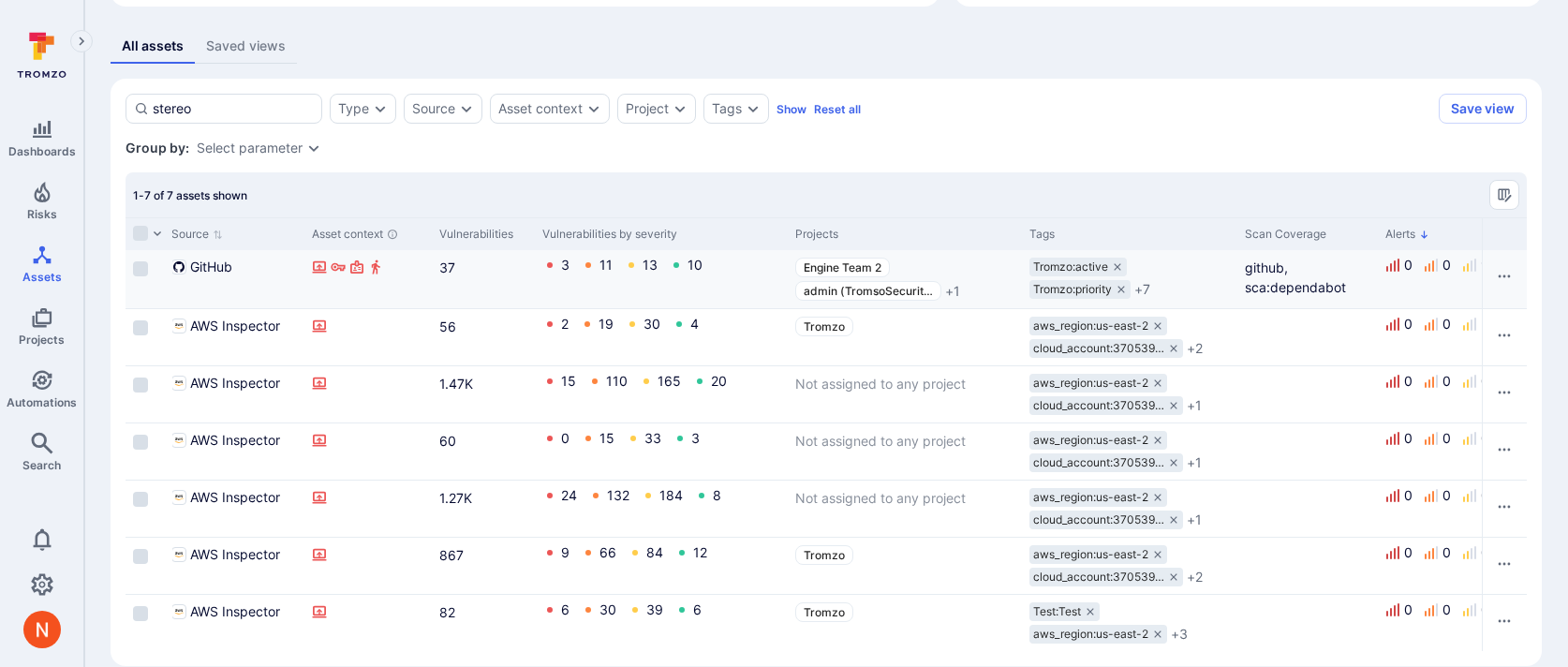
scroll to position [0, 531]
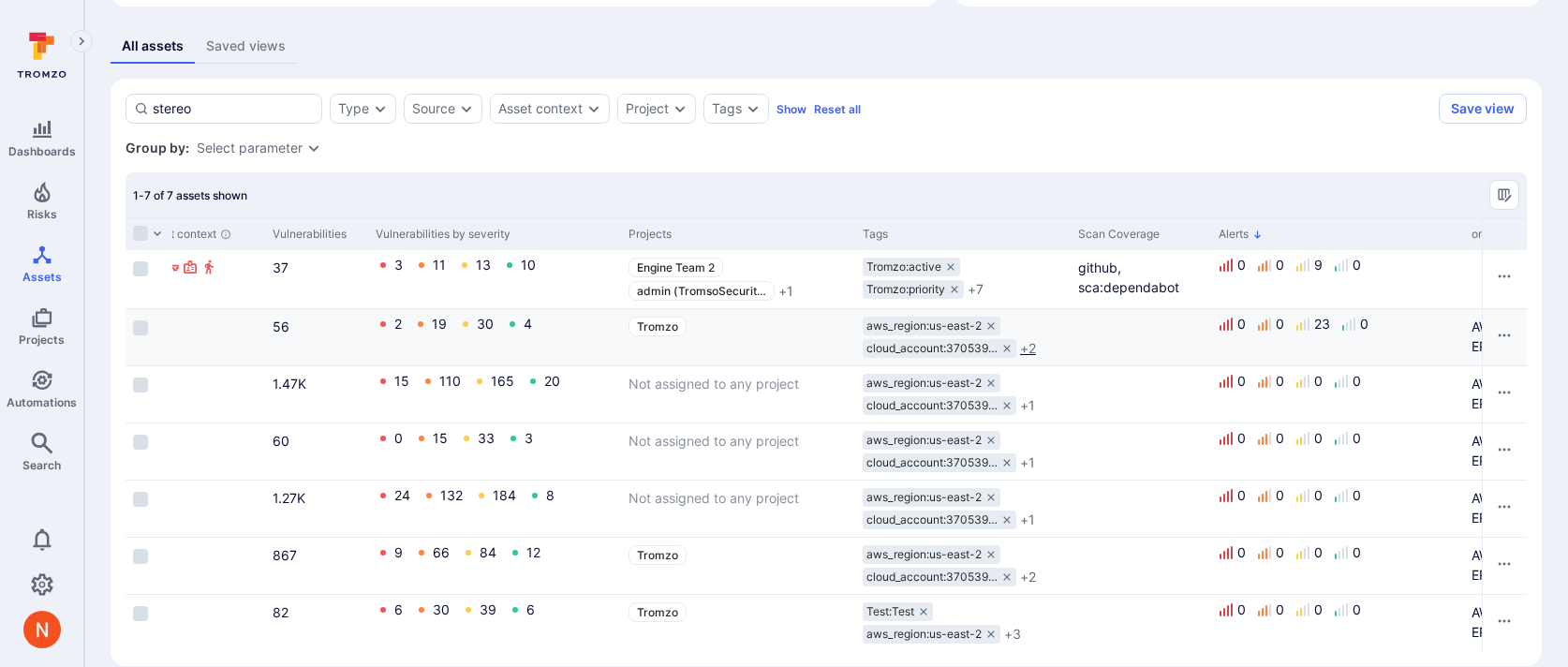
type input "stereo"
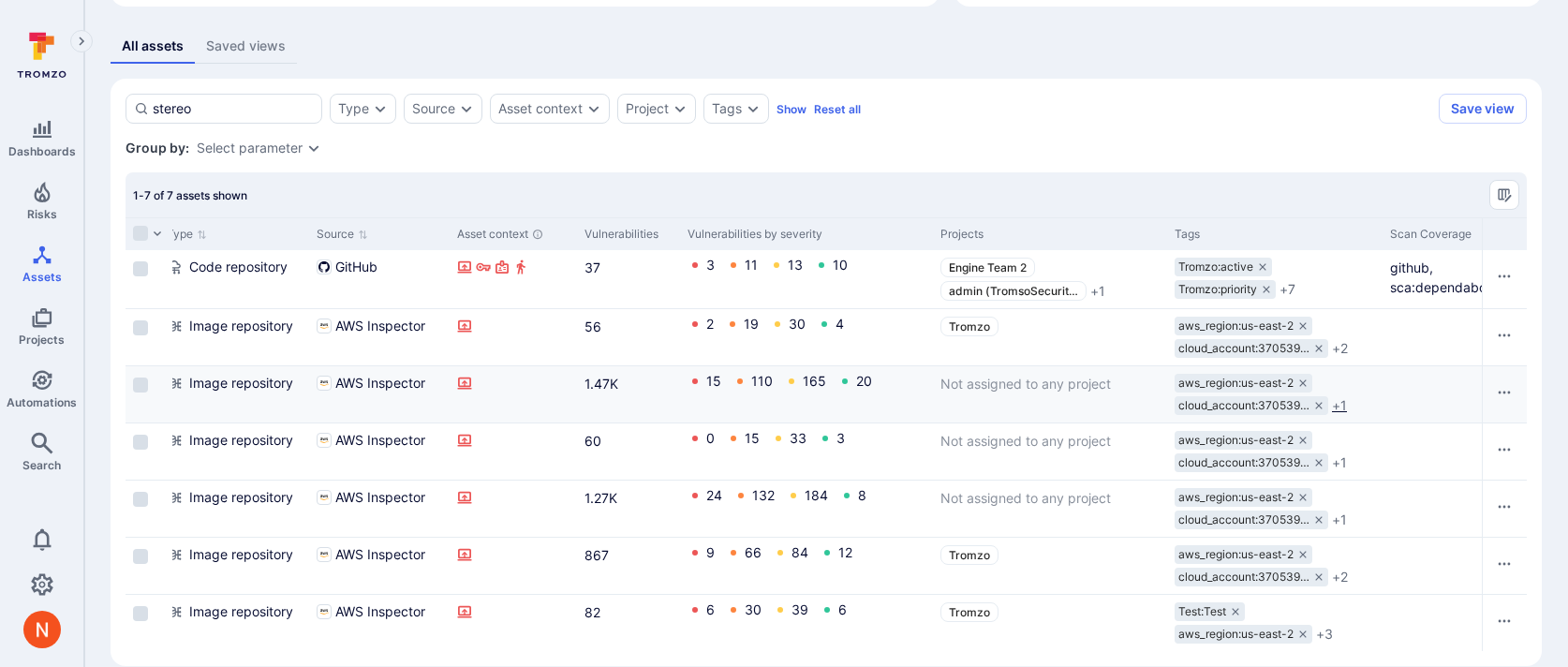
scroll to position [0, 0]
